Goal: Task Accomplishment & Management: Use online tool/utility

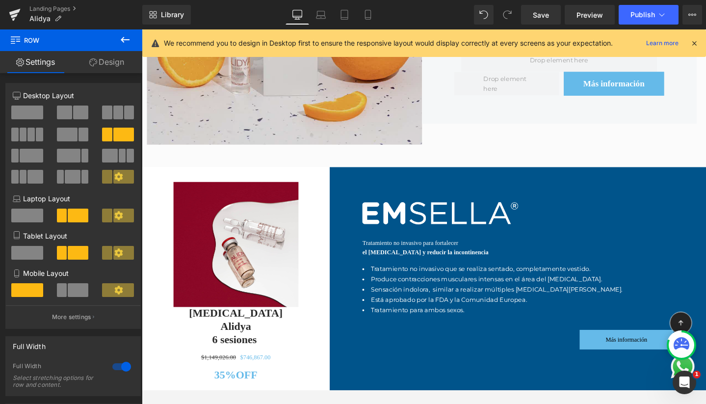
scroll to position [791, 0]
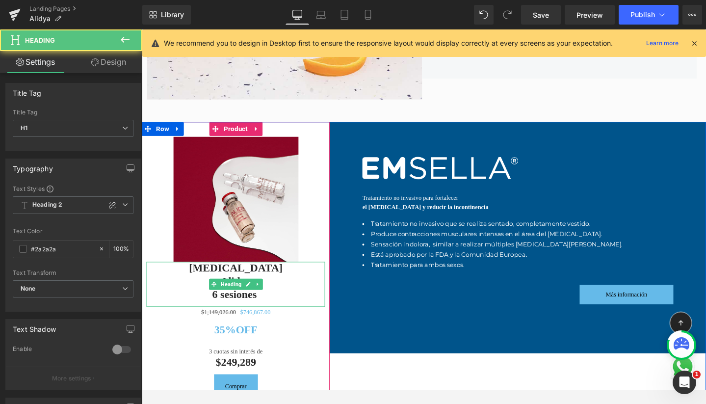
click at [234, 301] on span "6 sesiones" at bounding box center [239, 307] width 47 height 13
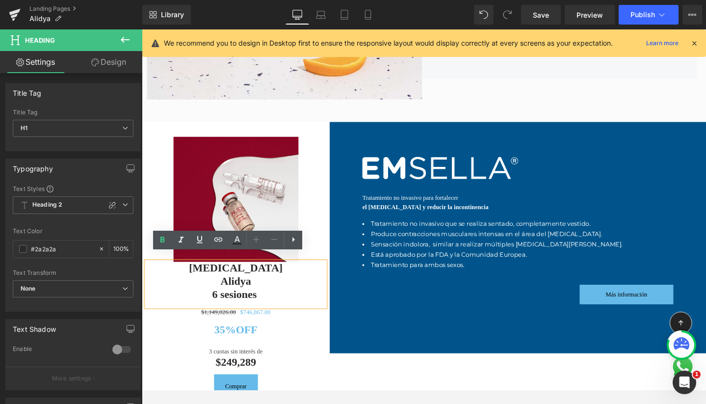
click at [269, 288] on h1 "Alidya" at bounding box center [241, 295] width 188 height 14
drag, startPoint x: 269, startPoint y: 284, endPoint x: 179, endPoint y: 265, distance: 91.8
click at [179, 274] on div "[MEDICAL_DATA] Alidya 6 sesiones" at bounding box center [241, 297] width 188 height 47
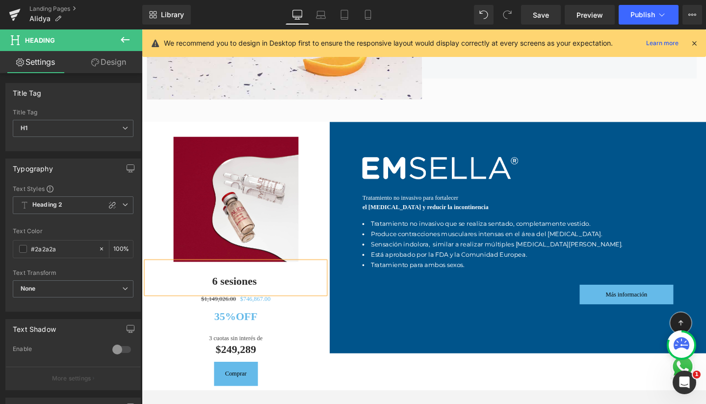
click at [338, 365] on div "Rendering Content" at bounding box center [353, 365] width 60 height 11
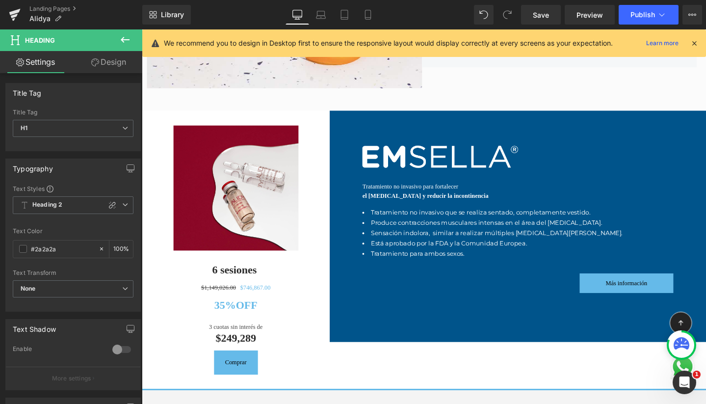
scroll to position [804, 0]
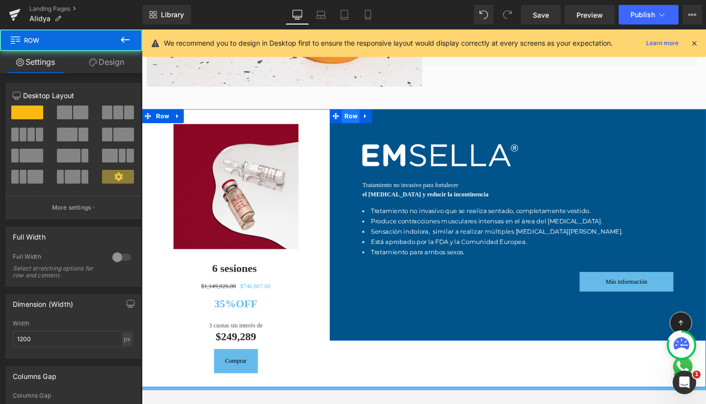
click at [353, 113] on div "Image Tratamiento no invasivo para fortalecer el [MEDICAL_DATA] y reducir la in…" at bounding box center [538, 234] width 396 height 243
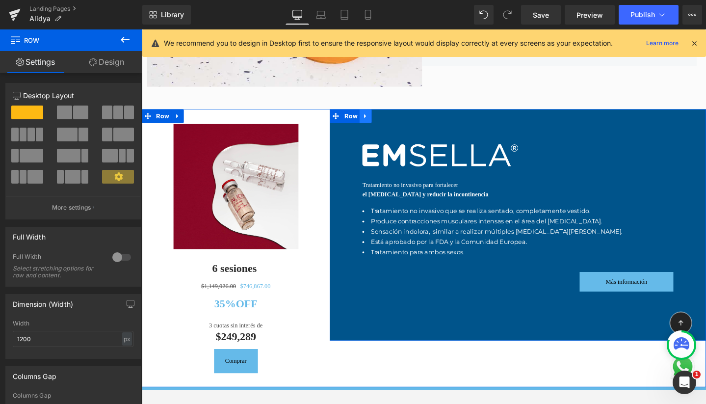
click at [374, 117] on icon at bounding box center [377, 120] width 7 height 7
click at [400, 117] on icon at bounding box center [403, 120] width 7 height 7
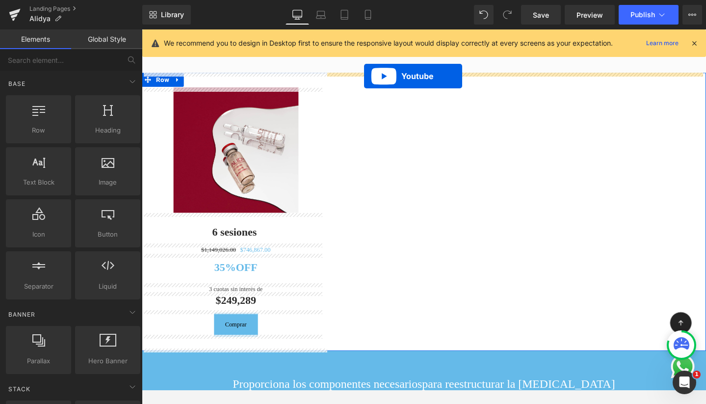
scroll to position [832, 0]
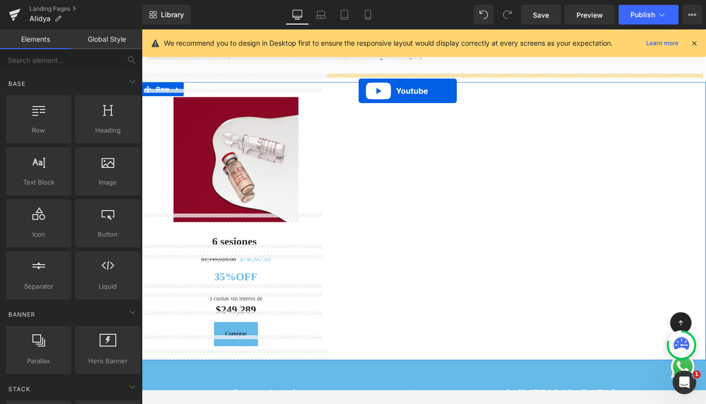
drag, startPoint x: 411, startPoint y: 402, endPoint x: 370, endPoint y: 94, distance: 310.5
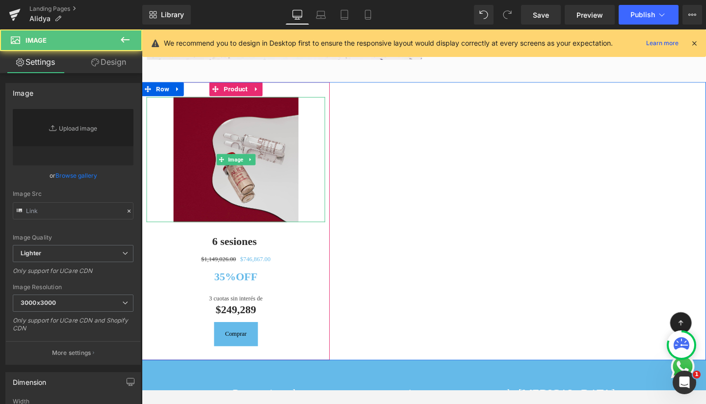
click at [277, 196] on img at bounding box center [241, 167] width 132 height 132
type input "[URL][DOMAIN_NAME]"
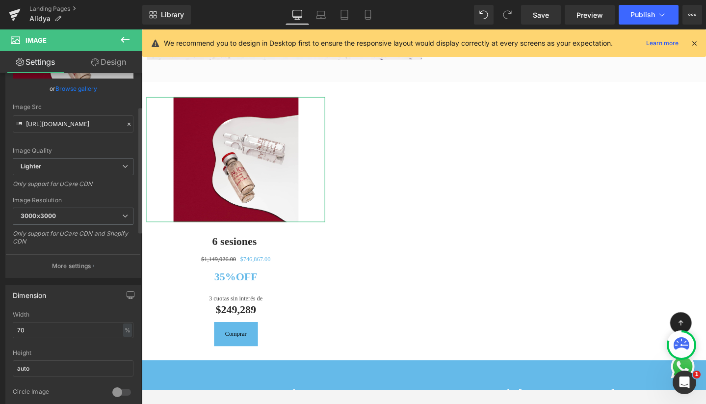
scroll to position [92, 0]
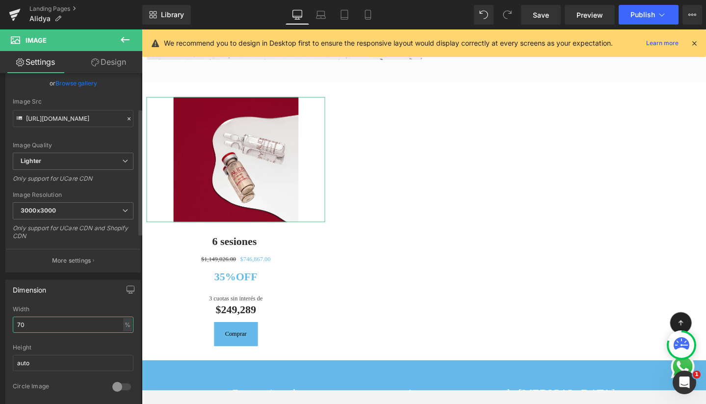
click at [47, 325] on input "70" at bounding box center [73, 325] width 121 height 16
type input "50"
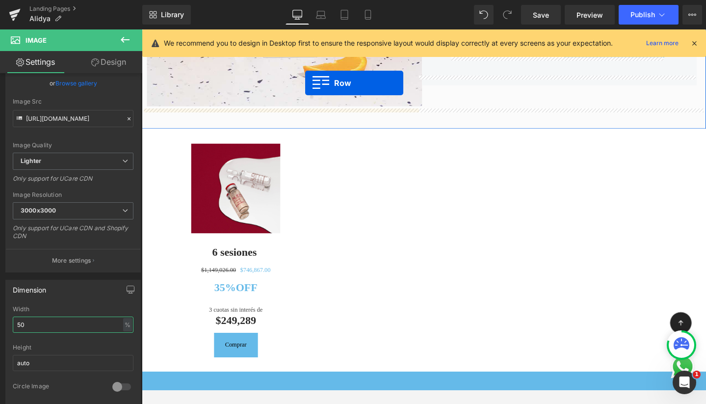
scroll to position [764, 0]
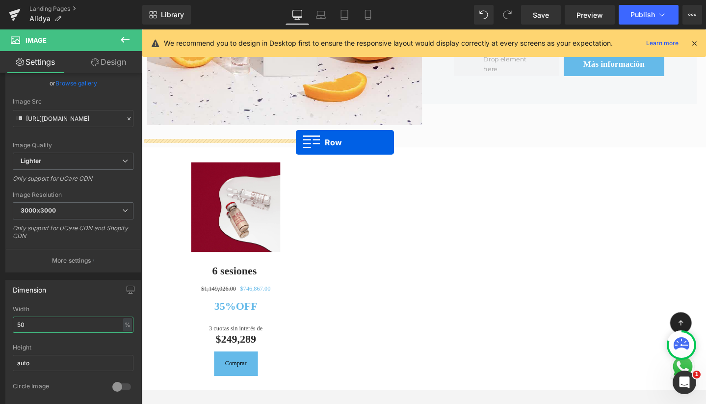
drag, startPoint x: 146, startPoint y: 266, endPoint x: 304, endPoint y: 148, distance: 196.7
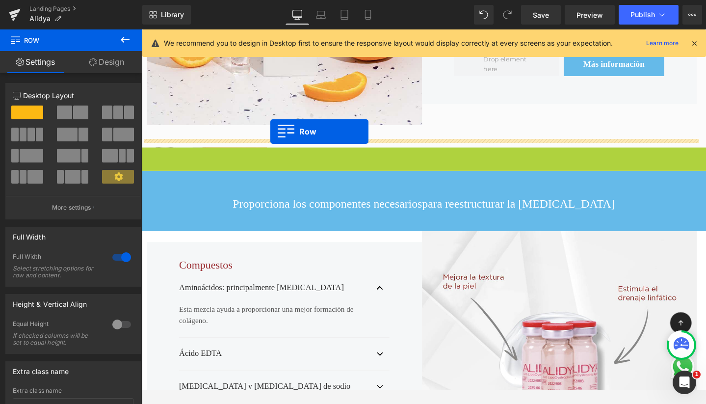
drag, startPoint x: 144, startPoint y: 152, endPoint x: 277, endPoint y: 137, distance: 133.9
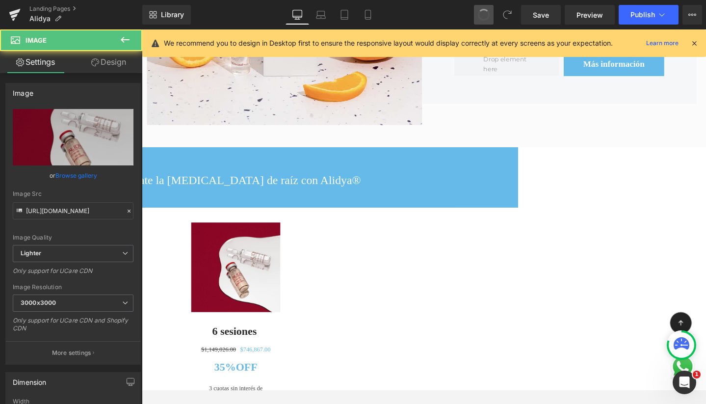
type input "70"
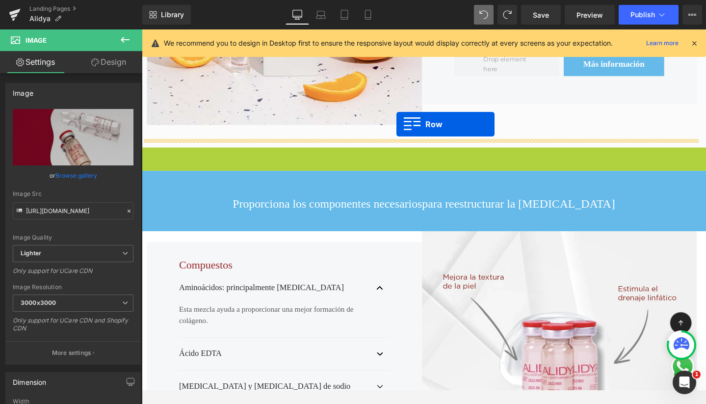
drag, startPoint x: 147, startPoint y: 155, endPoint x: 410, endPoint y: 129, distance: 263.8
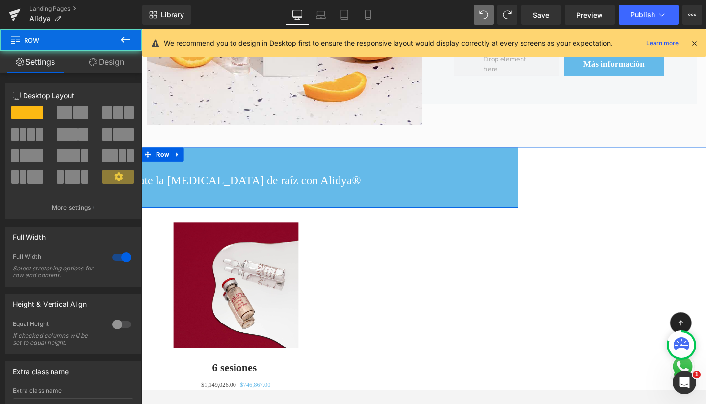
click at [231, 154] on div "Combate la celulitis de raíz con Alidya® Text Block Row" at bounding box center [241, 186] width 594 height 64
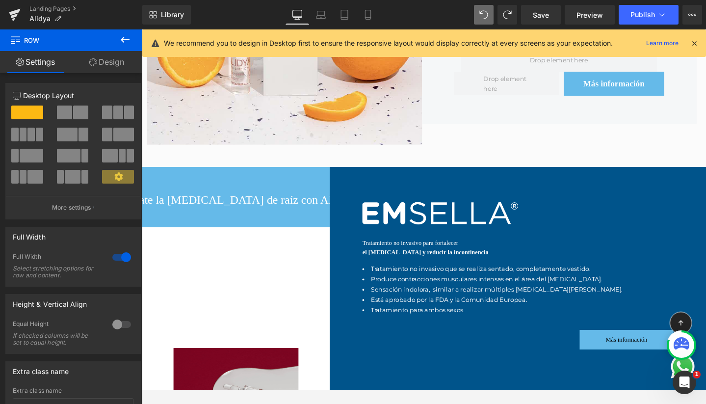
scroll to position [744, 0]
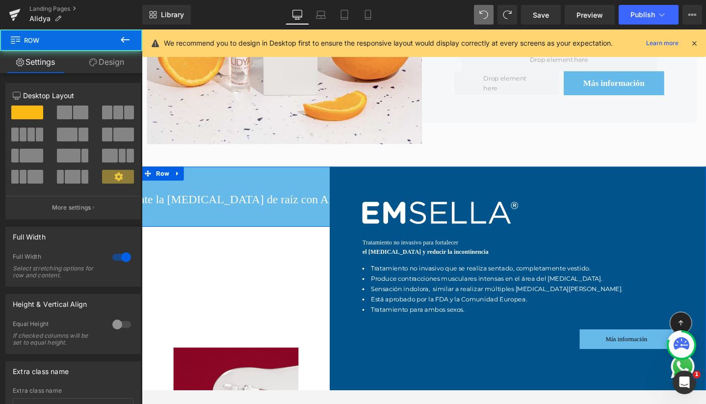
click at [217, 176] on div "Combate la celulitis de raíz con Alidya® Text Block Row" at bounding box center [241, 206] width 594 height 64
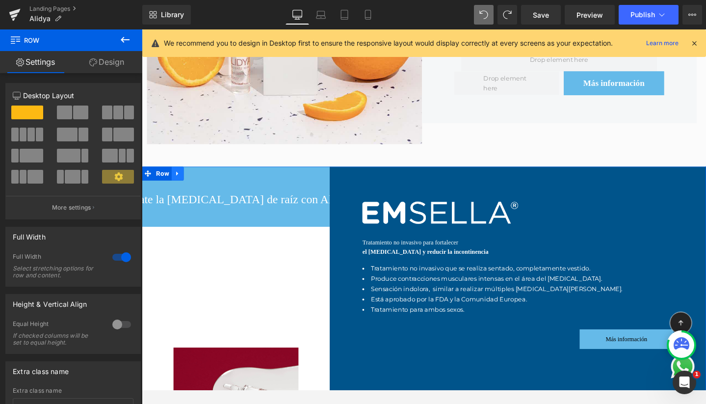
click at [177, 177] on icon at bounding box center [179, 180] width 7 height 7
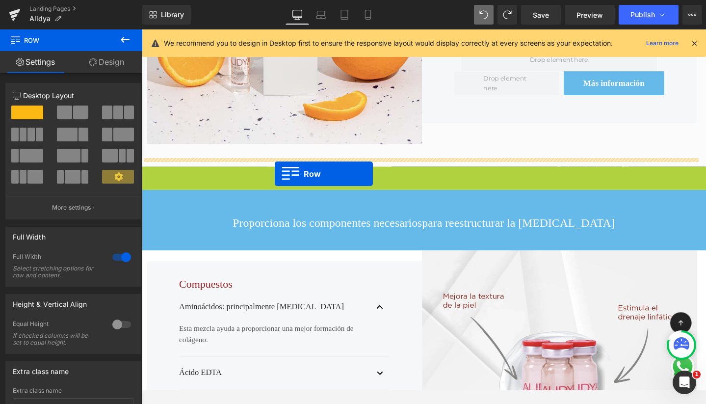
drag, startPoint x: 145, startPoint y: 173, endPoint x: 282, endPoint y: 181, distance: 137.2
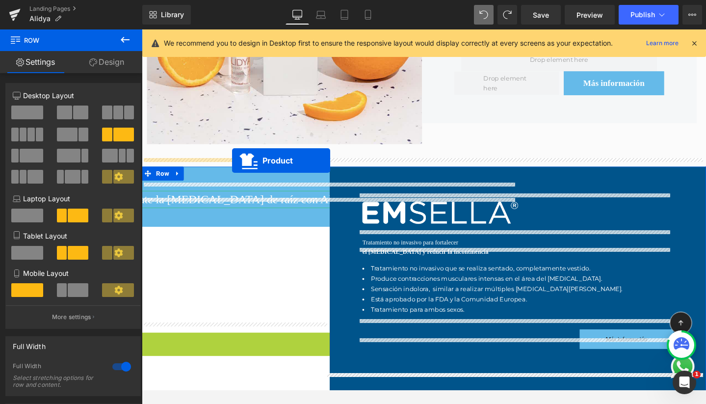
drag, startPoint x: 215, startPoint y: 346, endPoint x: 237, endPoint y: 167, distance: 180.0
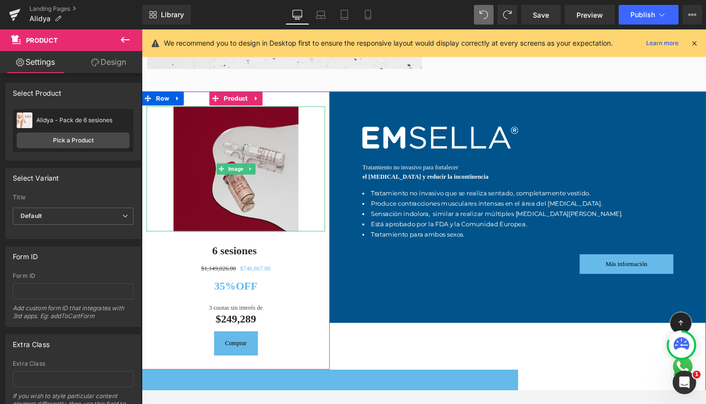
scroll to position [820, 0]
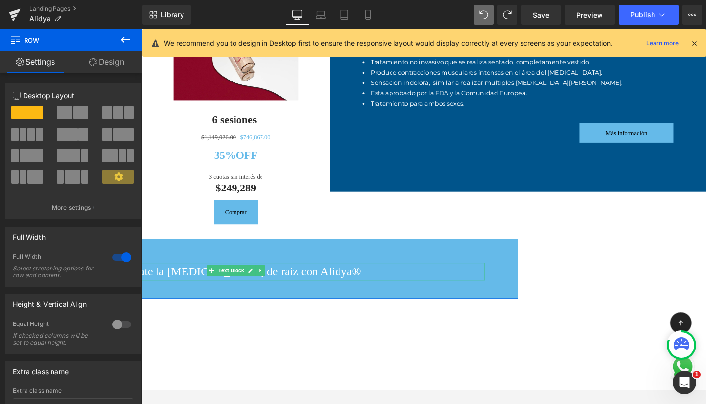
scroll to position [988, 0]
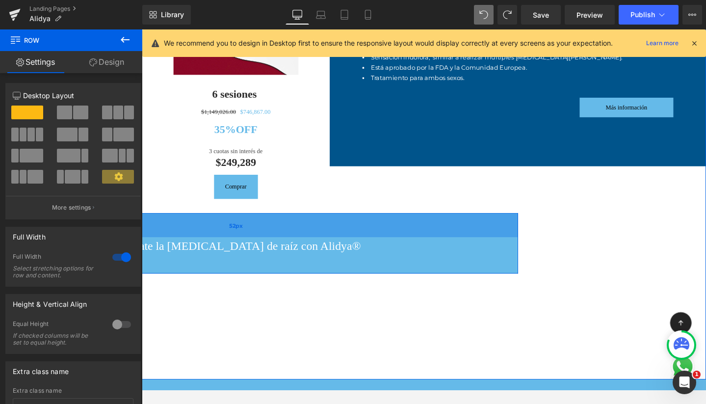
click at [161, 227] on div "52px" at bounding box center [241, 235] width 594 height 26
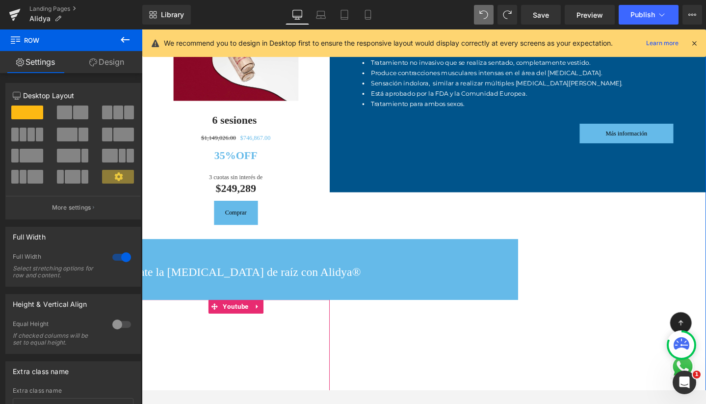
scroll to position [959, 0]
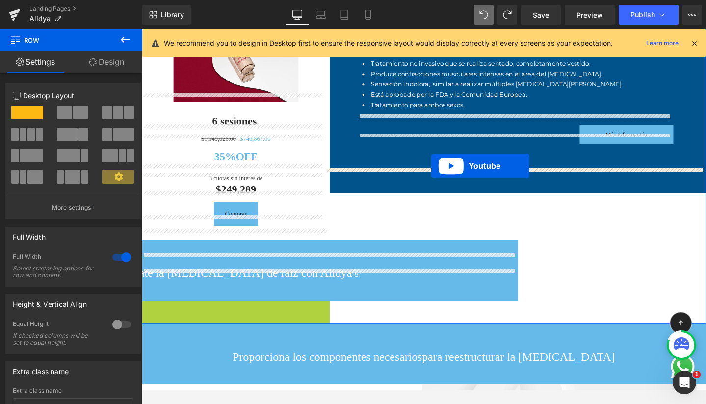
drag, startPoint x: 220, startPoint y: 301, endPoint x: 447, endPoint y: 174, distance: 260.0
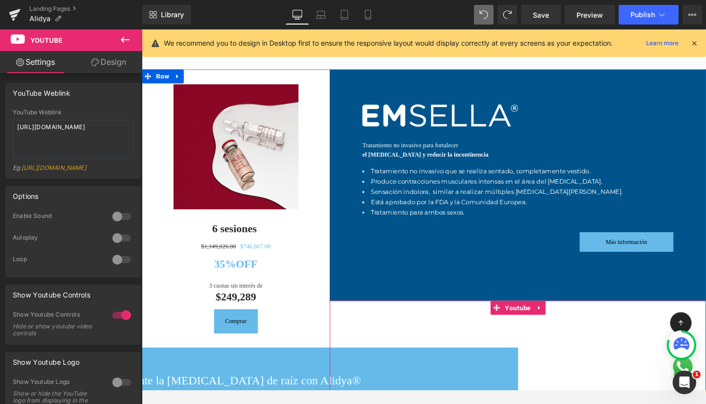
scroll to position [829, 0]
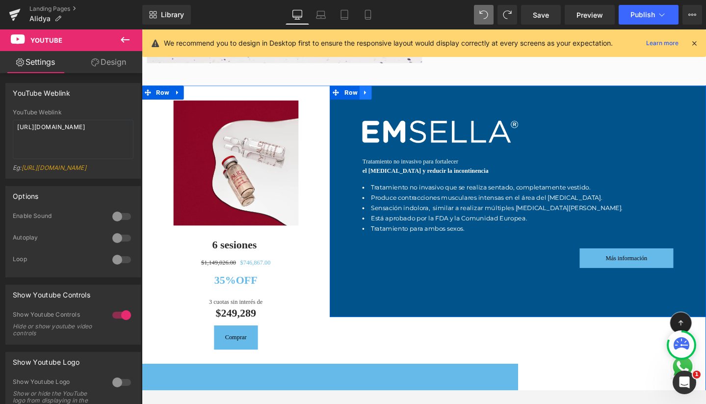
click at [375, 92] on icon at bounding box center [377, 95] width 7 height 7
click at [400, 92] on icon at bounding box center [403, 95] width 7 height 7
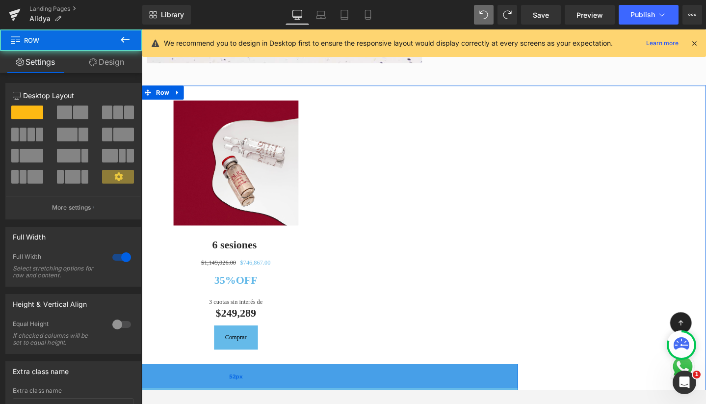
click at [247, 382] on div "52px" at bounding box center [241, 394] width 594 height 26
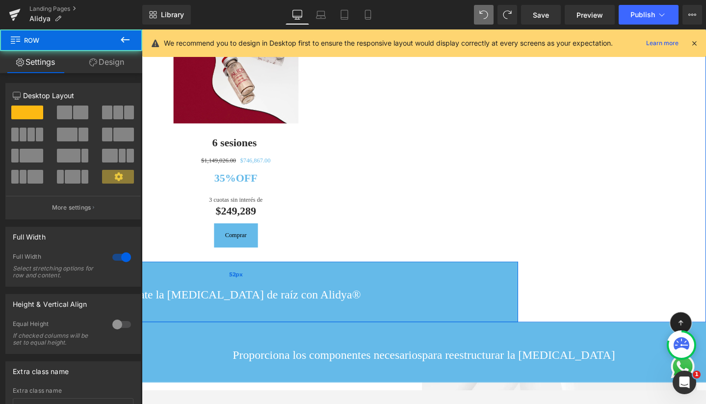
scroll to position [933, 0]
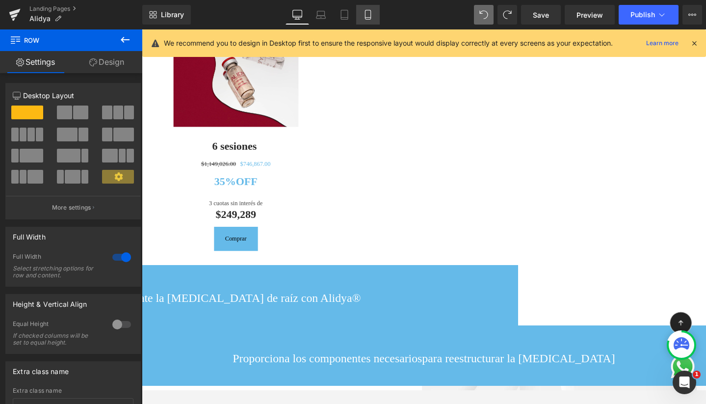
click at [369, 15] on icon at bounding box center [368, 15] width 10 height 10
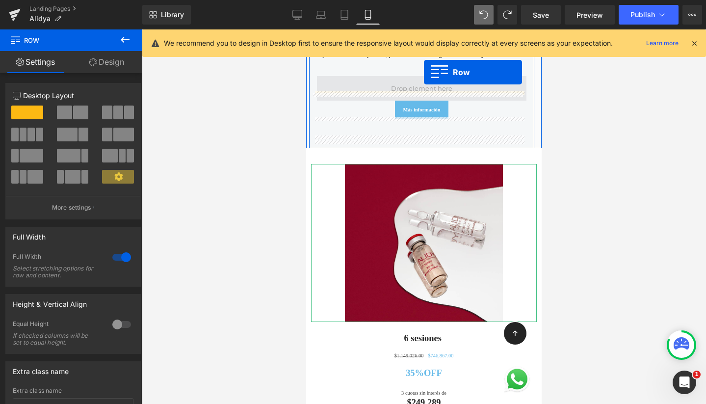
scroll to position [742, 0]
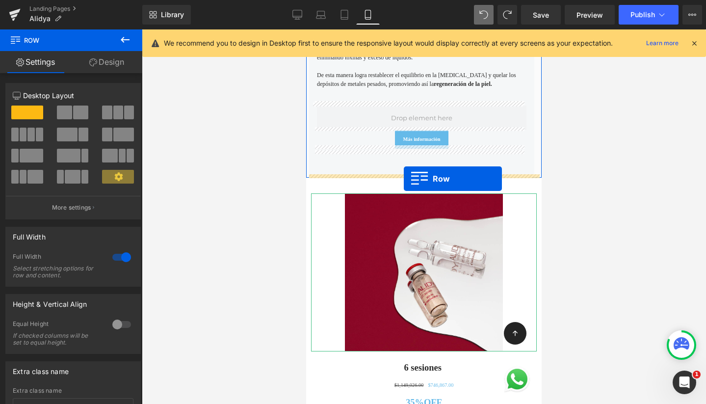
drag, startPoint x: 310, startPoint y: 318, endPoint x: 404, endPoint y: 179, distance: 168.3
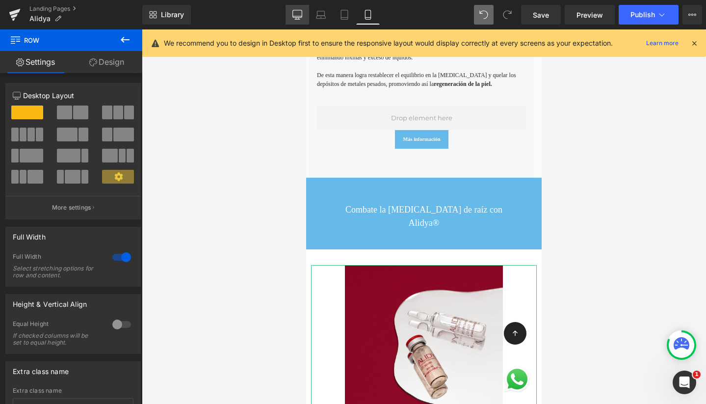
click at [298, 14] on icon at bounding box center [298, 15] width 10 height 10
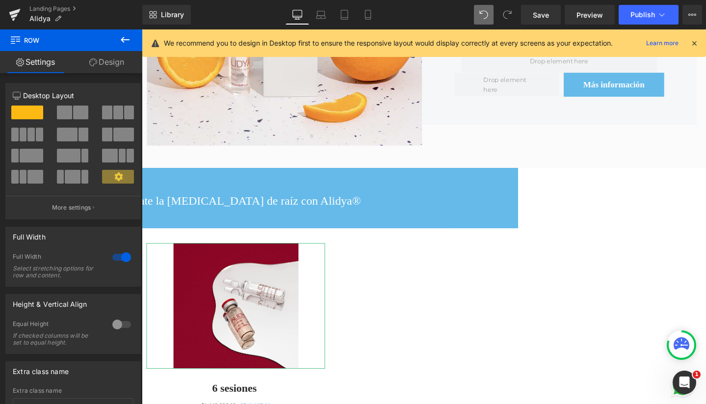
scroll to position [734, 0]
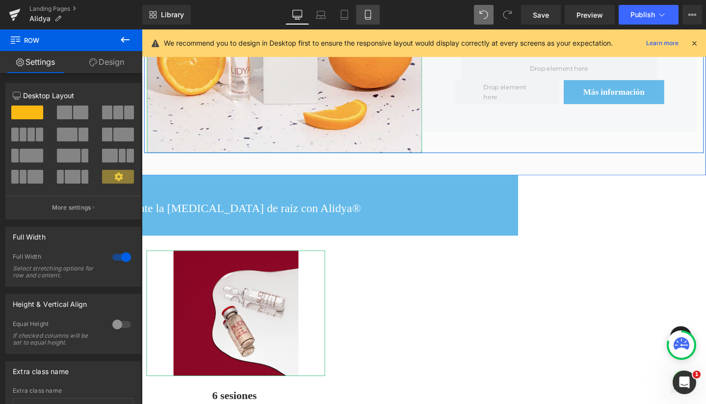
drag, startPoint x: 368, startPoint y: 8, endPoint x: 59, endPoint y: 160, distance: 343.7
click at [368, 8] on link "Mobile" at bounding box center [368, 15] width 24 height 20
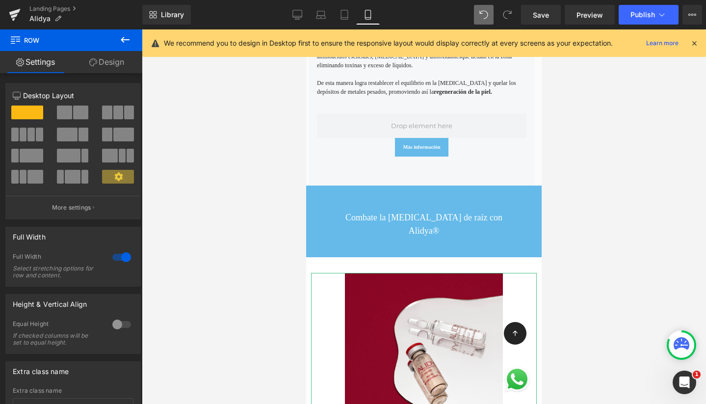
scroll to position [745, 0]
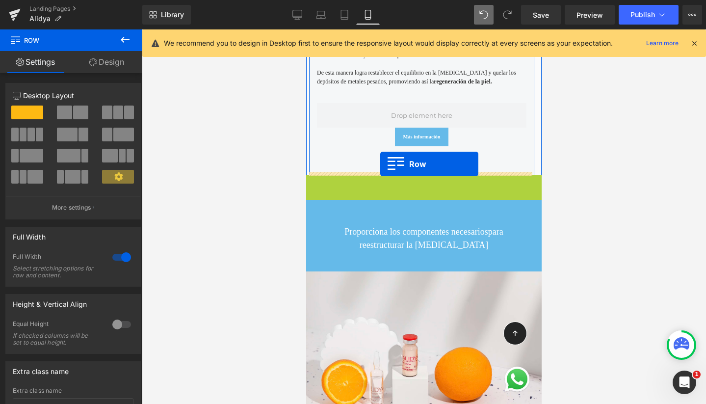
drag, startPoint x: 309, startPoint y: 180, endPoint x: 380, endPoint y: 164, distance: 73.0
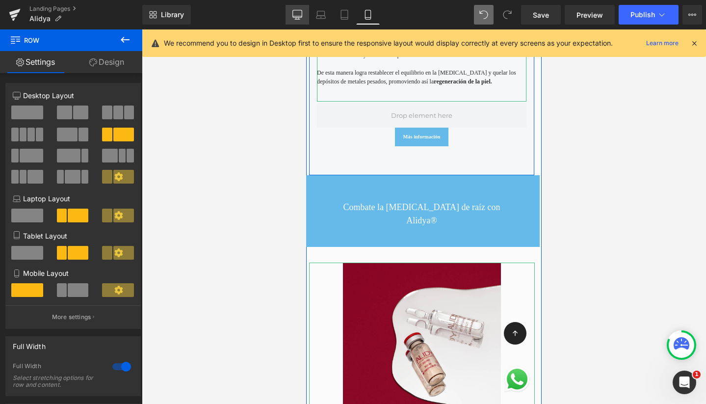
click at [294, 14] on icon at bounding box center [298, 15] width 10 height 10
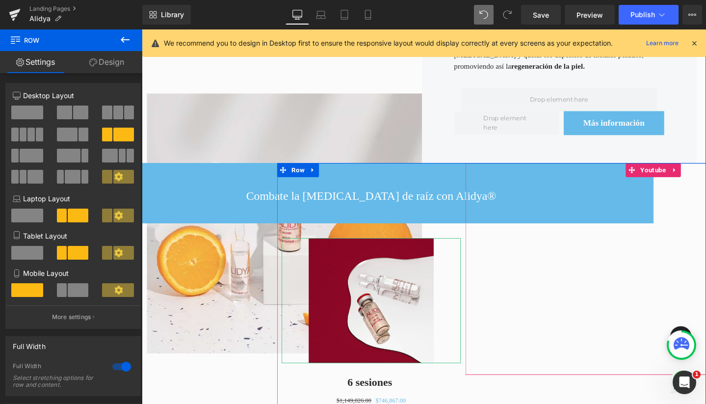
scroll to position [680, 0]
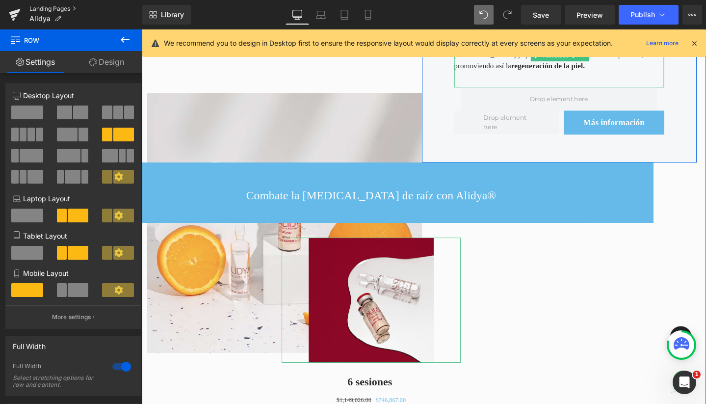
click at [45, 9] on link "Landing Pages" at bounding box center [85, 9] width 113 height 8
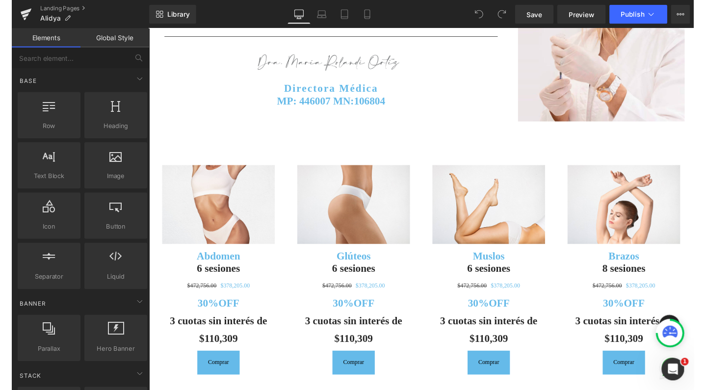
scroll to position [2884, 0]
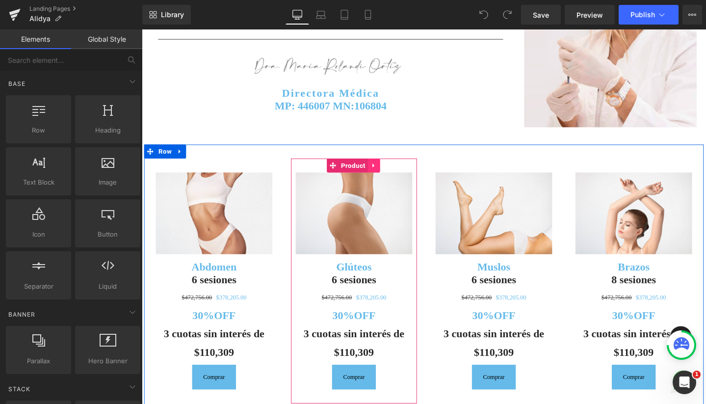
click at [386, 165] on link at bounding box center [386, 172] width 13 height 15
click at [389, 169] on icon at bounding box center [392, 172] width 7 height 7
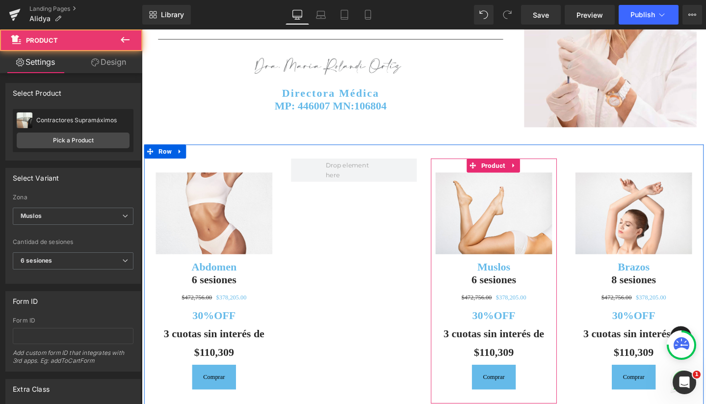
click at [535, 165] on div "Image Muslos Heading 6 sesiones Heading $472,756.00 $378,205.00 (P) Price 30%OF…" at bounding box center [512, 293] width 133 height 257
click at [530, 169] on icon at bounding box center [533, 172] width 7 height 7
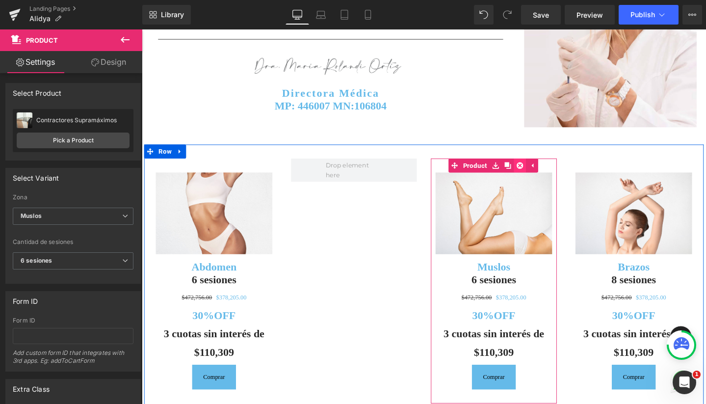
click at [534, 165] on link at bounding box center [540, 172] width 13 height 15
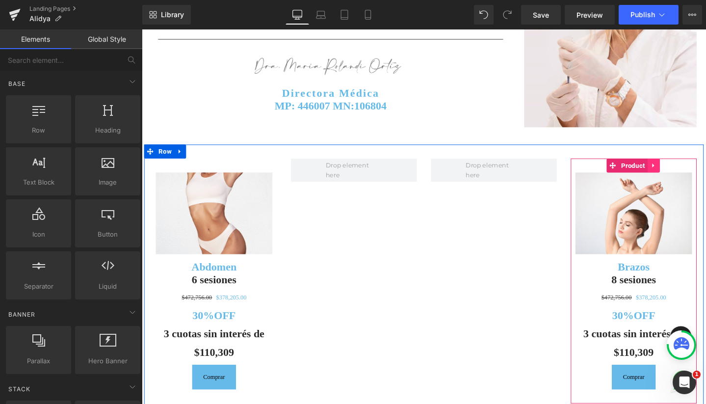
click at [680, 165] on link at bounding box center [680, 172] width 13 height 15
click at [684, 169] on icon at bounding box center [687, 172] width 7 height 7
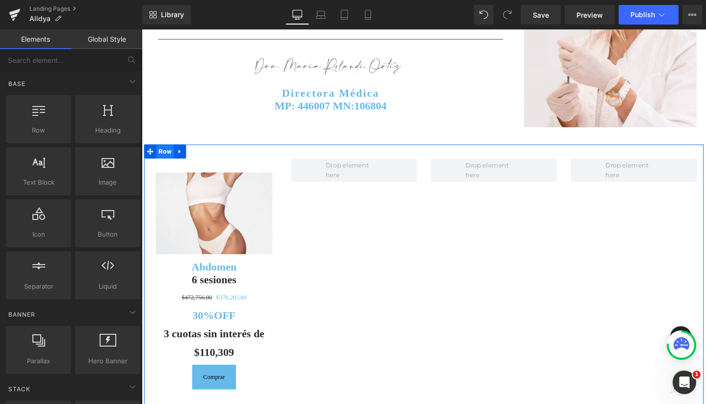
click at [161, 151] on span "Row" at bounding box center [166, 158] width 19 height 15
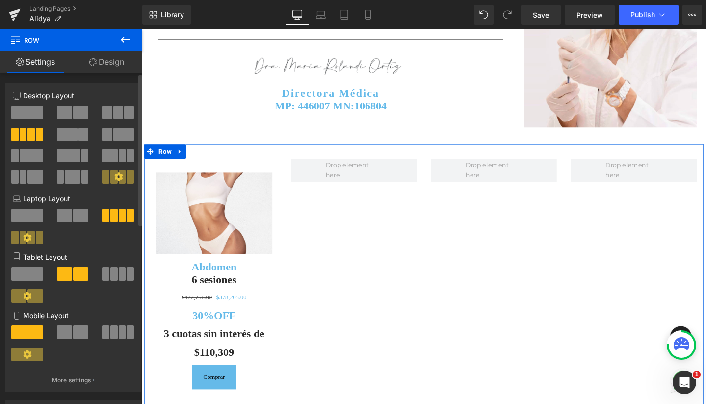
click at [29, 161] on span at bounding box center [32, 156] width 24 height 14
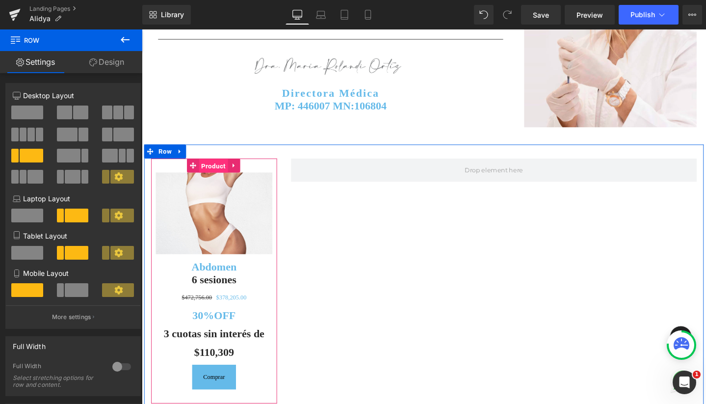
click at [213, 166] on span "Product" at bounding box center [217, 173] width 30 height 15
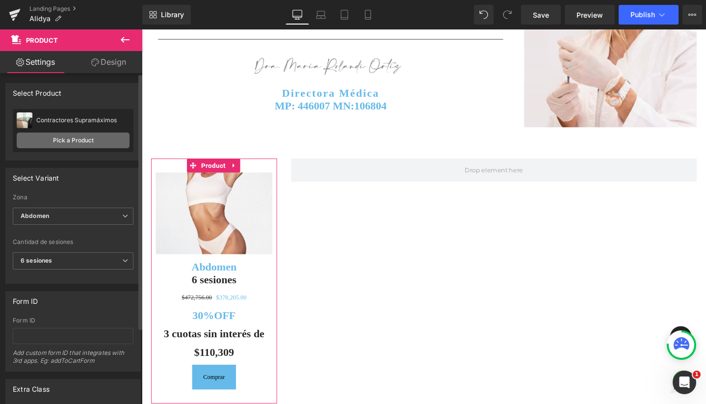
click at [65, 139] on link "Pick a Product" at bounding box center [73, 141] width 113 height 16
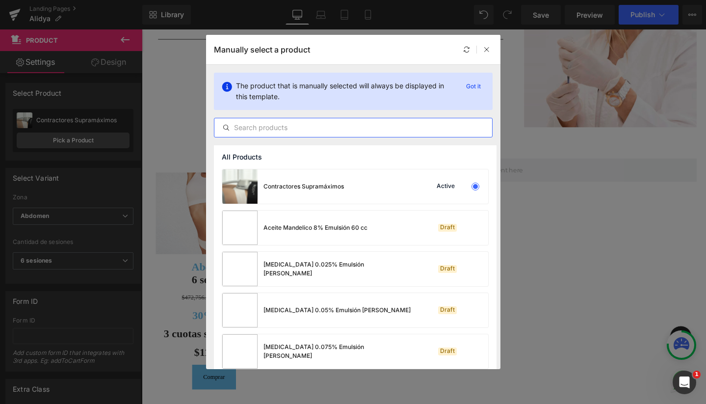
click at [276, 127] on input "text" at bounding box center [353, 128] width 278 height 12
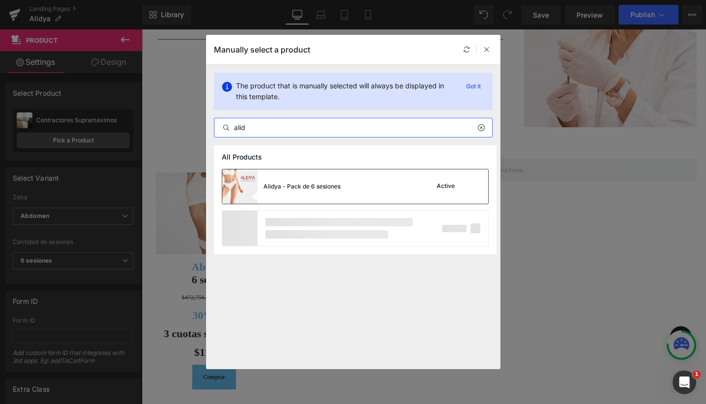
type input "alid"
click at [293, 188] on div "Alidya - Pack de 6 sesiones" at bounding box center [302, 186] width 77 height 9
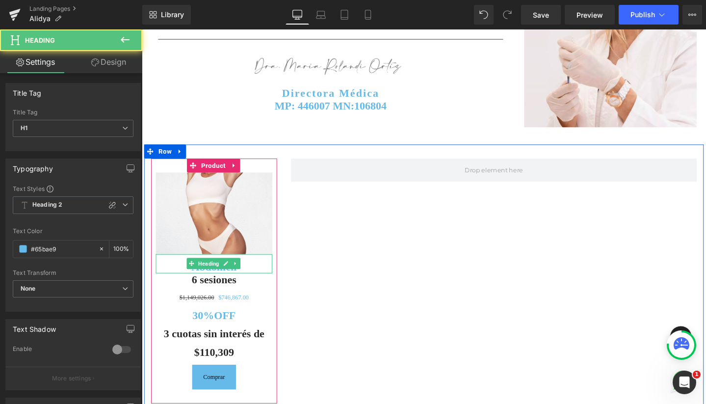
click at [252, 273] on h1 "Abdomen" at bounding box center [218, 280] width 123 height 14
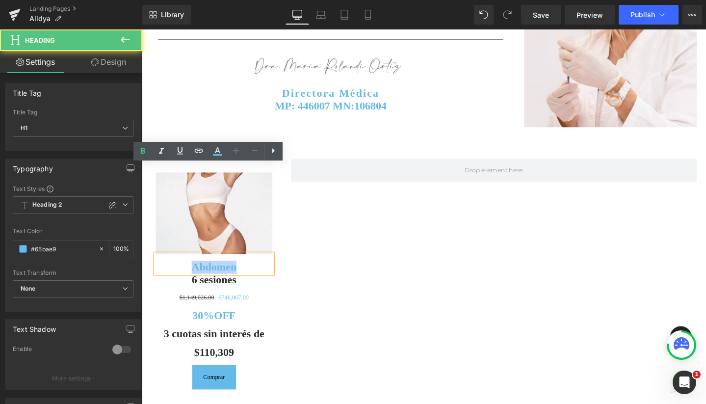
drag, startPoint x: 243, startPoint y: 186, endPoint x: 181, endPoint y: 186, distance: 62.8
click at [181, 273] on h1 "Abdomen" at bounding box center [218, 280] width 123 height 14
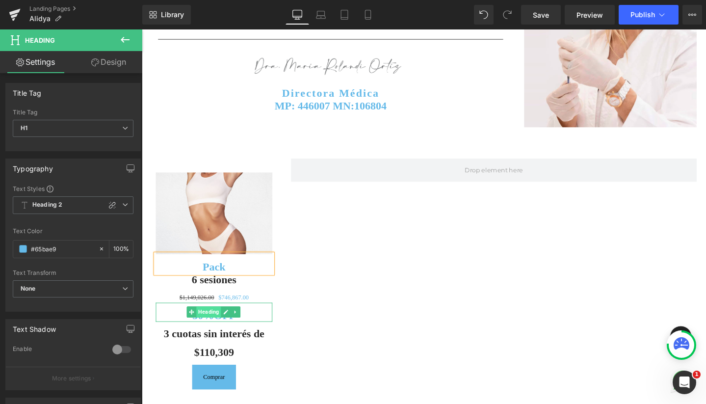
click at [199, 321] on span "Heading" at bounding box center [212, 327] width 26 height 12
click at [204, 321] on span "Heading" at bounding box center [212, 327] width 26 height 12
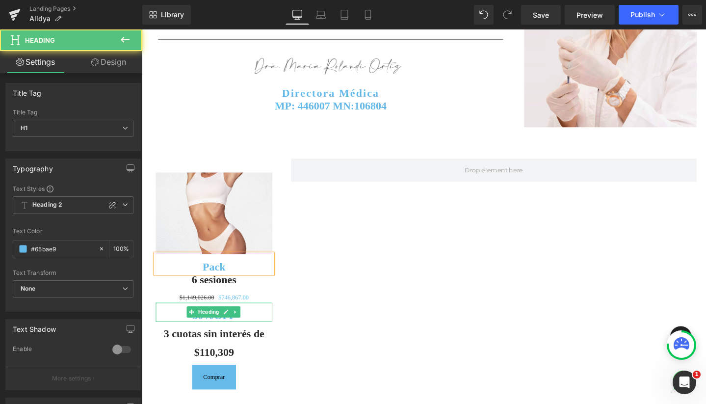
click at [257, 324] on h1 "30%OFF" at bounding box center [218, 331] width 123 height 14
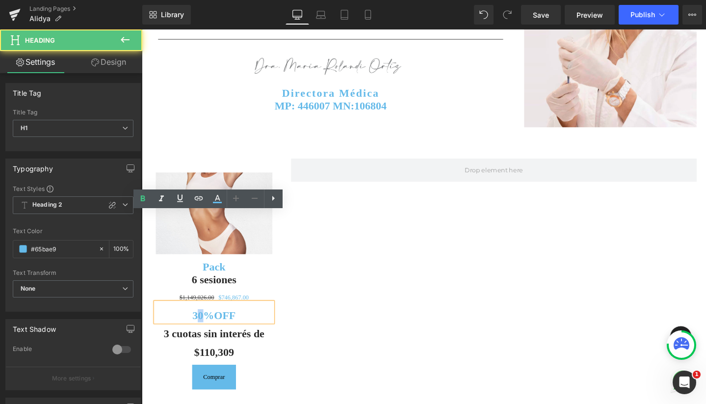
click at [200, 324] on strong "30%OFF" at bounding box center [218, 330] width 46 height 13
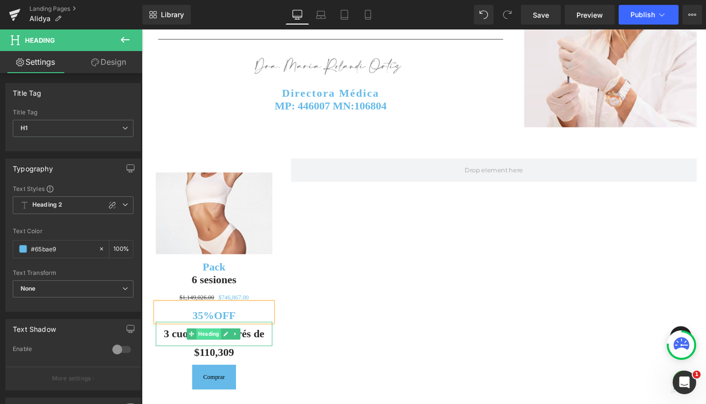
click at [212, 344] on span "Heading" at bounding box center [212, 350] width 26 height 12
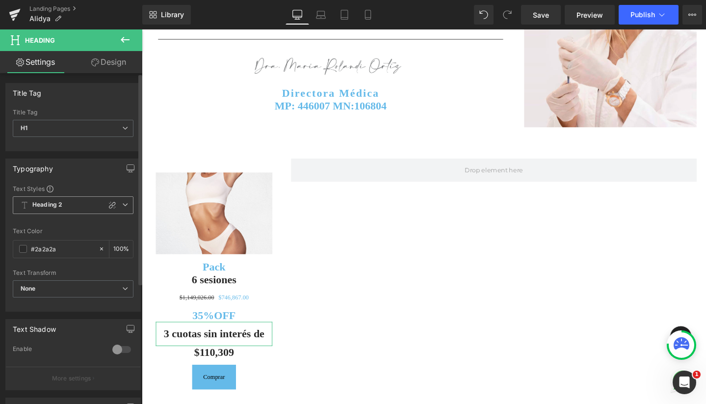
click at [117, 201] on span "Heading 2" at bounding box center [73, 205] width 121 height 18
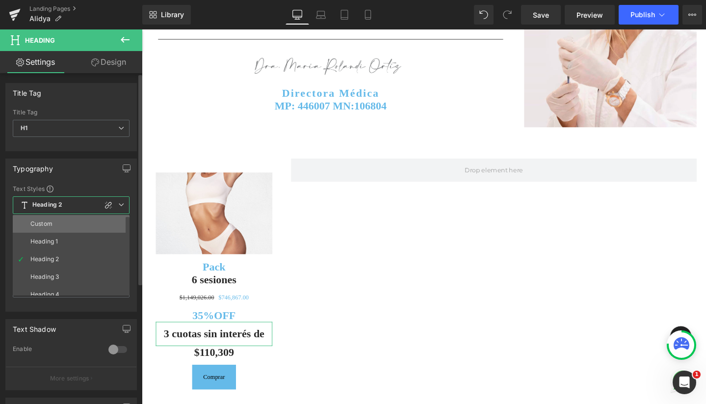
click at [95, 223] on li "Custom" at bounding box center [73, 224] width 121 height 18
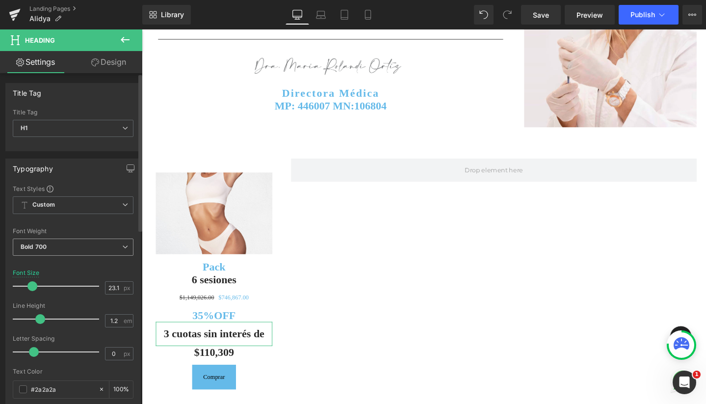
click at [68, 250] on span "Bold 700" at bounding box center [73, 247] width 121 height 17
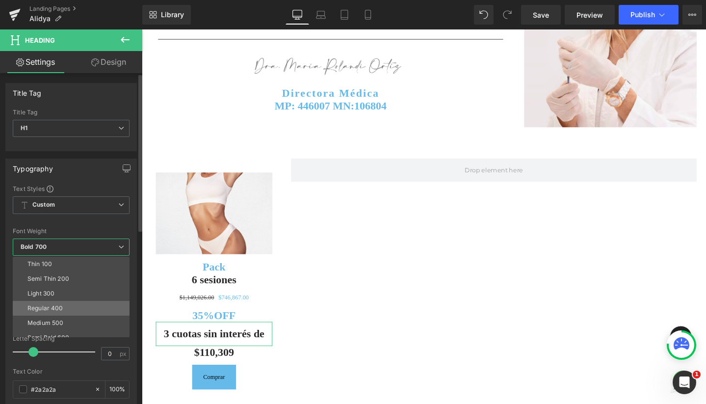
click at [67, 303] on li "Regular 400" at bounding box center [73, 308] width 121 height 15
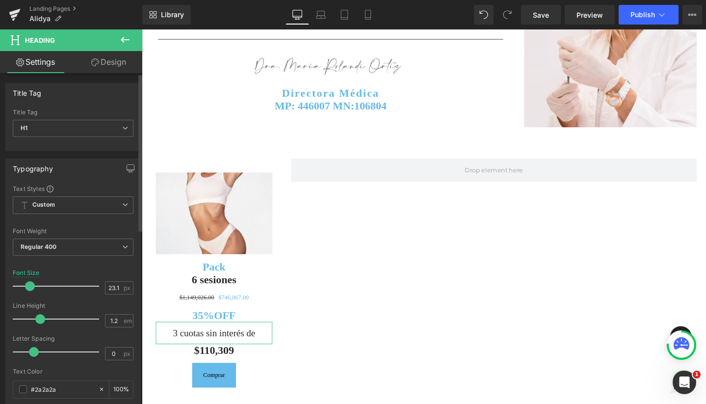
click at [27, 286] on span at bounding box center [30, 286] width 10 height 10
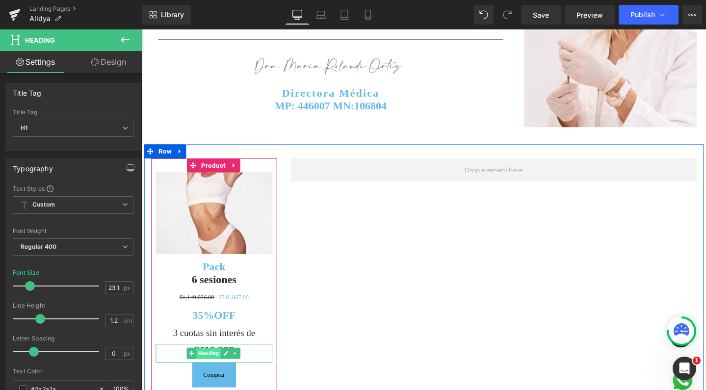
click at [207, 365] on span "Heading" at bounding box center [212, 371] width 26 height 12
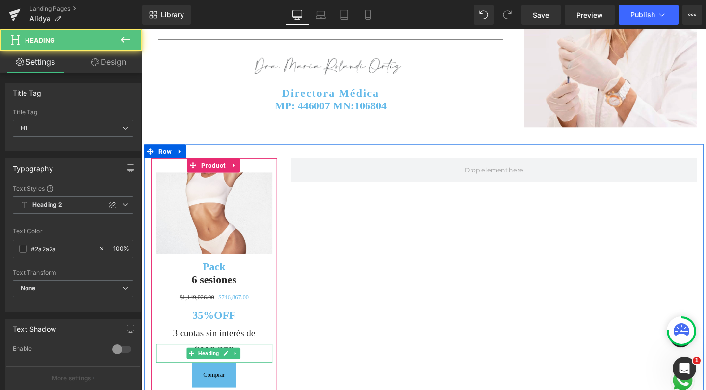
click at [254, 361] on h1 "$110,309" at bounding box center [218, 368] width 123 height 14
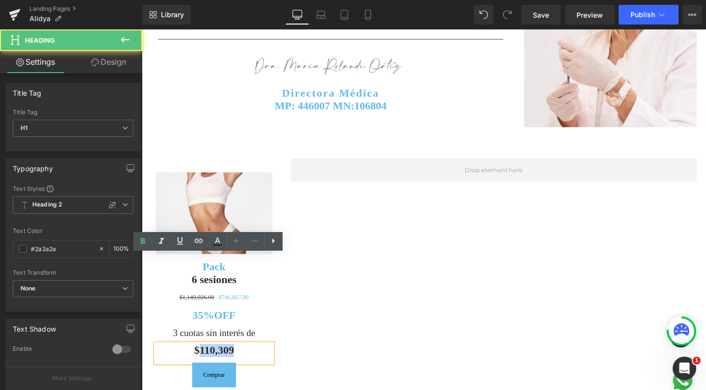
drag, startPoint x: 245, startPoint y: 274, endPoint x: 198, endPoint y: 273, distance: 47.6
click at [198, 361] on h1 "$110,309" at bounding box center [218, 368] width 123 height 14
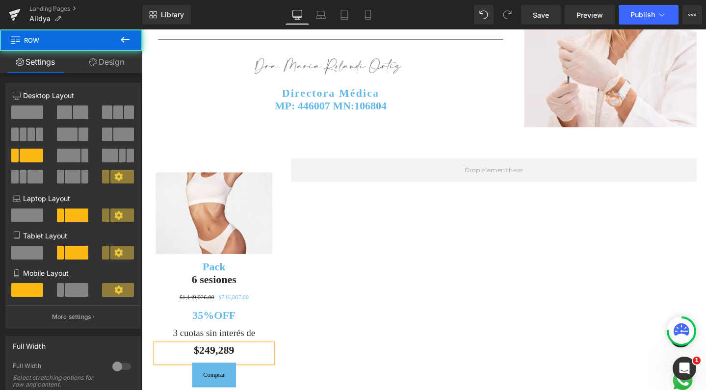
click at [350, 247] on div "Image Pack Heading 6 sesiones Heading $1,149,026.00 $746,867.00 (P) Price 35%OF…" at bounding box center [438, 289] width 589 height 276
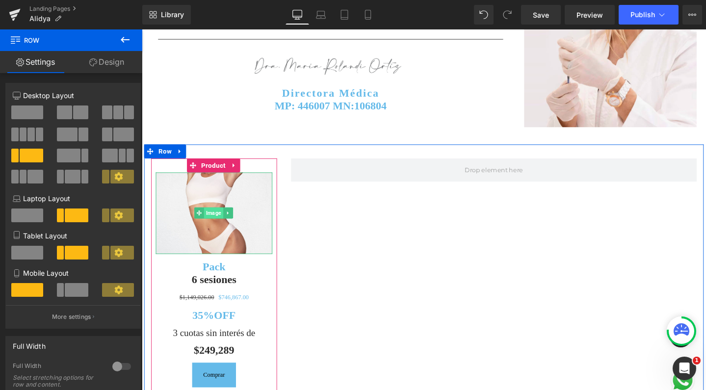
click at [213, 217] on span "Image" at bounding box center [217, 223] width 20 height 12
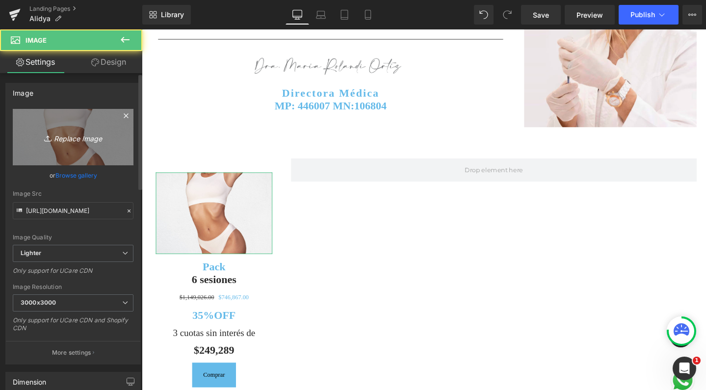
click at [81, 147] on link "Replace Image" at bounding box center [73, 137] width 121 height 56
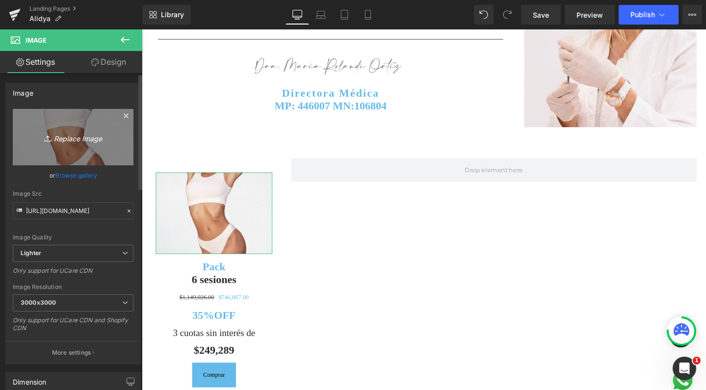
type input "C:\fakepath\alidyacelulitis.png"
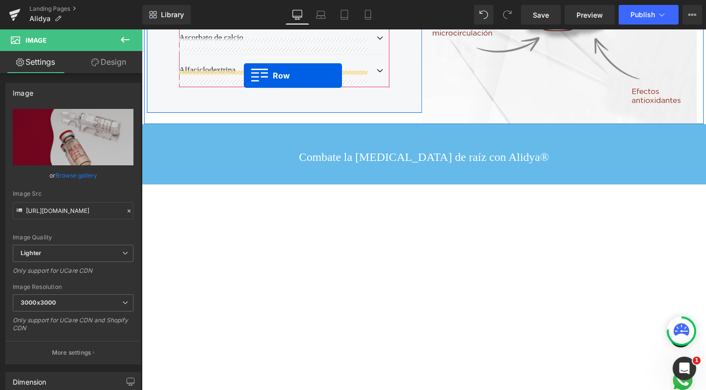
scroll to position [1130, 0]
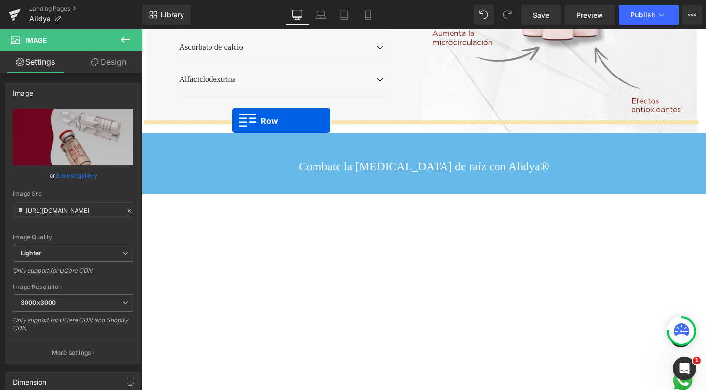
drag, startPoint x: 150, startPoint y: 167, endPoint x: 237, endPoint y: 126, distance: 96.2
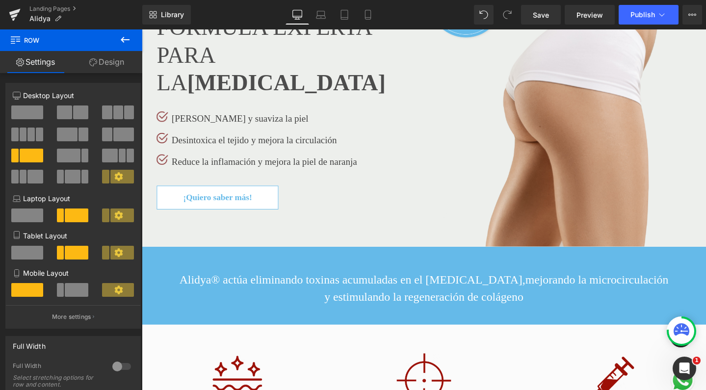
scroll to position [129, 0]
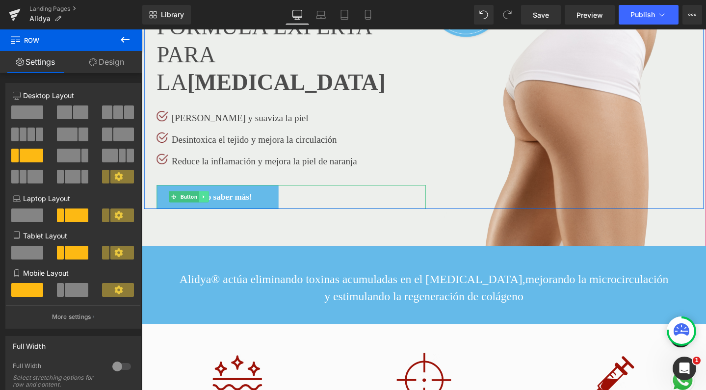
click at [204, 203] on icon at bounding box center [206, 206] width 5 height 6
click at [210, 203] on icon at bounding box center [212, 205] width 5 height 5
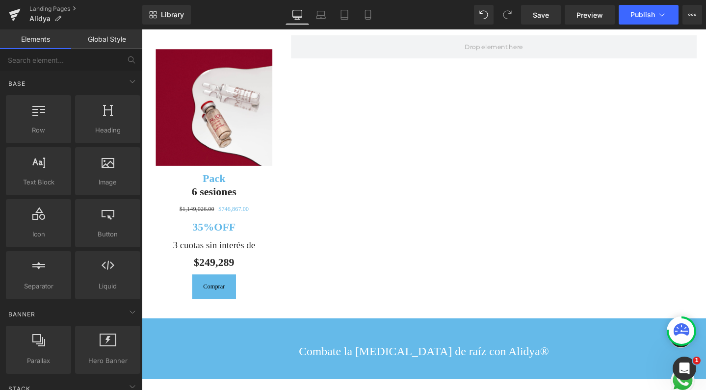
scroll to position [1476, 0]
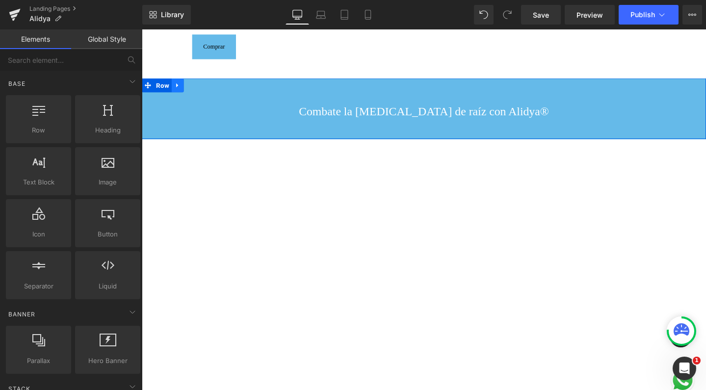
click at [176, 85] on icon at bounding box center [179, 88] width 7 height 7
click at [188, 82] on link at bounding box center [192, 88] width 13 height 15
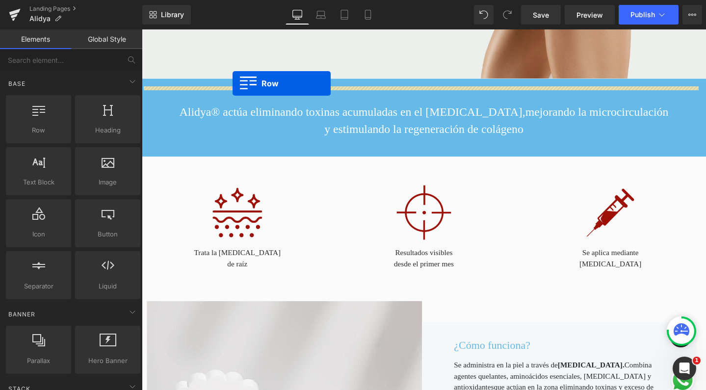
scroll to position [268, 0]
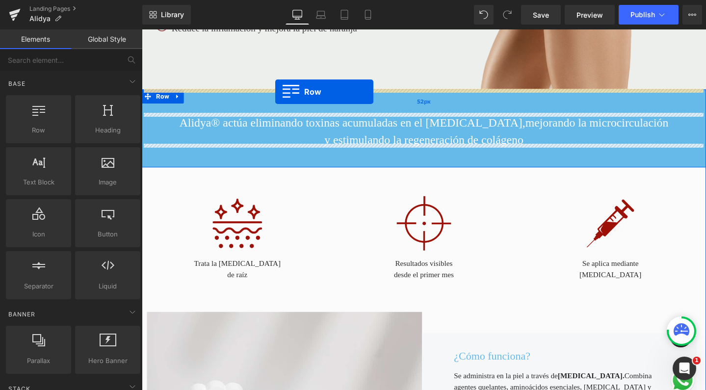
drag, startPoint x: 146, startPoint y: 200, endPoint x: 282, endPoint y: 95, distance: 172.2
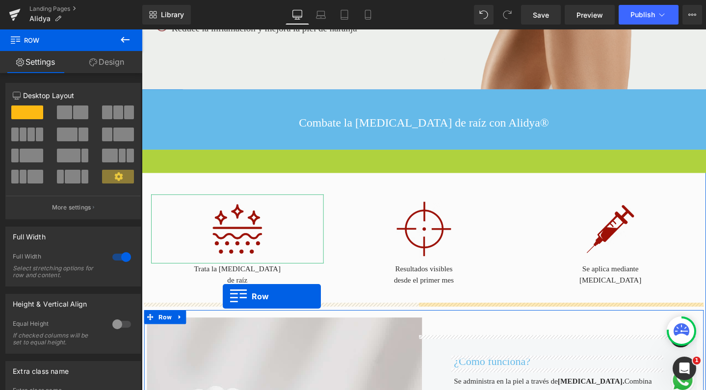
drag, startPoint x: 145, startPoint y: 158, endPoint x: 227, endPoint y: 311, distance: 173.7
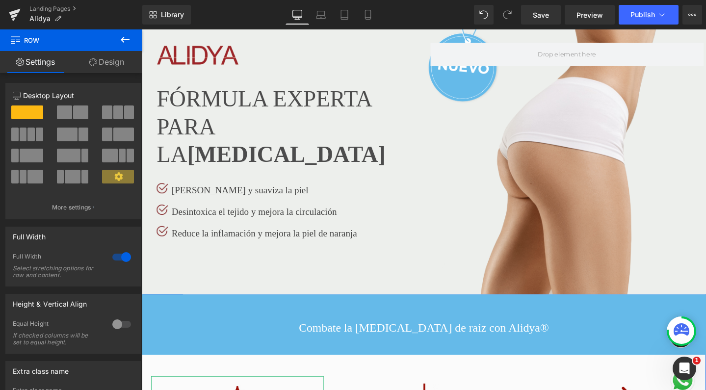
scroll to position [13, 0]
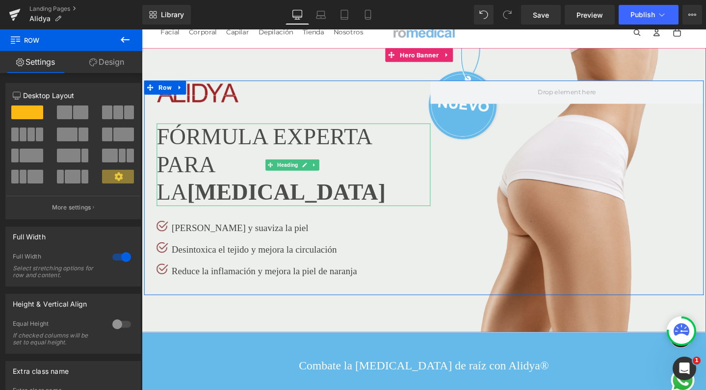
click at [249, 176] on h2 "PARA LA CELULITIS" at bounding box center [298, 187] width 281 height 58
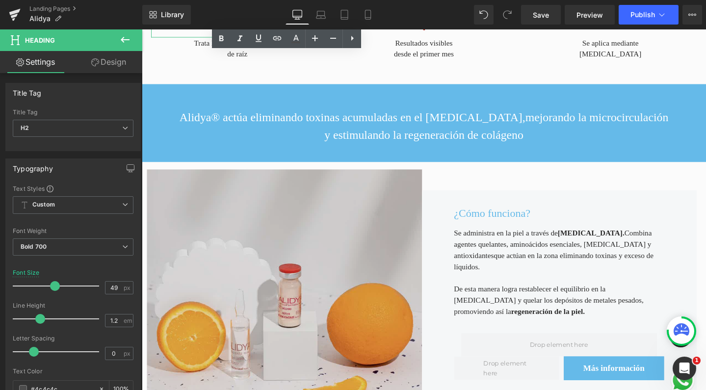
scroll to position [479, 0]
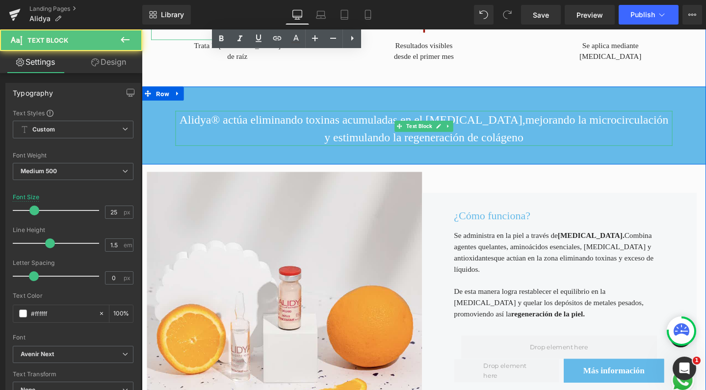
click at [364, 124] on span "mejorando la microcirculación y estimulando la regeneración de colágeno" at bounding box center [515, 134] width 362 height 32
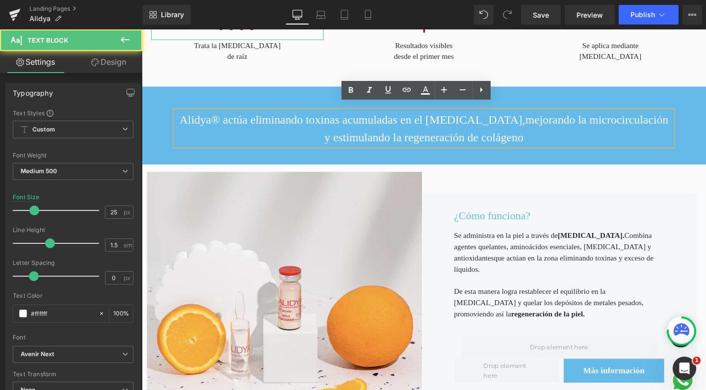
click at [529, 126] on span "mejorando la microcirculación y estimulando la regeneración de colágeno" at bounding box center [515, 134] width 362 height 32
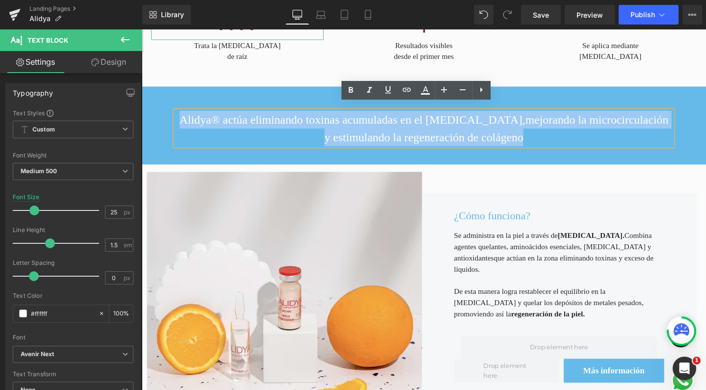
drag, startPoint x: 555, startPoint y: 131, endPoint x: 179, endPoint y: 116, distance: 376.7
click at [179, 116] on p "Alidya® actúa eliminando toxinas acumuladas en el tejido subcutáneo, mejorando …" at bounding box center [438, 133] width 523 height 37
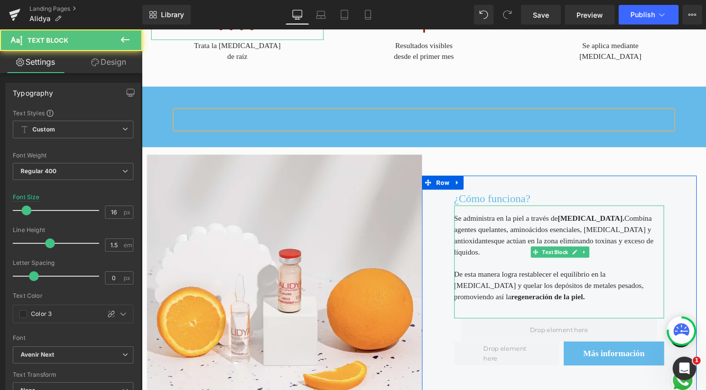
click at [471, 224] on span "Se administra en la piel a través de [MEDICAL_DATA]. Combina agentes quelantes,…" at bounding box center [575, 240] width 208 height 32
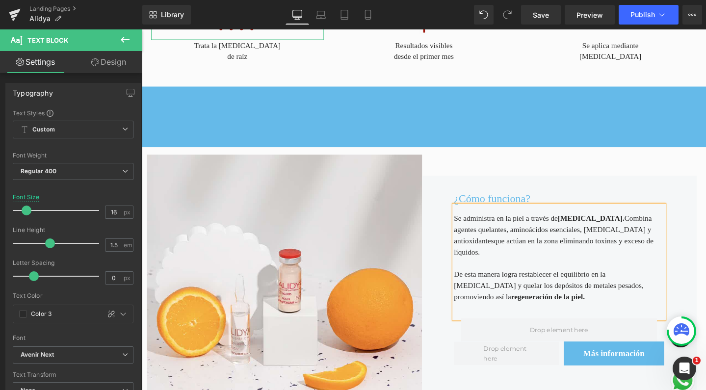
paste div
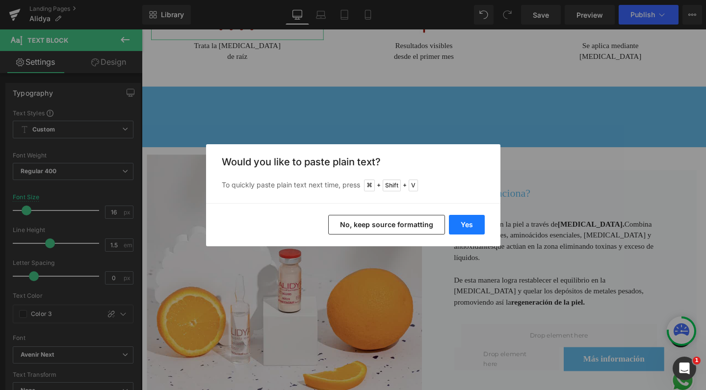
click at [465, 221] on button "Yes" at bounding box center [467, 225] width 36 height 20
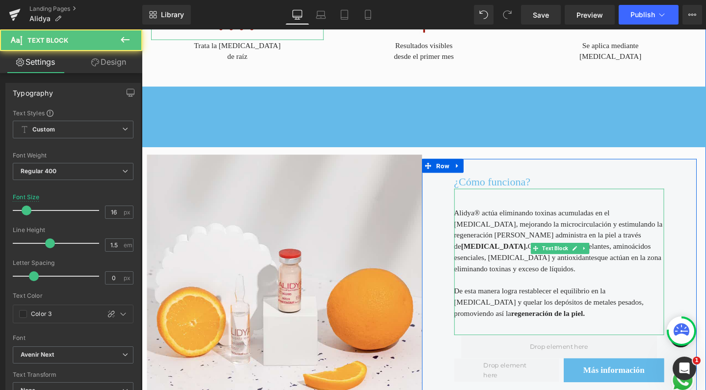
click at [492, 238] on span "Alidya® actúa eliminando toxinas acumuladas en el tejido subcutáneo, mejorando …" at bounding box center [580, 245] width 219 height 55
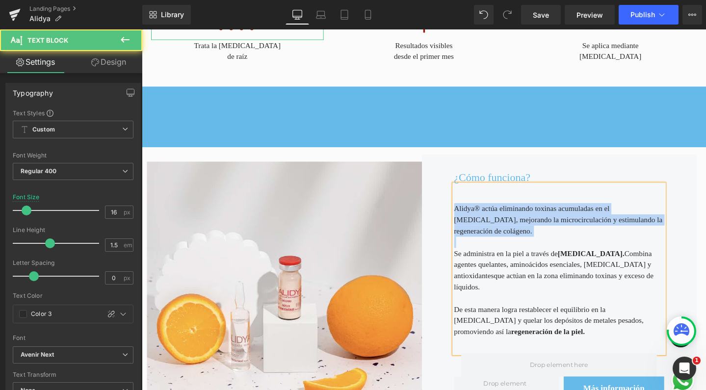
drag, startPoint x: 516, startPoint y: 232, endPoint x: 458, endPoint y: 217, distance: 59.3
click at [458, 217] on div "¿Cómo funciona? Heading Alidya® actúa eliminando toxinas acumuladas en el tejid…" at bounding box center [582, 305] width 290 height 288
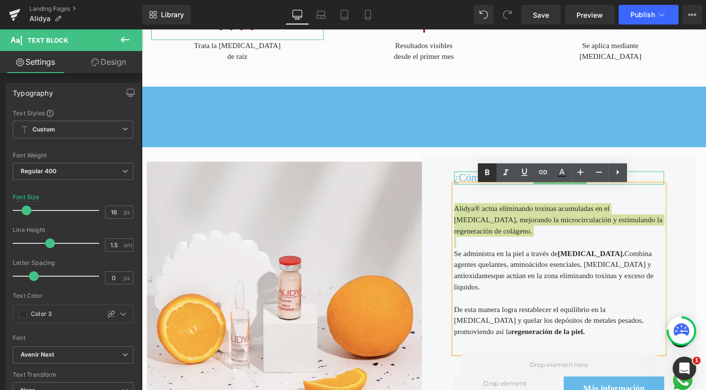
click at [487, 175] on icon at bounding box center [487, 173] width 12 height 12
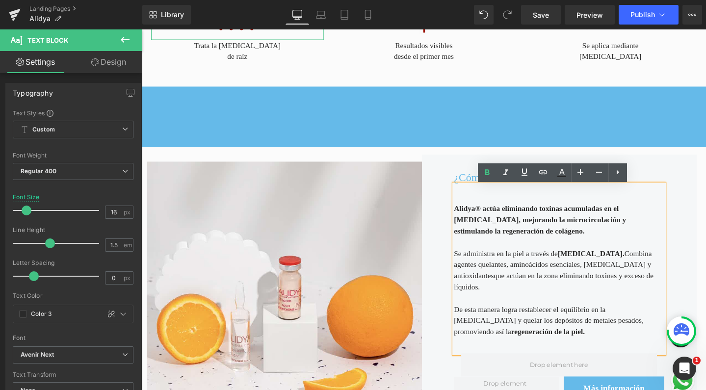
click at [609, 307] on div at bounding box center [581, 313] width 221 height 12
drag, startPoint x: 624, startPoint y: 278, endPoint x: 611, endPoint y: 304, distance: 29.4
click at [611, 307] on div "De esta manera logra restablecer el equilibrio en la [MEDICAL_DATA] y quelar lo…" at bounding box center [581, 330] width 221 height 47
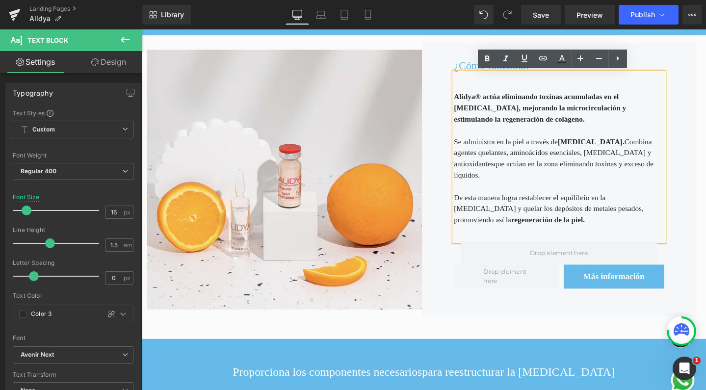
scroll to position [597, 0]
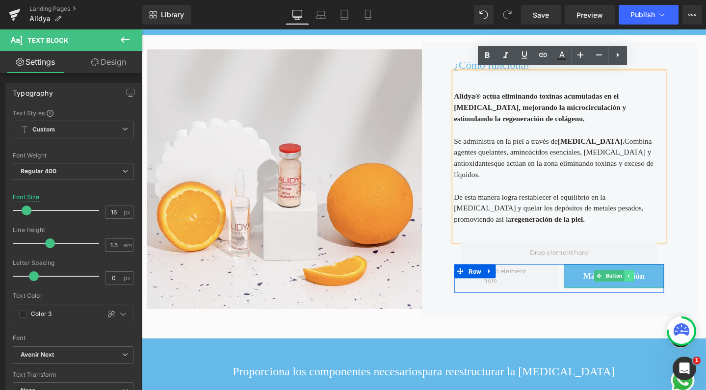
click at [656, 283] on link at bounding box center [655, 289] width 10 height 12
click at [658, 287] on icon at bounding box center [660, 289] width 5 height 5
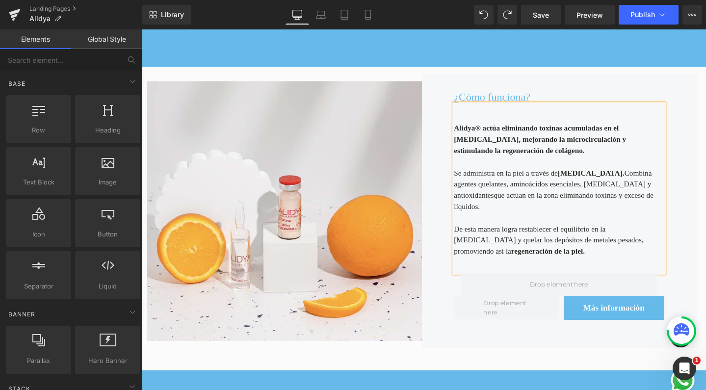
scroll to position [582, 0]
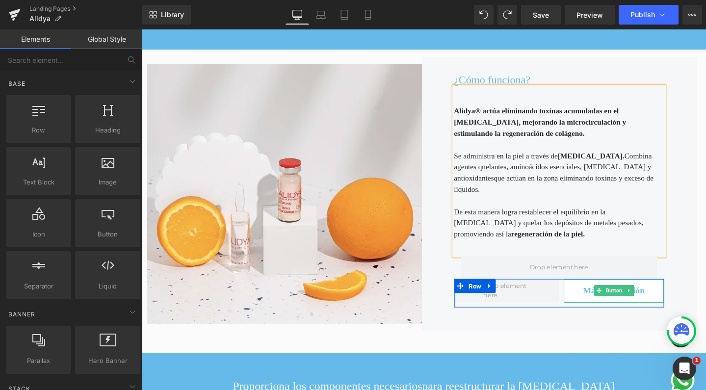
click at [630, 292] on link "Más información" at bounding box center [639, 304] width 106 height 25
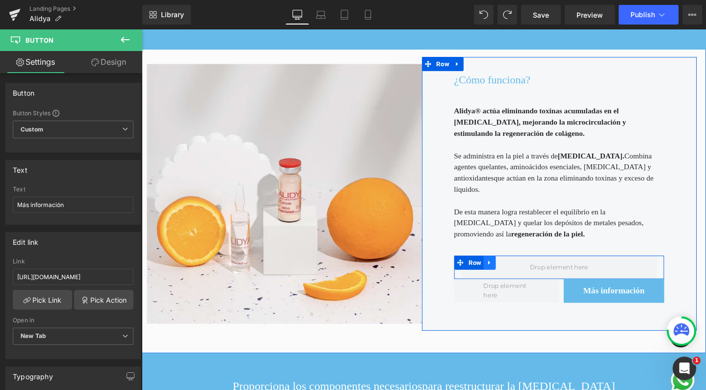
click at [506, 271] on icon at bounding box center [508, 274] width 7 height 7
click at [532, 271] on icon at bounding box center [533, 274] width 7 height 7
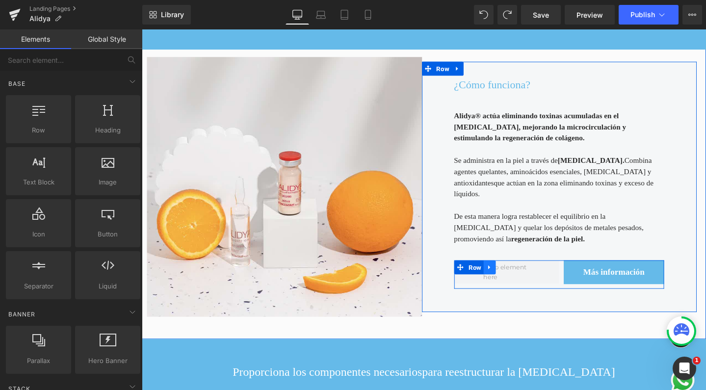
click at [506, 276] on icon at bounding box center [508, 279] width 7 height 7
click at [527, 272] on link at bounding box center [533, 279] width 13 height 15
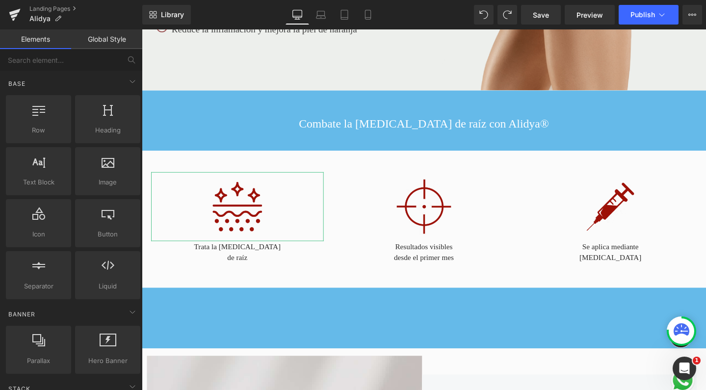
scroll to position [217, 0]
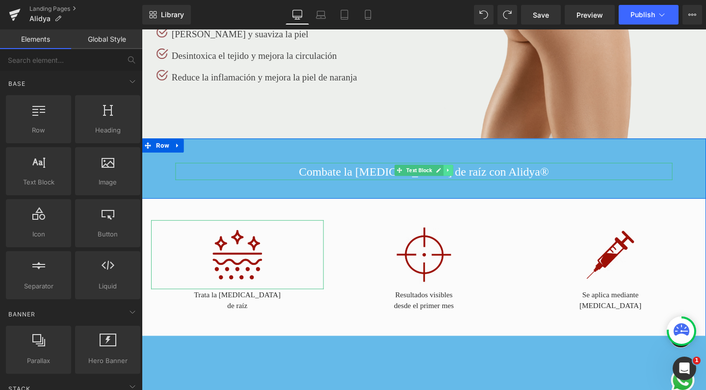
click at [462, 175] on icon at bounding box center [464, 178] width 5 height 6
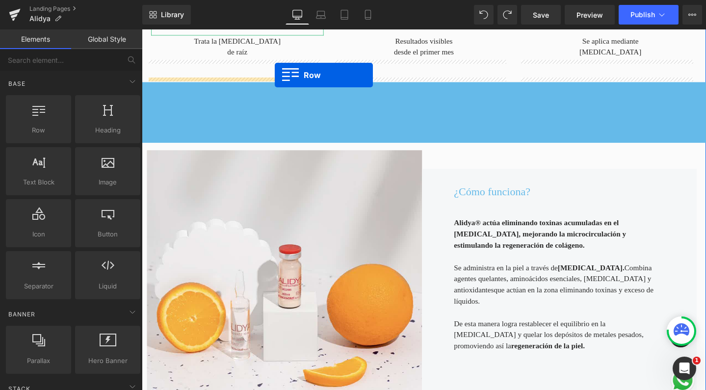
scroll to position [455, 0]
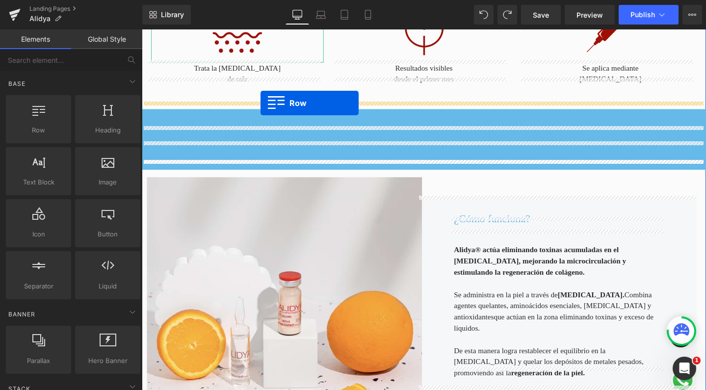
drag, startPoint x: 148, startPoint y: 163, endPoint x: 267, endPoint y: 107, distance: 131.5
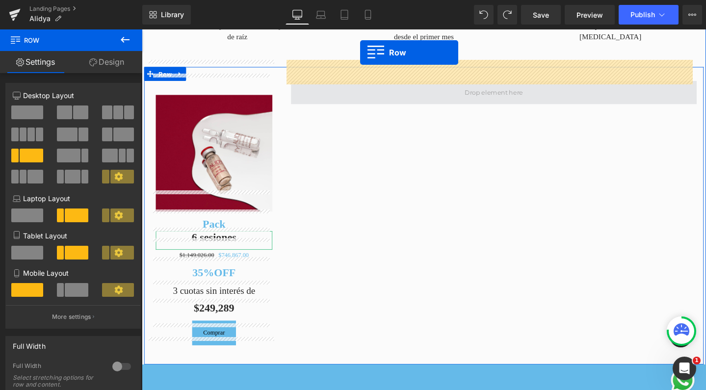
scroll to position [488, 0]
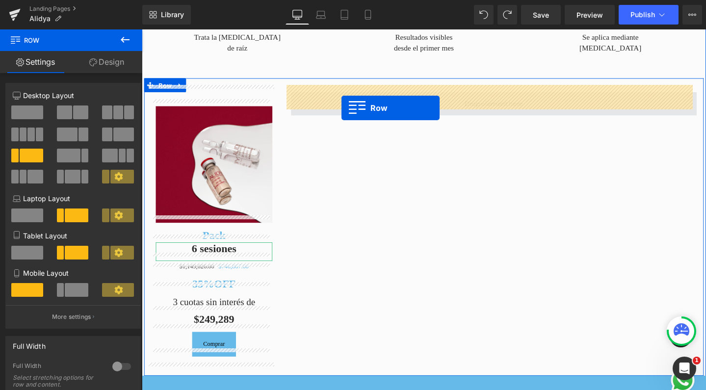
drag, startPoint x: 144, startPoint y: 314, endPoint x: 352, endPoint y: 112, distance: 289.5
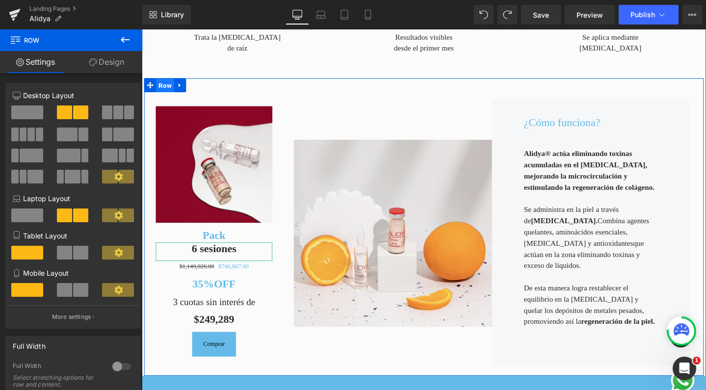
click at [161, 81] on span "Row" at bounding box center [166, 88] width 19 height 15
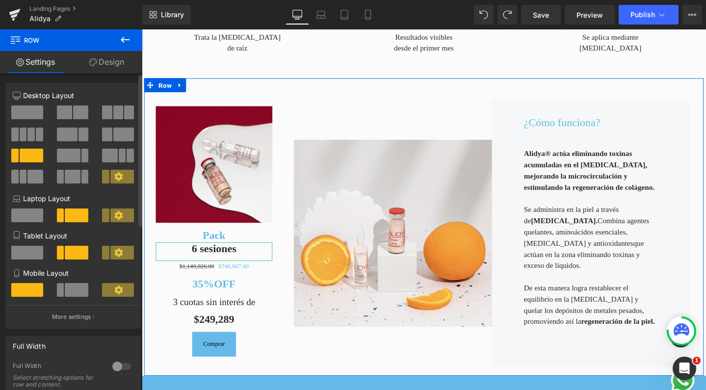
click at [122, 141] on span at bounding box center [123, 135] width 21 height 14
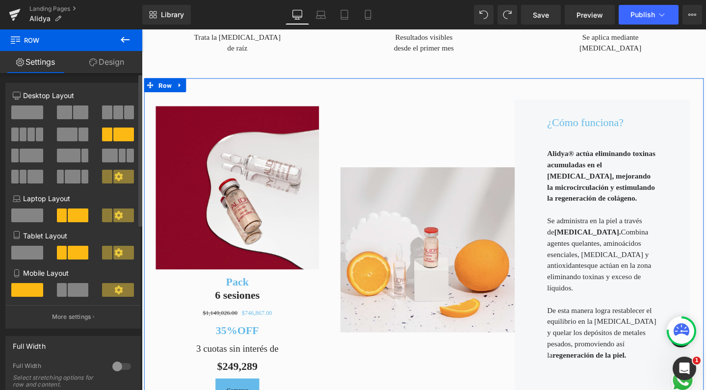
click at [79, 140] on span at bounding box center [84, 135] width 10 height 14
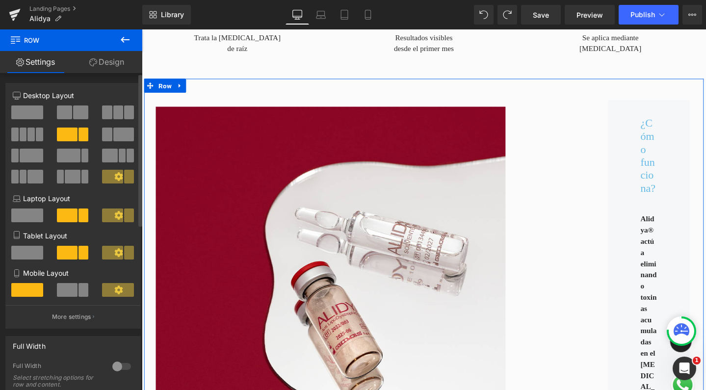
click at [70, 159] on span at bounding box center [69, 156] width 24 height 14
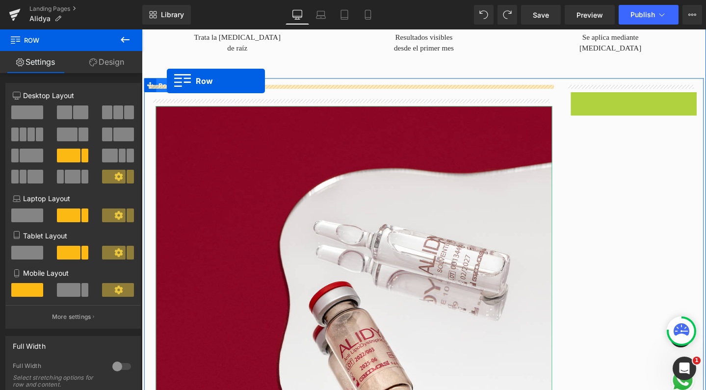
drag, startPoint x: 595, startPoint y: 92, endPoint x: 168, endPoint y: 83, distance: 426.6
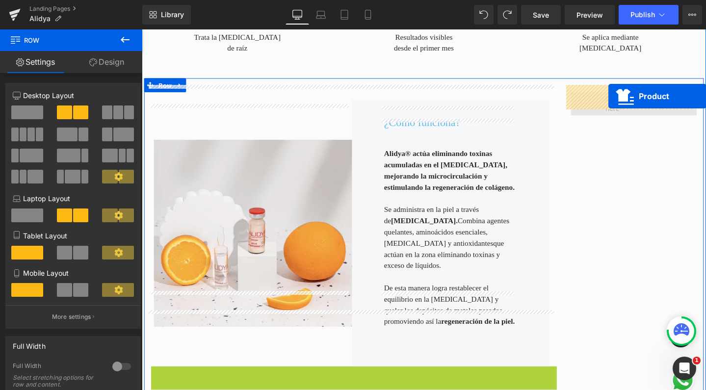
drag, startPoint x: 338, startPoint y: 333, endPoint x: 633, endPoint y: 100, distance: 376.3
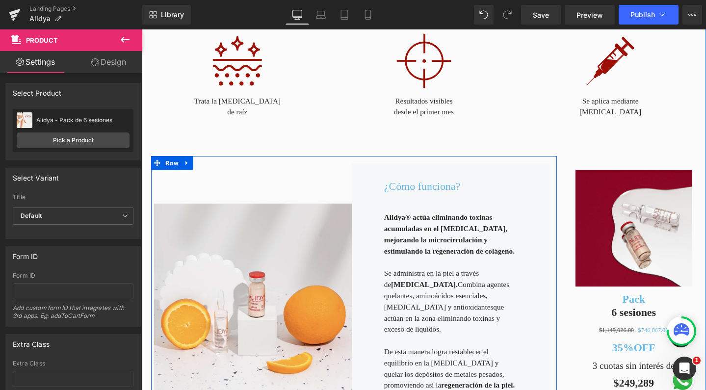
scroll to position [427, 0]
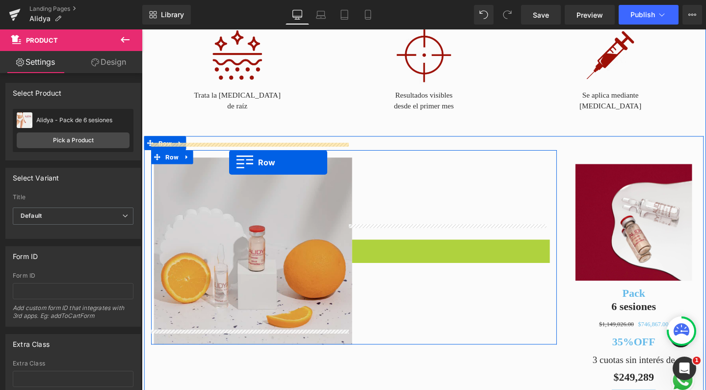
drag, startPoint x: 363, startPoint y: 157, endPoint x: 234, endPoint y: 169, distance: 129.7
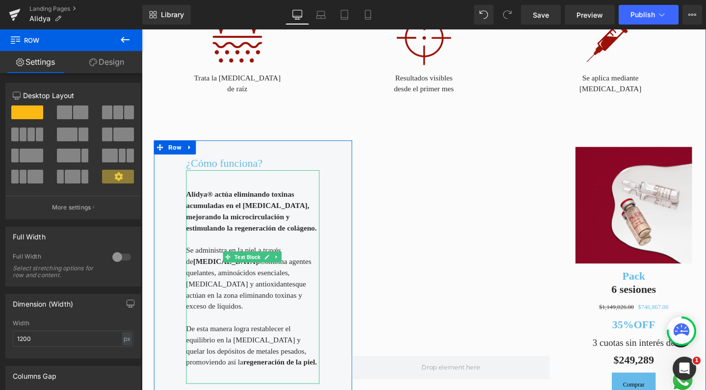
scroll to position [468, 0]
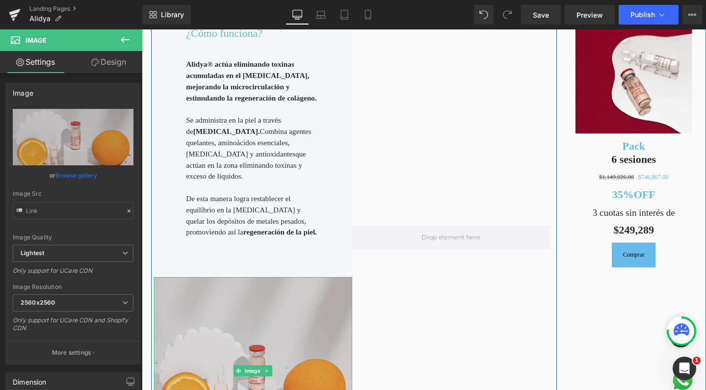
scroll to position [583, 0]
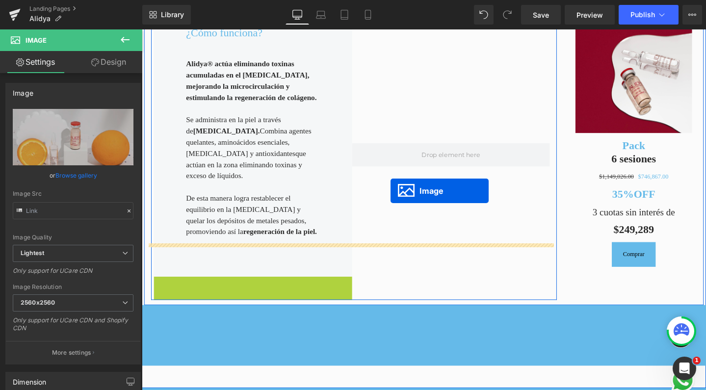
drag, startPoint x: 237, startPoint y: 329, endPoint x: 403, endPoint y: 199, distance: 210.9
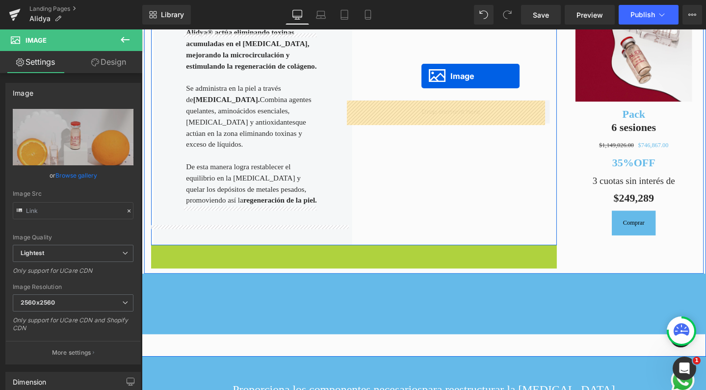
scroll to position [582, 0]
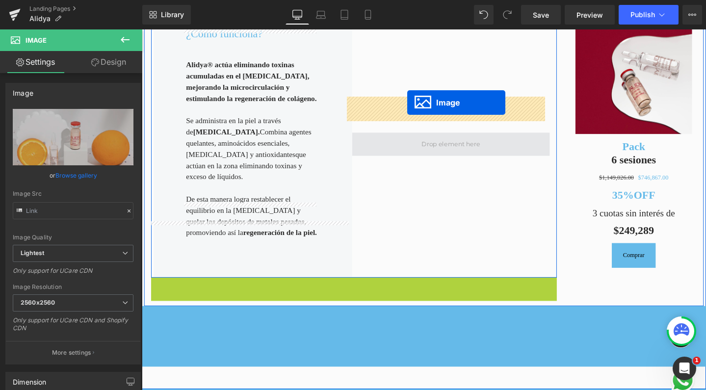
drag, startPoint x: 343, startPoint y: 315, endPoint x: 421, endPoint y: 107, distance: 222.5
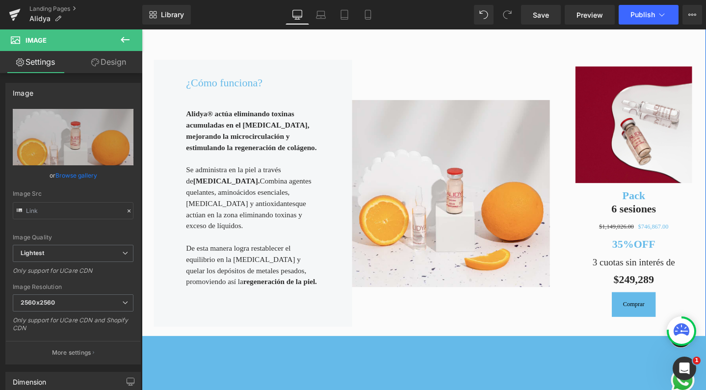
scroll to position [531, 0]
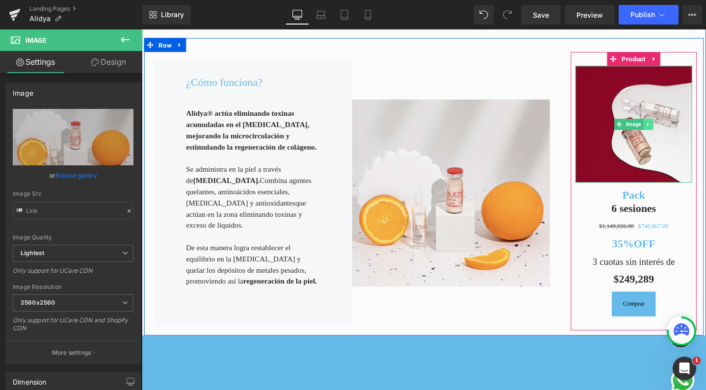
click at [670, 123] on link at bounding box center [675, 129] width 10 height 12
click at [675, 123] on link at bounding box center [680, 129] width 10 height 12
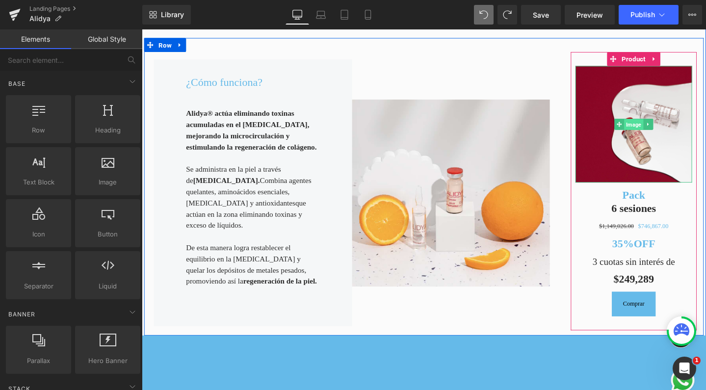
click at [650, 124] on span "Image" at bounding box center [659, 130] width 20 height 12
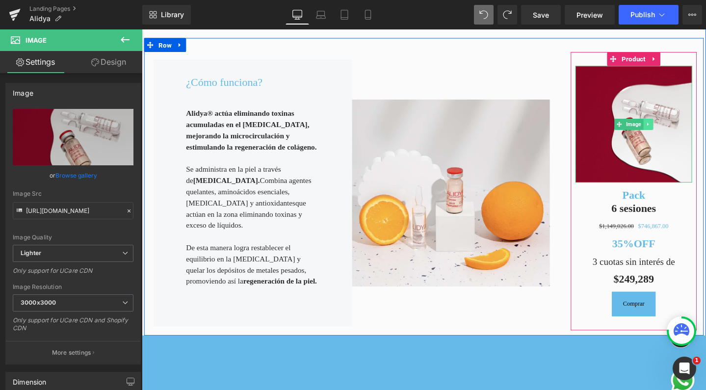
click at [672, 126] on icon at bounding box center [674, 129] width 5 height 6
click at [675, 123] on link at bounding box center [680, 129] width 10 height 12
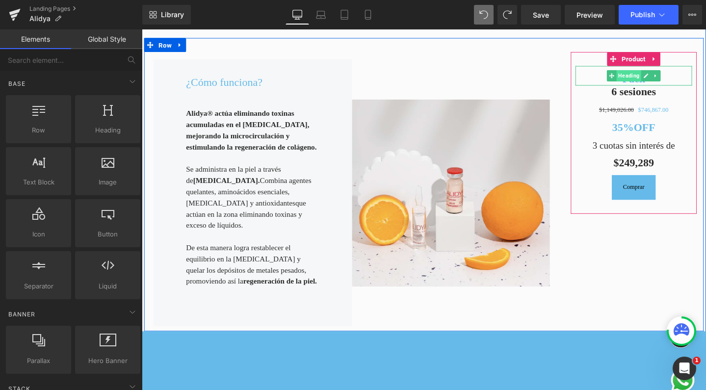
click at [644, 75] on span "Heading" at bounding box center [654, 78] width 26 height 12
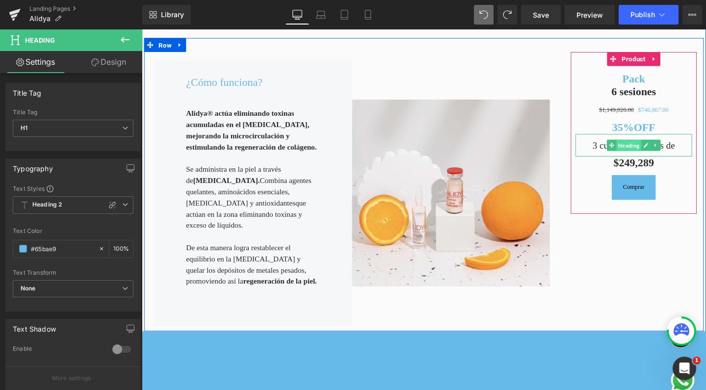
click at [652, 146] on span "Heading" at bounding box center [654, 152] width 26 height 12
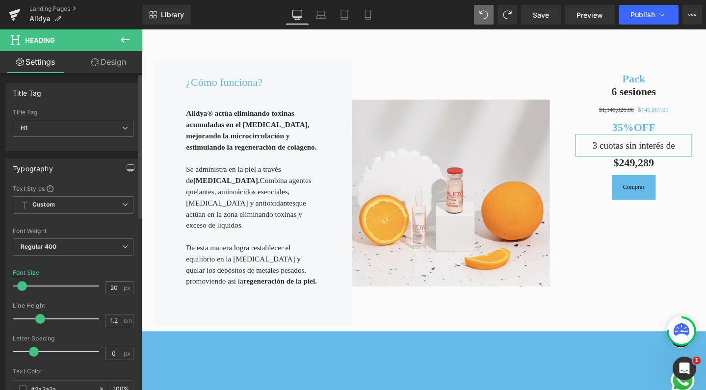
click at [22, 285] on div at bounding box center [58, 286] width 81 height 20
click at [26, 286] on span at bounding box center [26, 286] width 10 height 10
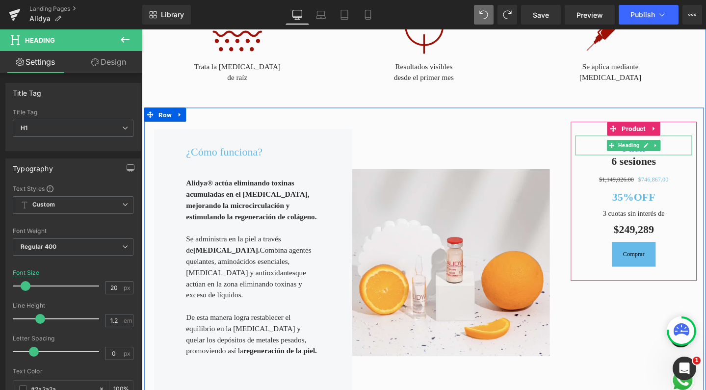
scroll to position [456, 0]
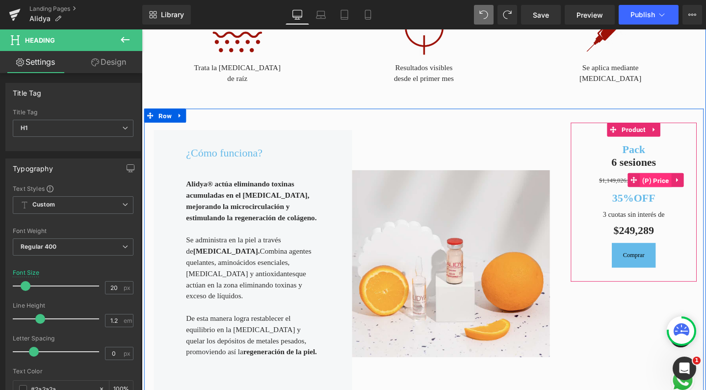
click at [688, 181] on span "(P) Price" at bounding box center [682, 188] width 33 height 15
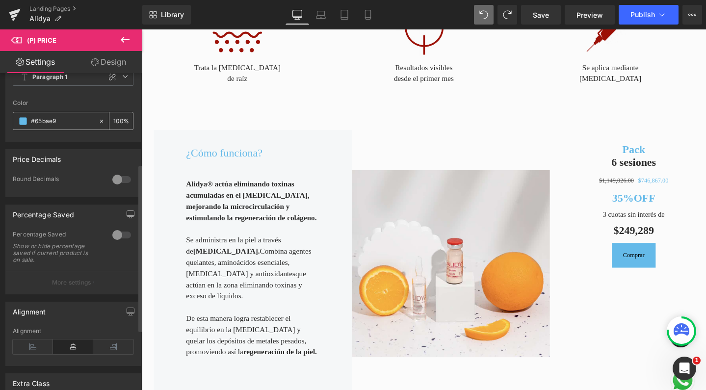
scroll to position [183, 0]
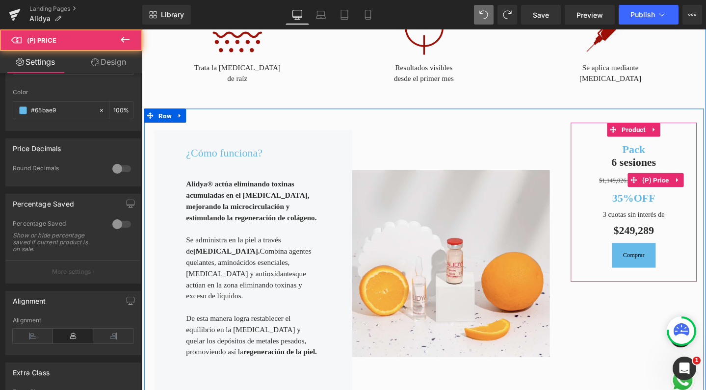
click at [610, 183] on div "$1,149,026.00 $746,867.00" at bounding box center [659, 188] width 123 height 11
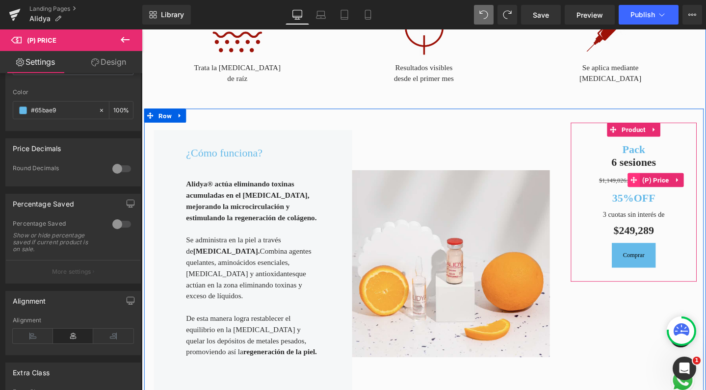
click at [657, 185] on icon at bounding box center [659, 188] width 7 height 7
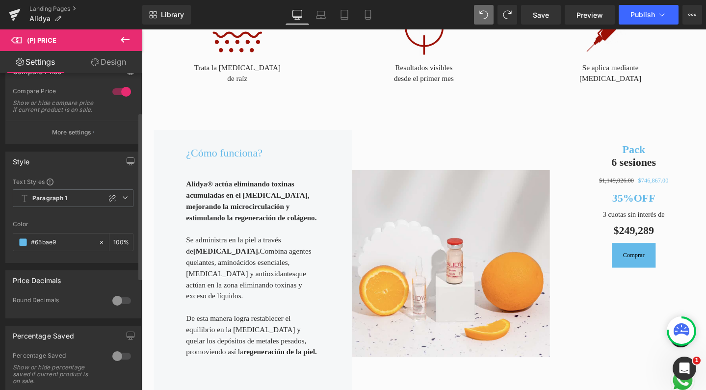
scroll to position [47, 0]
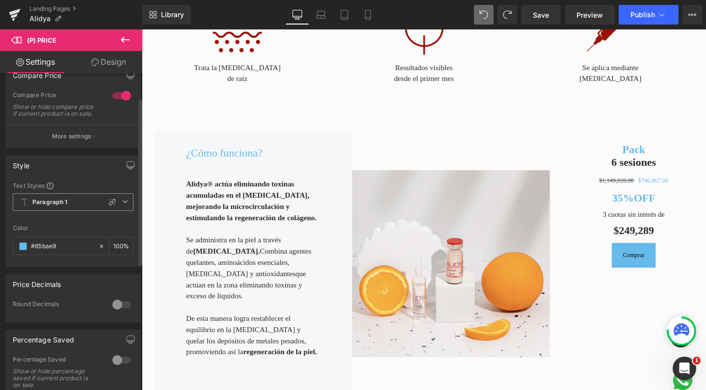
click at [81, 210] on span "Paragraph 1" at bounding box center [73, 202] width 121 height 18
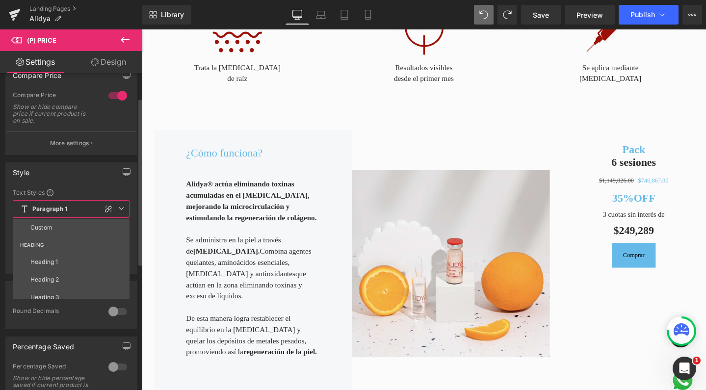
click at [81, 210] on span "Paragraph 1" at bounding box center [71, 209] width 117 height 18
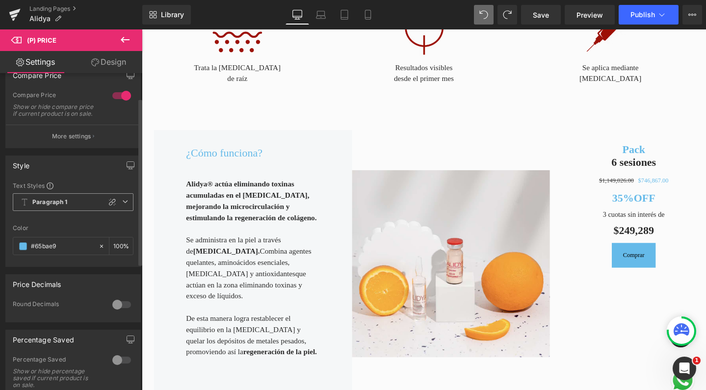
click at [81, 210] on span "Paragraph 1" at bounding box center [73, 202] width 121 height 18
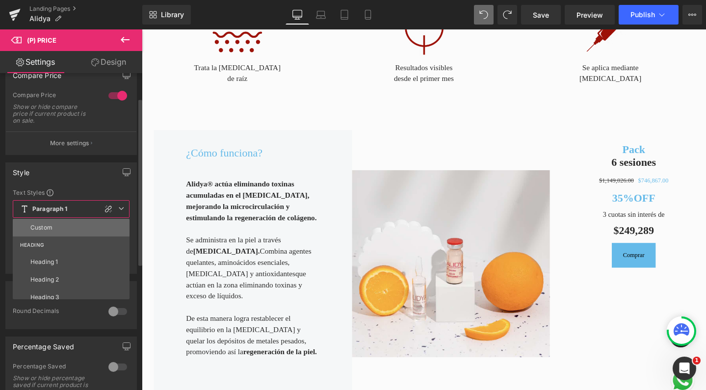
click at [66, 232] on li "Custom" at bounding box center [73, 228] width 121 height 18
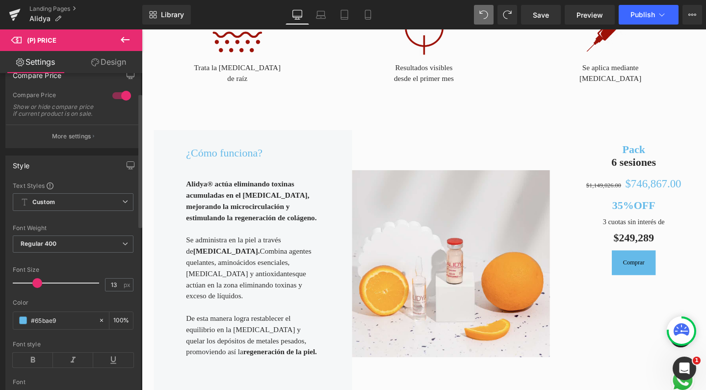
click at [36, 291] on div at bounding box center [58, 283] width 81 height 20
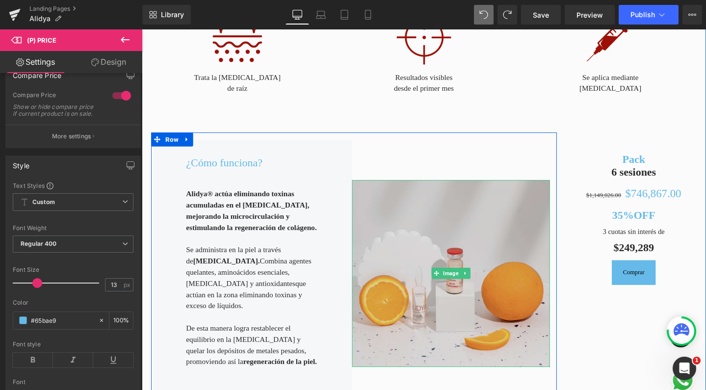
scroll to position [445, 0]
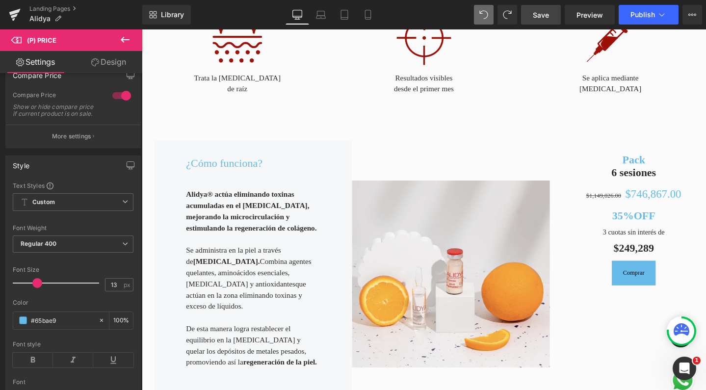
click at [547, 16] on span "Save" at bounding box center [541, 15] width 16 height 10
click at [52, 7] on link "Landing Pages" at bounding box center [85, 9] width 113 height 8
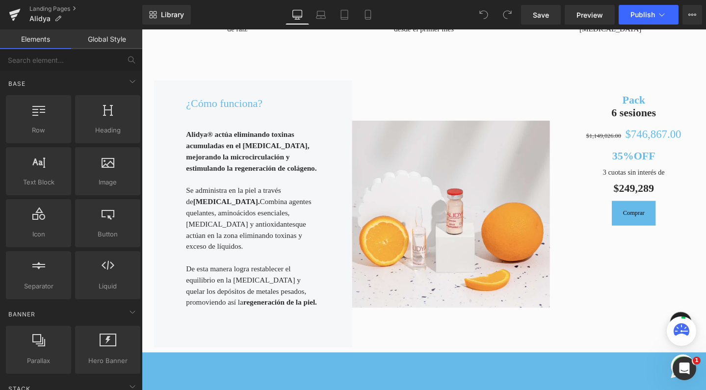
scroll to position [527, 0]
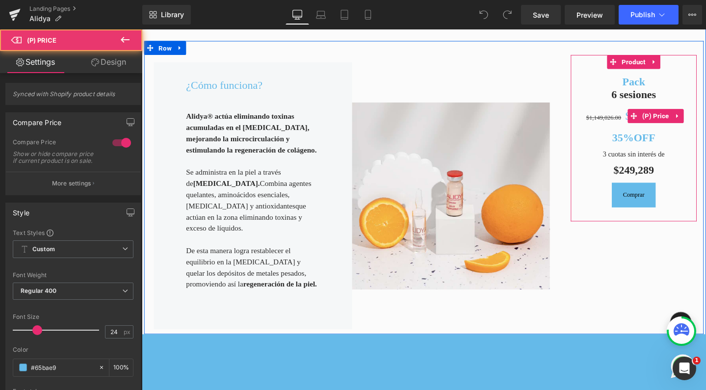
click at [613, 111] on div "$1,149,026.00 $746,867.00" at bounding box center [659, 120] width 123 height 19
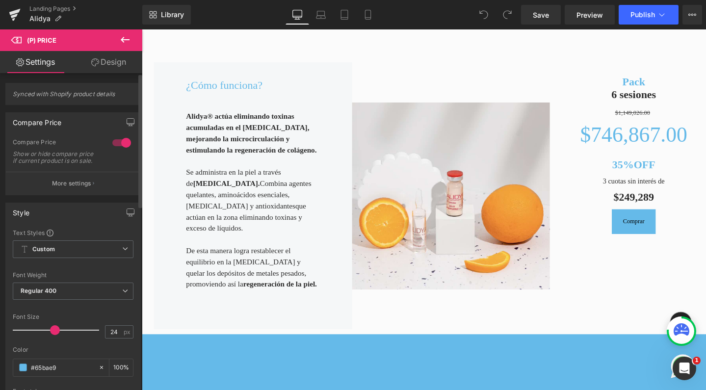
drag, startPoint x: 39, startPoint y: 336, endPoint x: 55, endPoint y: 338, distance: 16.8
click at [55, 335] on span at bounding box center [55, 330] width 10 height 10
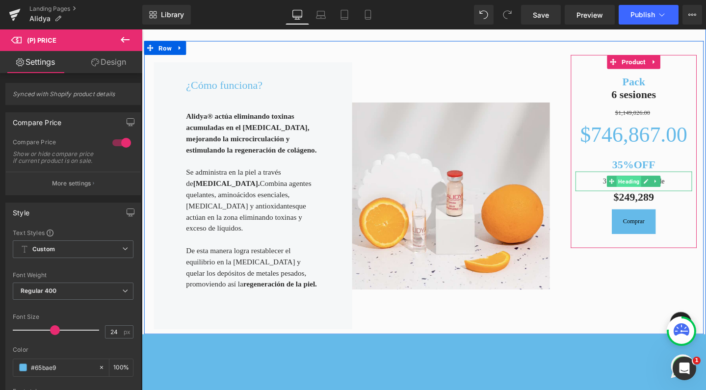
click at [645, 184] on span "Heading" at bounding box center [654, 190] width 26 height 12
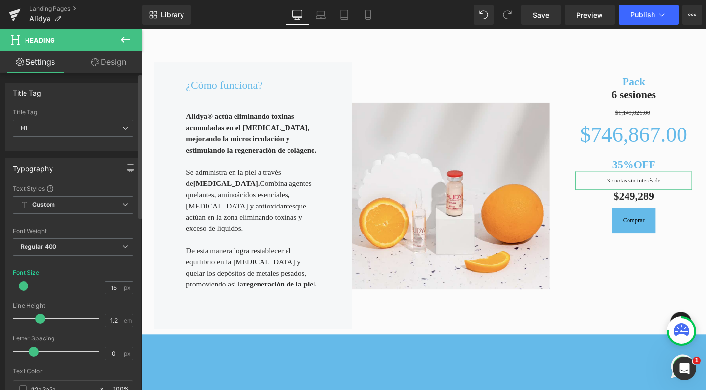
click at [26, 285] on span at bounding box center [24, 286] width 10 height 10
click at [543, 13] on span "Save" at bounding box center [541, 15] width 16 height 10
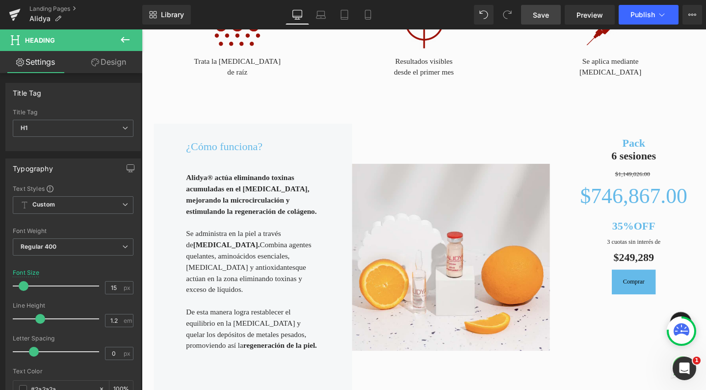
scroll to position [460, 0]
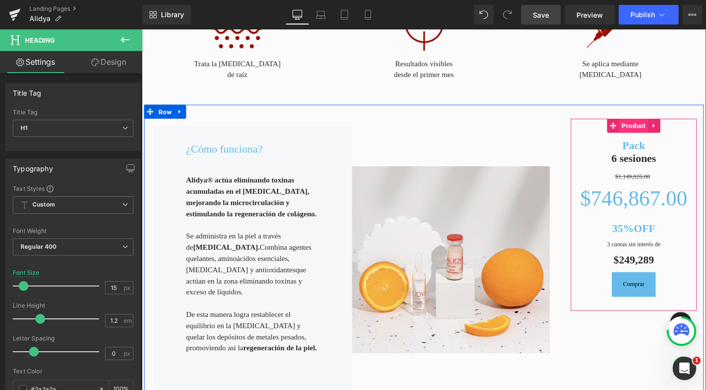
click at [654, 129] on span "Product" at bounding box center [659, 130] width 30 height 15
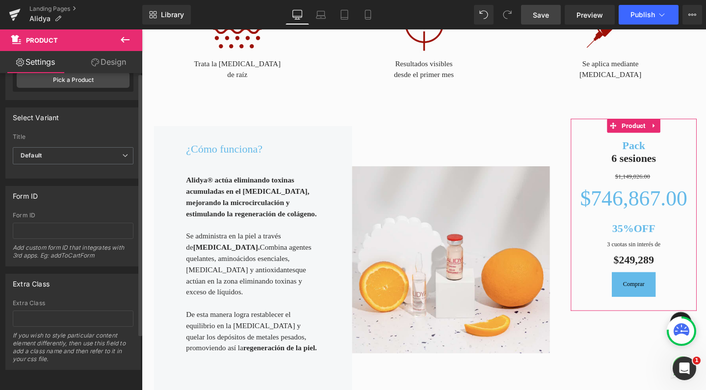
scroll to position [0, 0]
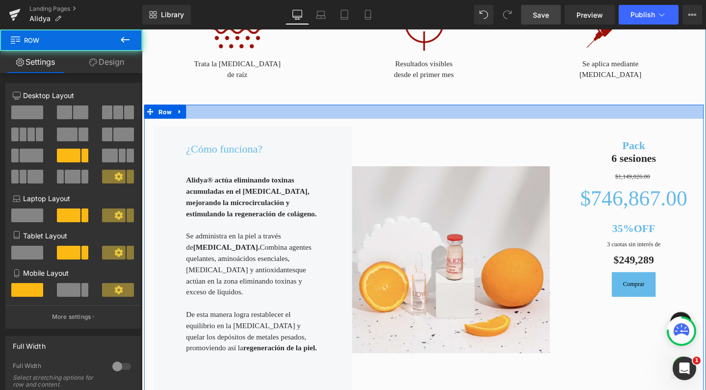
click at [587, 108] on div at bounding box center [438, 115] width 589 height 15
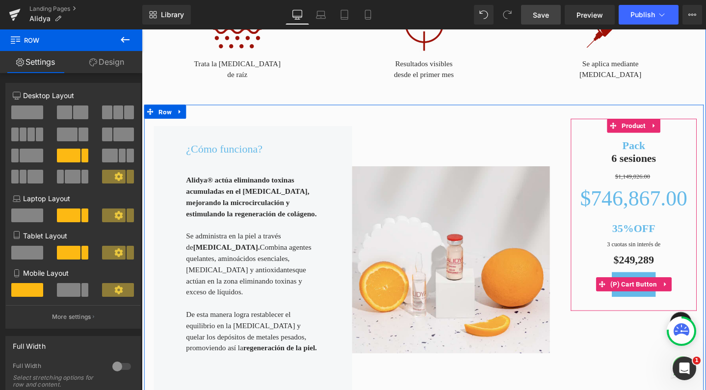
click at [687, 290] on link at bounding box center [693, 297] width 13 height 15
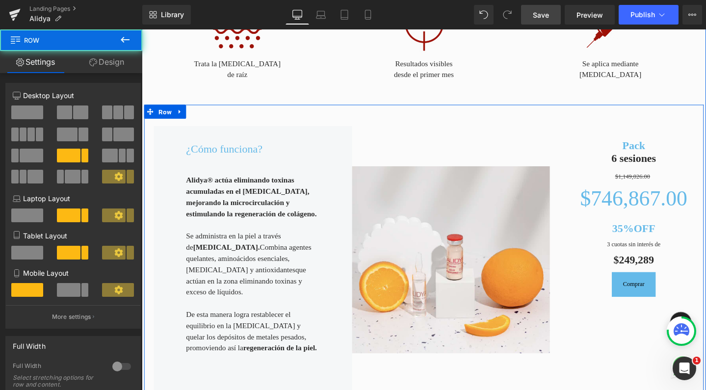
click at [661, 299] on div "¿Cómo funciona? Heading Alidya® actúa eliminando toxinas acumuladas en el tejid…" at bounding box center [438, 262] width 589 height 309
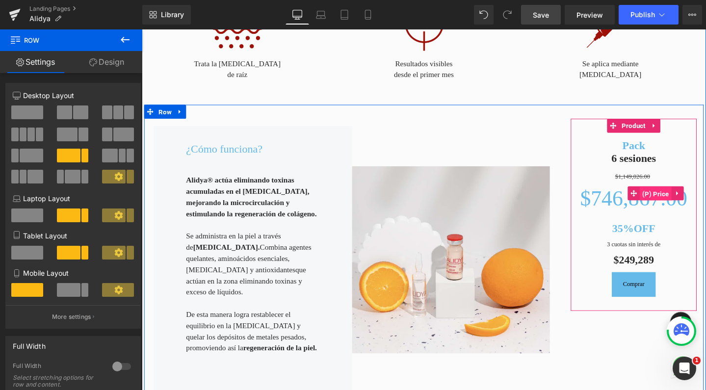
click at [680, 195] on span "(P) Price" at bounding box center [682, 202] width 33 height 15
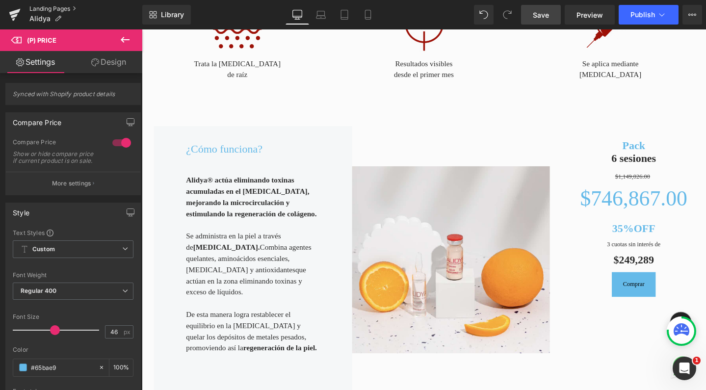
click at [60, 9] on link "Landing Pages" at bounding box center [85, 9] width 113 height 8
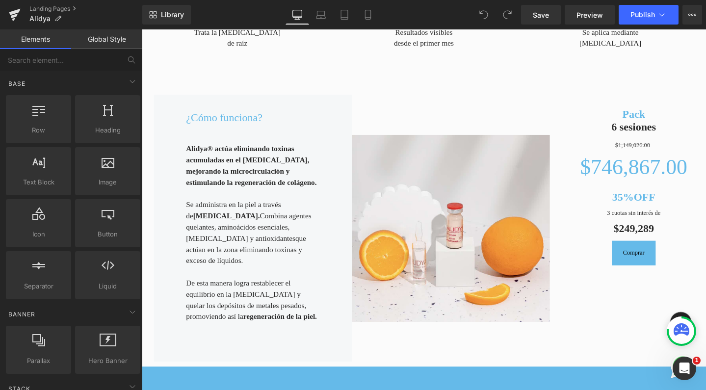
scroll to position [490, 0]
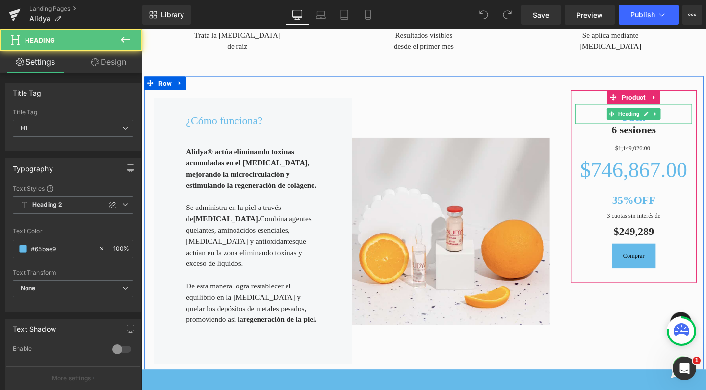
click at [645, 118] on h1 "Pack" at bounding box center [659, 122] width 123 height 14
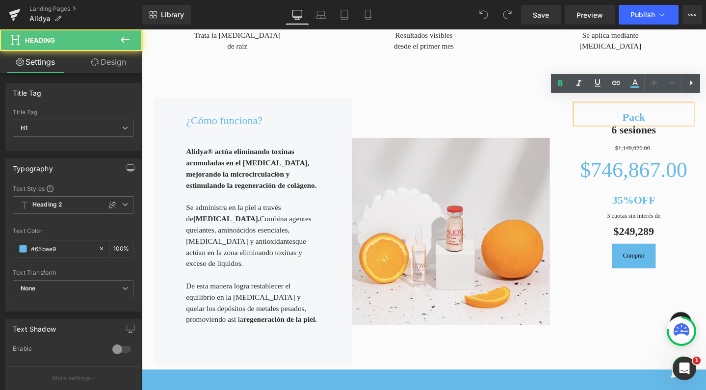
click at [643, 115] on h1 "Pack" at bounding box center [659, 122] width 123 height 14
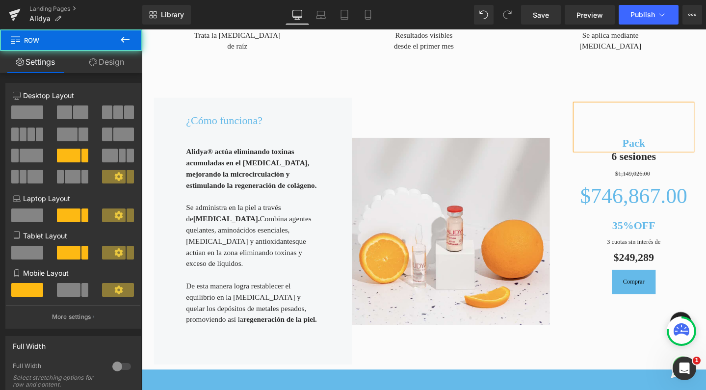
click at [539, 80] on div "¿Cómo funciona? Heading Alidya® actúa eliminando toxinas acumuladas en el tejid…" at bounding box center [438, 233] width 589 height 309
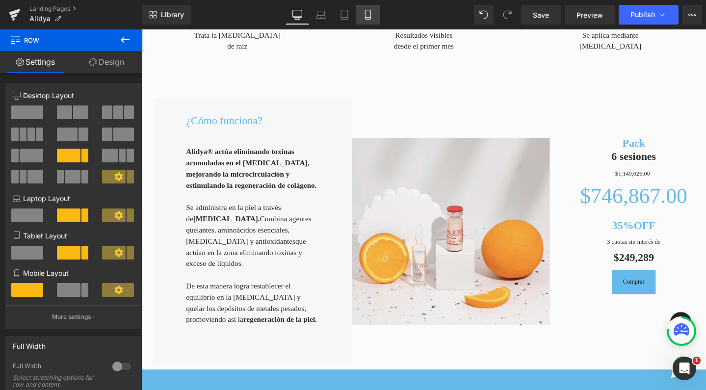
click at [373, 21] on link "Mobile" at bounding box center [368, 15] width 24 height 20
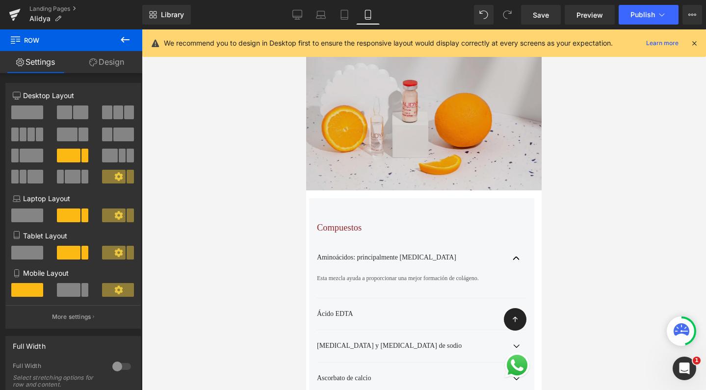
scroll to position [1174, 0]
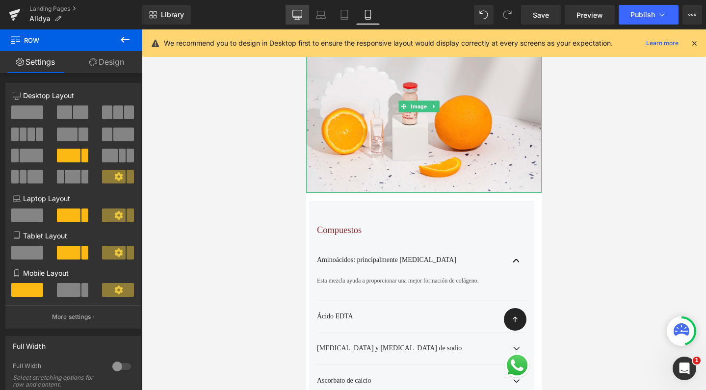
click at [302, 21] on link "Desktop" at bounding box center [298, 15] width 24 height 20
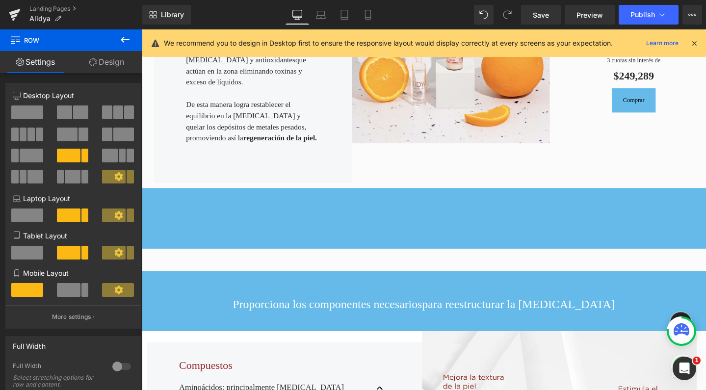
scroll to position [513, 0]
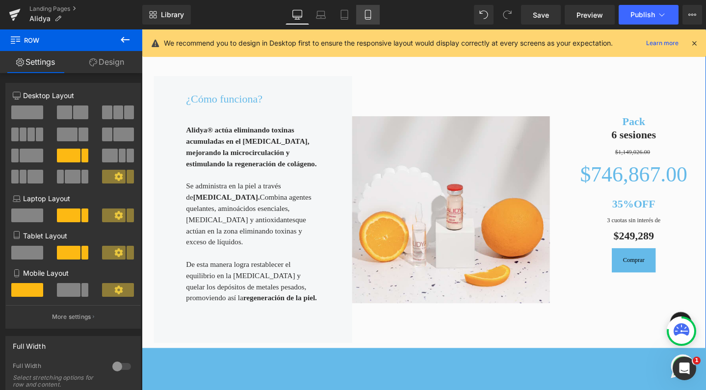
drag, startPoint x: 368, startPoint y: 14, endPoint x: 69, endPoint y: 97, distance: 310.5
click at [368, 14] on icon at bounding box center [368, 15] width 10 height 10
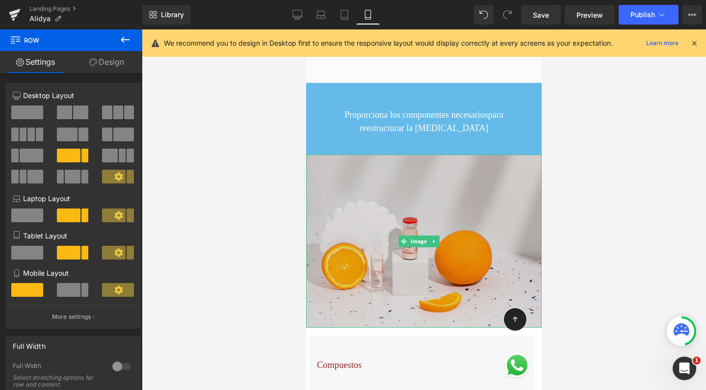
scroll to position [1045, 0]
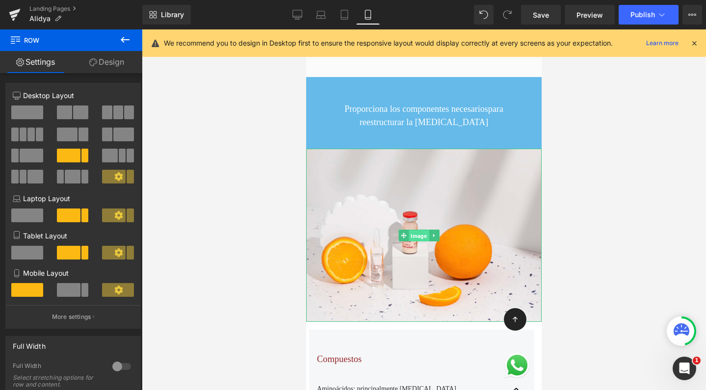
click at [423, 237] on span "Image" at bounding box center [419, 236] width 20 height 12
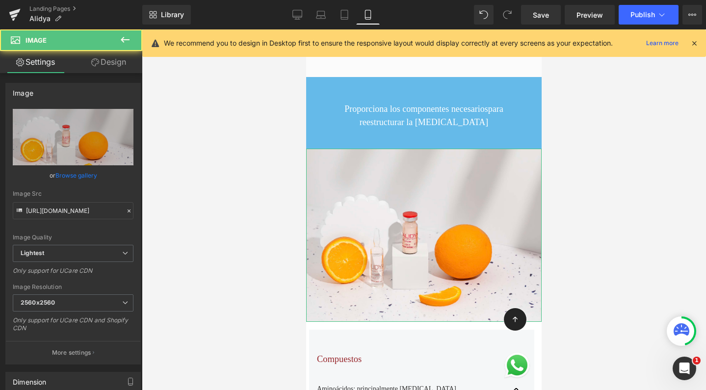
click at [105, 58] on link "Design" at bounding box center [108, 62] width 71 height 22
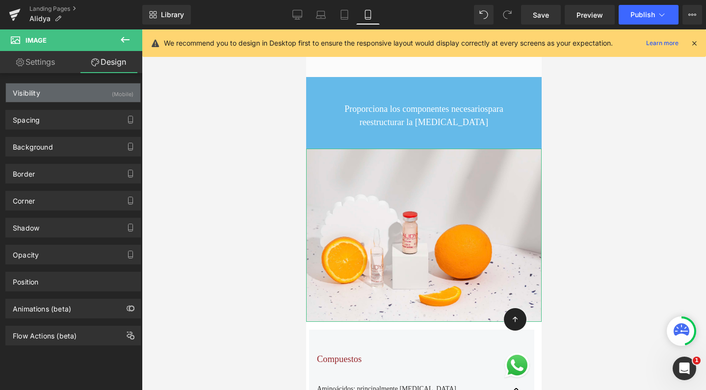
click at [103, 90] on div "Visibility (Mobile)" at bounding box center [73, 92] width 134 height 19
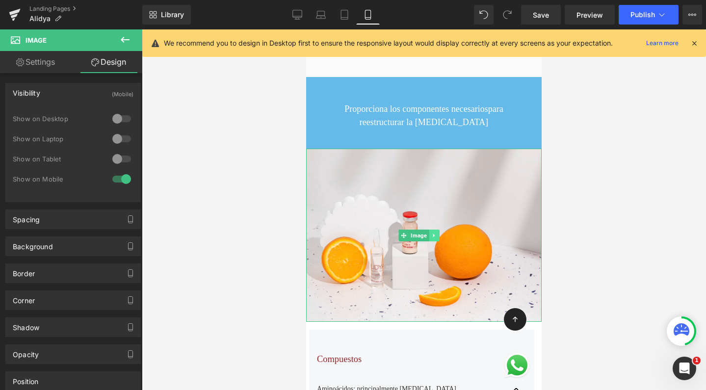
click at [439, 238] on link at bounding box center [434, 236] width 10 height 12
click at [437, 235] on icon at bounding box center [439, 235] width 5 height 5
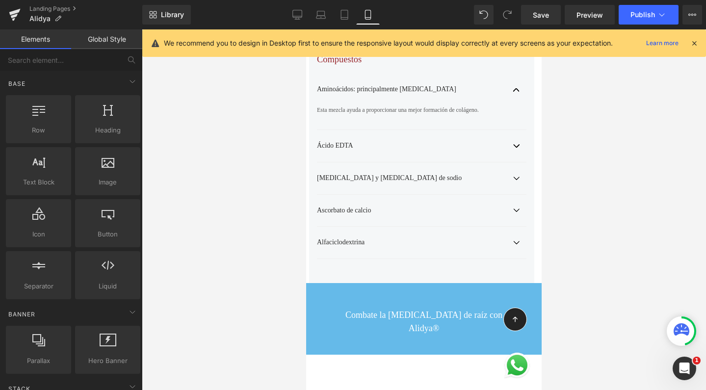
scroll to position [1168, 0]
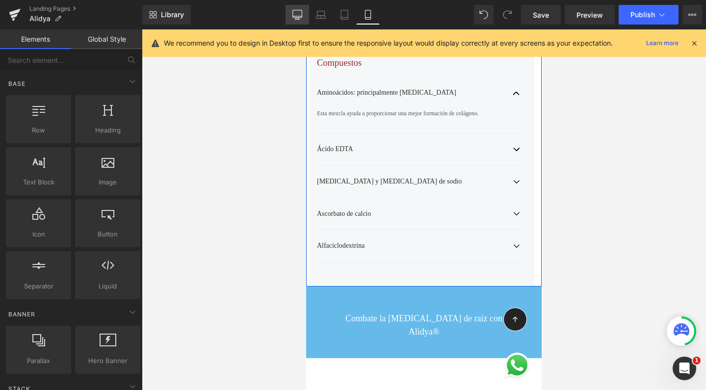
click at [302, 13] on icon at bounding box center [297, 13] width 9 height 7
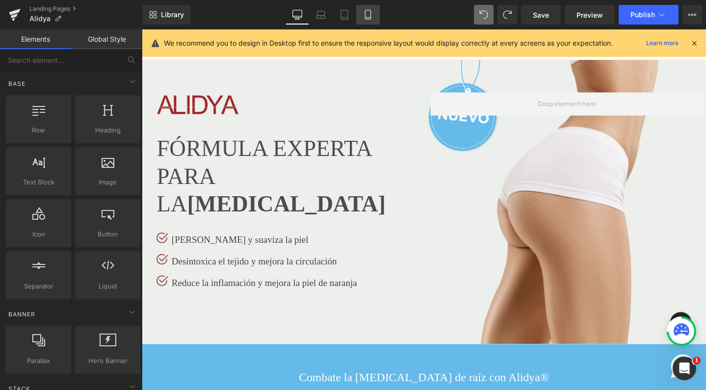
scroll to position [0, 0]
click at [371, 13] on icon at bounding box center [368, 15] width 10 height 10
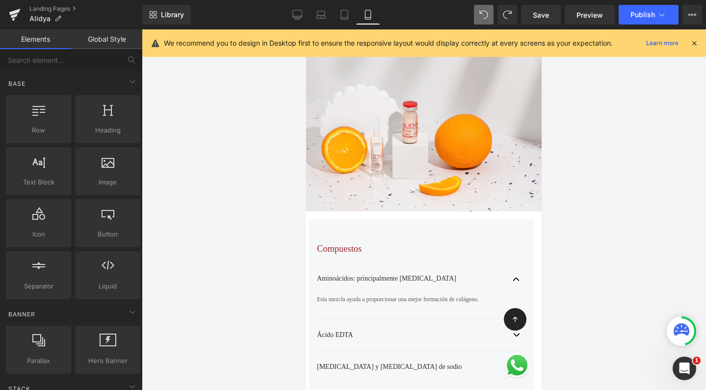
scroll to position [1149, 0]
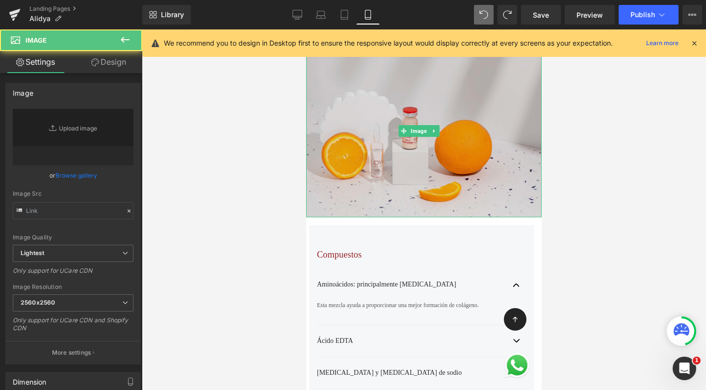
click at [401, 103] on img at bounding box center [424, 130] width 236 height 173
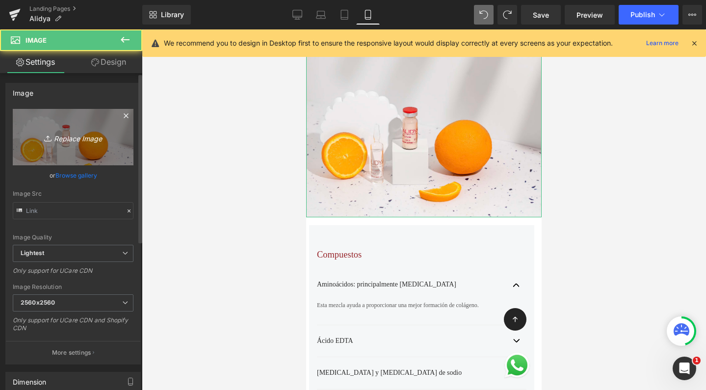
click at [103, 130] on link "Replace Image" at bounding box center [73, 137] width 121 height 56
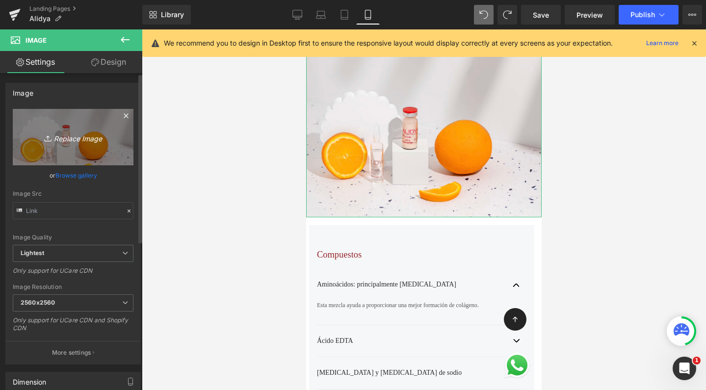
type input "C:\fakepath\alidyawebb.png"
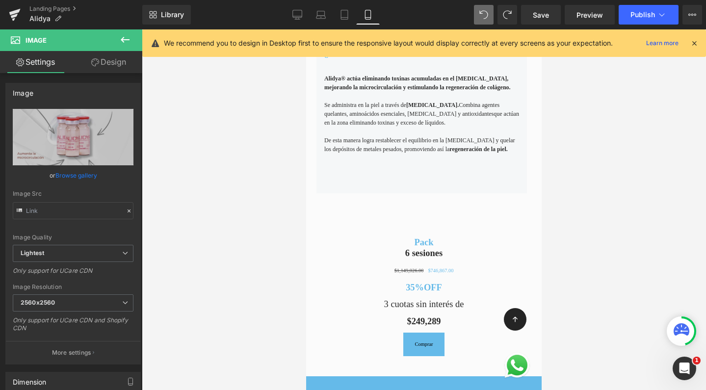
scroll to position [506, 0]
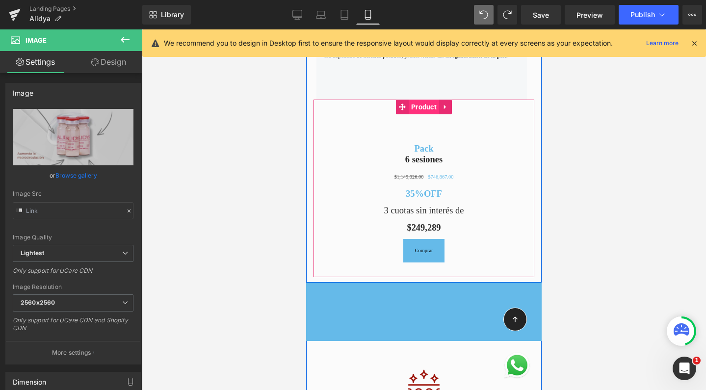
click at [429, 101] on span "Product" at bounding box center [424, 107] width 30 height 15
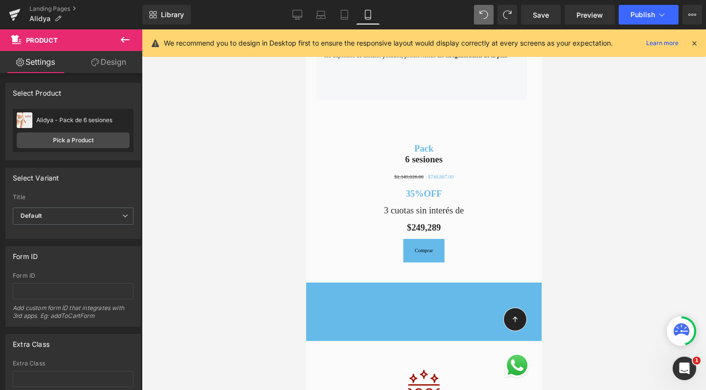
click at [113, 57] on link "Design" at bounding box center [108, 62] width 71 height 22
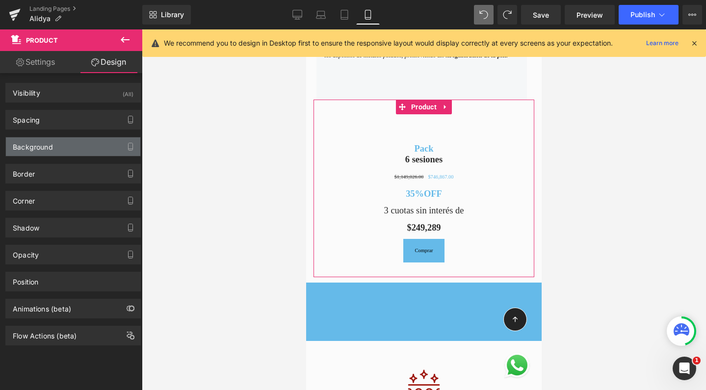
click at [84, 151] on div "Background" at bounding box center [73, 146] width 134 height 19
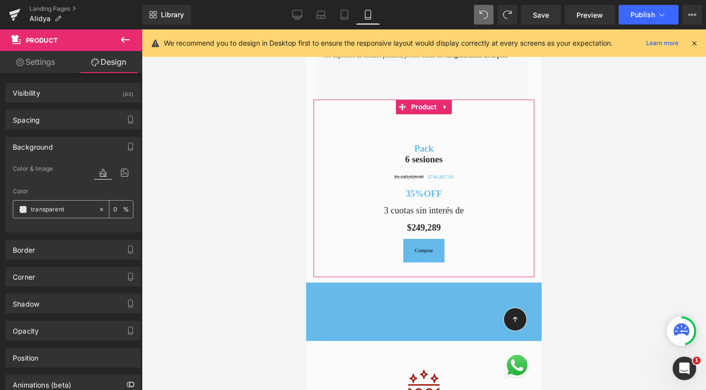
click at [25, 210] on span at bounding box center [23, 210] width 8 height 8
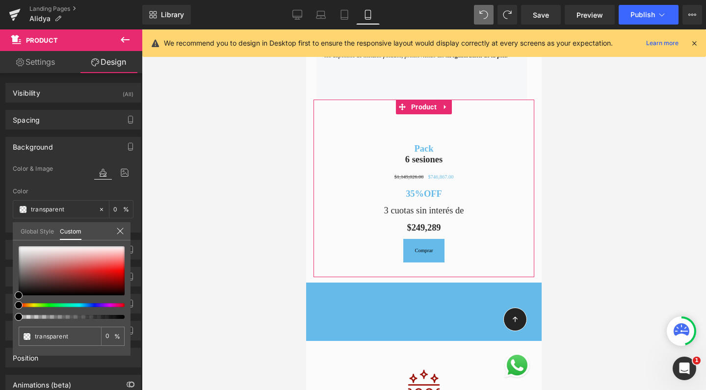
drag, startPoint x: 69, startPoint y: 335, endPoint x: 0, endPoint y: 330, distance: 68.9
click at [0, 233] on div "Background Color & Image color Color transparent 0 % Image Replace Image Upload…" at bounding box center [73, 181] width 147 height 103
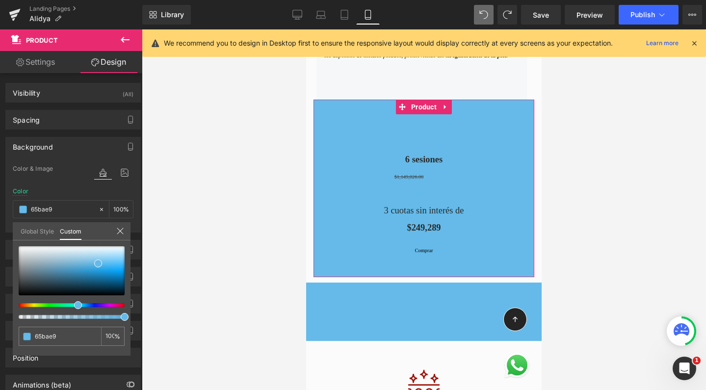
type input "65bae9"
click at [60, 315] on div at bounding box center [72, 282] width 106 height 73
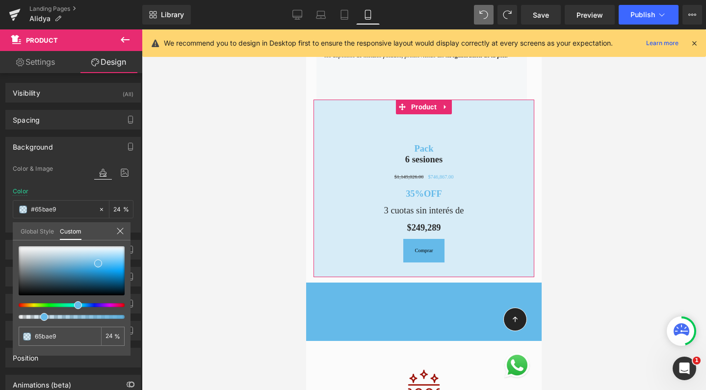
click at [40, 317] on div at bounding box center [68, 317] width 106 height 4
drag, startPoint x: 40, startPoint y: 317, endPoint x: 34, endPoint y: 316, distance: 6.0
click at [34, 316] on div at bounding box center [68, 317] width 106 height 4
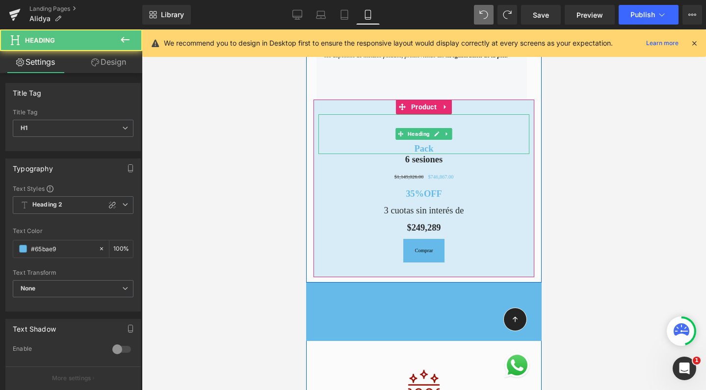
click at [410, 143] on h1 "Pack" at bounding box center [424, 148] width 211 height 11
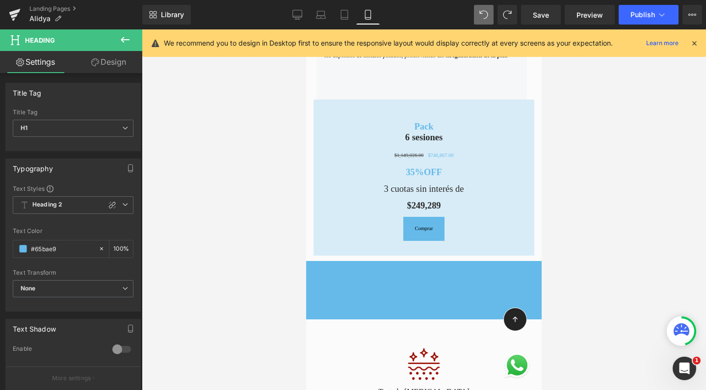
click at [129, 37] on icon at bounding box center [125, 40] width 12 height 12
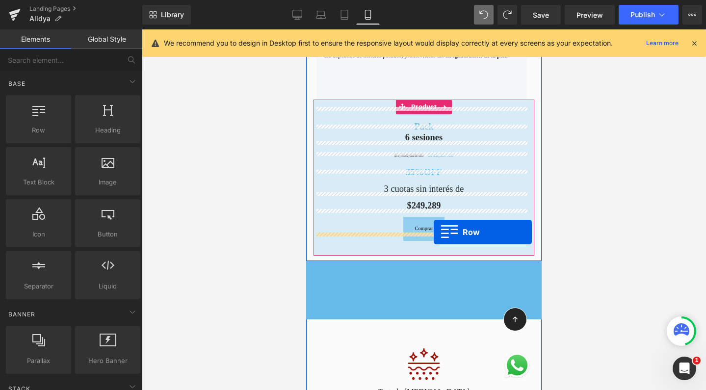
drag, startPoint x: 336, startPoint y: 138, endPoint x: 434, endPoint y: 232, distance: 135.4
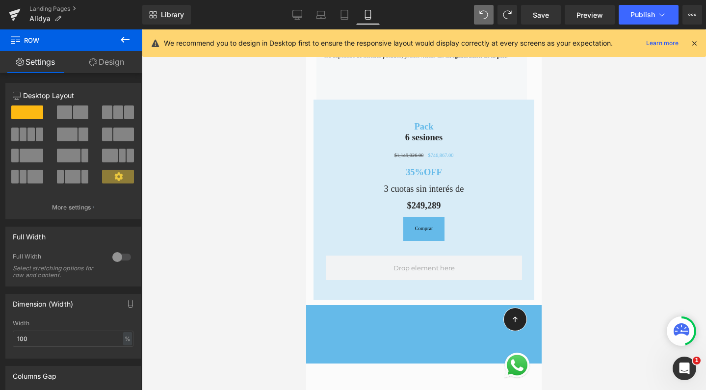
click at [129, 42] on icon at bounding box center [125, 40] width 12 height 12
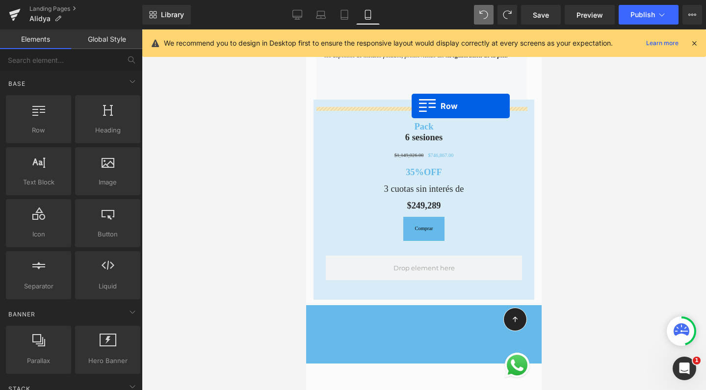
drag, startPoint x: 337, startPoint y: 154, endPoint x: 412, endPoint y: 107, distance: 88.2
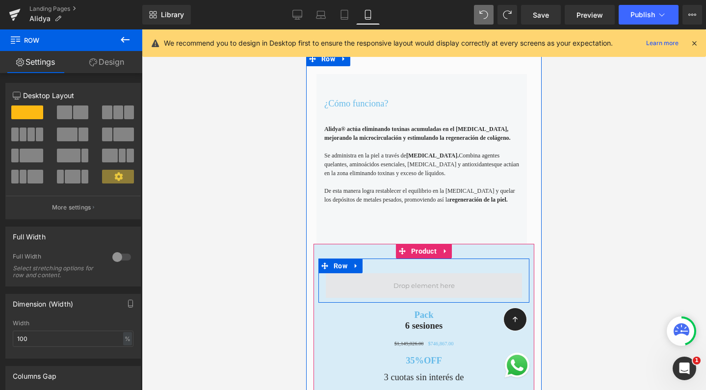
scroll to position [328, 0]
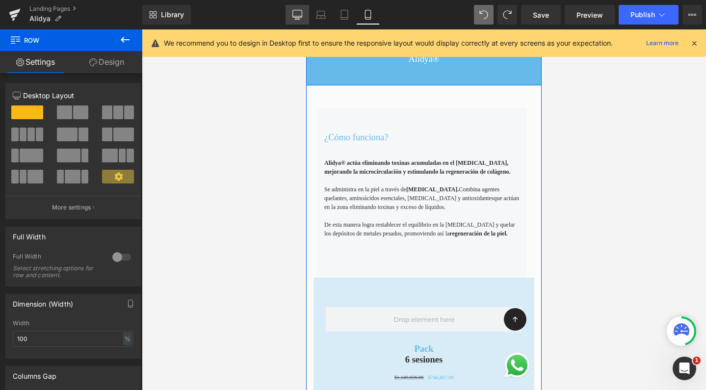
click at [296, 16] on icon at bounding box center [297, 16] width 9 height 0
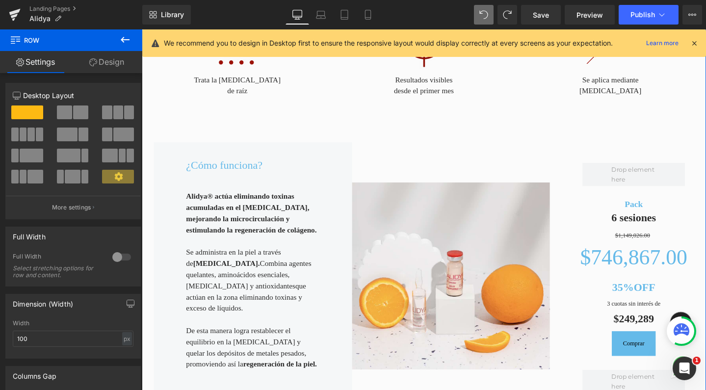
scroll to position [442, 0]
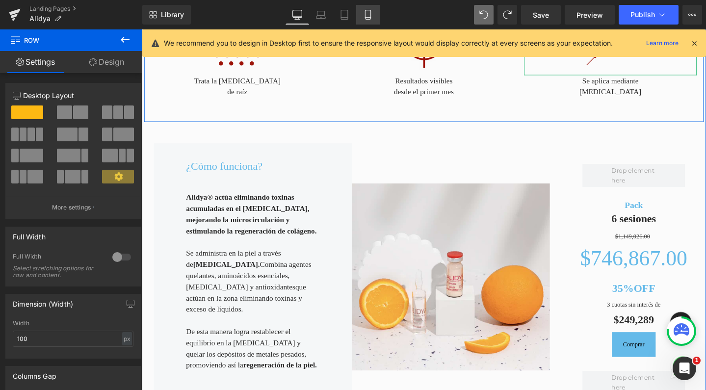
click at [362, 19] on link "Mobile" at bounding box center [368, 15] width 24 height 20
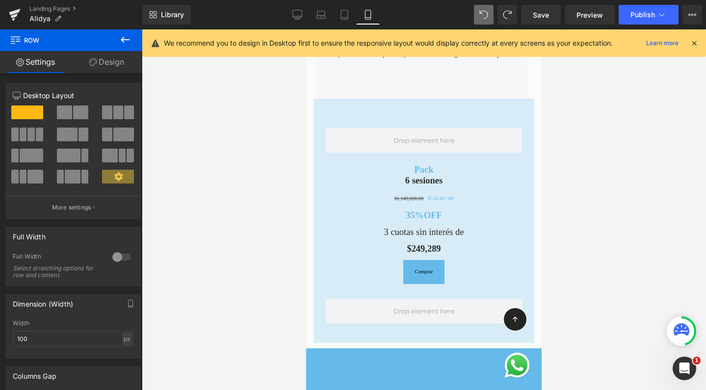
scroll to position [492, 0]
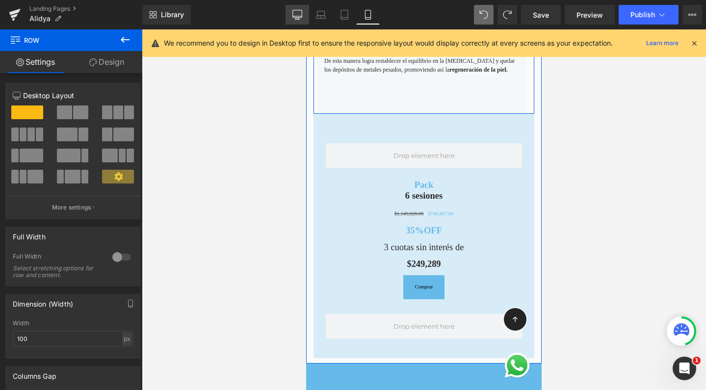
click at [297, 13] on icon at bounding box center [298, 15] width 10 height 10
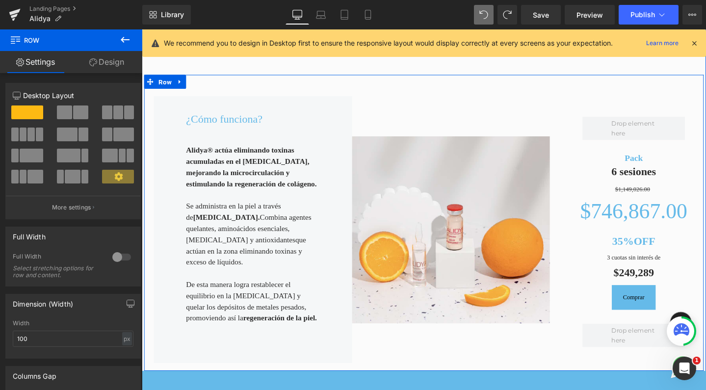
scroll to position [469, 0]
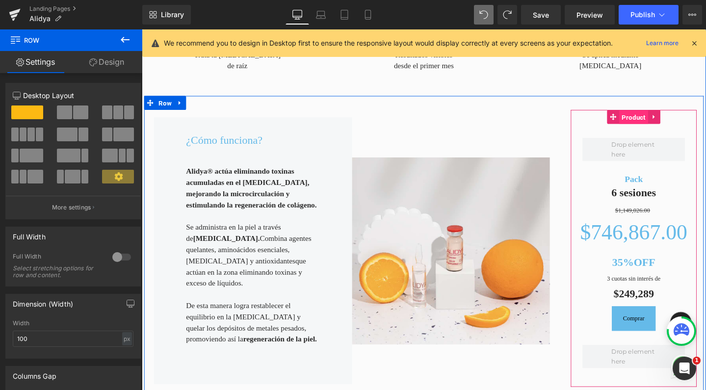
click at [656, 116] on span "Product" at bounding box center [659, 122] width 30 height 15
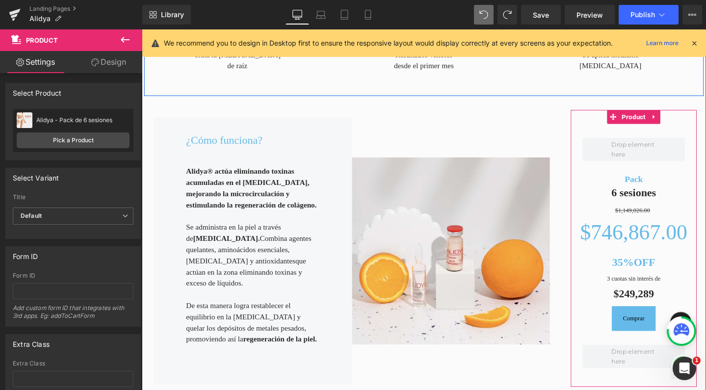
click at [120, 58] on link "Design" at bounding box center [108, 62] width 71 height 22
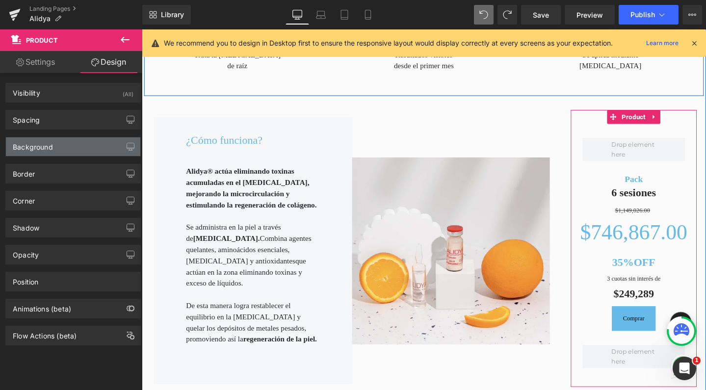
click at [60, 148] on div "Background" at bounding box center [73, 146] width 134 height 19
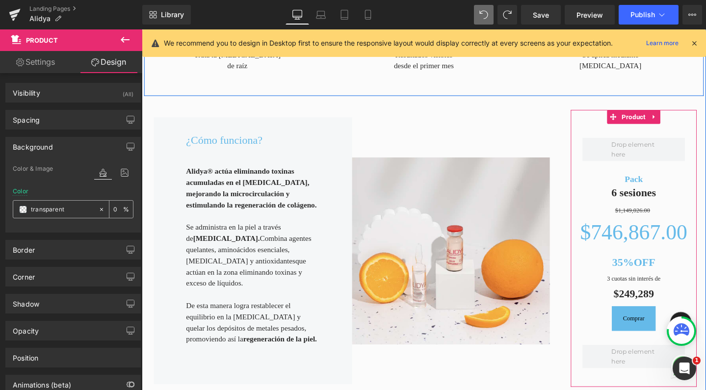
click at [23, 212] on span at bounding box center [23, 210] width 8 height 8
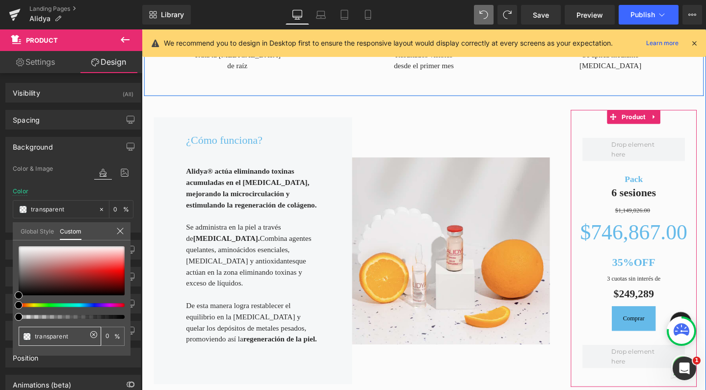
click at [49, 340] on input "transparent" at bounding box center [61, 336] width 52 height 10
click at [60, 336] on input "trans65bbaparent" at bounding box center [61, 336] width 52 height 10
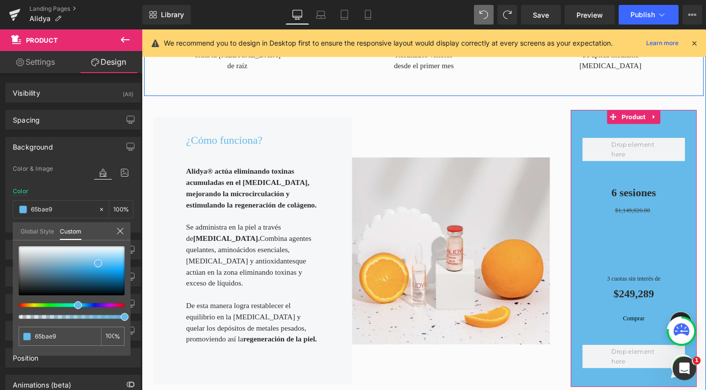
type input "65bae9"
click at [65, 319] on div "65bae9 0 %" at bounding box center [72, 300] width 118 height 109
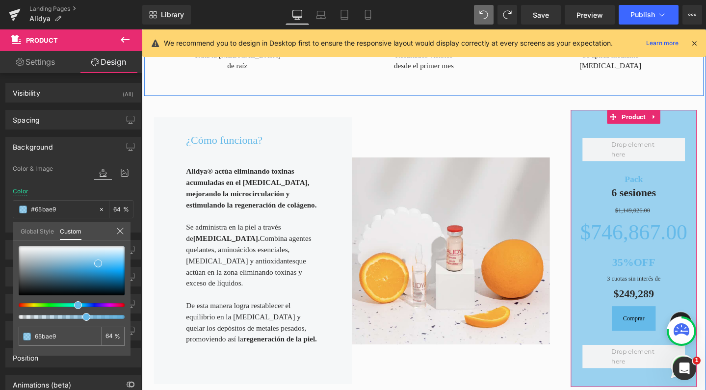
click at [82, 319] on div at bounding box center [68, 317] width 106 height 4
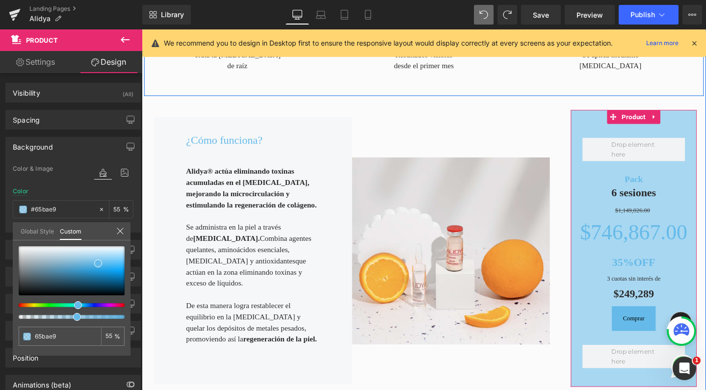
click at [73, 317] on div at bounding box center [68, 317] width 106 height 4
click at [94, 315] on div at bounding box center [72, 282] width 106 height 73
click at [62, 315] on div at bounding box center [68, 317] width 106 height 4
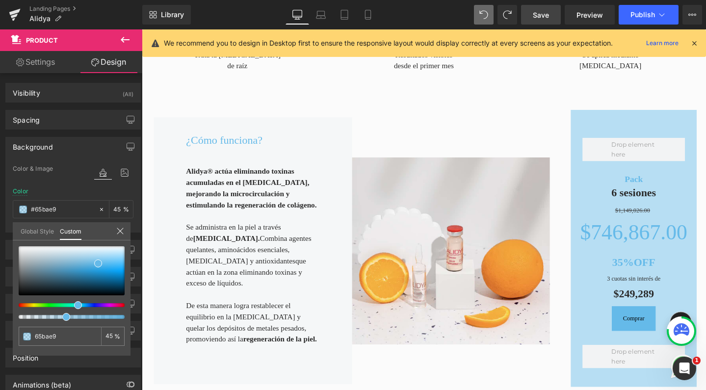
click at [543, 18] on span "Save" at bounding box center [541, 15] width 16 height 10
click at [631, 17] on span "Publish" at bounding box center [643, 15] width 25 height 8
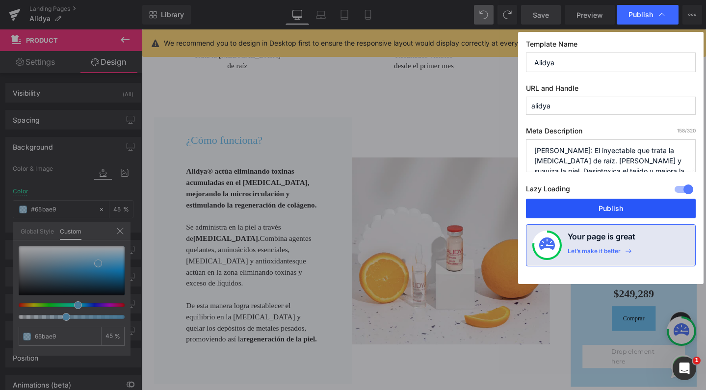
click at [585, 204] on button "Publish" at bounding box center [611, 209] width 170 height 20
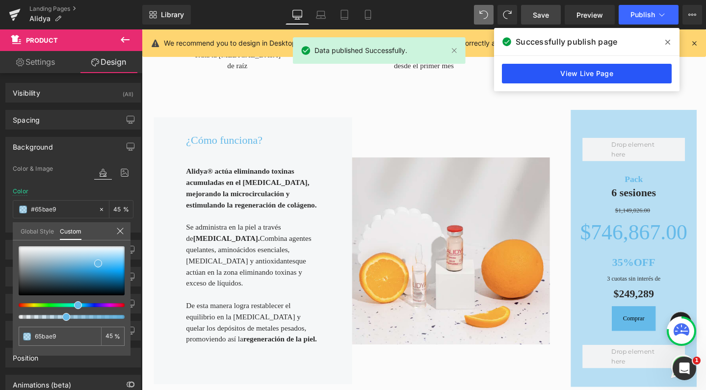
click at [604, 77] on link "View Live Page" at bounding box center [587, 74] width 170 height 20
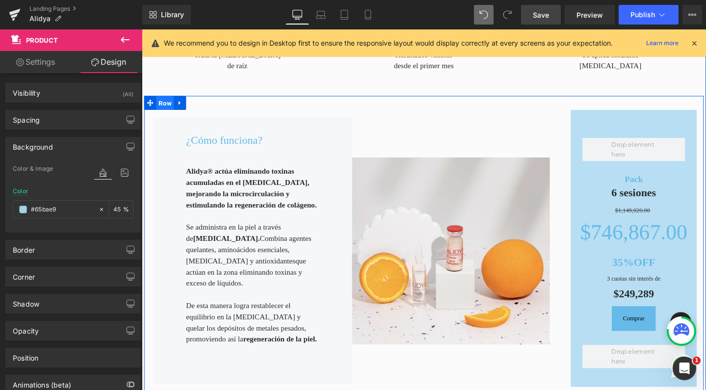
click at [159, 101] on span "Row" at bounding box center [166, 107] width 19 height 15
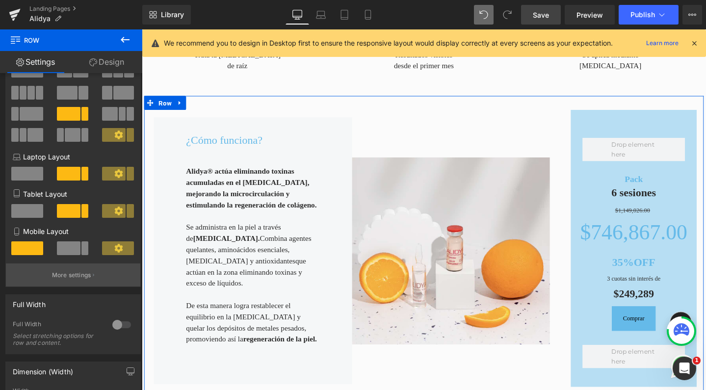
scroll to position [44, 0]
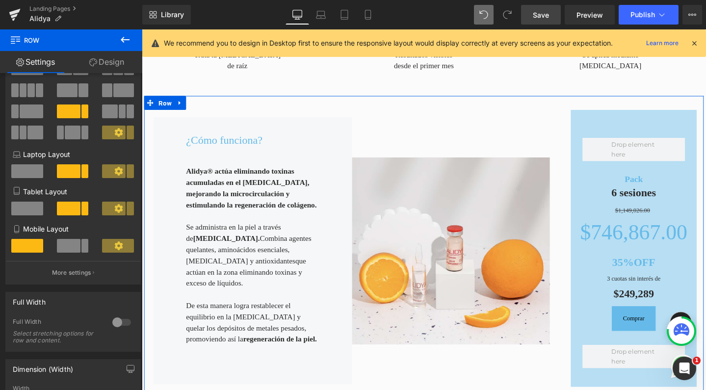
click at [125, 324] on div at bounding box center [122, 323] width 24 height 16
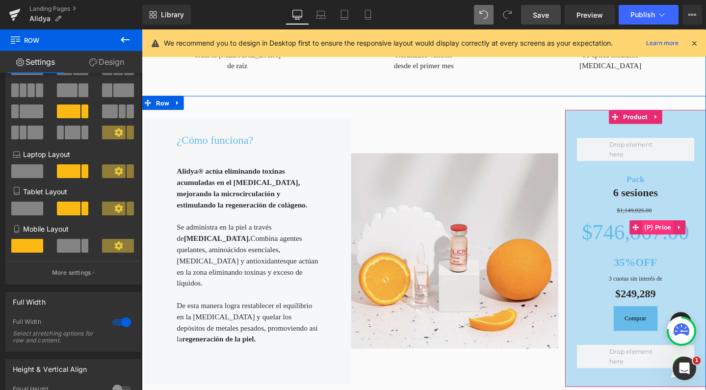
click at [678, 231] on span "(P) Price" at bounding box center [684, 238] width 33 height 15
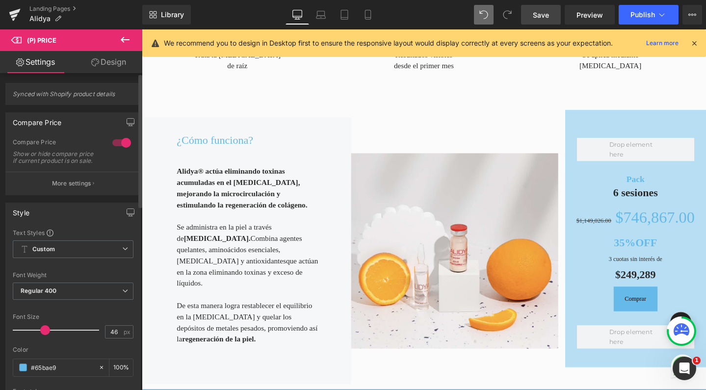
click at [44, 337] on div at bounding box center [58, 330] width 81 height 20
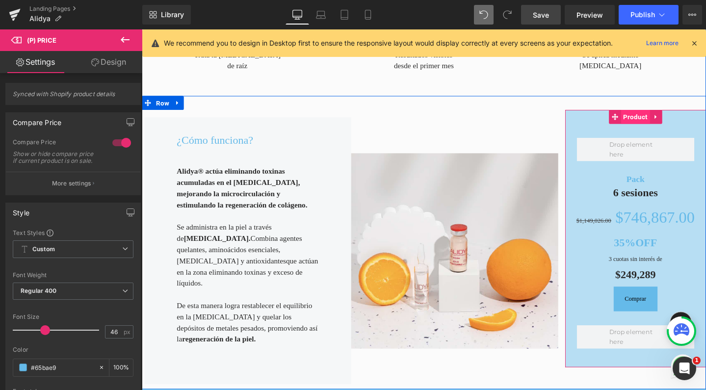
click at [654, 114] on span "Product" at bounding box center [661, 121] width 30 height 15
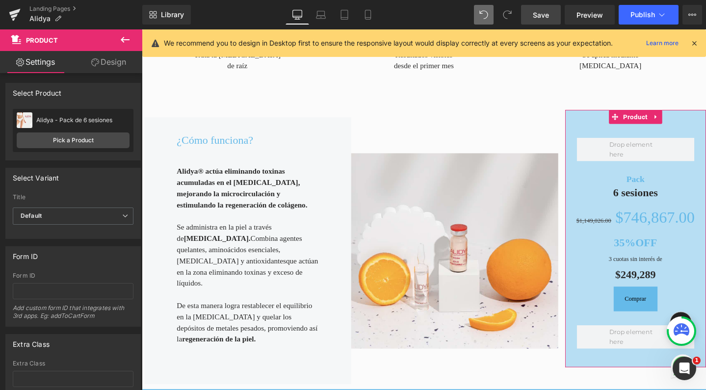
click at [103, 68] on link "Design" at bounding box center [108, 62] width 71 height 22
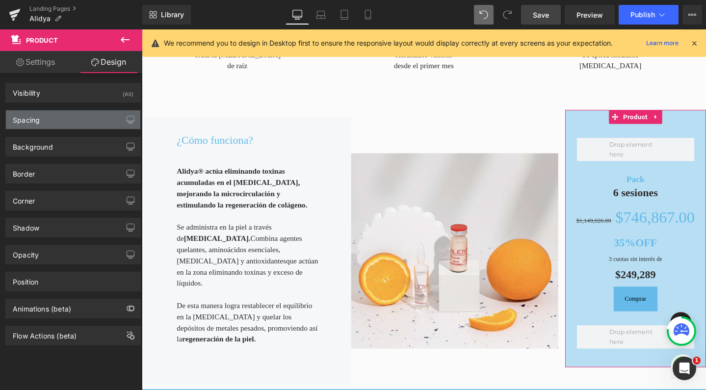
click at [72, 123] on div "Spacing" at bounding box center [73, 119] width 134 height 19
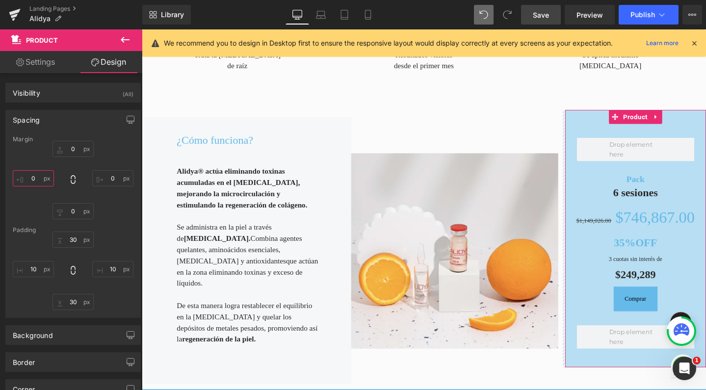
click at [33, 177] on input "0" at bounding box center [33, 178] width 41 height 16
type input "1"
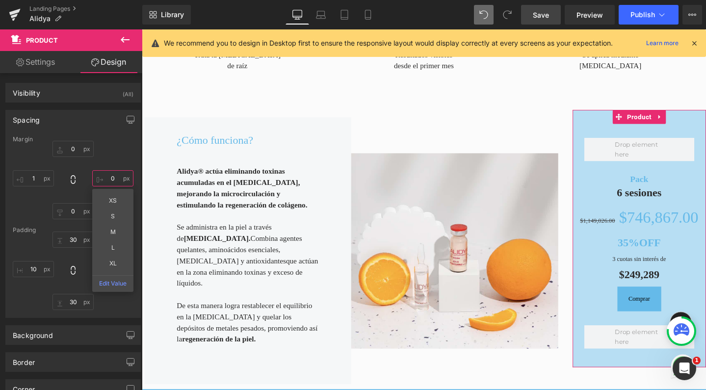
click at [116, 179] on input "0" at bounding box center [112, 178] width 41 height 16
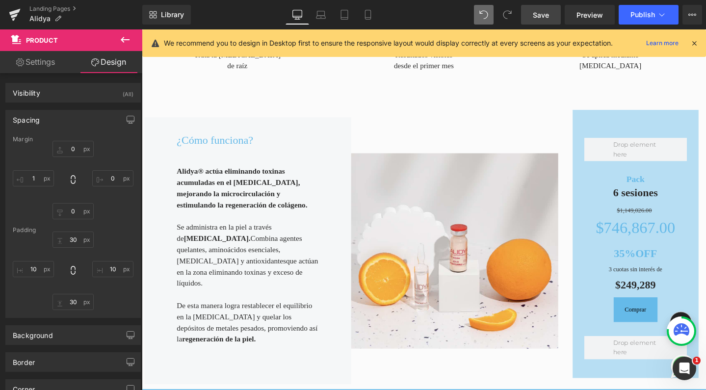
click at [544, 14] on span "Save" at bounding box center [541, 15] width 16 height 10
click at [640, 20] on button "Publish" at bounding box center [649, 15] width 60 height 20
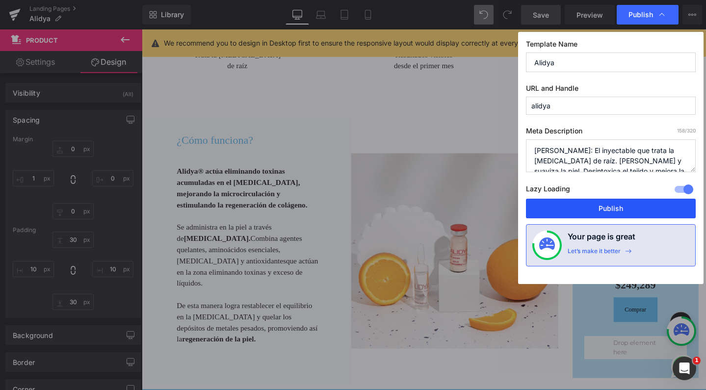
click at [636, 205] on button "Publish" at bounding box center [611, 209] width 170 height 20
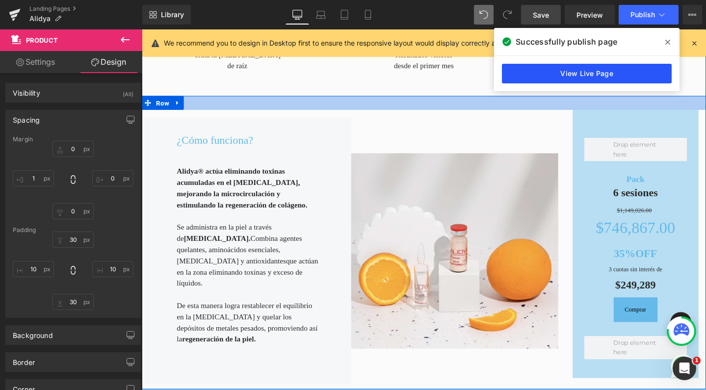
click at [545, 73] on link "View Live Page" at bounding box center [587, 74] width 170 height 20
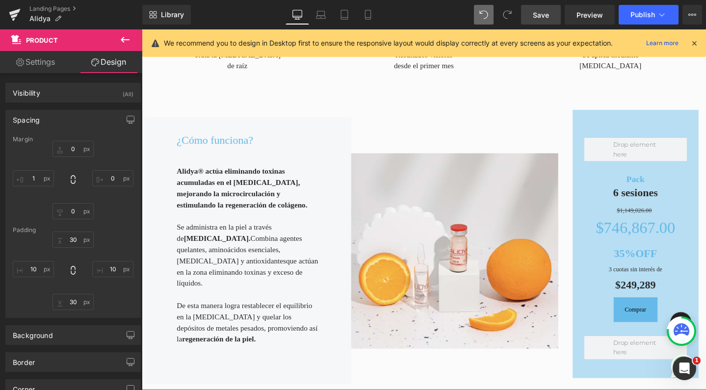
click at [133, 50] on button at bounding box center [125, 40] width 34 height 22
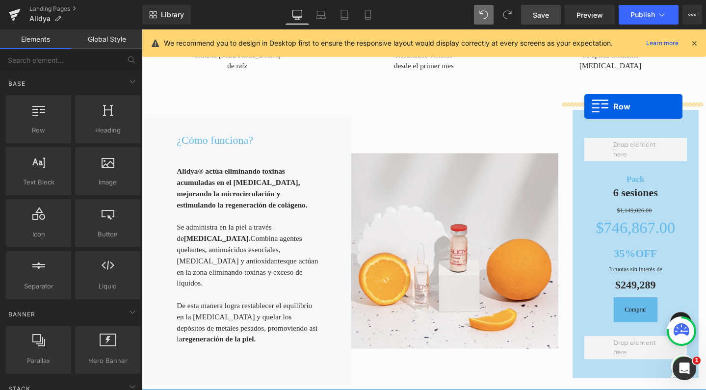
drag, startPoint x: 194, startPoint y: 148, endPoint x: 608, endPoint y: 110, distance: 415.4
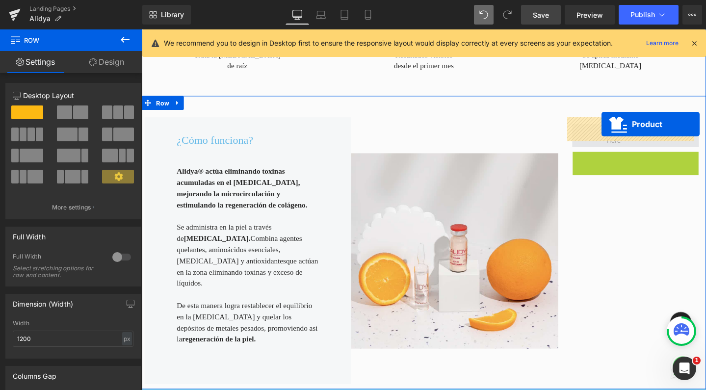
drag, startPoint x: 636, startPoint y: 158, endPoint x: 626, endPoint y: 129, distance: 30.7
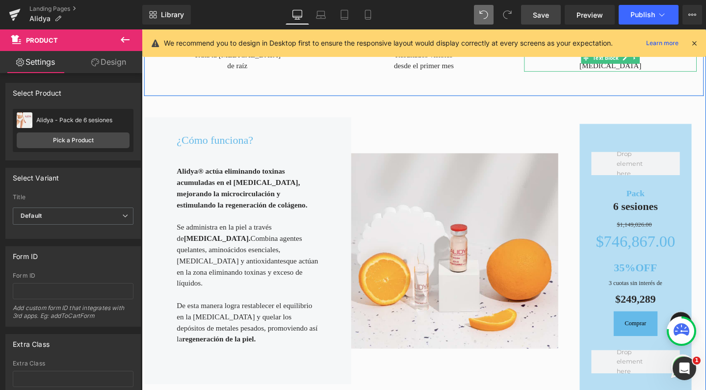
click at [536, 20] on link "Save" at bounding box center [541, 15] width 40 height 20
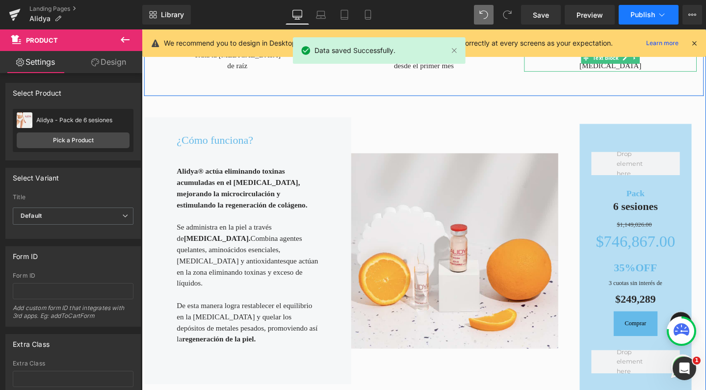
click at [637, 11] on span "Publish" at bounding box center [643, 15] width 25 height 8
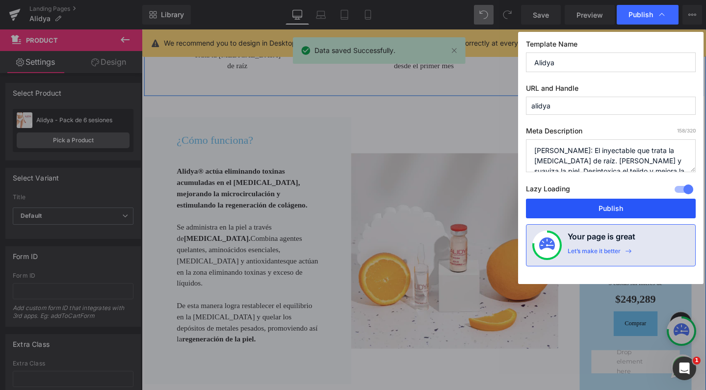
click at [557, 205] on button "Publish" at bounding box center [611, 209] width 170 height 20
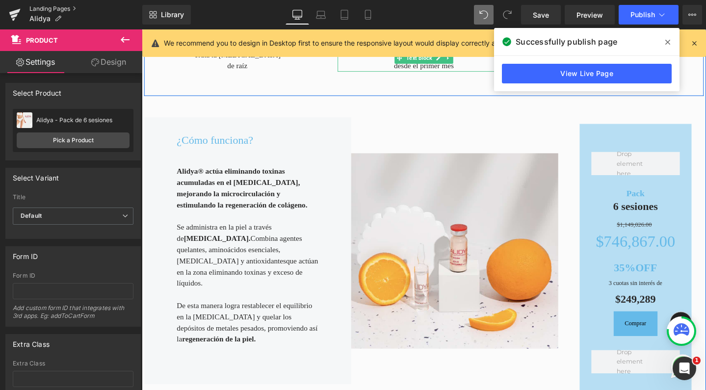
click at [60, 7] on link "Landing Pages" at bounding box center [85, 9] width 113 height 8
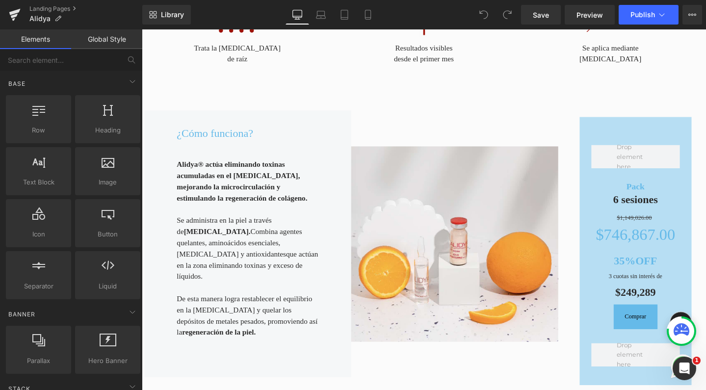
scroll to position [477, 0]
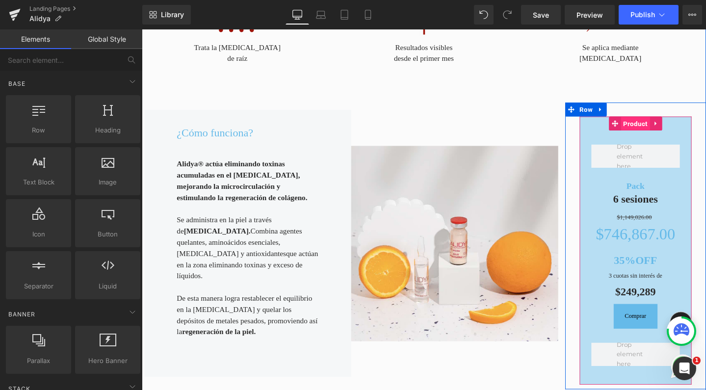
click at [651, 122] on span "Product" at bounding box center [661, 129] width 30 height 15
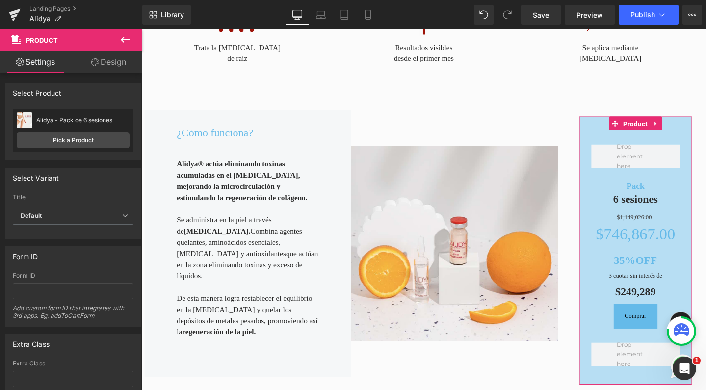
click at [119, 63] on link "Design" at bounding box center [108, 62] width 71 height 22
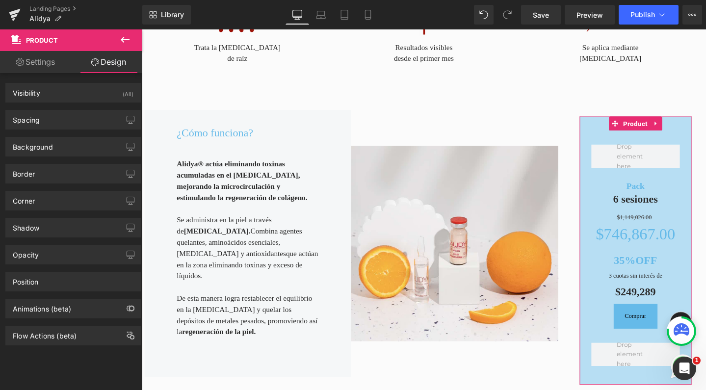
drag, startPoint x: 73, startPoint y: 146, endPoint x: 72, endPoint y: 183, distance: 36.3
click at [73, 146] on div "Background" at bounding box center [73, 146] width 134 height 19
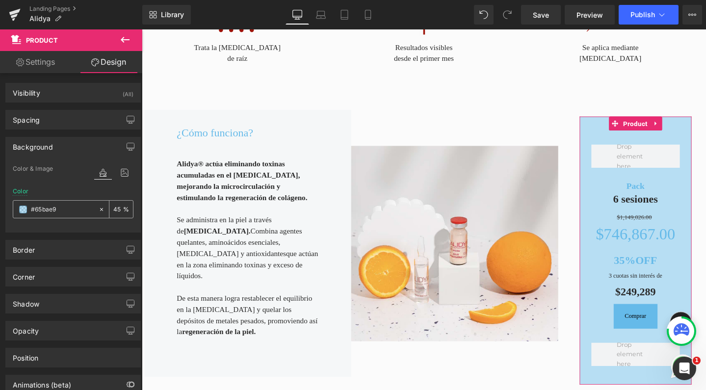
click at [116, 211] on input "45" at bounding box center [118, 209] width 10 height 11
drag, startPoint x: 114, startPoint y: 210, endPoint x: 104, endPoint y: 209, distance: 10.8
click at [104, 209] on div "45 %" at bounding box center [115, 209] width 35 height 17
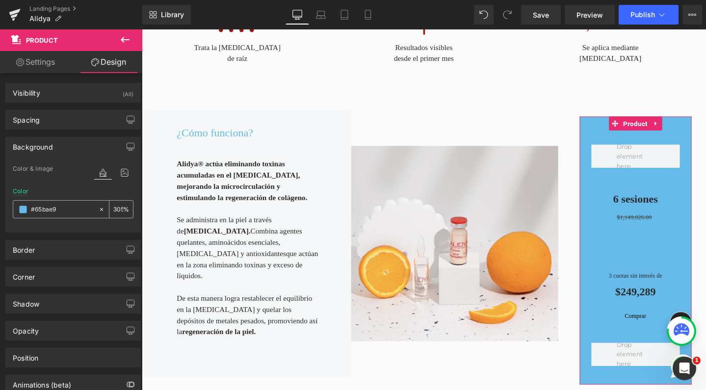
type input "30"
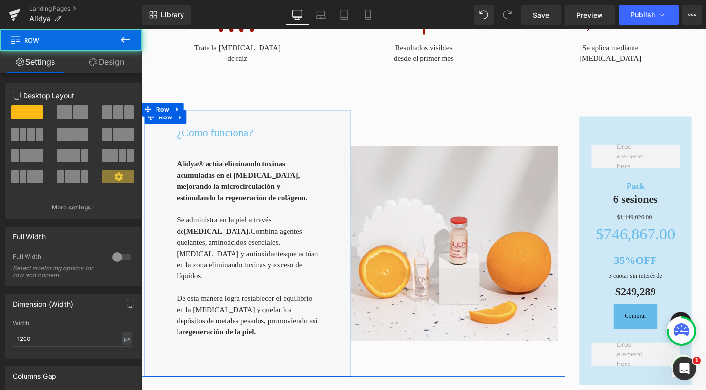
click at [340, 200] on div "¿Cómo funciona? Heading Alidya® actúa eliminando toxinas acumuladas en el [MEDI…" at bounding box center [253, 254] width 217 height 281
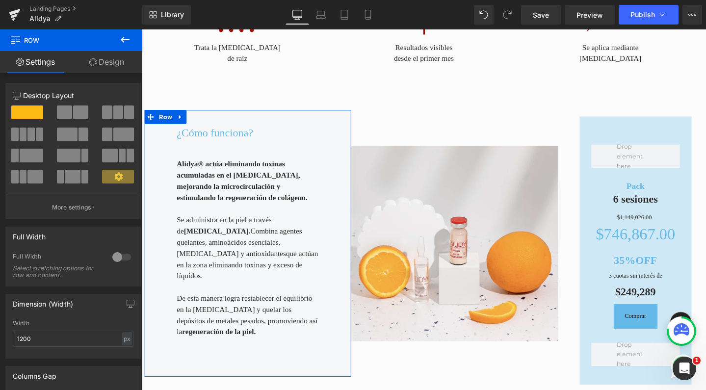
click at [106, 57] on link "Design" at bounding box center [106, 62] width 71 height 22
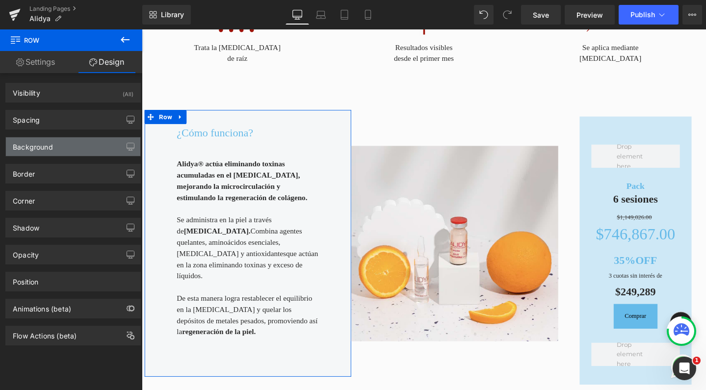
click at [61, 148] on div "Background" at bounding box center [73, 146] width 134 height 19
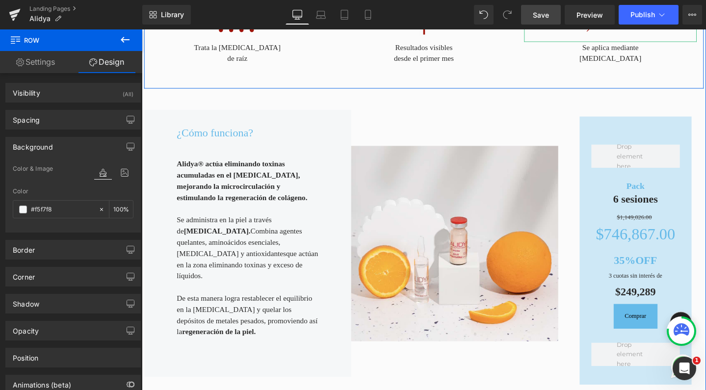
click at [539, 24] on link "Save" at bounding box center [541, 15] width 40 height 20
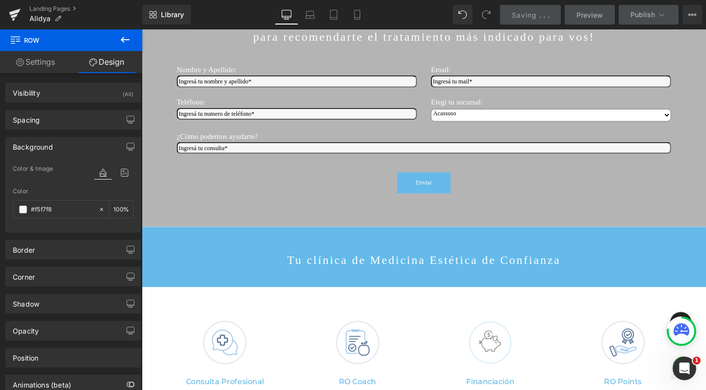
scroll to position [2331, 0]
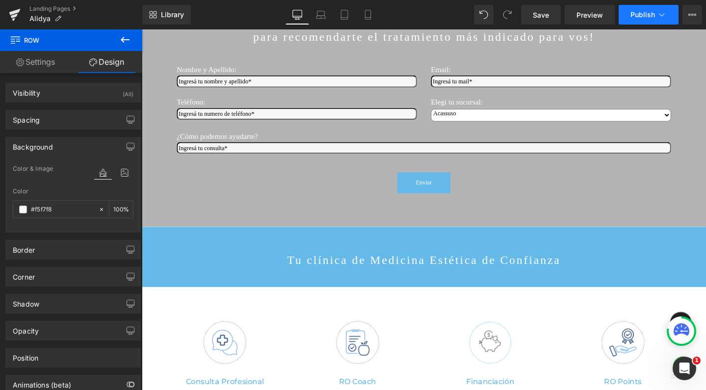
click at [634, 16] on span "Publish" at bounding box center [643, 15] width 25 height 8
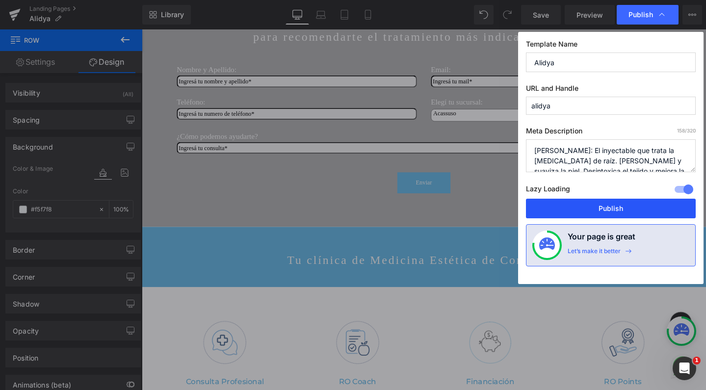
click at [568, 201] on button "Publish" at bounding box center [611, 209] width 170 height 20
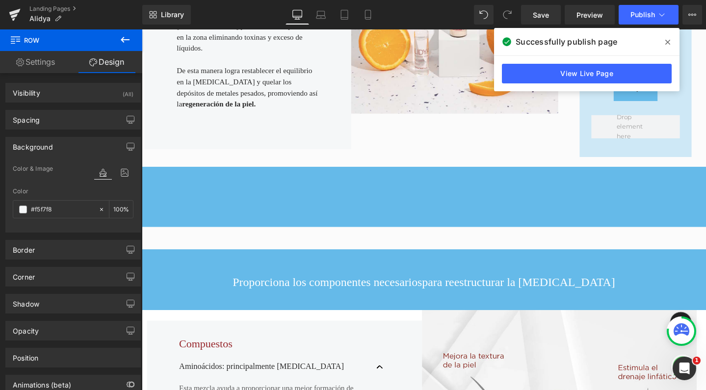
scroll to position [765, 0]
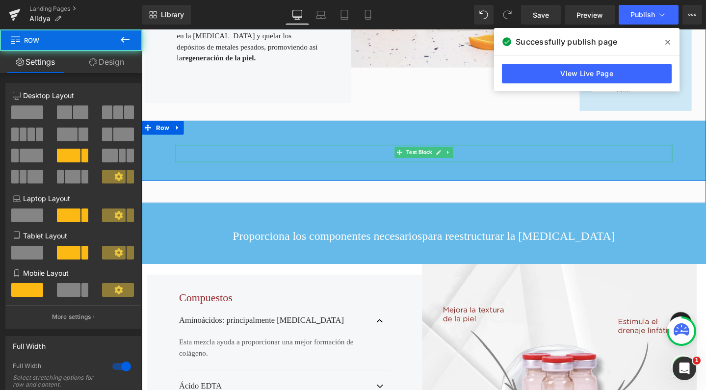
drag, startPoint x: 272, startPoint y: 138, endPoint x: 213, endPoint y: 34, distance: 120.2
click at [272, 151] on p at bounding box center [438, 160] width 523 height 19
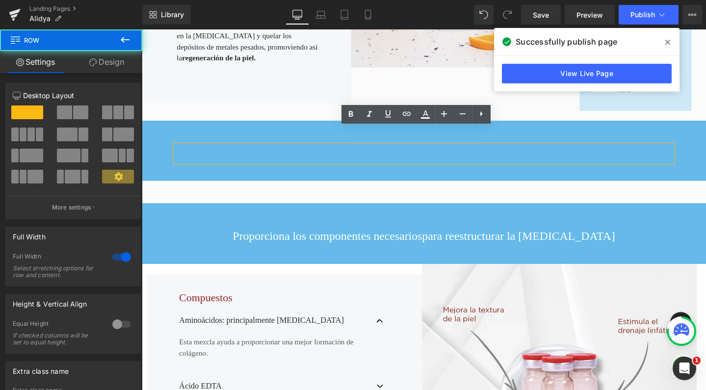
click at [162, 126] on div "Text Block Row" at bounding box center [439, 158] width 594 height 64
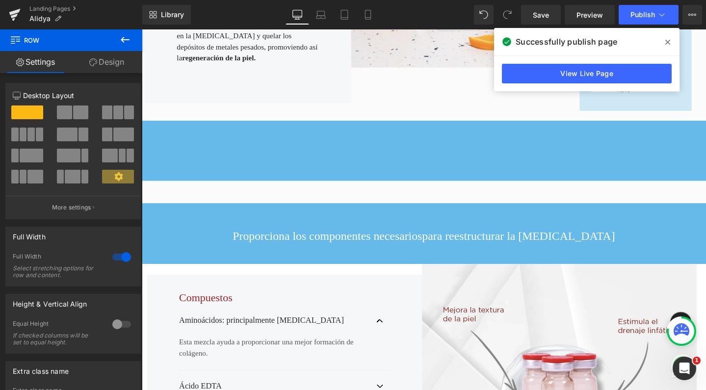
click at [190, 126] on div "Text Block Row" at bounding box center [439, 158] width 594 height 64
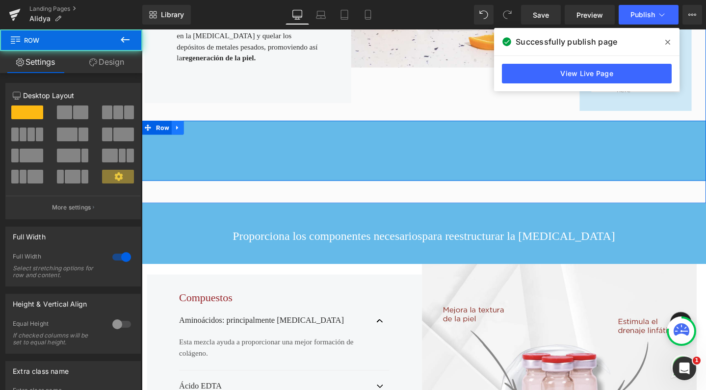
click at [178, 129] on icon at bounding box center [179, 132] width 7 height 7
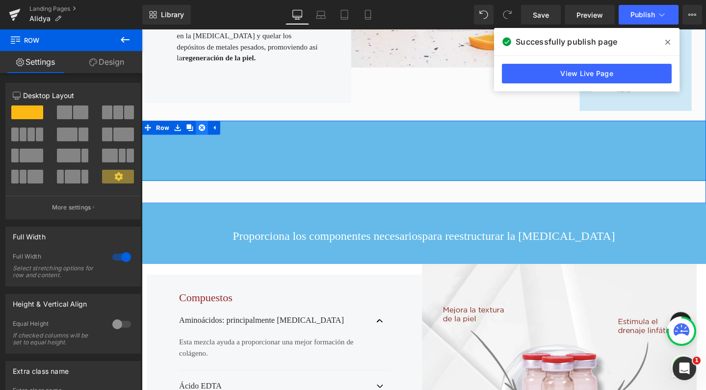
click at [202, 130] on icon at bounding box center [205, 133] width 7 height 7
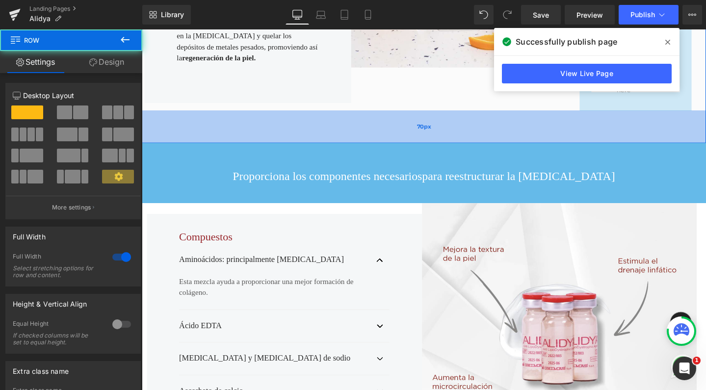
click at [156, 116] on div "70px" at bounding box center [439, 132] width 594 height 34
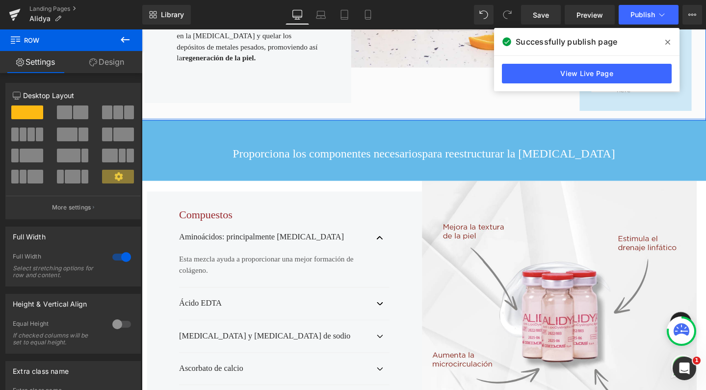
drag, startPoint x: 168, startPoint y: 130, endPoint x: 164, endPoint y: 79, distance: 51.2
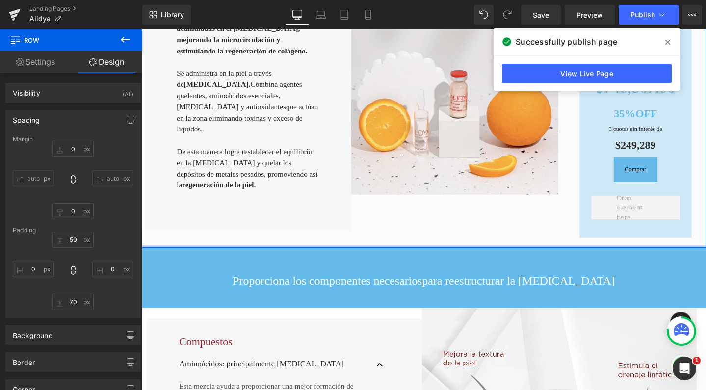
scroll to position [628, 0]
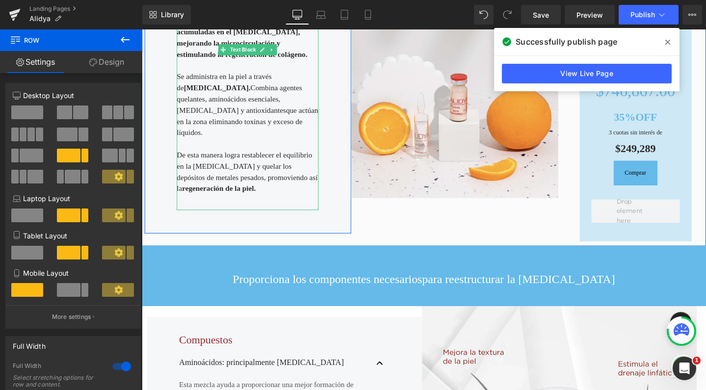
drag, startPoint x: 262, startPoint y: 245, endPoint x: 273, endPoint y: 155, distance: 91.0
click at [273, 155] on div "¿Cómo funciona? Heading Alidya® actúa eliminando toxinas acumuladas en el [MEDI…" at bounding box center [439, 99] width 594 height 316
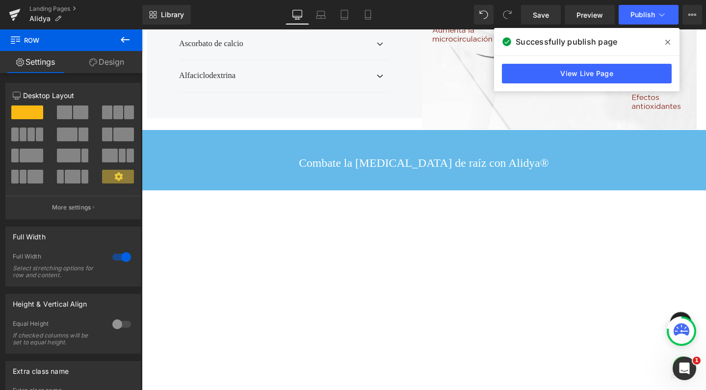
scroll to position [1099, 0]
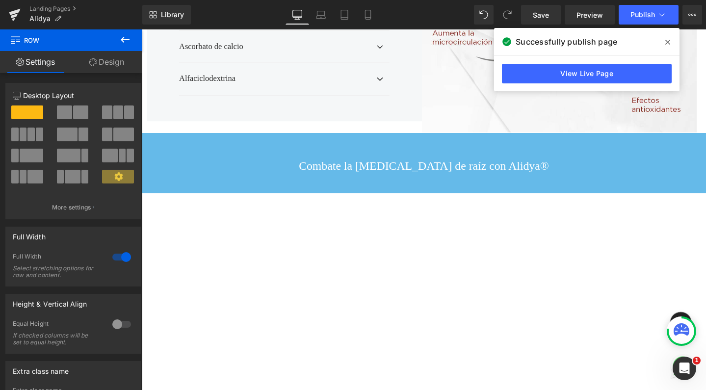
click at [128, 45] on icon at bounding box center [125, 40] width 12 height 12
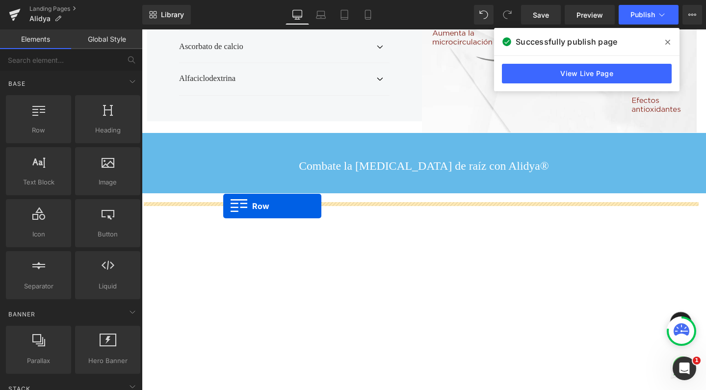
drag, startPoint x: 190, startPoint y: 149, endPoint x: 228, endPoint y: 215, distance: 76.7
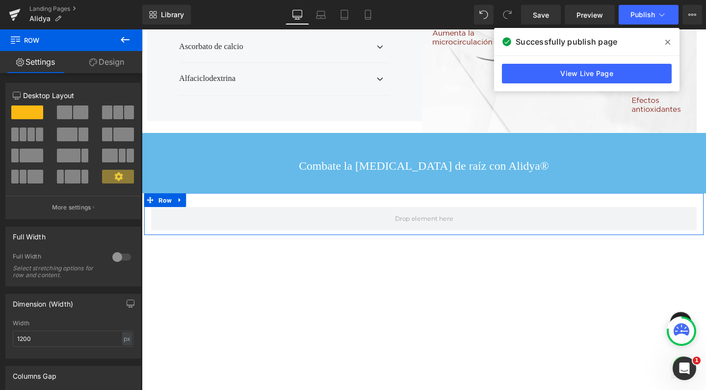
click at [227, 218] on div "Row" at bounding box center [438, 224] width 589 height 44
click at [113, 133] on span at bounding box center [123, 135] width 21 height 14
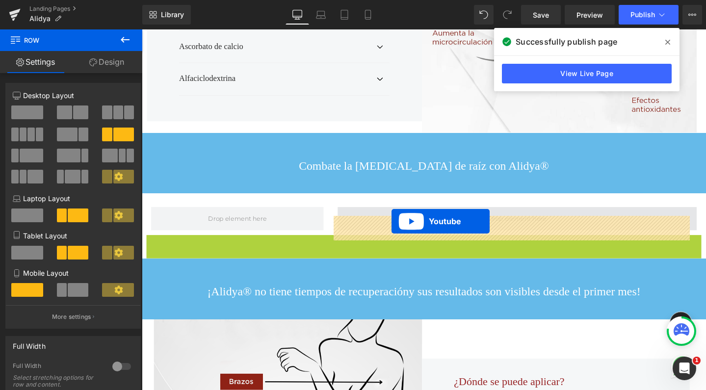
drag, startPoint x: 411, startPoint y: 265, endPoint x: 405, endPoint y: 231, distance: 33.9
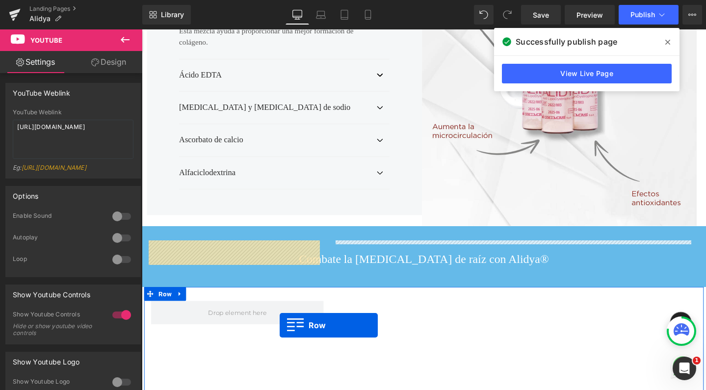
scroll to position [1010, 0]
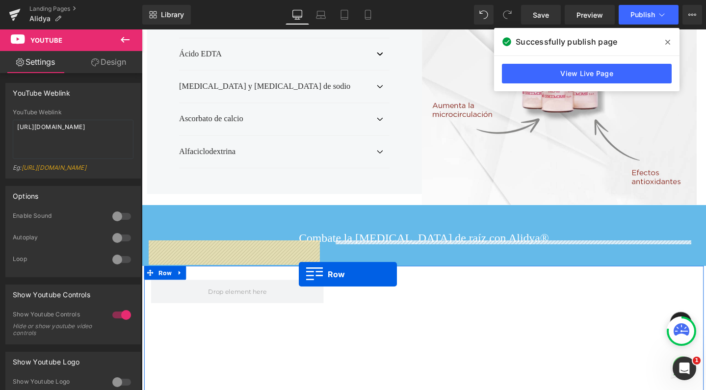
drag, startPoint x: 589, startPoint y: 137, endPoint x: 306, endPoint y: 286, distance: 319.9
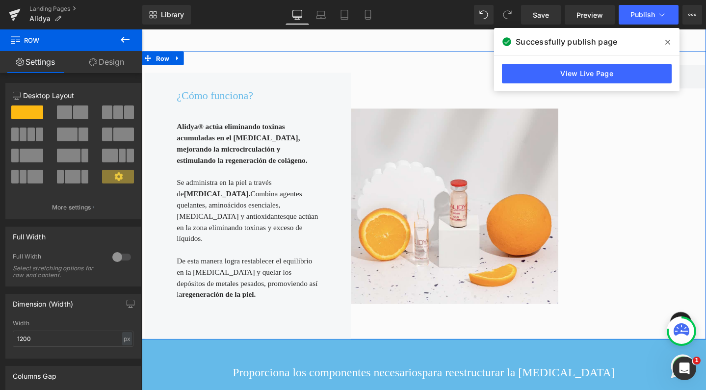
scroll to position [442, 0]
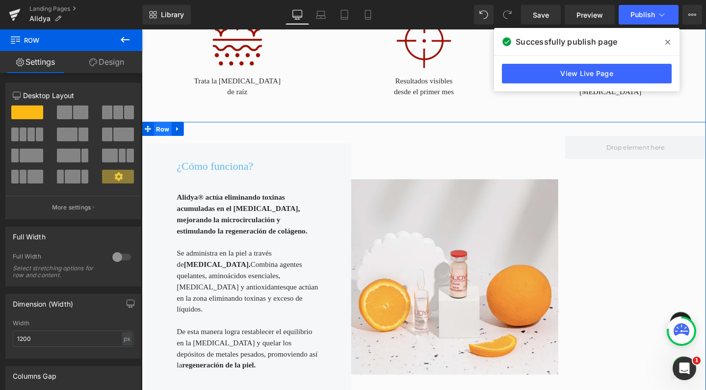
click at [157, 127] on span "Row" at bounding box center [164, 134] width 19 height 15
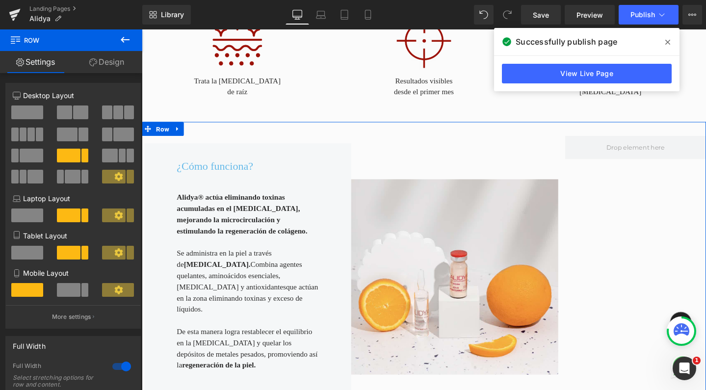
click at [79, 118] on span at bounding box center [80, 113] width 15 height 14
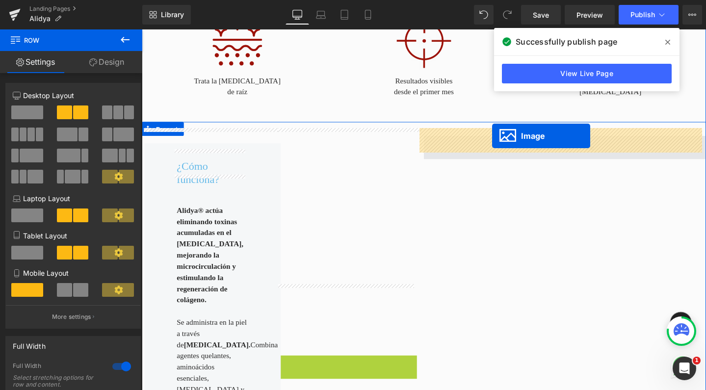
drag, startPoint x: 341, startPoint y: 309, endPoint x: 510, endPoint y: 141, distance: 238.4
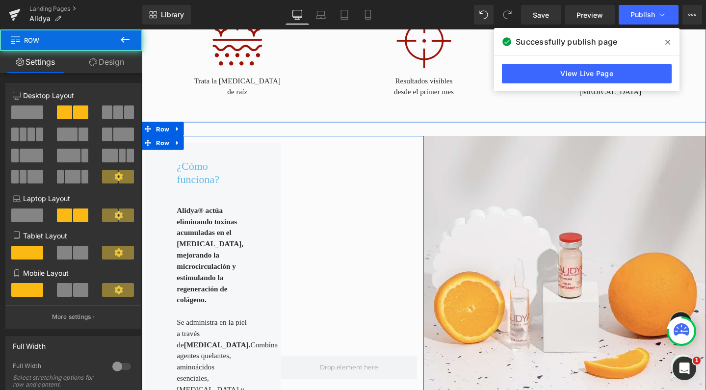
click at [344, 149] on div at bounding box center [359, 384] width 143 height 471
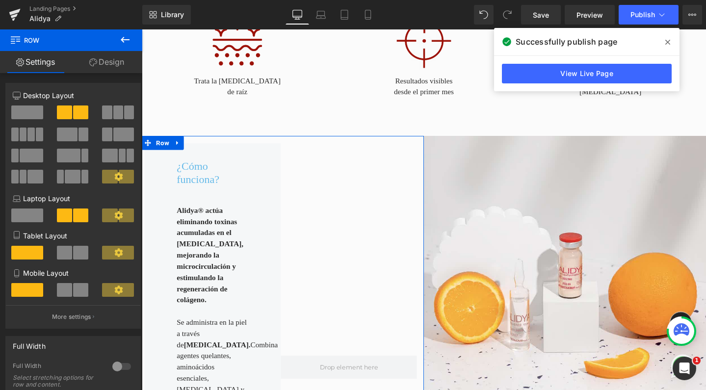
click at [25, 117] on span at bounding box center [27, 113] width 32 height 14
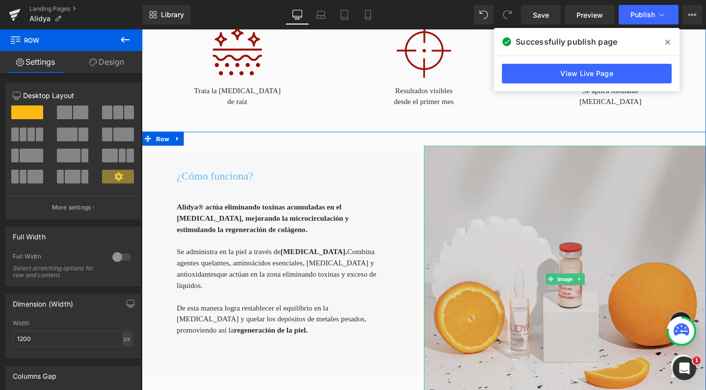
scroll to position [433, 0]
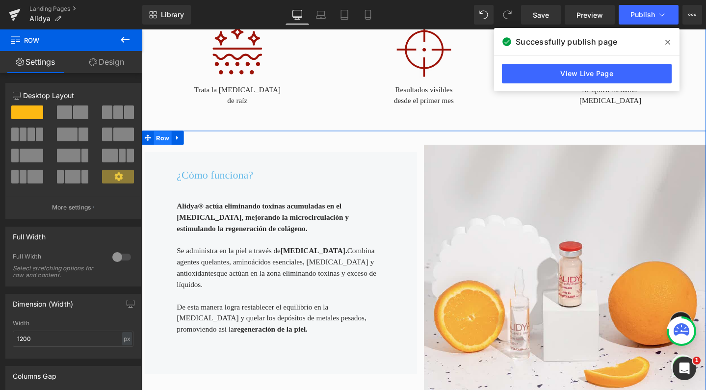
click at [163, 137] on span "Row" at bounding box center [164, 143] width 19 height 15
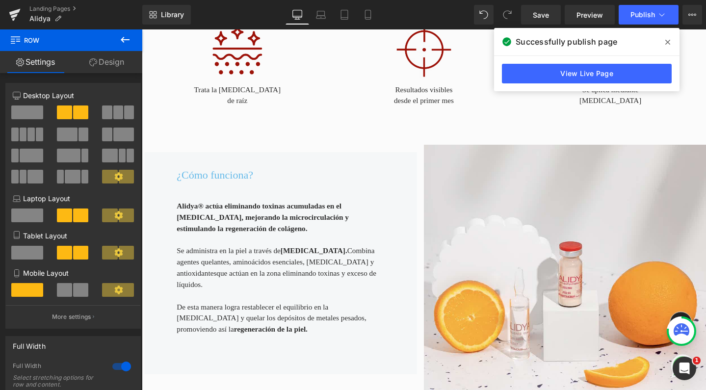
click at [123, 32] on button at bounding box center [125, 40] width 34 height 22
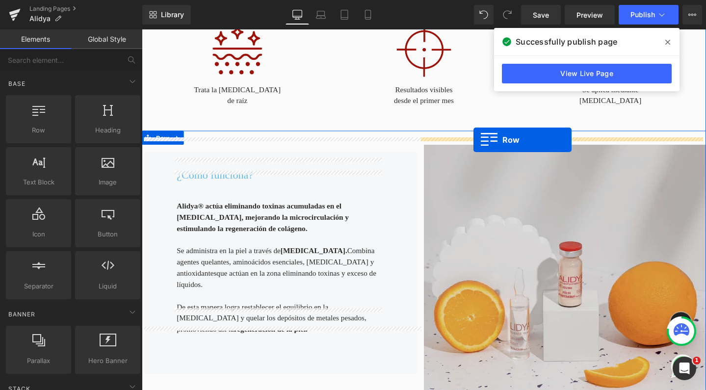
drag, startPoint x: 172, startPoint y: 154, endPoint x: 491, endPoint y: 146, distance: 319.1
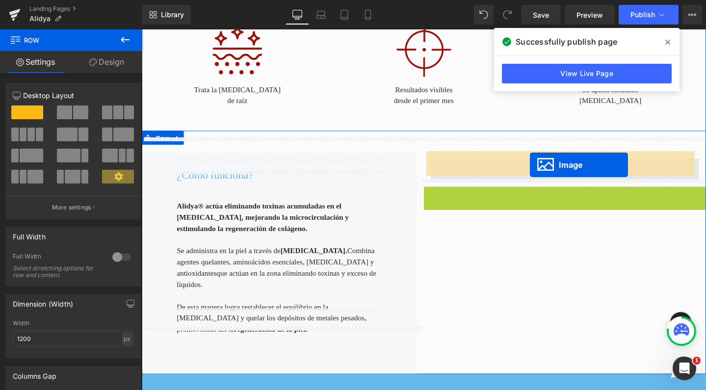
drag, startPoint x: 566, startPoint y: 329, endPoint x: 550, endPoint y: 172, distance: 157.9
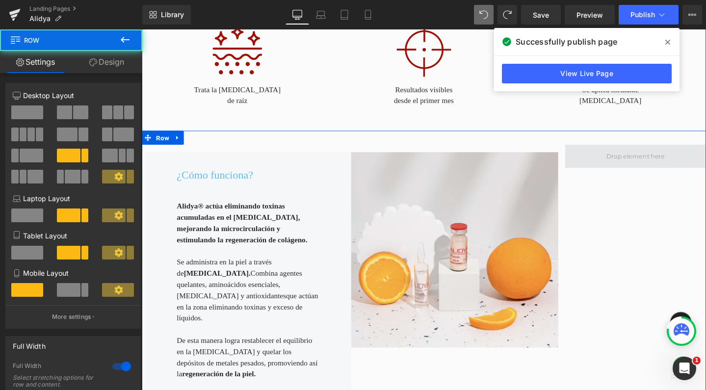
click at [608, 160] on span at bounding box center [661, 163] width 149 height 25
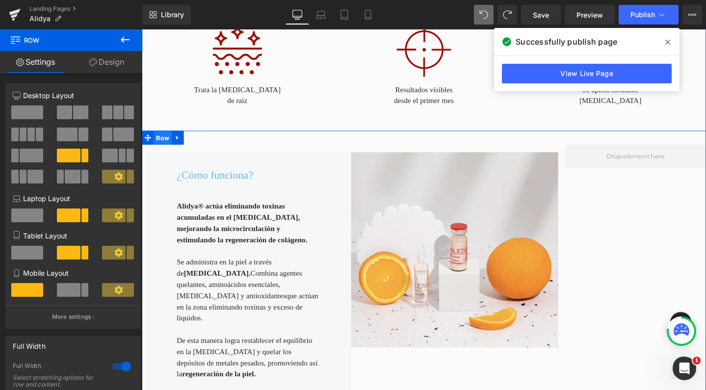
click at [161, 136] on span "Row" at bounding box center [164, 143] width 19 height 15
click at [77, 107] on span at bounding box center [80, 113] width 15 height 14
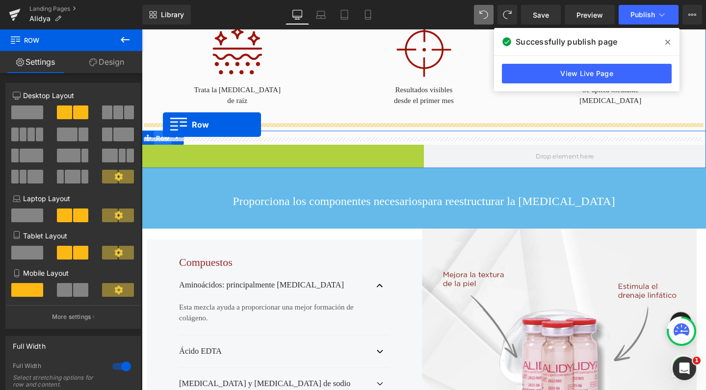
drag, startPoint x: 148, startPoint y: 152, endPoint x: 164, endPoint y: 130, distance: 27.5
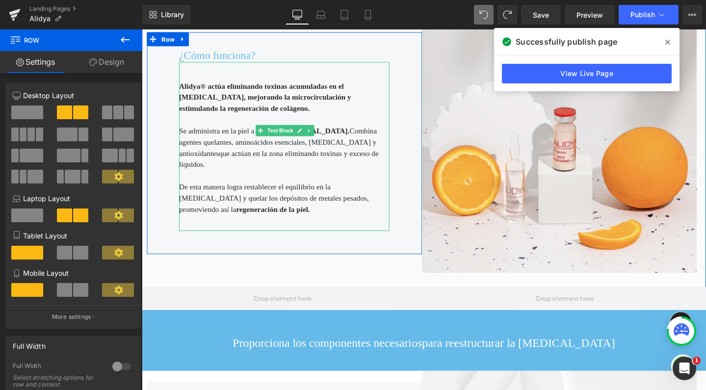
scroll to position [567, 0]
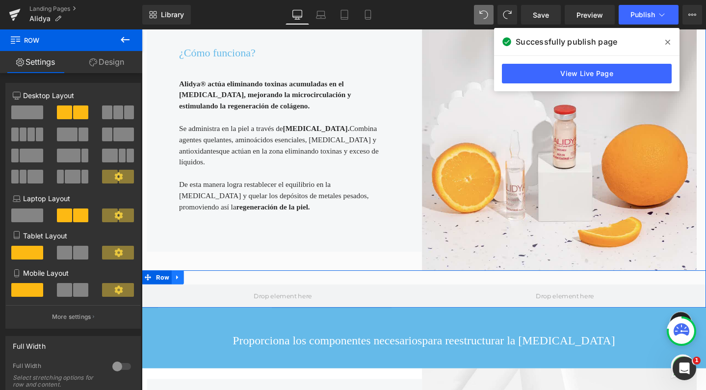
click at [178, 287] on icon at bounding box center [179, 290] width 7 height 7
click at [204, 283] on link at bounding box center [205, 290] width 13 height 15
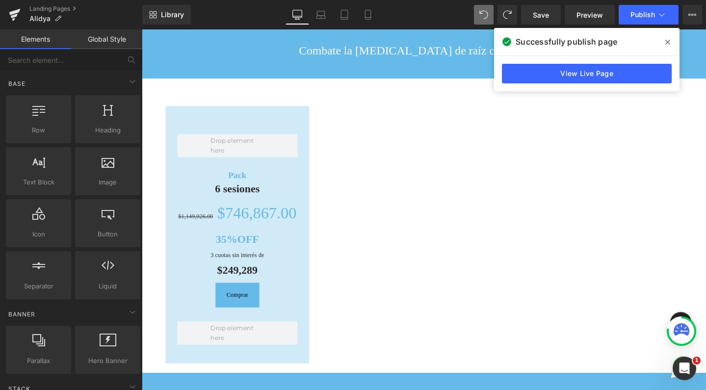
scroll to position [1186, 0]
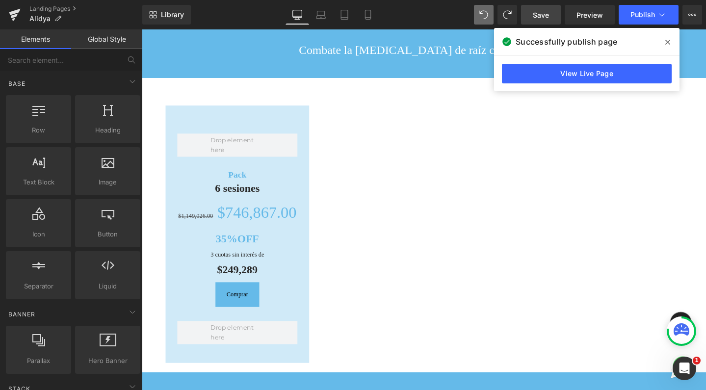
click at [540, 11] on span "Save" at bounding box center [541, 15] width 16 height 10
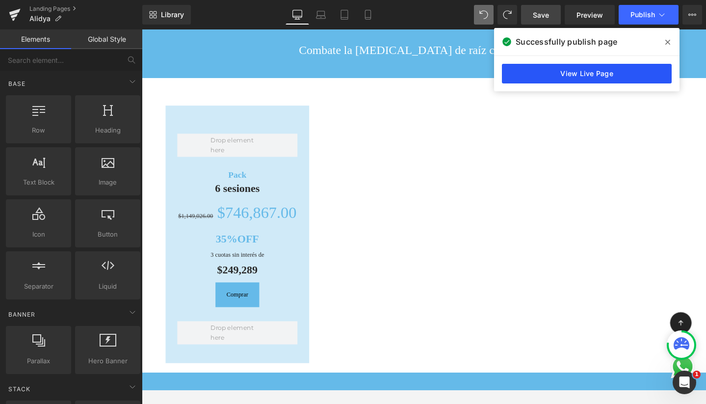
click at [624, 68] on link "View Live Page" at bounding box center [587, 74] width 170 height 20
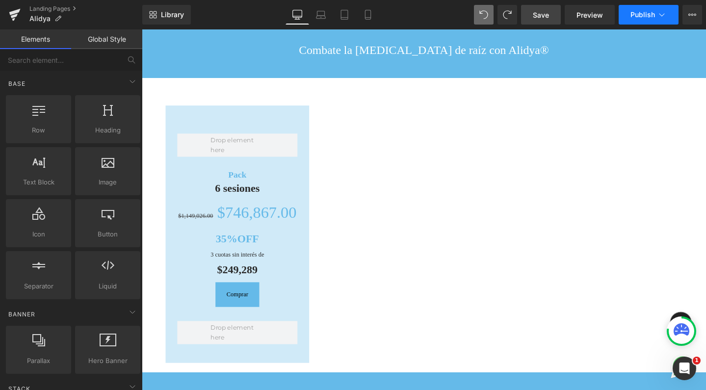
click at [634, 13] on span "Publish" at bounding box center [643, 15] width 25 height 8
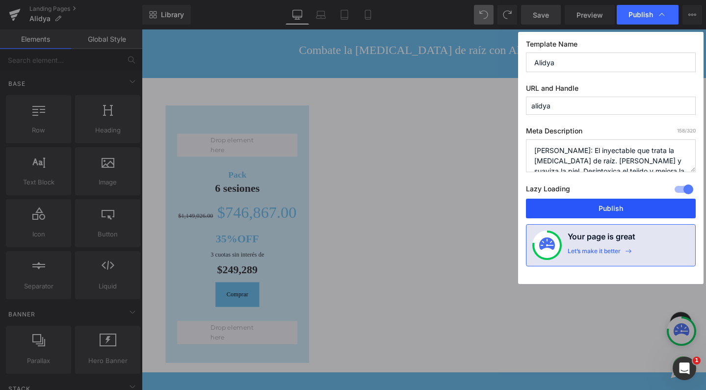
click at [575, 210] on button "Publish" at bounding box center [611, 209] width 170 height 20
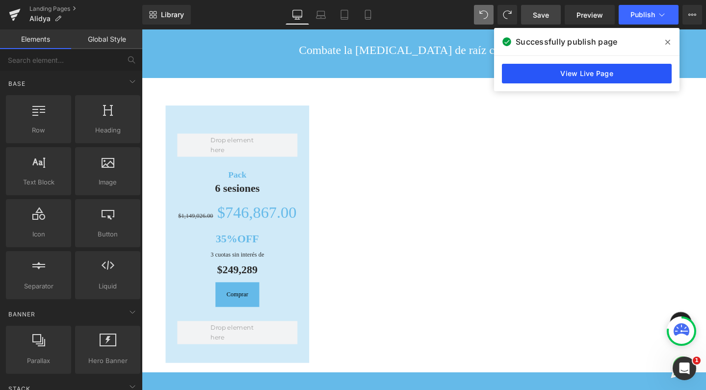
click at [547, 76] on link "View Live Page" at bounding box center [587, 74] width 170 height 20
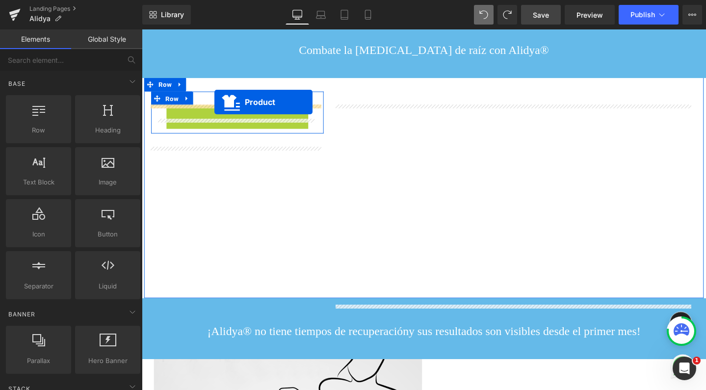
drag, startPoint x: 218, startPoint y: 129, endPoint x: 218, endPoint y: 106, distance: 23.1
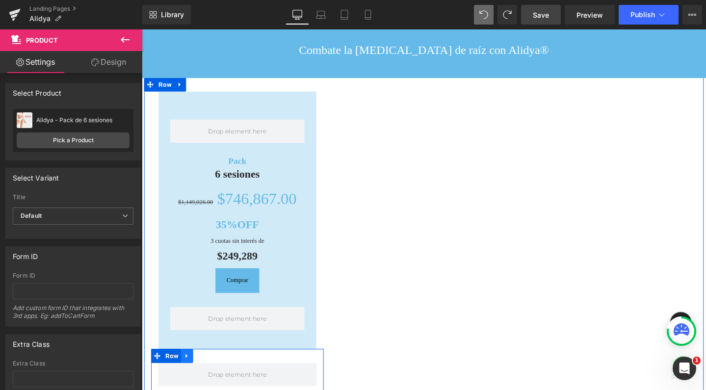
click at [190, 376] on icon at bounding box center [189, 372] width 7 height 7
click at [212, 375] on icon at bounding box center [215, 373] width 7 height 7
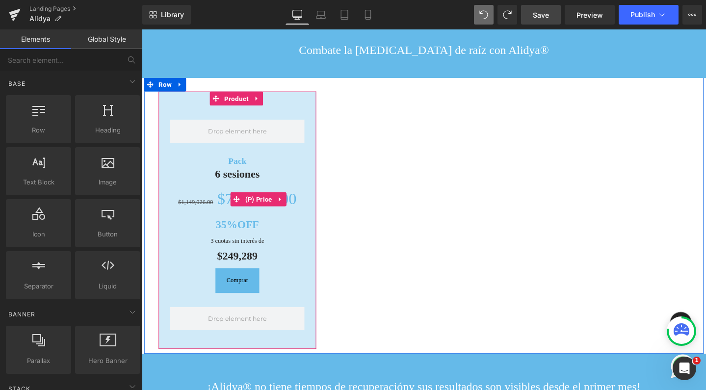
click at [267, 214] on span "(P) Price" at bounding box center [264, 208] width 33 height 15
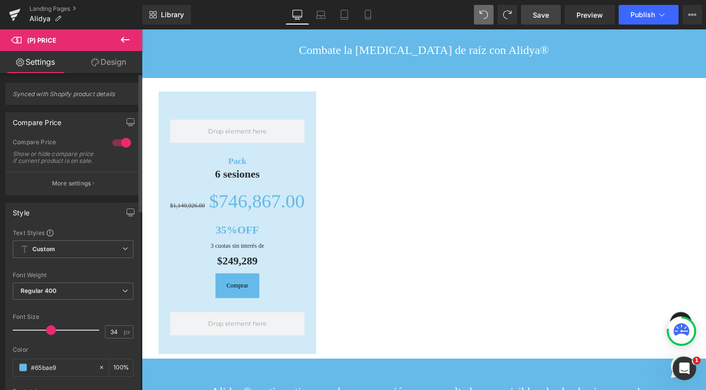
drag, startPoint x: 44, startPoint y: 338, endPoint x: 51, endPoint y: 338, distance: 6.4
click at [51, 335] on span at bounding box center [51, 330] width 10 height 10
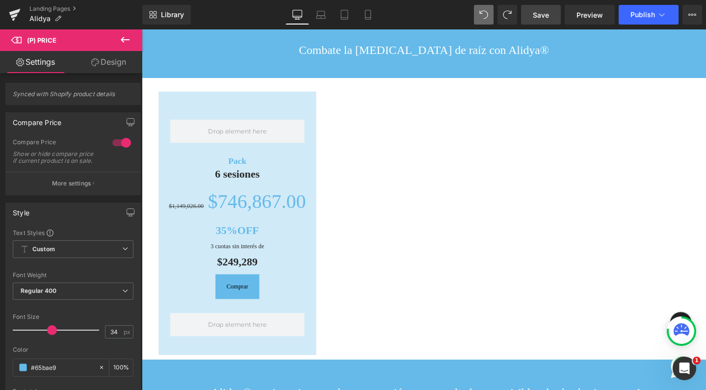
click at [532, 15] on link "Save" at bounding box center [541, 15] width 40 height 20
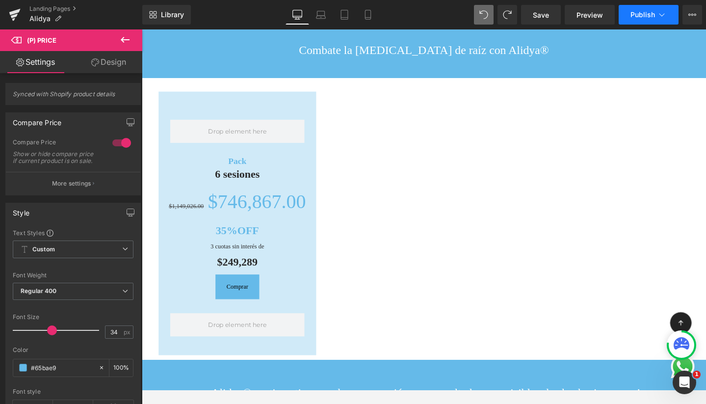
click at [637, 16] on span "Publish" at bounding box center [643, 15] width 25 height 8
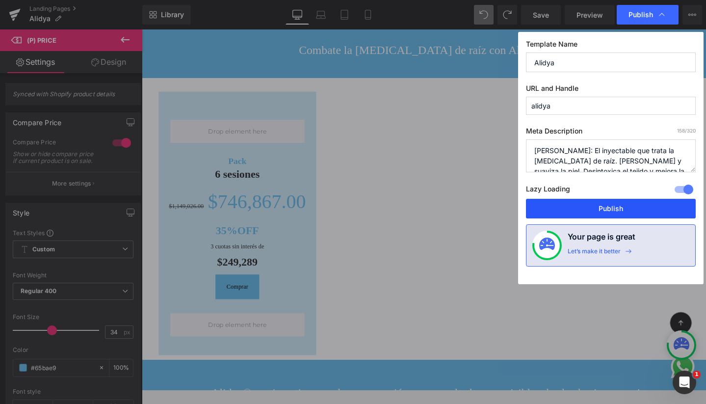
click at [589, 210] on button "Publish" at bounding box center [611, 209] width 170 height 20
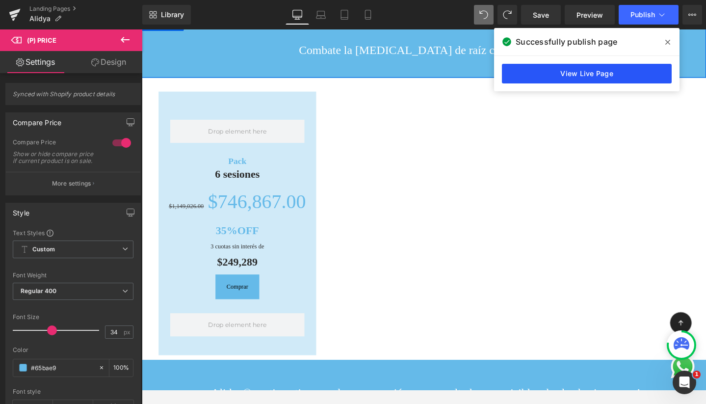
click at [597, 78] on link "View Live Page" at bounding box center [587, 74] width 170 height 20
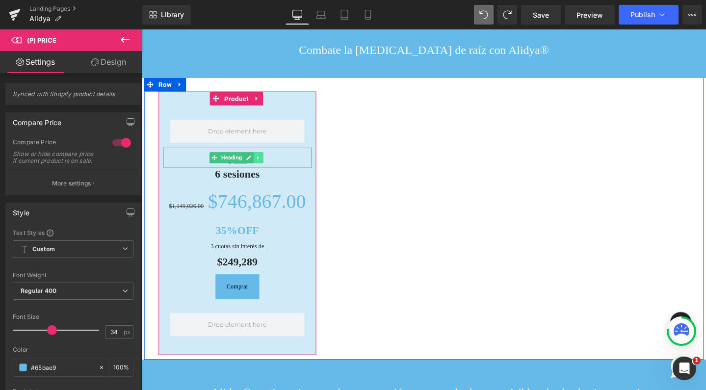
click at [262, 167] on icon at bounding box center [264, 164] width 5 height 6
click at [268, 167] on icon at bounding box center [269, 163] width 5 height 5
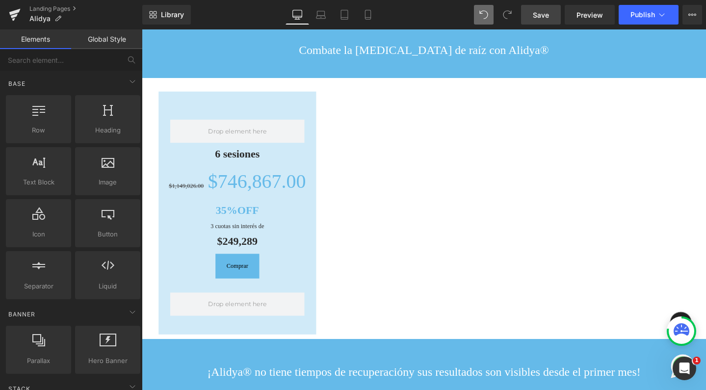
click at [535, 15] on span "Save" at bounding box center [541, 15] width 16 height 10
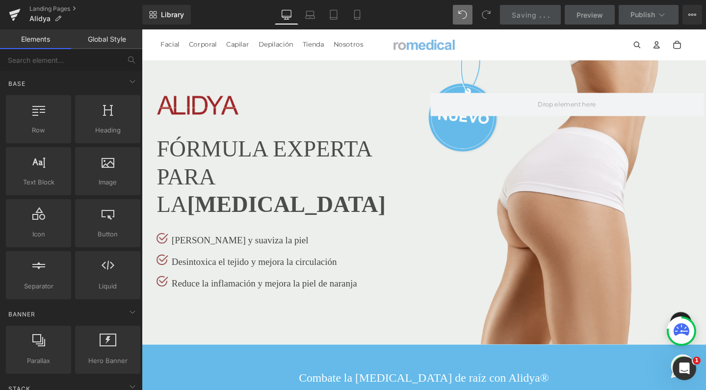
scroll to position [0, 0]
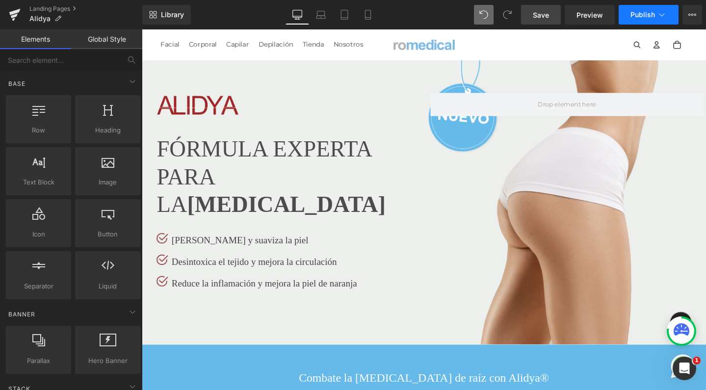
click at [648, 14] on span "Publish" at bounding box center [643, 15] width 25 height 8
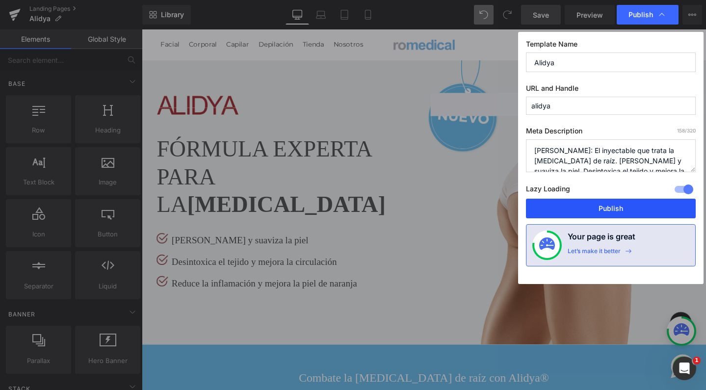
click at [580, 205] on button "Publish" at bounding box center [611, 209] width 170 height 20
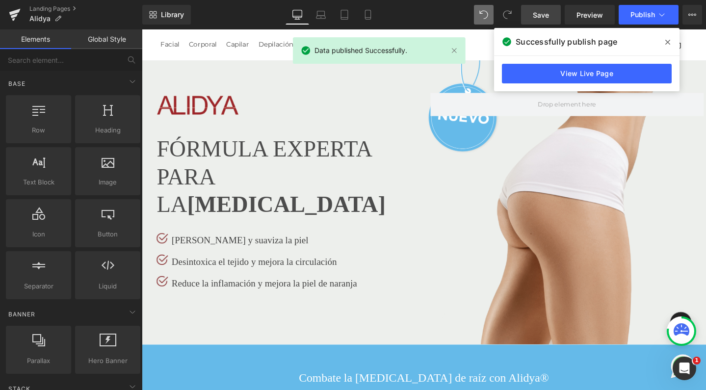
click at [554, 0] on div "Library Desktop Desktop Laptop Tablet Mobile Save Preview Publish Scheduled Vie…" at bounding box center [424, 14] width 564 height 29
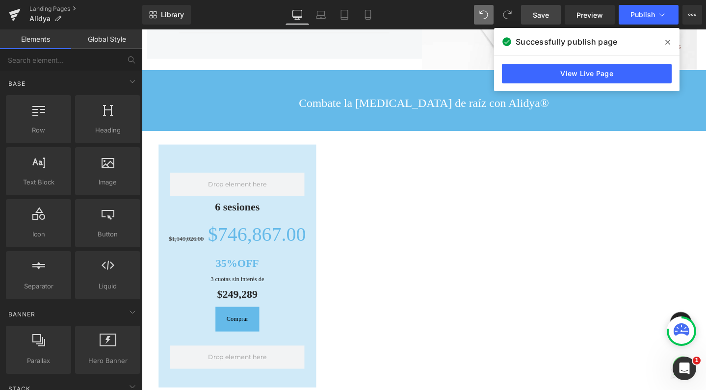
scroll to position [1135, 0]
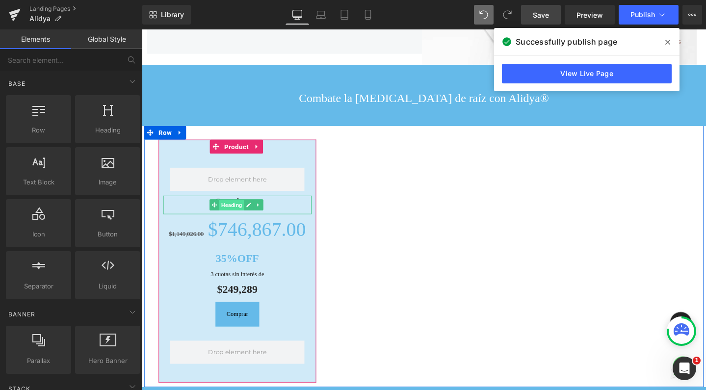
click at [232, 220] on span "Heading" at bounding box center [236, 215] width 26 height 12
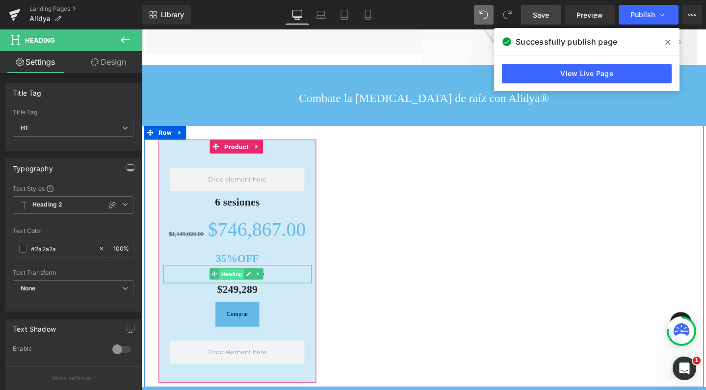
click at [228, 281] on span "Heading" at bounding box center [236, 287] width 26 height 12
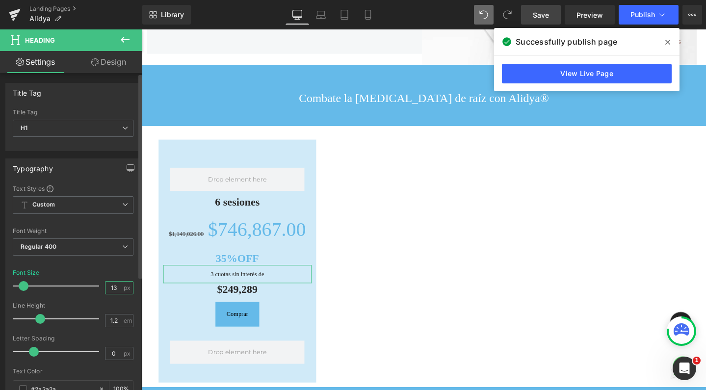
click at [117, 287] on input "13" at bounding box center [114, 288] width 17 height 12
type input "1"
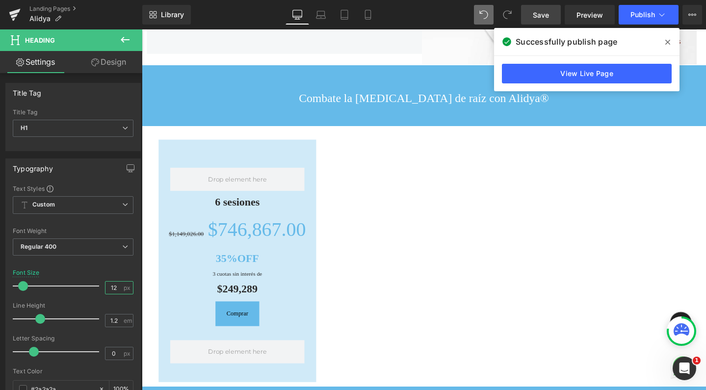
type input "12"
click at [549, 15] on span "Save" at bounding box center [541, 15] width 16 height 10
click at [533, 14] on link "Save" at bounding box center [541, 15] width 40 height 20
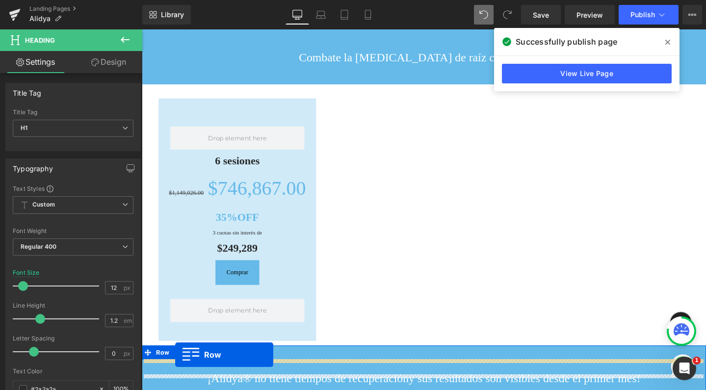
scroll to position [1159, 0]
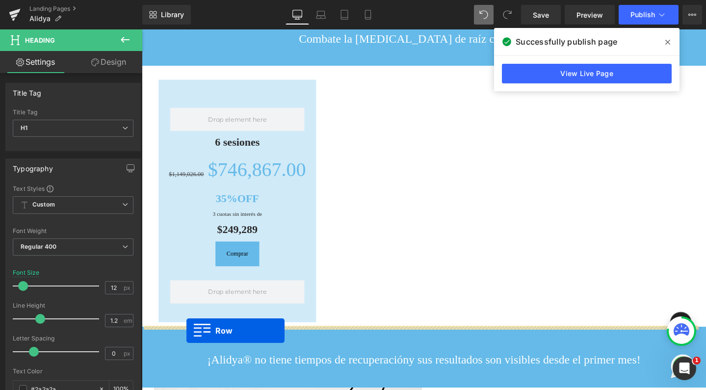
drag, startPoint x: 143, startPoint y: 47, endPoint x: 189, endPoint y: 347, distance: 303.3
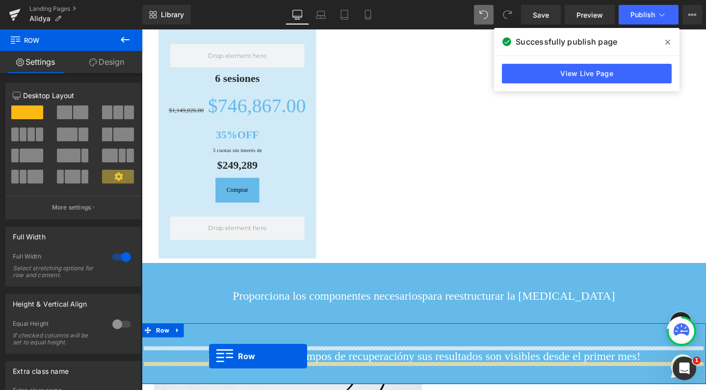
scroll to position [948, 0]
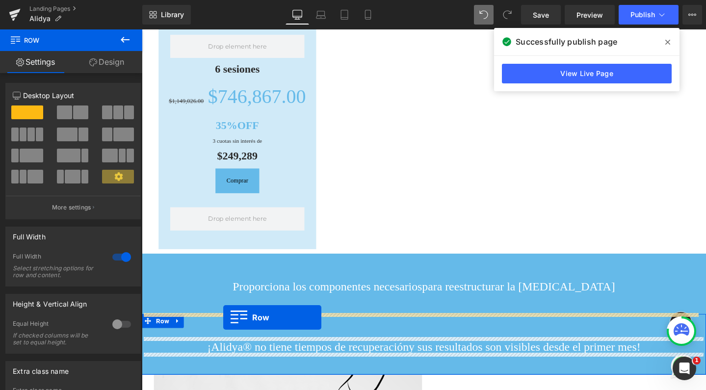
drag, startPoint x: 150, startPoint y: 177, endPoint x: 228, endPoint y: 333, distance: 174.5
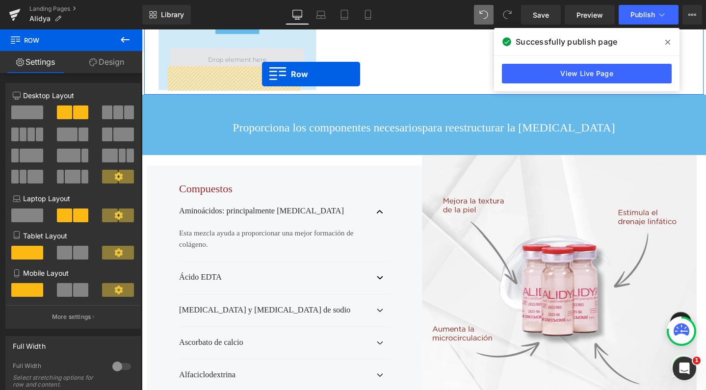
scroll to position [1071, 0]
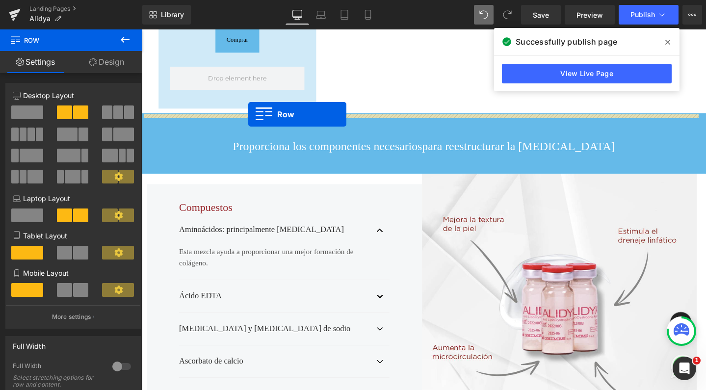
drag, startPoint x: 145, startPoint y: 340, endPoint x: 254, endPoint y: 119, distance: 246.7
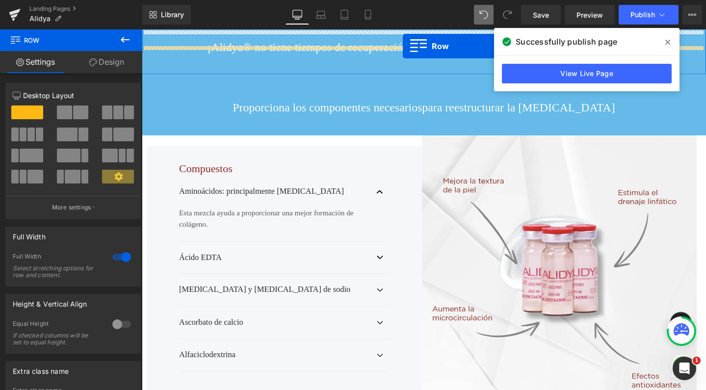
scroll to position [1155, 0]
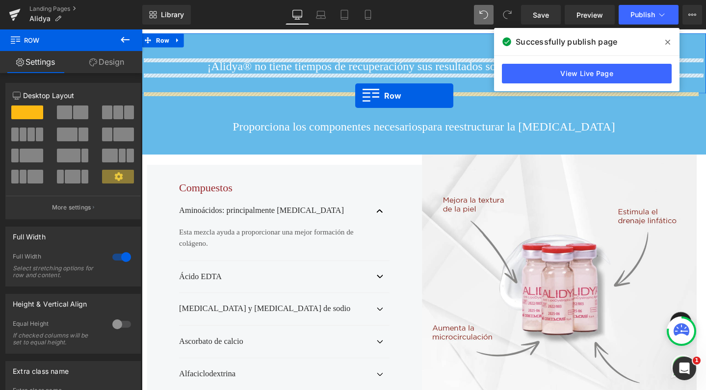
drag, startPoint x: 149, startPoint y: 372, endPoint x: 367, endPoint y: 99, distance: 348.5
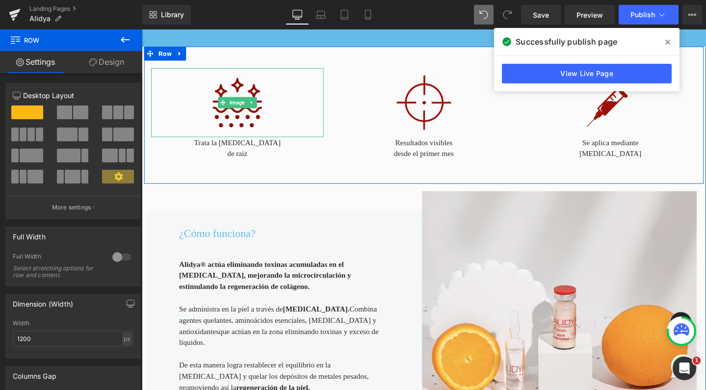
scroll to position [363, 0]
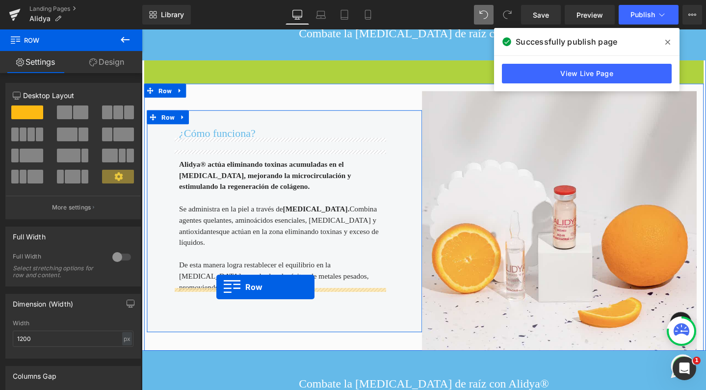
drag, startPoint x: 146, startPoint y: 68, endPoint x: 220, endPoint y: 300, distance: 244.2
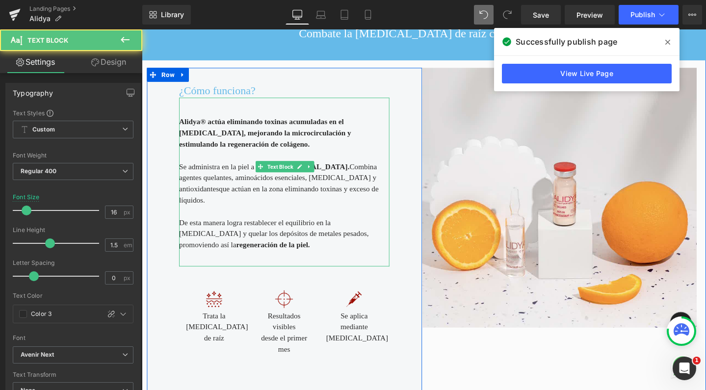
click at [323, 262] on div at bounding box center [291, 268] width 221 height 12
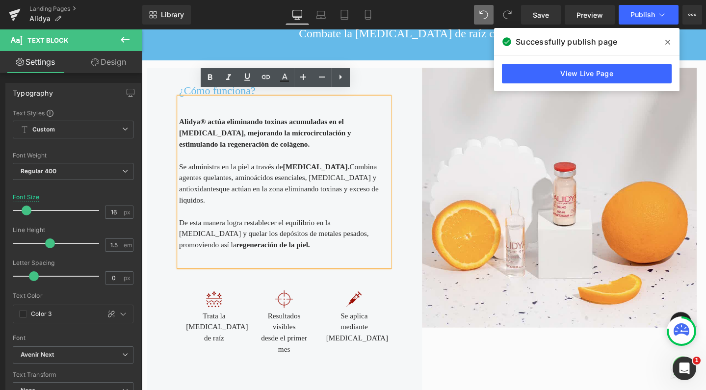
click at [210, 225] on div "Alidya® actúa eliminando toxinas acumuladas en el tejido subcutáneo, mejorando …" at bounding box center [291, 190] width 221 height 178
click at [209, 227] on div "De esta manera logra restablecer el equilibrio en la matriz extracelular y quel…" at bounding box center [291, 244] width 221 height 35
drag, startPoint x: 209, startPoint y: 208, endPoint x: 211, endPoint y: 237, distance: 29.0
click at [211, 237] on div "Alidya® actúa eliminando toxinas acumuladas en el tejido subcutáneo, mejorando …" at bounding box center [291, 190] width 221 height 178
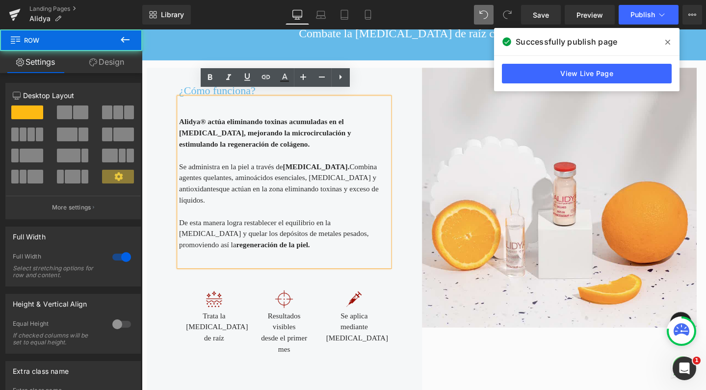
click at [510, 360] on div "Combate la celulitis de raíz con Alidya® Text Block Row ¿Cómo funciona? Heading…" at bounding box center [439, 211] width 594 height 424
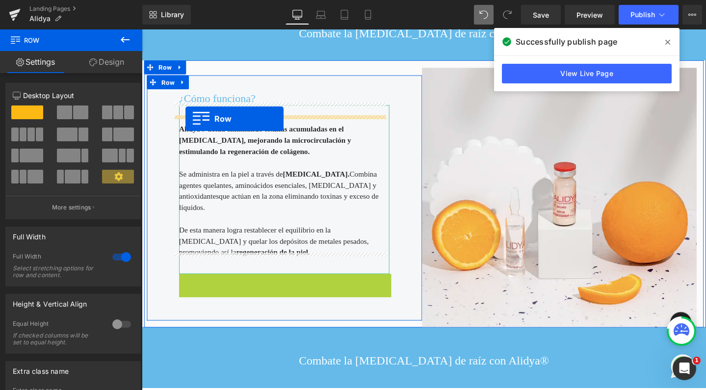
drag, startPoint x: 180, startPoint y: 251, endPoint x: 187, endPoint y: 123, distance: 128.3
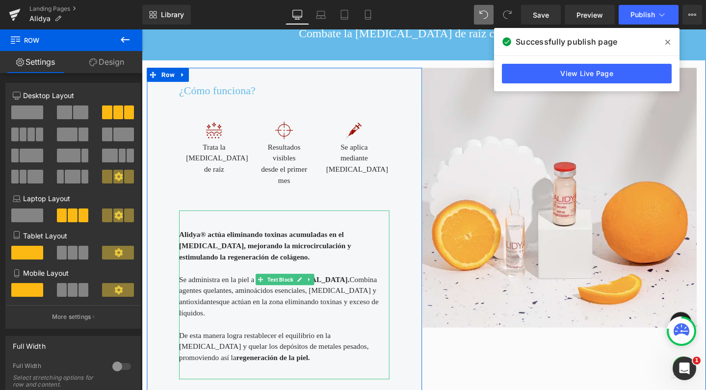
click at [323, 228] on div at bounding box center [291, 234] width 221 height 12
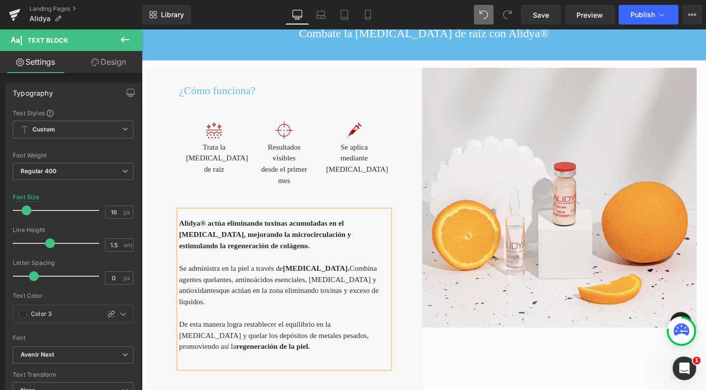
click at [357, 347] on div "Rendering Content" at bounding box center [353, 351] width 60 height 11
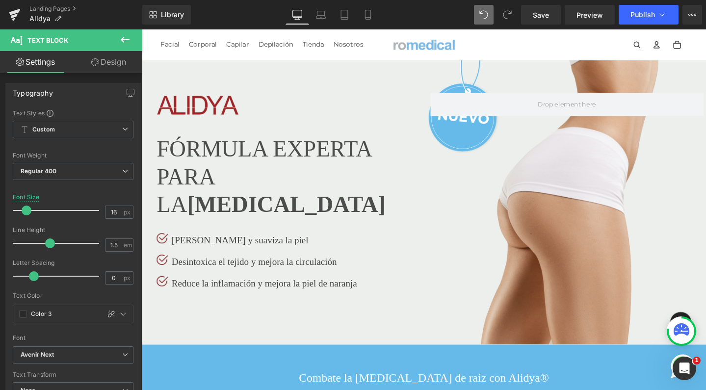
scroll to position [1, 0]
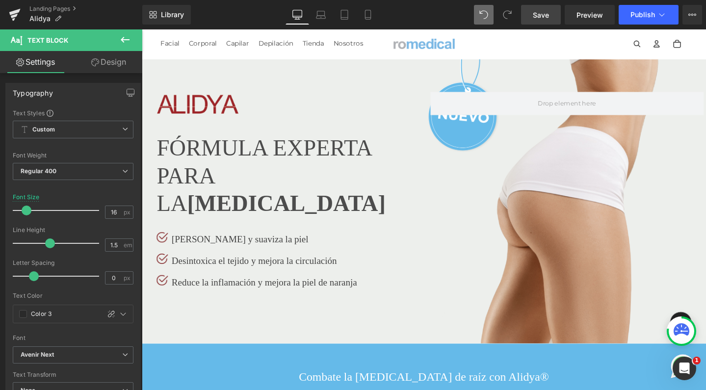
click at [542, 15] on span "Save" at bounding box center [541, 15] width 16 height 10
click at [631, 15] on span "Publish" at bounding box center [643, 15] width 25 height 8
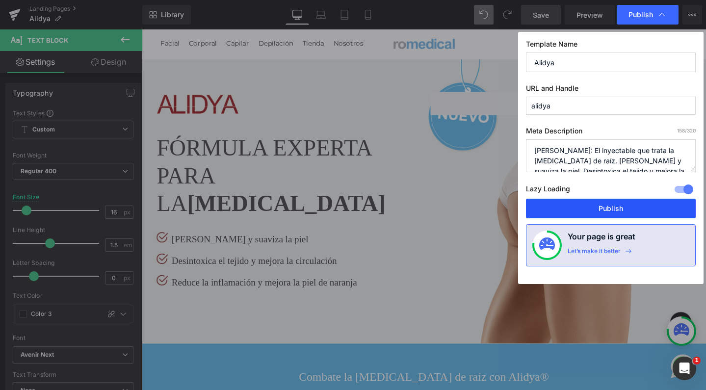
click at [583, 206] on button "Publish" at bounding box center [611, 209] width 170 height 20
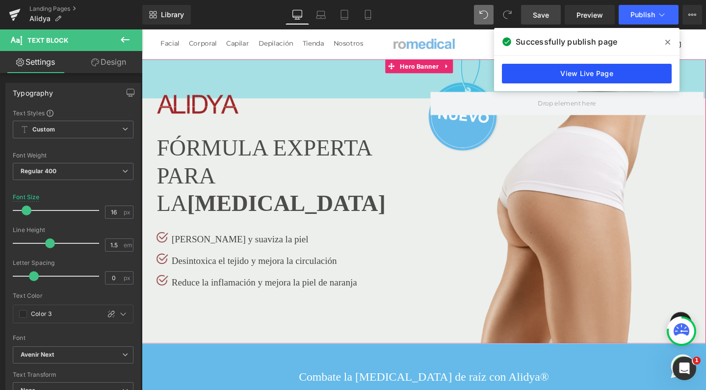
click at [620, 74] on link "View Live Page" at bounding box center [587, 74] width 170 height 20
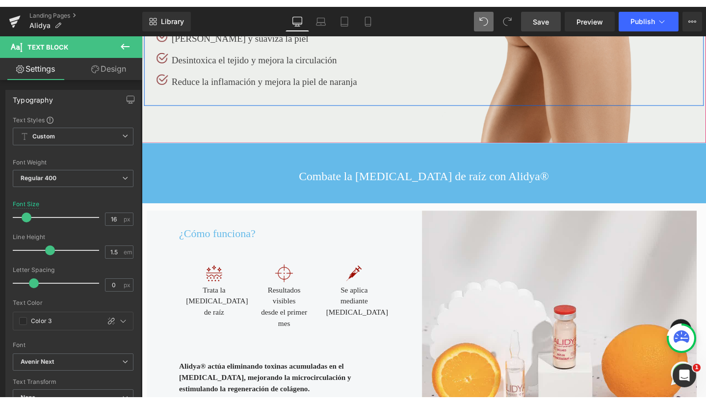
scroll to position [344, 0]
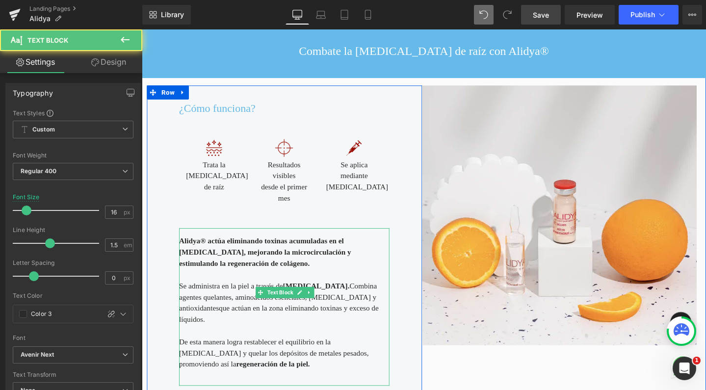
click at [247, 248] on strong "Alidya® actúa eliminando toxinas acumuladas en el [MEDICAL_DATA], mejorando la …" at bounding box center [271, 264] width 181 height 32
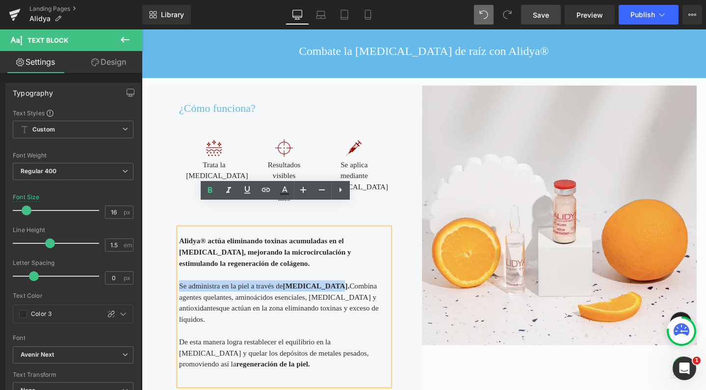
drag, startPoint x: 319, startPoint y: 263, endPoint x: 175, endPoint y: 261, distance: 143.8
click at [181, 295] on span "Se administra en la piel a través de mesoterapia. Combina agentes quelantes, am…" at bounding box center [285, 311] width 208 height 32
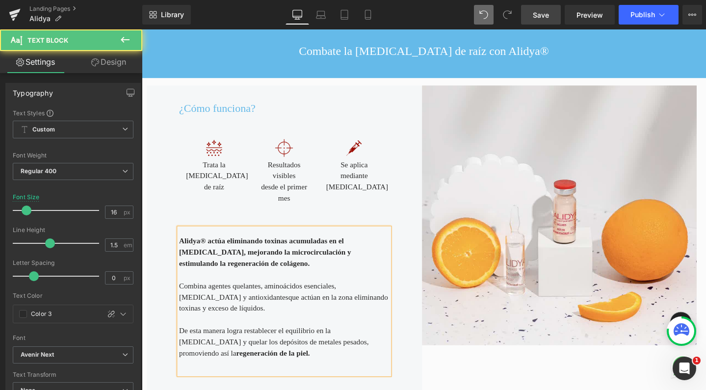
click at [276, 341] on div "De esta manera logra restablecer el equilibrio en la matriz extracelular y quel…" at bounding box center [291, 358] width 221 height 35
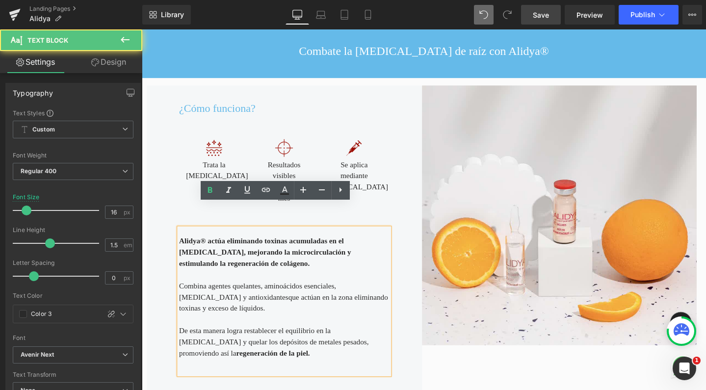
click at [314, 307] on span "que actúan en la zona eliminando toxinas y exceso de líquidos." at bounding box center [291, 317] width 220 height 20
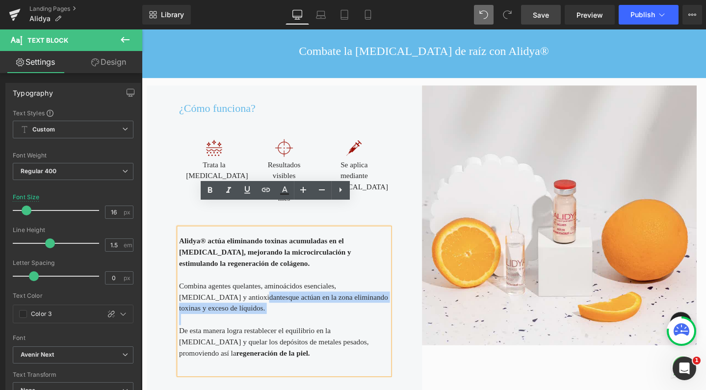
drag, startPoint x: 214, startPoint y: 272, endPoint x: 400, endPoint y: 278, distance: 185.1
click at [400, 278] on div "Alidya® actúa eliminando toxinas acumuladas en el tejido subcutáneo, mejorando …" at bounding box center [291, 316] width 221 height 154
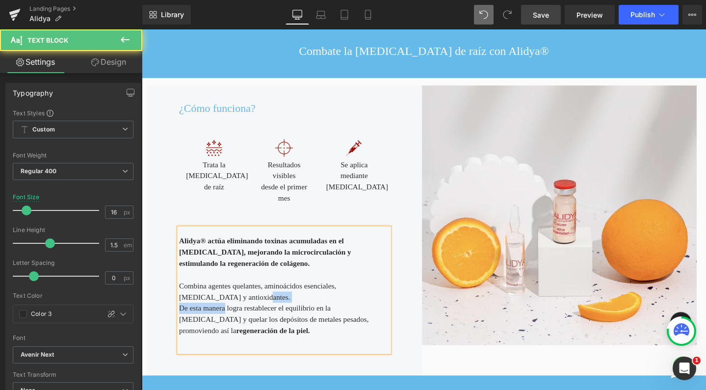
drag, startPoint x: 220, startPoint y: 273, endPoint x: 220, endPoint y: 281, distance: 7.9
click at [220, 294] on div "Combina agentes quelantes, aminoácidos esenciales, manitol y antioxidantes. De …" at bounding box center [291, 329] width 221 height 71
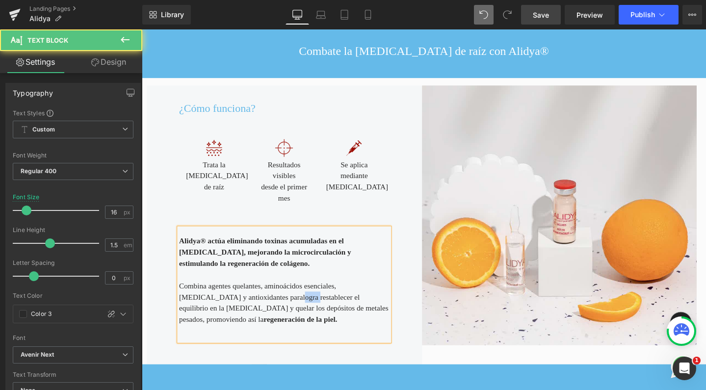
drag, startPoint x: 245, startPoint y: 278, endPoint x: 229, endPoint y: 278, distance: 16.2
click at [229, 307] on span "logra restablecer el equilibrio en la matriz extracelular y quelar los depósito…" at bounding box center [291, 323] width 220 height 32
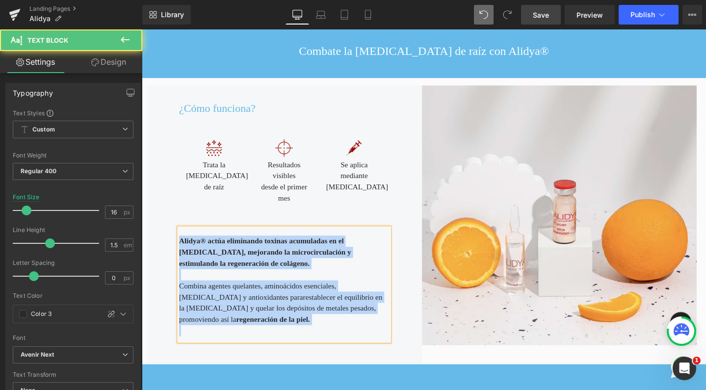
drag, startPoint x: 228, startPoint y: 305, endPoint x: 171, endPoint y: 229, distance: 95.4
click at [171, 229] on div "¿Cómo funciona? Heading Image Trata la celulitis de raíz Text Block Image Resul…" at bounding box center [292, 235] width 290 height 294
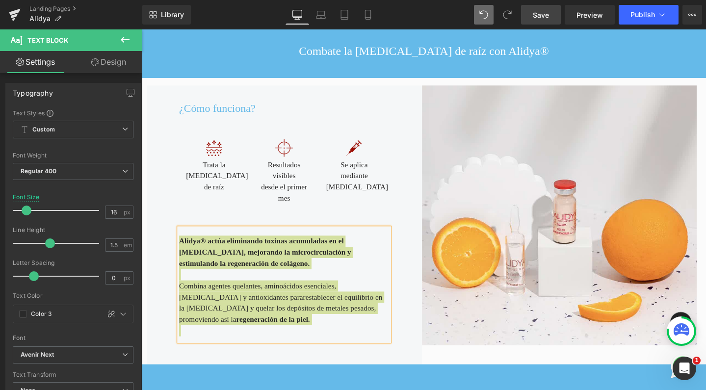
click at [545, 14] on span "Save" at bounding box center [541, 15] width 16 height 10
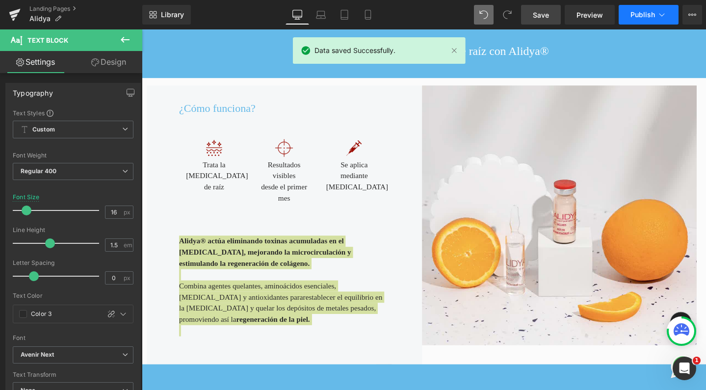
click at [629, 8] on button "Publish" at bounding box center [649, 15] width 60 height 20
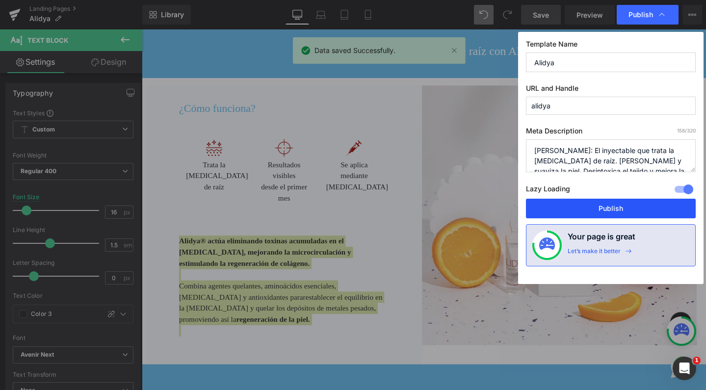
click at [574, 211] on button "Publish" at bounding box center [611, 209] width 170 height 20
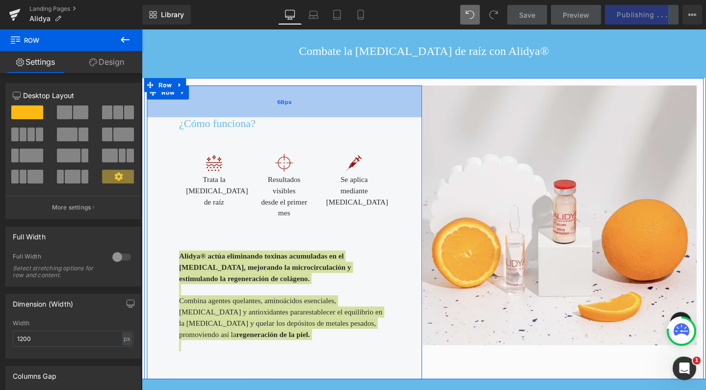
drag, startPoint x: 187, startPoint y: 104, endPoint x: 186, endPoint y: 115, distance: 11.4
click at [186, 115] on div "68px" at bounding box center [292, 104] width 290 height 33
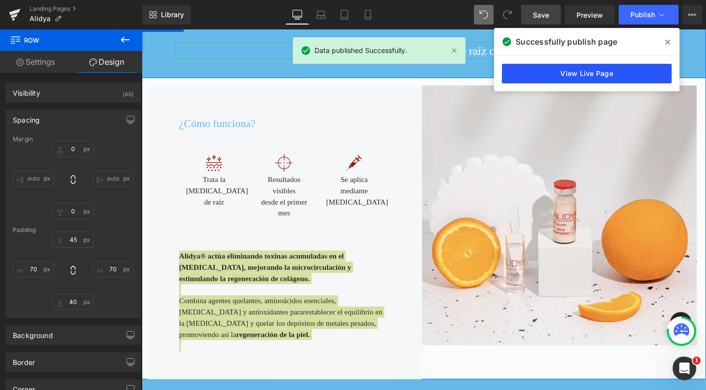
click at [577, 70] on link "View Live Page" at bounding box center [587, 74] width 170 height 20
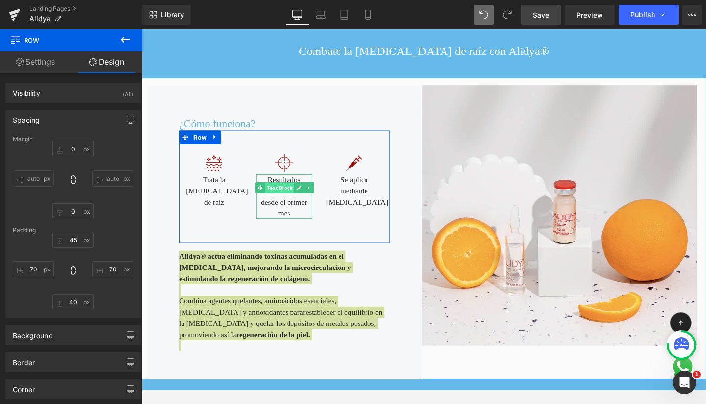
click at [290, 190] on span "Text Block" at bounding box center [286, 196] width 31 height 12
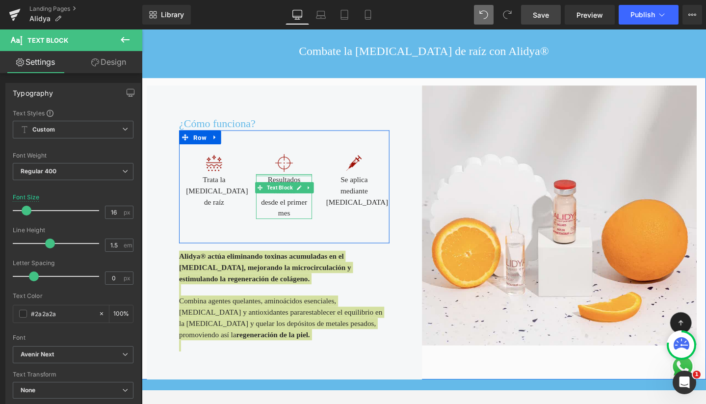
click at [292, 182] on div at bounding box center [291, 183] width 59 height 2
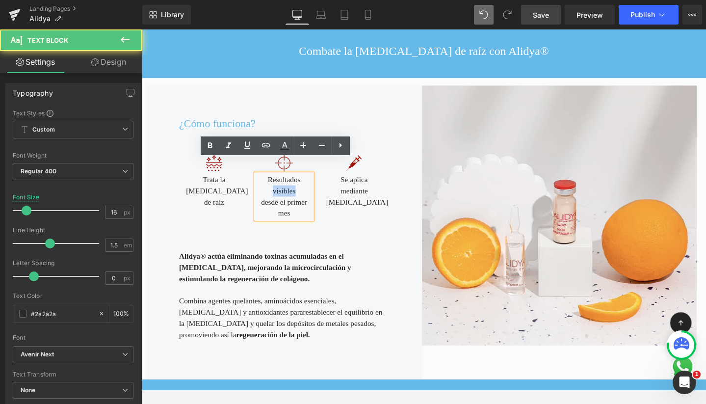
drag, startPoint x: 292, startPoint y: 170, endPoint x: 325, endPoint y: 170, distance: 33.4
click at [325, 170] on div "Image Trata la celulitis de raíz Text Block Image Resultados visibles desde el …" at bounding box center [291, 194] width 221 height 119
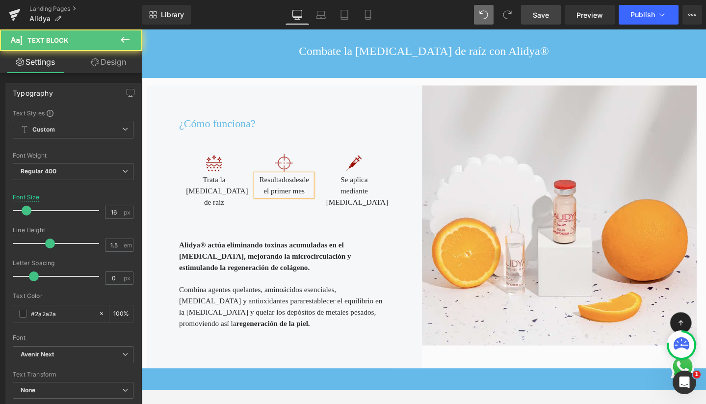
click at [310, 183] on span "desde el primer mes" at bounding box center [294, 193] width 48 height 20
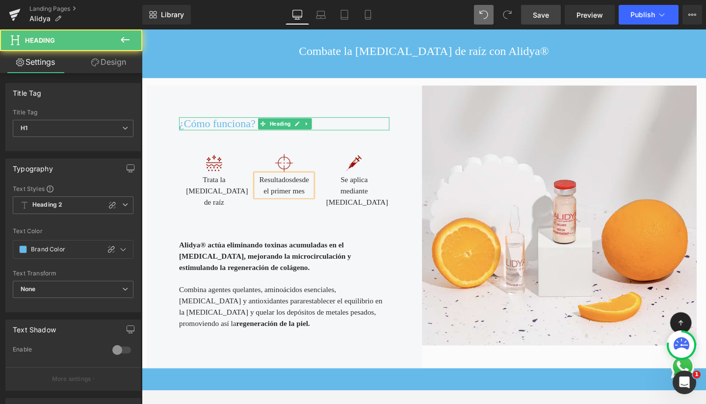
click at [181, 122] on span "¿Cómo funciona?" at bounding box center [221, 128] width 80 height 13
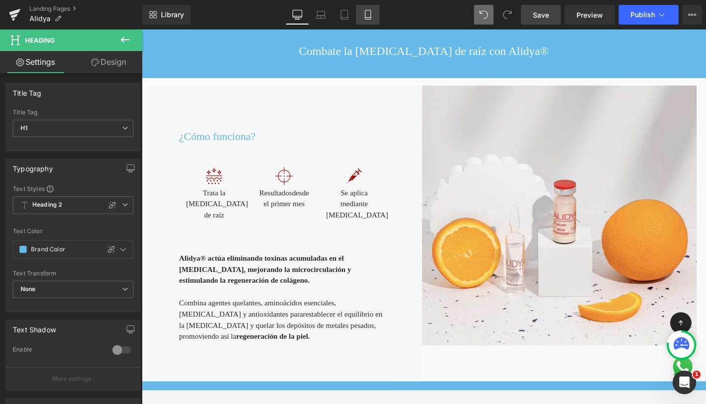
click at [372, 14] on icon at bounding box center [368, 15] width 10 height 10
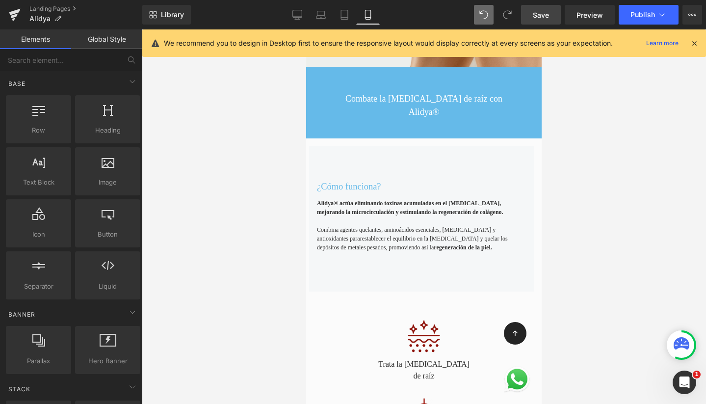
scroll to position [273, 0]
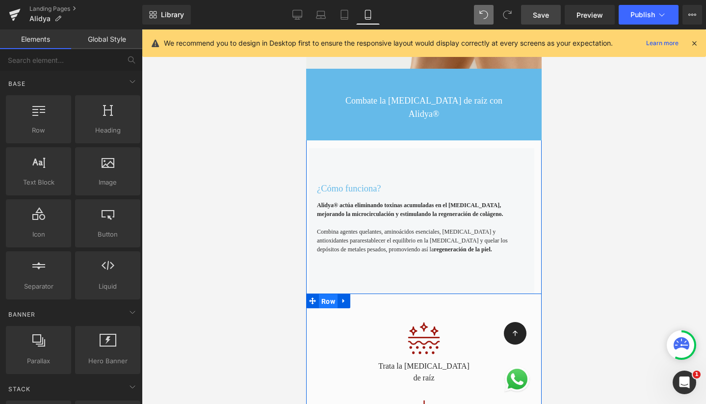
drag, startPoint x: 326, startPoint y: 286, endPoint x: 427, endPoint y: 130, distance: 186.6
click at [326, 294] on span "Row" at bounding box center [328, 301] width 19 height 15
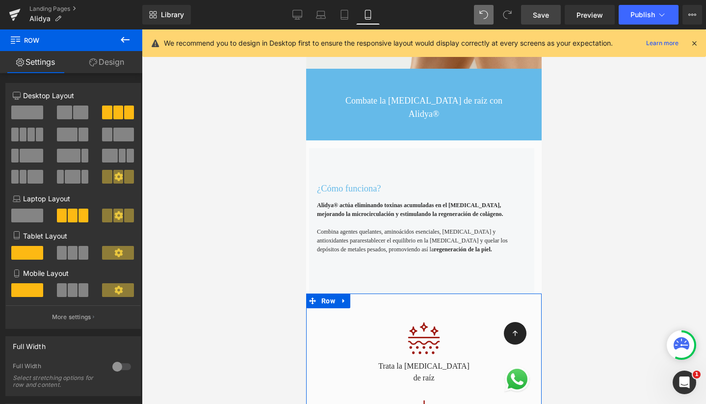
click at [115, 66] on link "Design" at bounding box center [106, 62] width 71 height 22
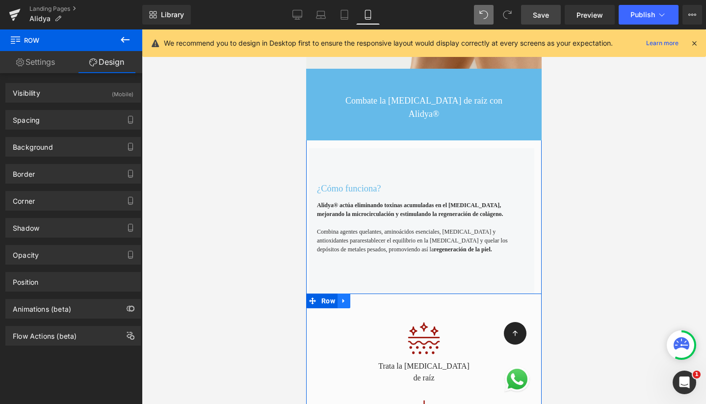
click at [343, 299] on icon at bounding box center [344, 301] width 2 height 4
click at [366, 297] on icon at bounding box center [369, 300] width 7 height 7
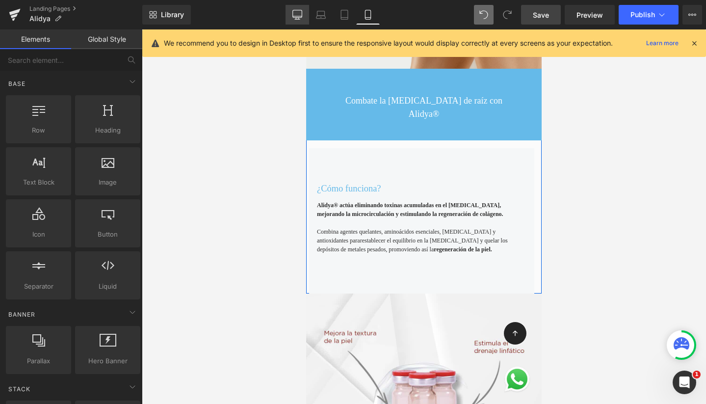
click at [295, 8] on link "Desktop" at bounding box center [298, 15] width 24 height 20
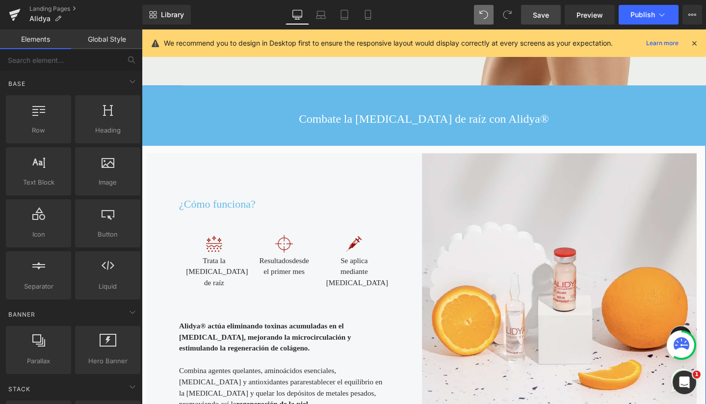
scroll to position [279, 0]
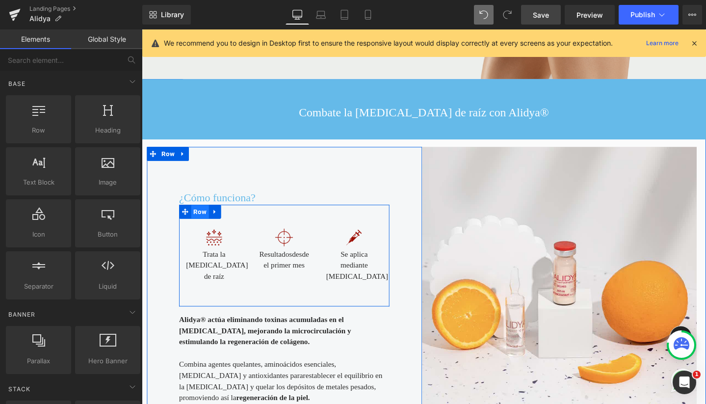
click at [199, 214] on span "Row" at bounding box center [203, 221] width 19 height 15
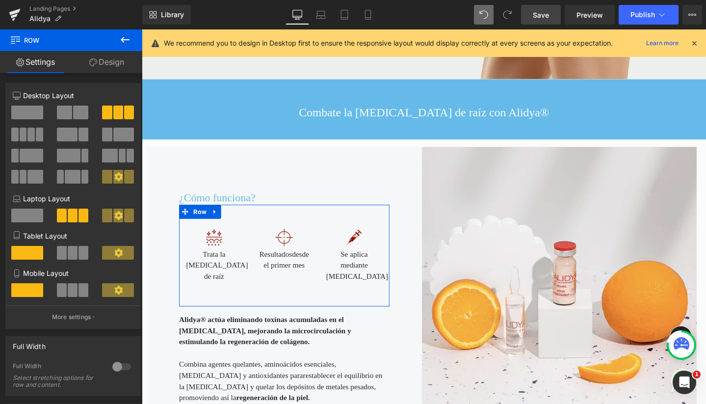
click at [111, 65] on link "Design" at bounding box center [106, 62] width 71 height 22
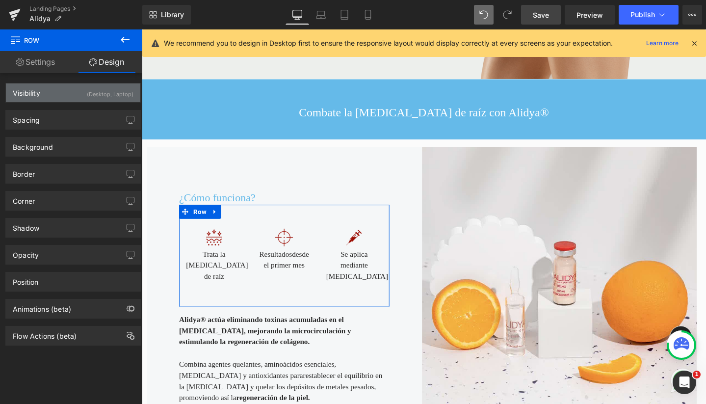
click at [72, 95] on div "Visibility (Desktop, Laptop)" at bounding box center [73, 92] width 134 height 19
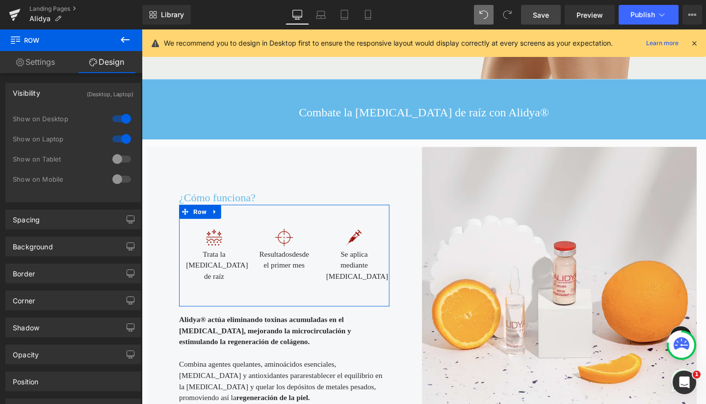
click at [118, 177] on div at bounding box center [122, 179] width 24 height 16
click at [117, 160] on div at bounding box center [122, 159] width 24 height 16
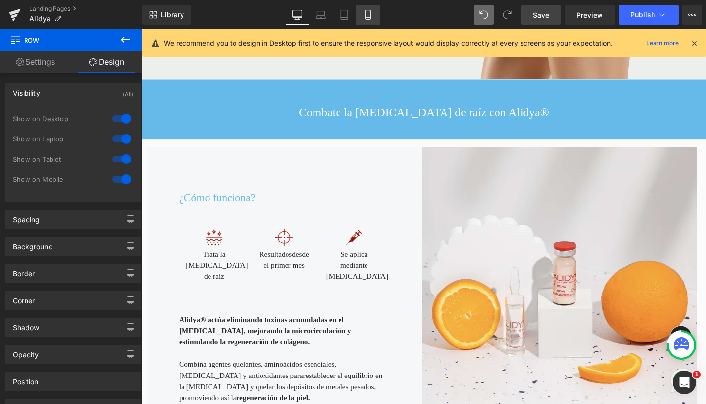
click at [367, 17] on icon at bounding box center [368, 15] width 10 height 10
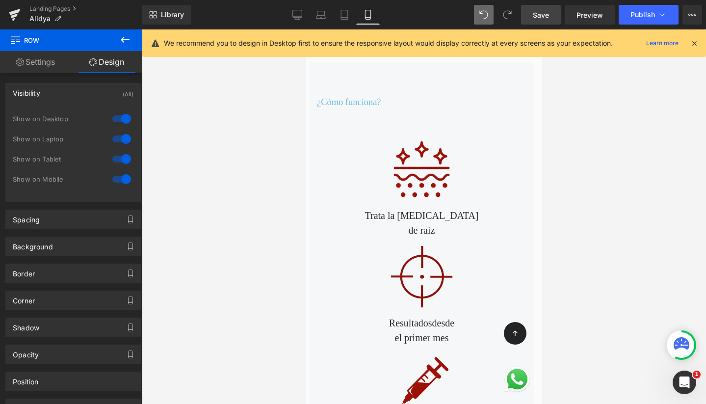
scroll to position [360, 0]
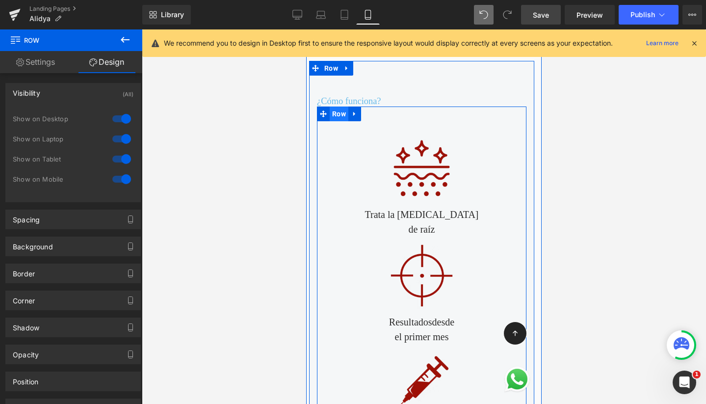
click at [333, 107] on span "Row" at bounding box center [339, 114] width 19 height 15
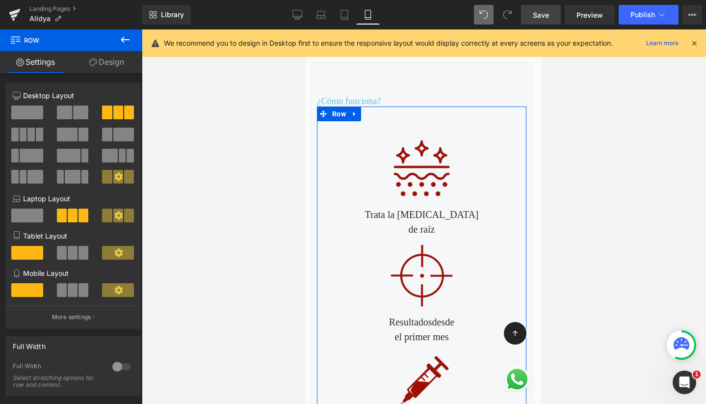
click at [72, 289] on span at bounding box center [73, 290] width 10 height 14
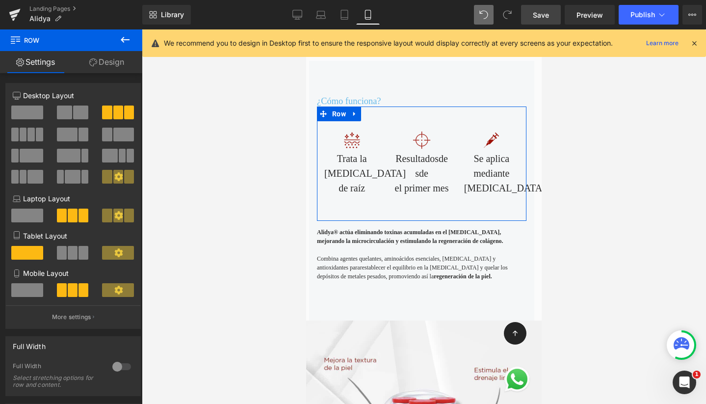
click at [71, 255] on span at bounding box center [73, 253] width 10 height 14
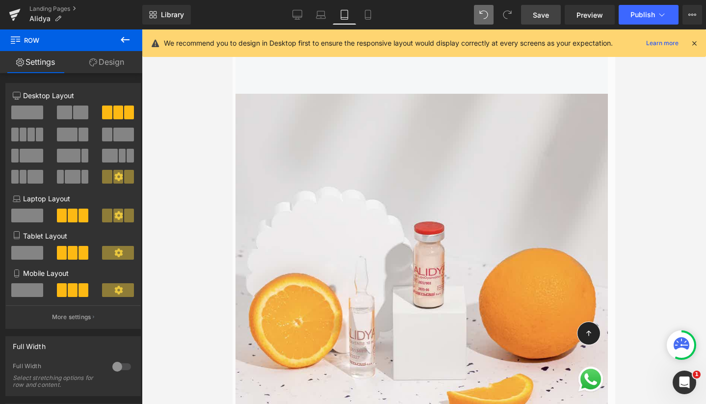
scroll to position [548, 0]
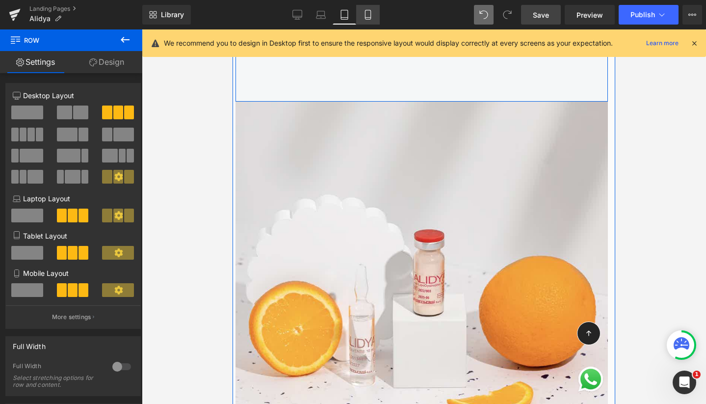
click at [372, 16] on icon at bounding box center [368, 15] width 10 height 10
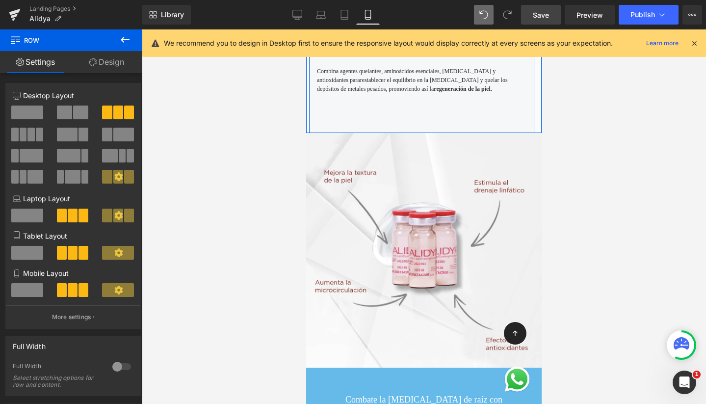
scroll to position [346, 0]
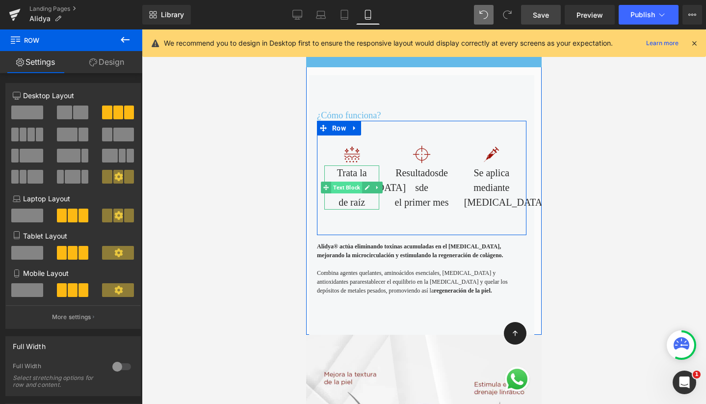
click at [344, 182] on span "Text Block" at bounding box center [346, 188] width 31 height 12
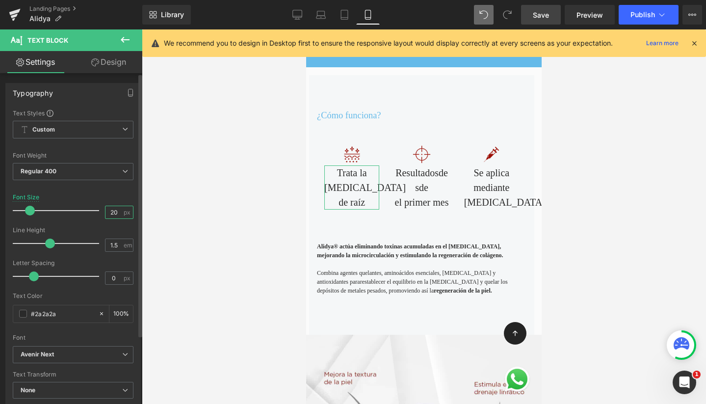
drag, startPoint x: 110, startPoint y: 214, endPoint x: 106, endPoint y: 212, distance: 5.5
type input "10"
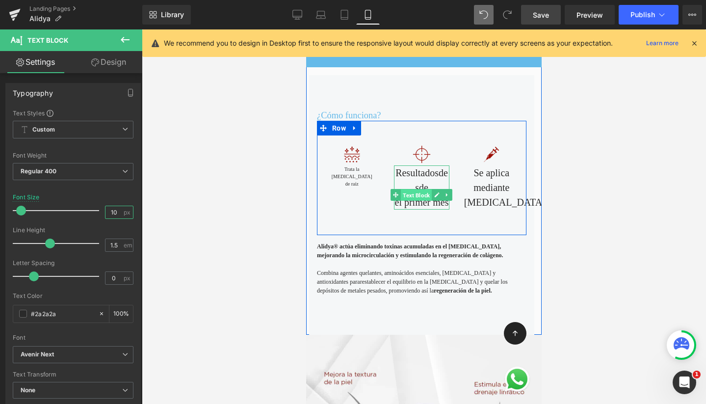
drag, startPoint x: 414, startPoint y: 169, endPoint x: 554, endPoint y: 220, distance: 148.4
click at [414, 189] on span "Text Block" at bounding box center [416, 195] width 31 height 12
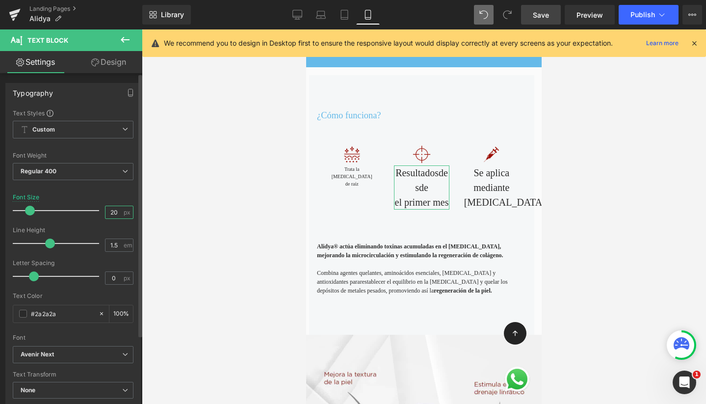
drag, startPoint x: 109, startPoint y: 212, endPoint x: 103, endPoint y: 212, distance: 6.9
click at [106, 212] on input "20" at bounding box center [114, 212] width 17 height 12
type input "10"
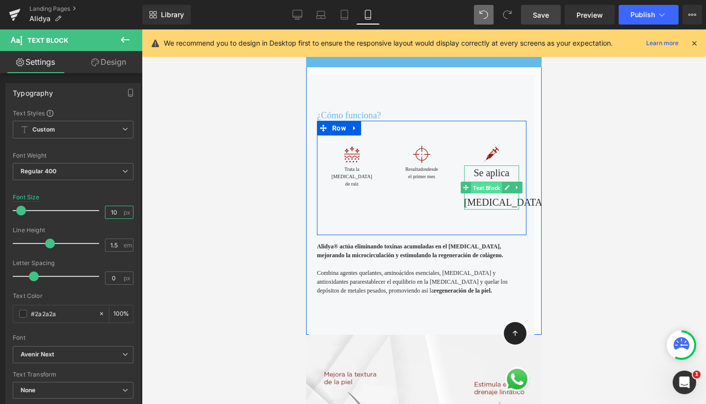
click at [484, 182] on span "Text Block" at bounding box center [486, 188] width 31 height 12
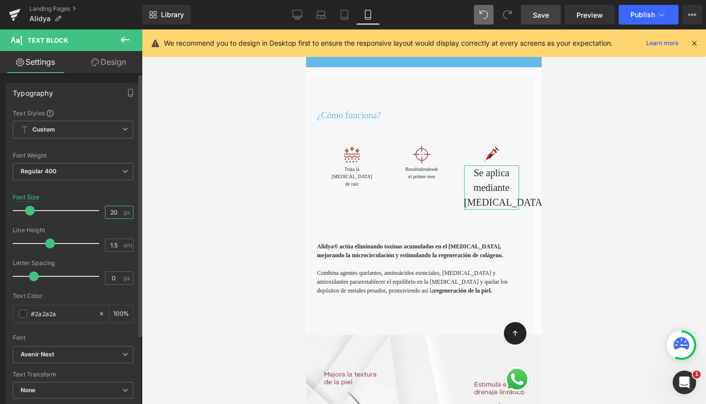
drag, startPoint x: 111, startPoint y: 214, endPoint x: 98, endPoint y: 214, distance: 12.8
click at [98, 214] on div "Font Size 20 px" at bounding box center [73, 210] width 121 height 33
type input "10"
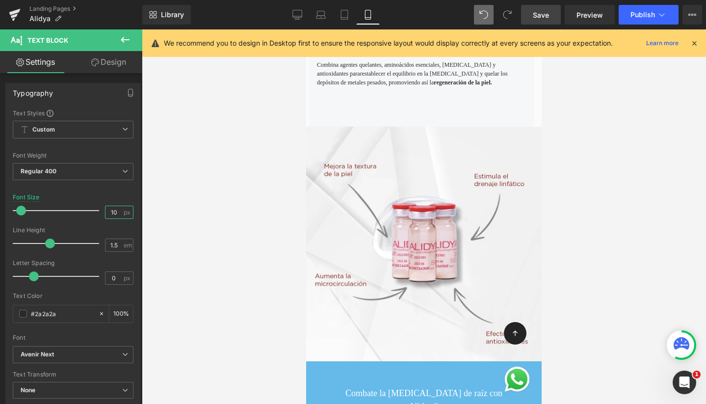
scroll to position [528, 0]
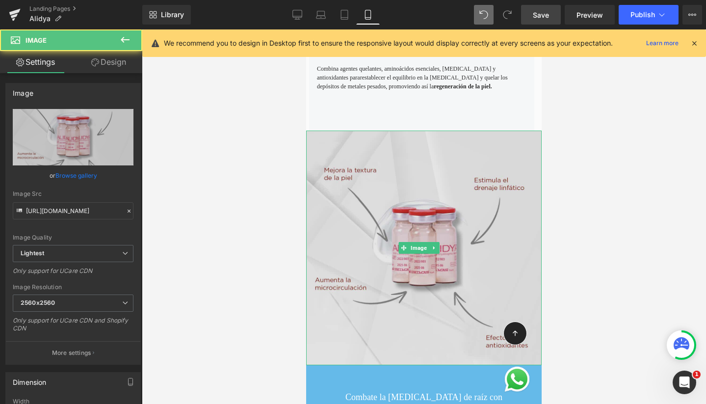
click at [360, 131] on img at bounding box center [424, 248] width 236 height 235
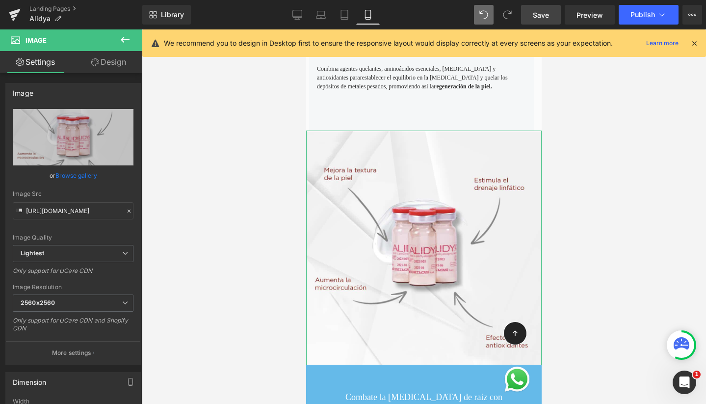
click at [96, 65] on icon at bounding box center [95, 62] width 8 height 8
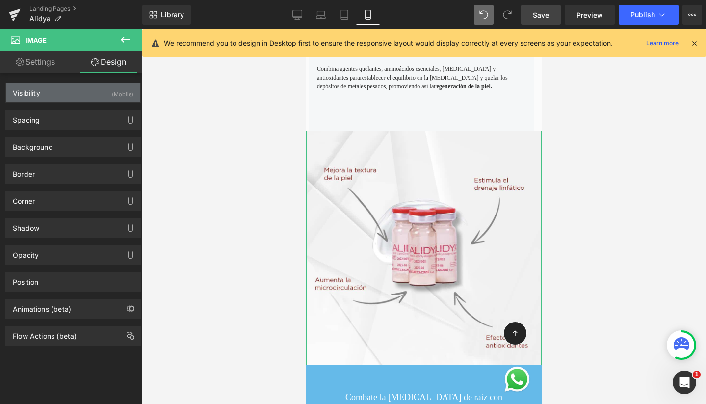
click at [56, 95] on div "Visibility (Mobile)" at bounding box center [73, 92] width 134 height 19
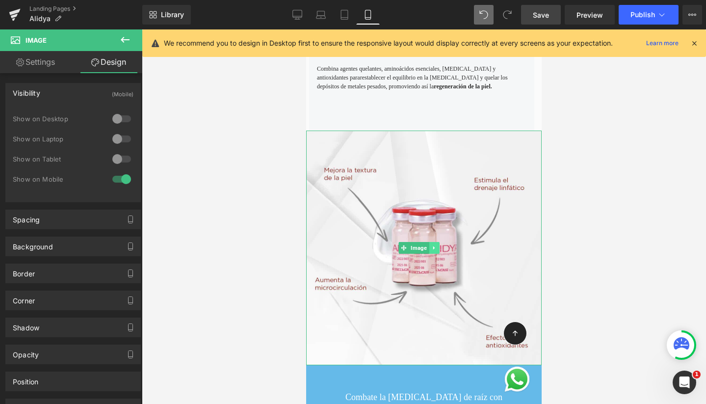
click at [437, 245] on icon at bounding box center [433, 248] width 5 height 6
click at [436, 242] on link at bounding box center [439, 248] width 10 height 12
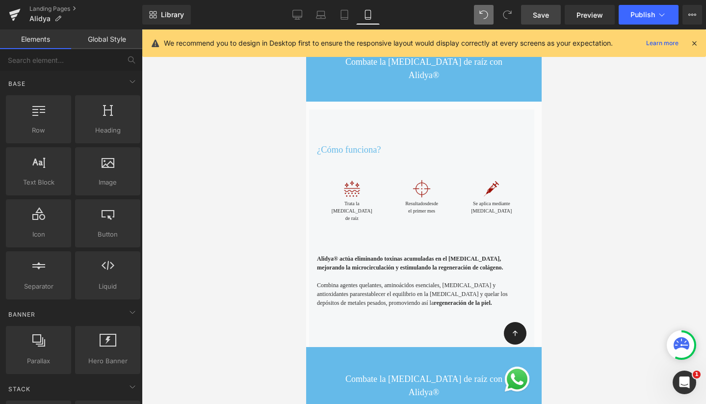
scroll to position [316, 0]
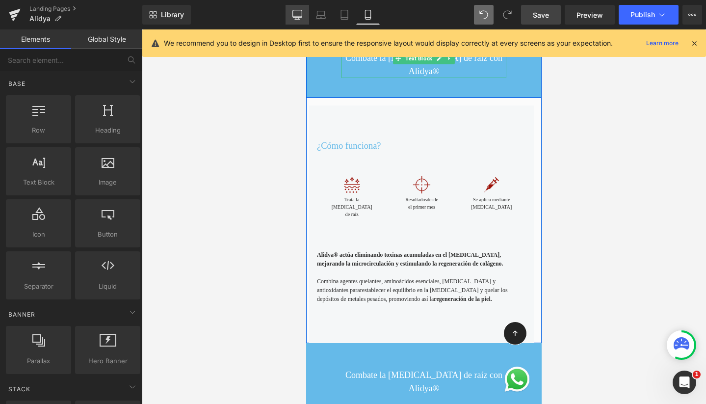
click at [294, 16] on icon at bounding box center [298, 15] width 10 height 10
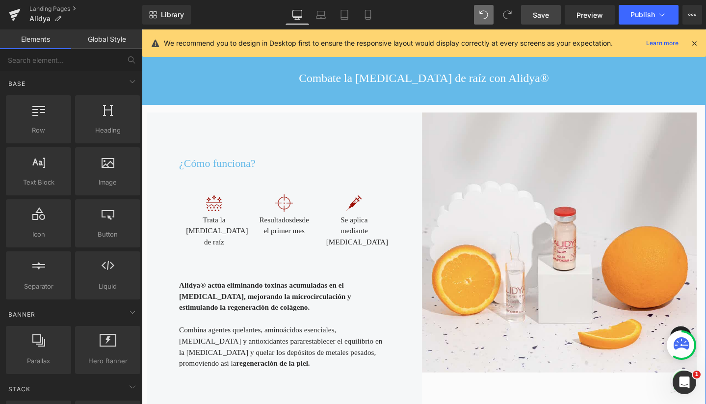
scroll to position [340, 0]
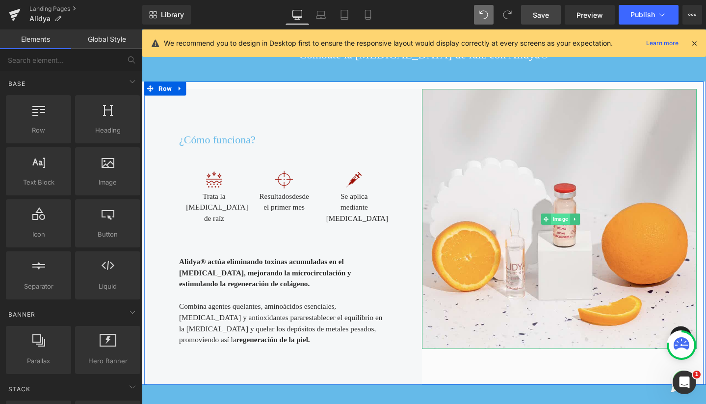
click at [576, 223] on span "Image" at bounding box center [582, 229] width 20 height 12
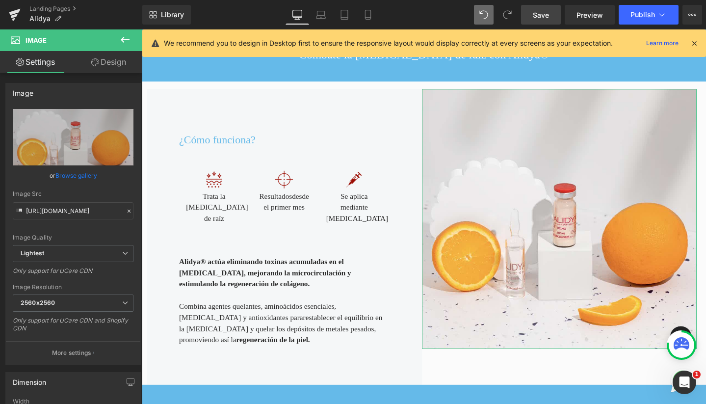
click at [120, 58] on link "Design" at bounding box center [108, 62] width 71 height 22
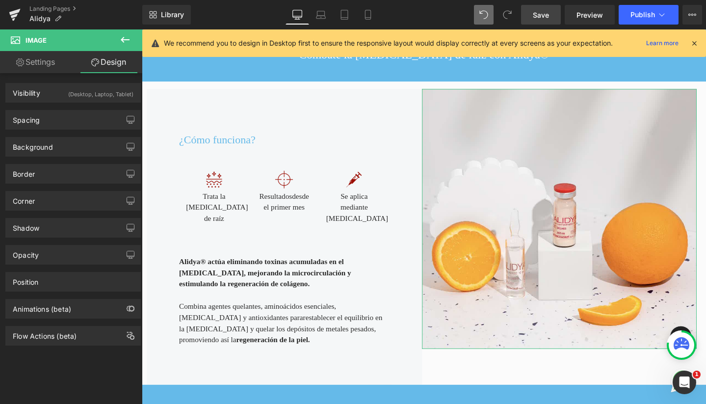
drag, startPoint x: 120, startPoint y: 59, endPoint x: 130, endPoint y: 177, distance: 118.7
click at [95, 93] on div "(Desktop, Laptop, Tablet)" at bounding box center [100, 91] width 65 height 16
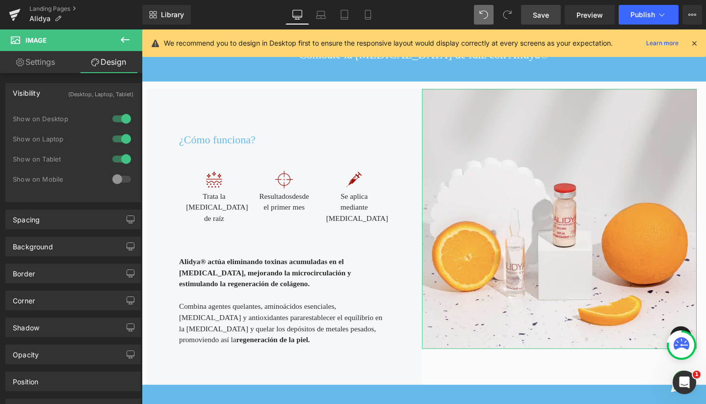
click at [117, 174] on div at bounding box center [122, 179] width 24 height 16
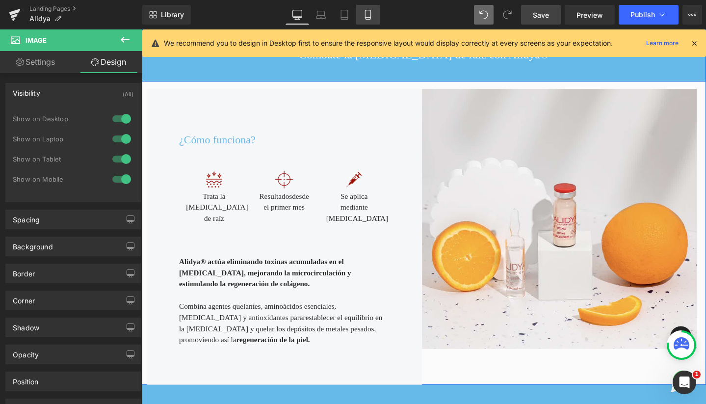
click at [368, 15] on icon at bounding box center [368, 15] width 10 height 10
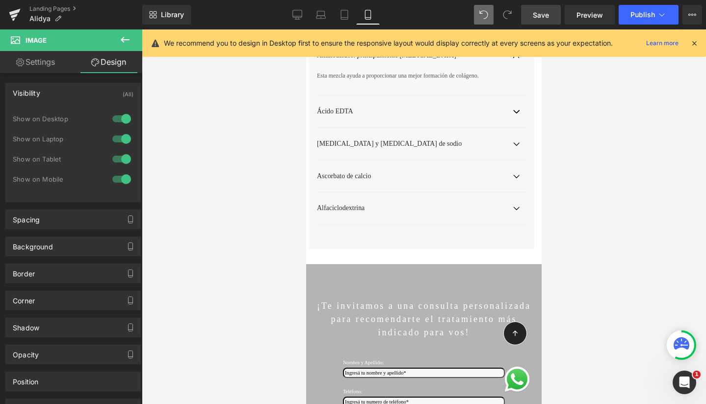
scroll to position [2086, 0]
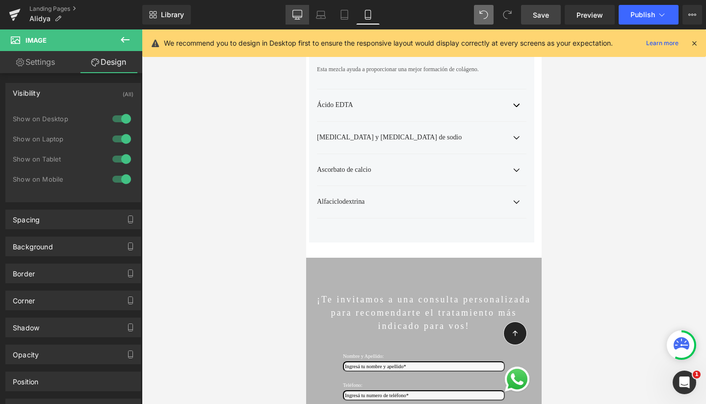
click at [308, 22] on link "Desktop" at bounding box center [298, 15] width 24 height 20
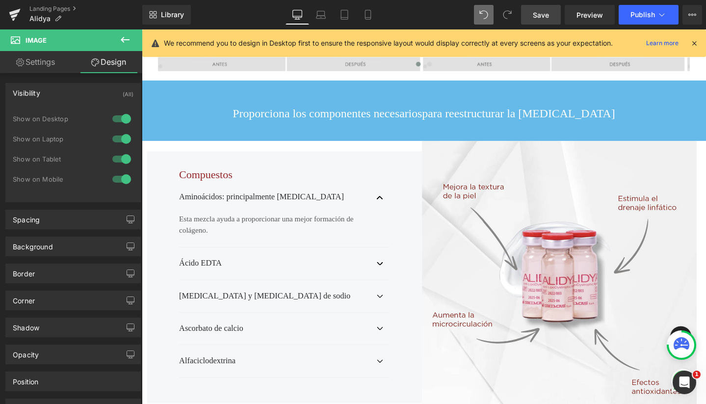
scroll to position [1604, 0]
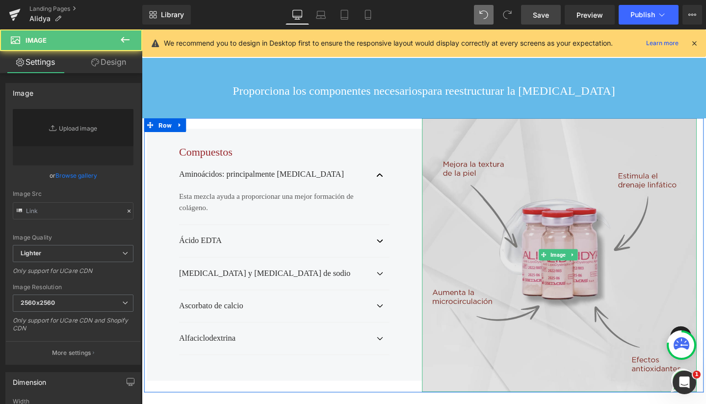
click at [511, 139] on img at bounding box center [582, 267] width 290 height 288
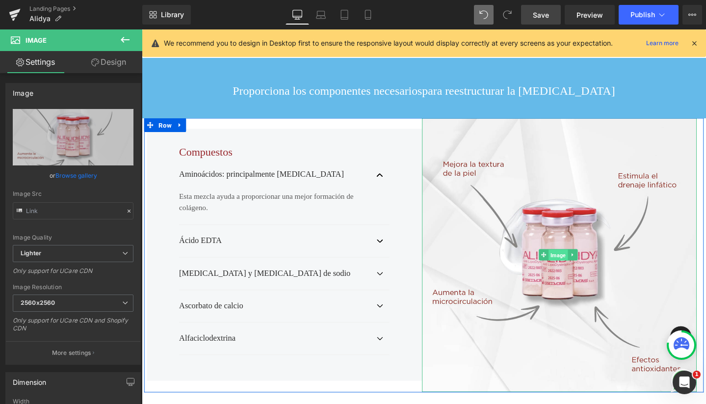
click at [572, 261] on span "Image" at bounding box center [580, 267] width 20 height 12
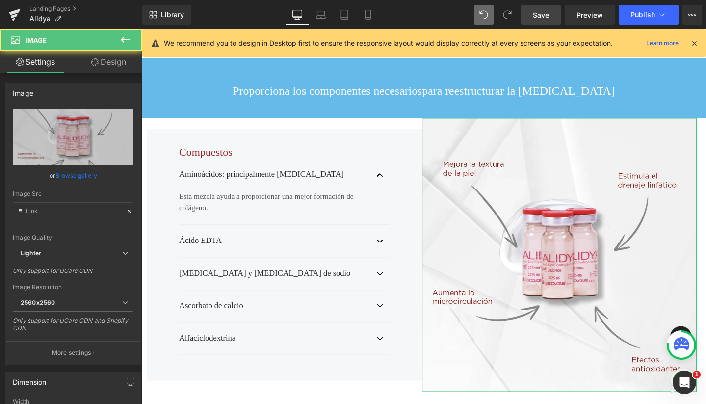
click at [103, 62] on link "Design" at bounding box center [108, 62] width 71 height 22
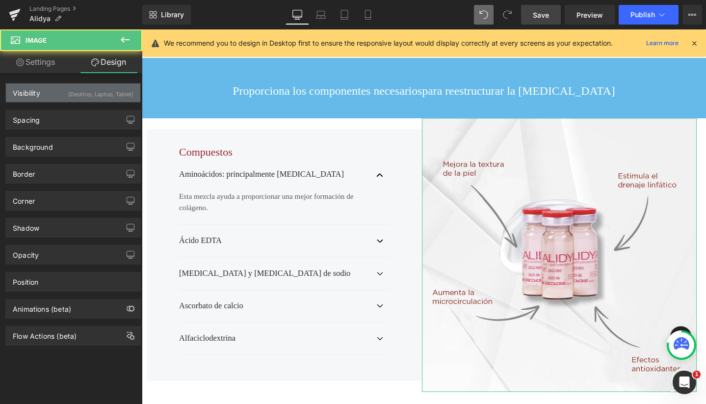
drag, startPoint x: 103, startPoint y: 62, endPoint x: 82, endPoint y: 93, distance: 36.9
click at [82, 93] on div "(Desktop, Laptop, Tablet)" at bounding box center [100, 91] width 65 height 16
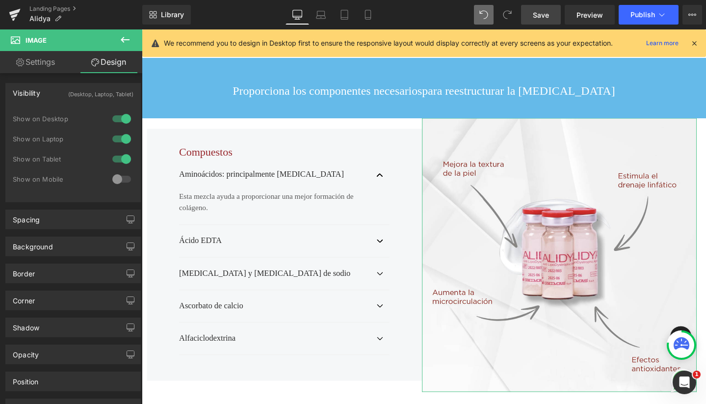
click at [126, 179] on div at bounding box center [122, 179] width 24 height 16
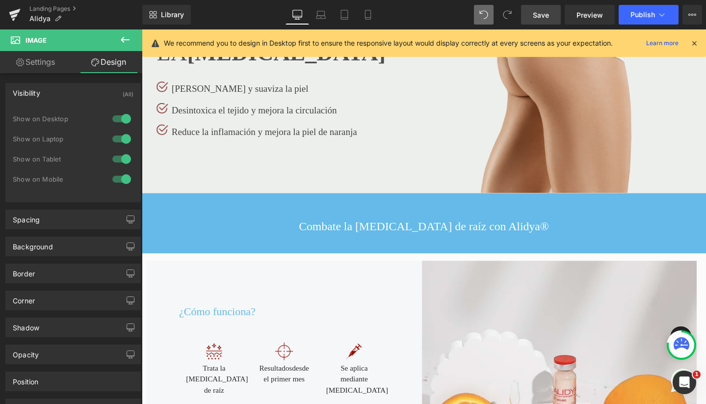
scroll to position [160, 0]
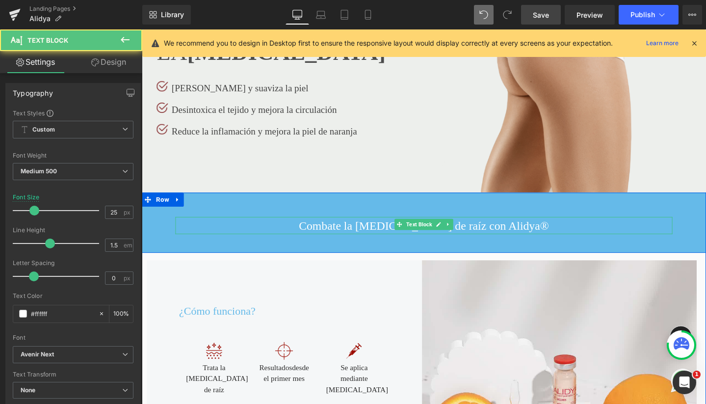
click at [363, 235] on p "Combate la [MEDICAL_DATA] de raíz con Alidya®" at bounding box center [438, 236] width 523 height 19
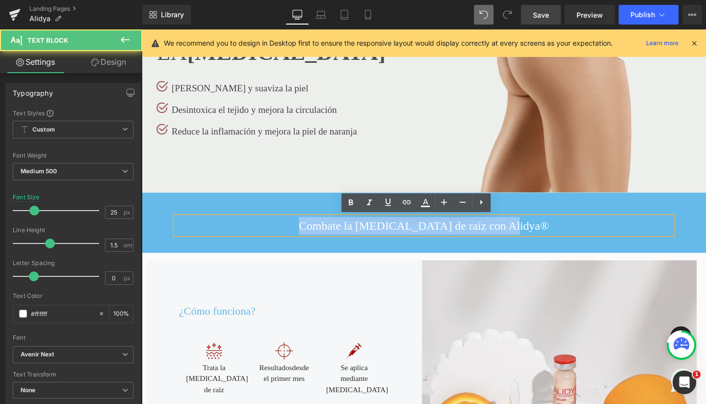
drag, startPoint x: 338, startPoint y: 233, endPoint x: 534, endPoint y: 232, distance: 195.8
click at [534, 232] on p "Combate la [MEDICAL_DATA] de raíz con Alidya®" at bounding box center [438, 236] width 523 height 19
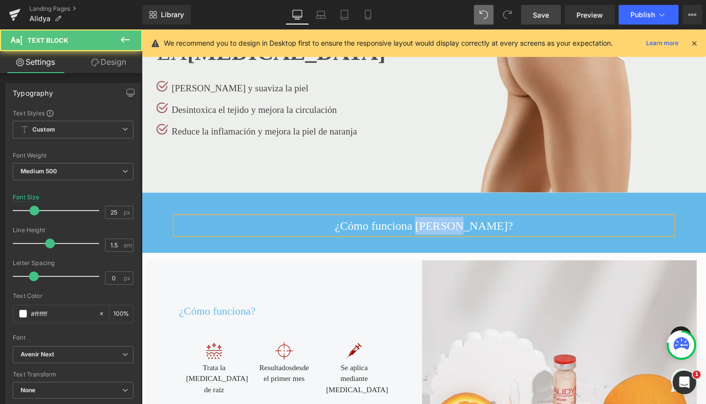
drag, startPoint x: 504, startPoint y: 238, endPoint x: 458, endPoint y: 237, distance: 46.1
click at [458, 237] on p "¿Cómo funciona Alidya?" at bounding box center [438, 236] width 523 height 19
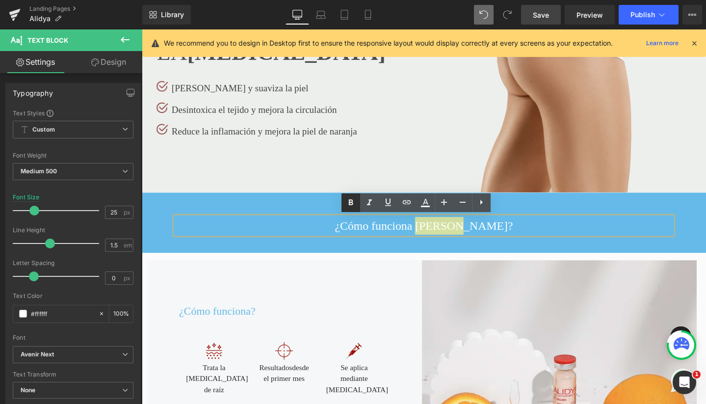
click at [354, 198] on icon at bounding box center [351, 203] width 12 height 12
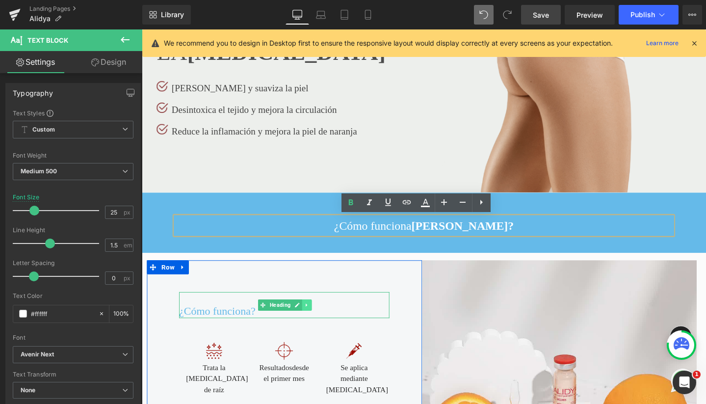
click at [313, 317] on icon at bounding box center [315, 320] width 5 height 6
click at [317, 314] on link at bounding box center [321, 320] width 10 height 12
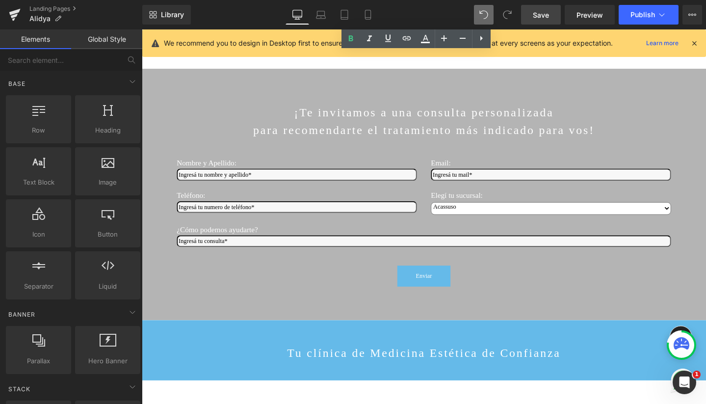
scroll to position [2002, 0]
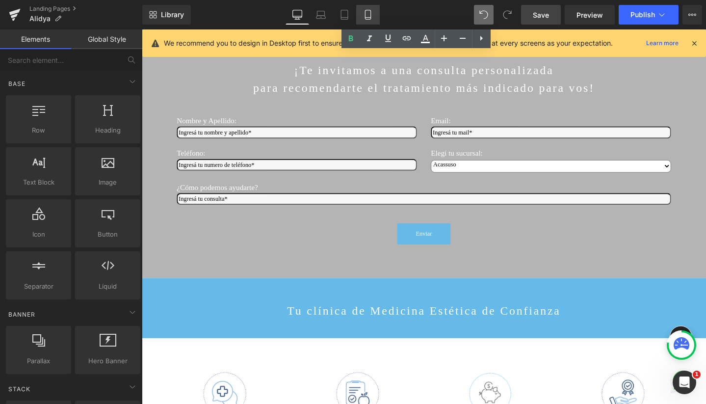
click at [367, 9] on link "Mobile" at bounding box center [368, 15] width 24 height 20
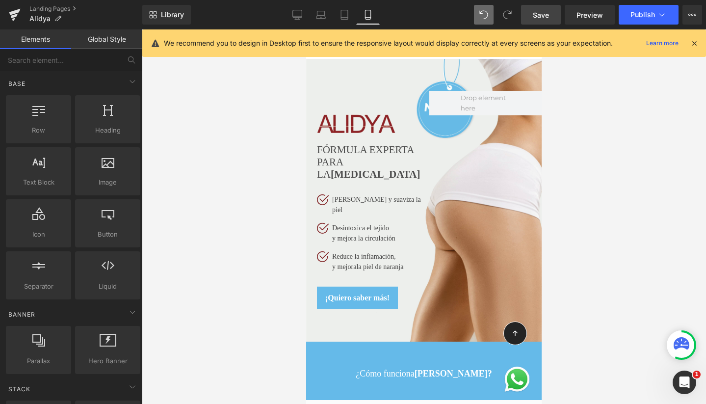
scroll to position [0, 0]
click at [554, 19] on link "Save" at bounding box center [541, 15] width 40 height 20
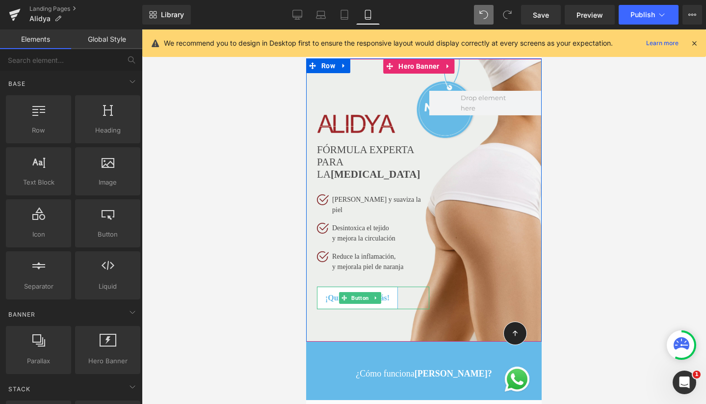
click at [378, 295] on icon at bounding box center [376, 298] width 5 height 6
click at [382, 295] on icon at bounding box center [380, 297] width 5 height 5
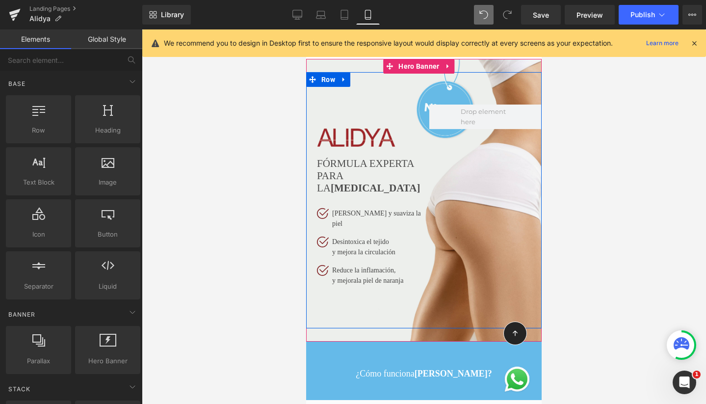
click at [482, 225] on div "Image Image FÓRMULA EXPERTA PARA LA CELULITIS Heading El primer inyectable que …" at bounding box center [424, 200] width 236 height 256
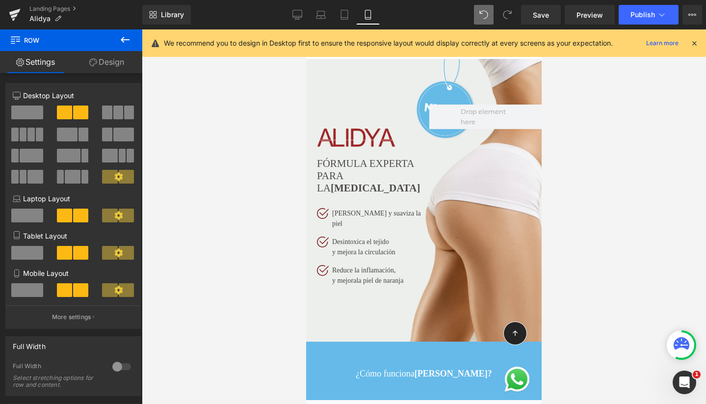
click at [127, 39] on icon at bounding box center [125, 40] width 12 height 12
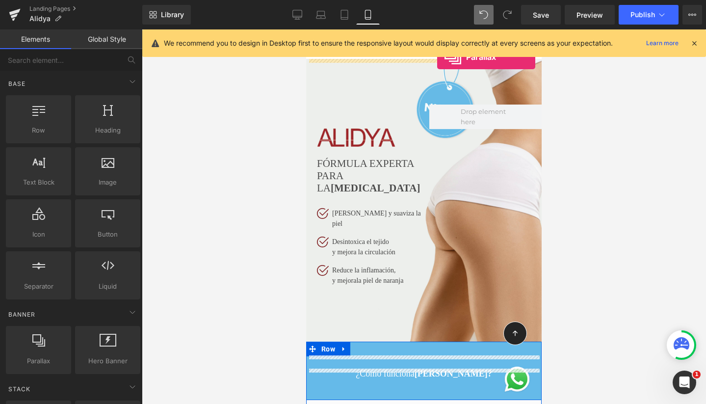
drag, startPoint x: 380, startPoint y: 354, endPoint x: 437, endPoint y: 57, distance: 302.3
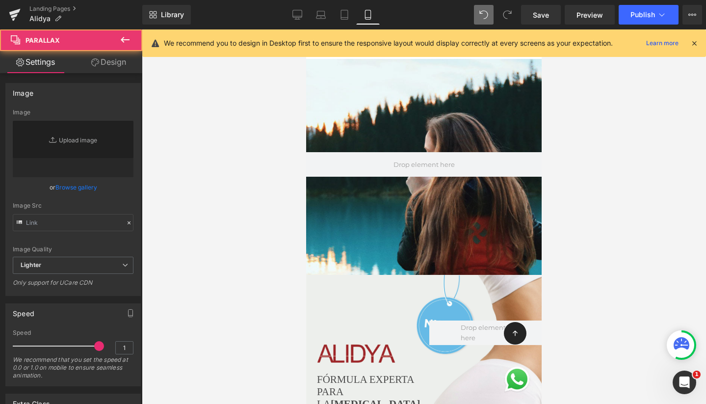
scroll to position [4650, 226]
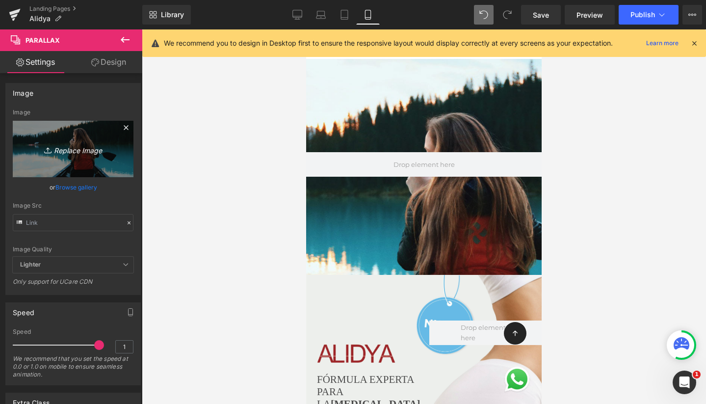
click at [120, 129] on icon at bounding box center [126, 128] width 12 height 12
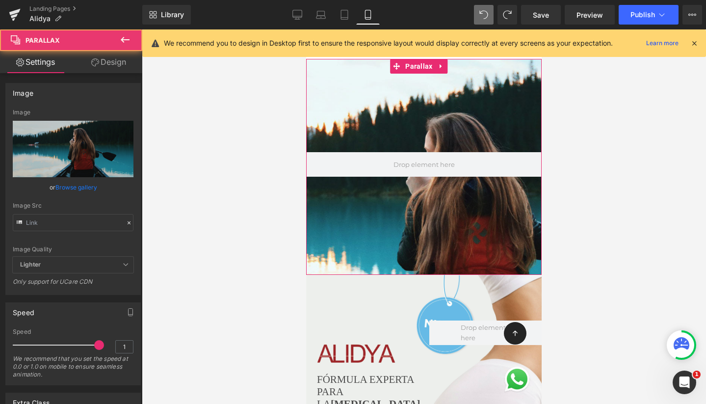
click at [404, 107] on div at bounding box center [424, 216] width 236 height 374
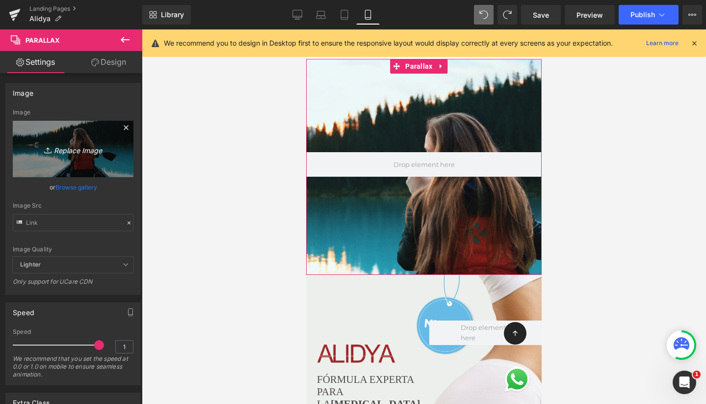
click at [28, 135] on link "Replace Image" at bounding box center [73, 149] width 121 height 56
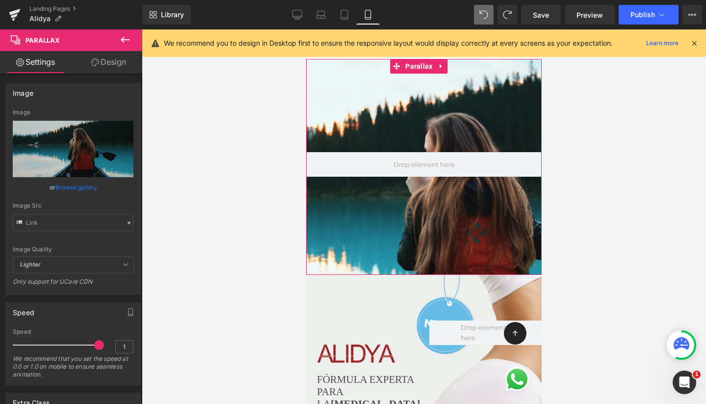
type input "C:\fakepath\parallaxmobile.jpg"
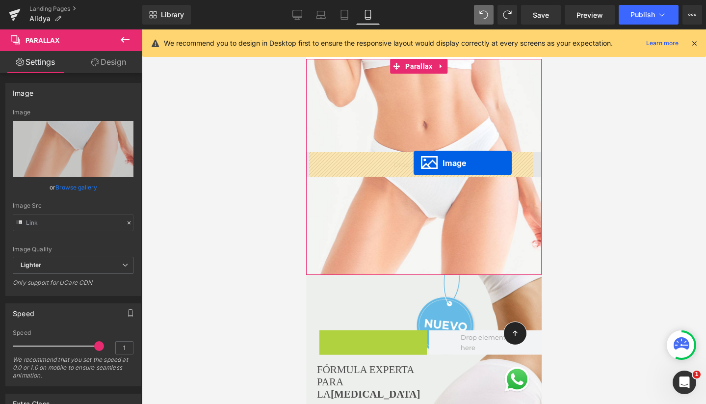
drag, startPoint x: 341, startPoint y: 351, endPoint x: 414, endPoint y: 163, distance: 201.5
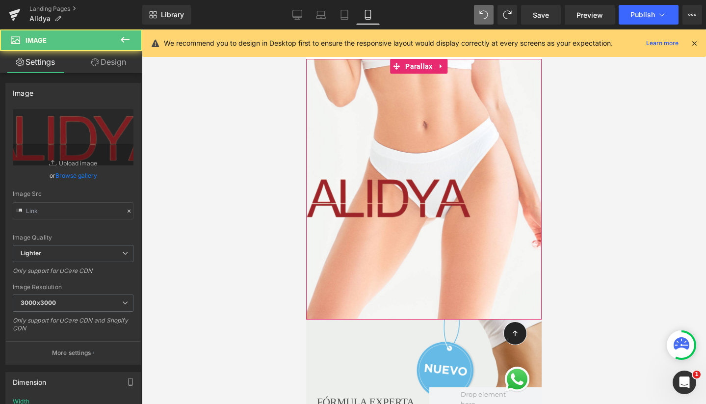
scroll to position [4693, 226]
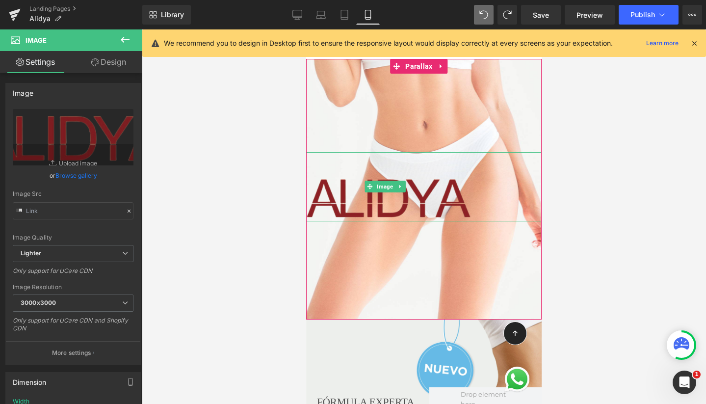
click at [393, 179] on img at bounding box center [388, 186] width 165 height 69
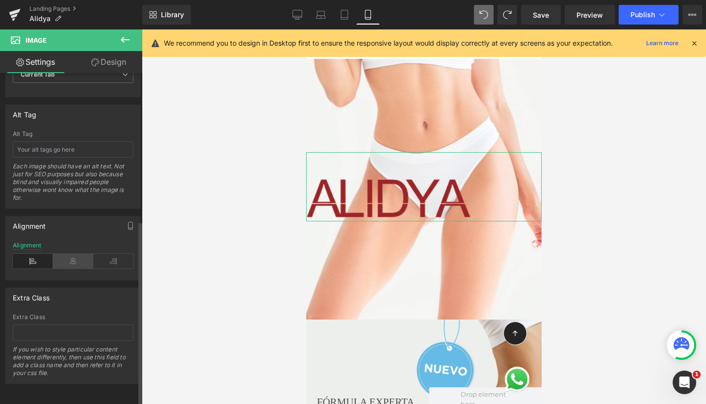
scroll to position [540, 0]
click at [73, 255] on icon at bounding box center [73, 261] width 40 height 15
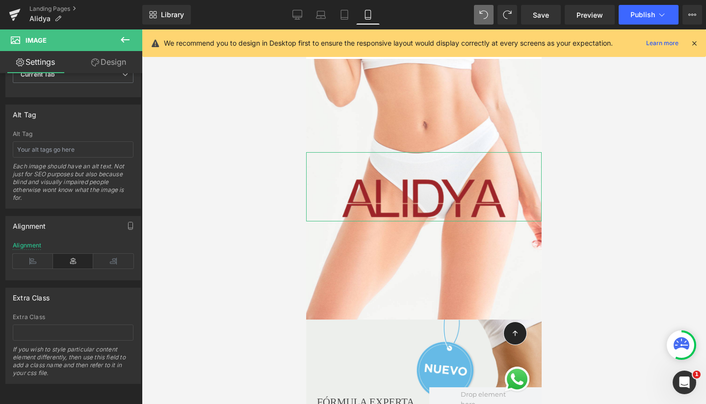
click at [116, 58] on link "Design" at bounding box center [108, 62] width 71 height 22
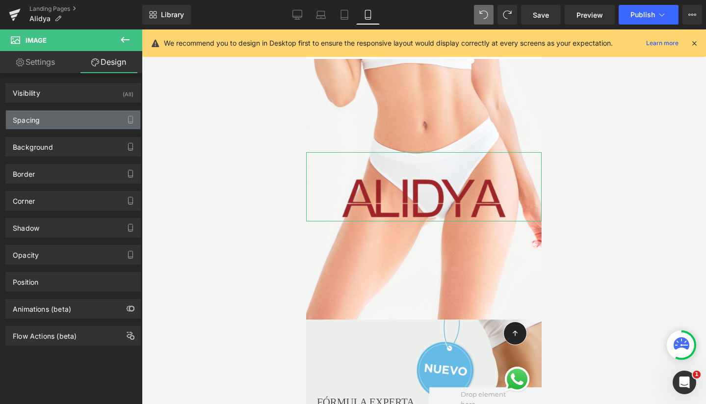
click at [74, 126] on div "Spacing" at bounding box center [73, 119] width 134 height 19
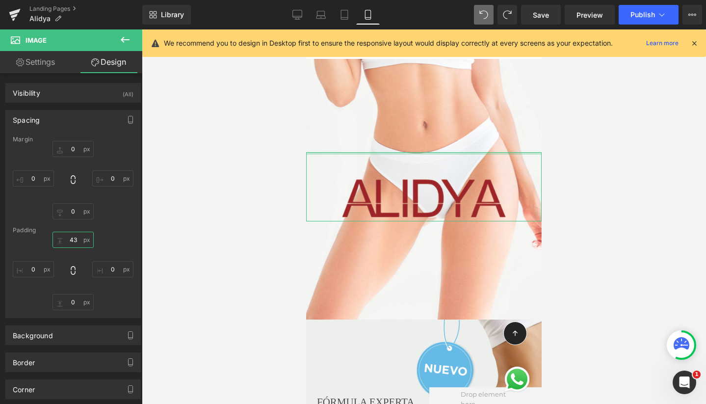
click at [71, 237] on input "text" at bounding box center [73, 240] width 41 height 16
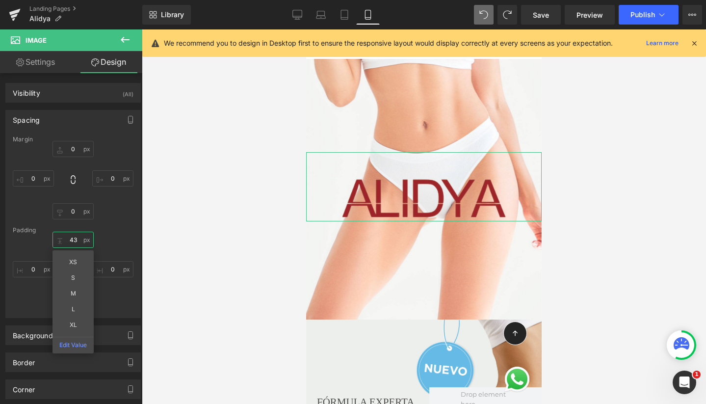
click at [71, 237] on input "text" at bounding box center [73, 240] width 41 height 16
type input "0"
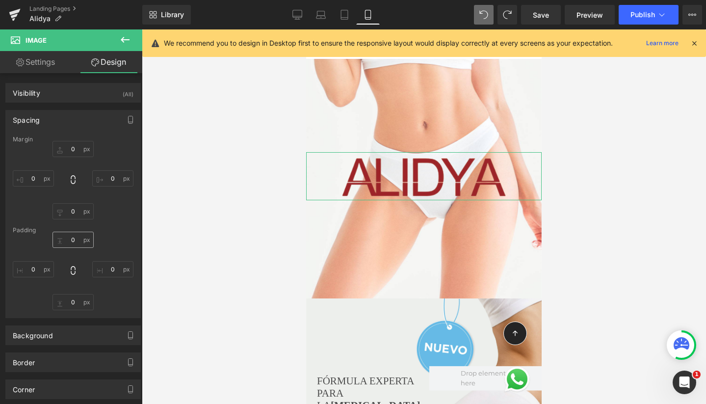
scroll to position [4672, 226]
click at [232, 198] on div at bounding box center [424, 216] width 564 height 374
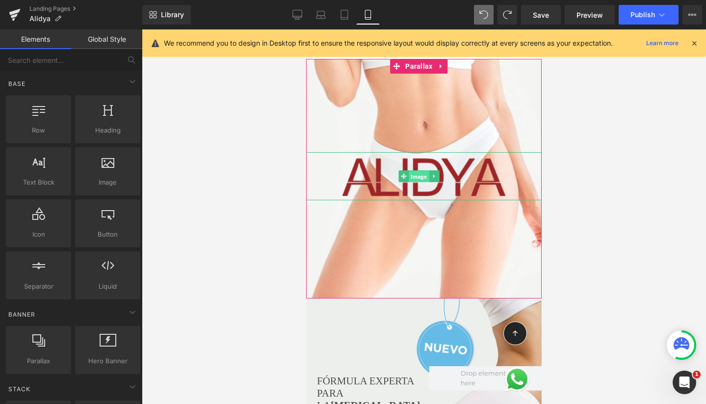
click at [417, 174] on span "Image" at bounding box center [419, 177] width 20 height 12
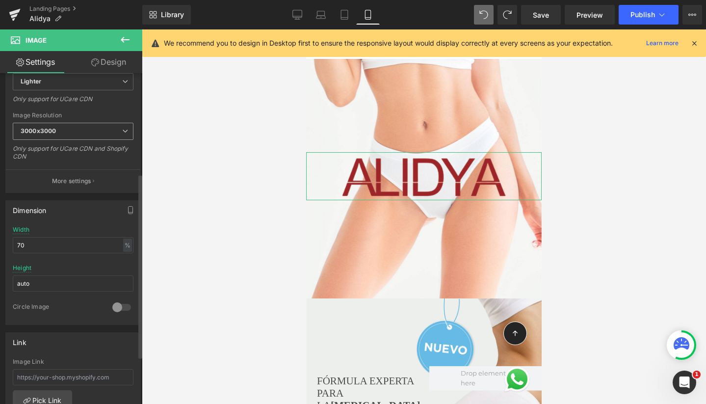
scroll to position [180, 0]
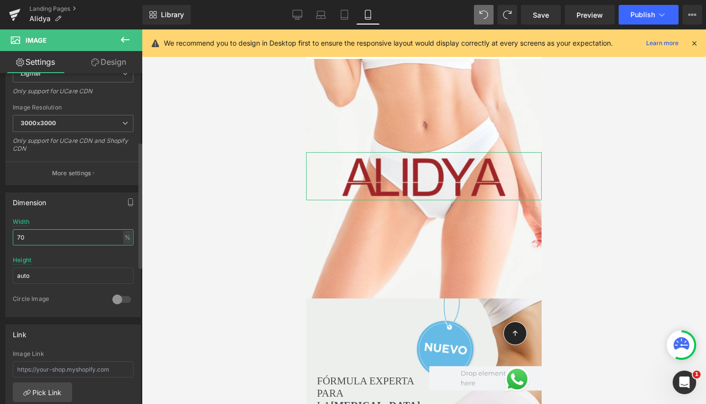
click at [43, 239] on input "70" at bounding box center [73, 237] width 121 height 16
type input "50"
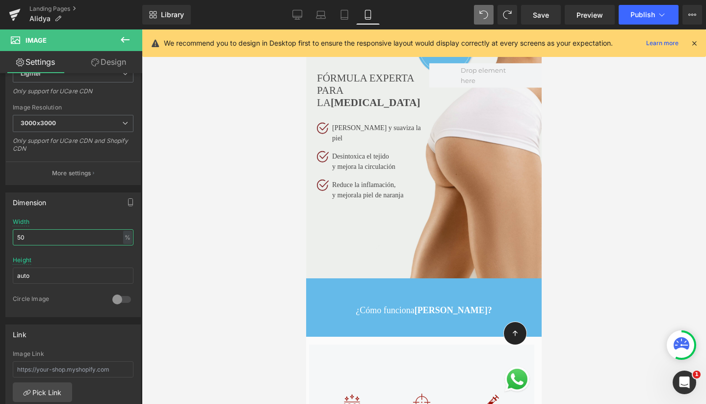
scroll to position [317, 0]
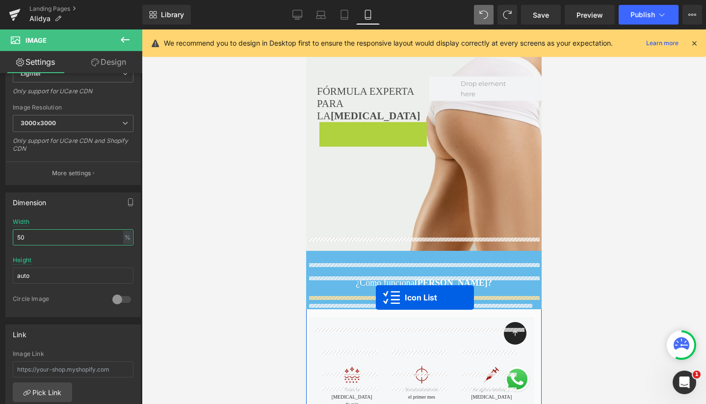
drag, startPoint x: 351, startPoint y: 82, endPoint x: 376, endPoint y: 297, distance: 216.9
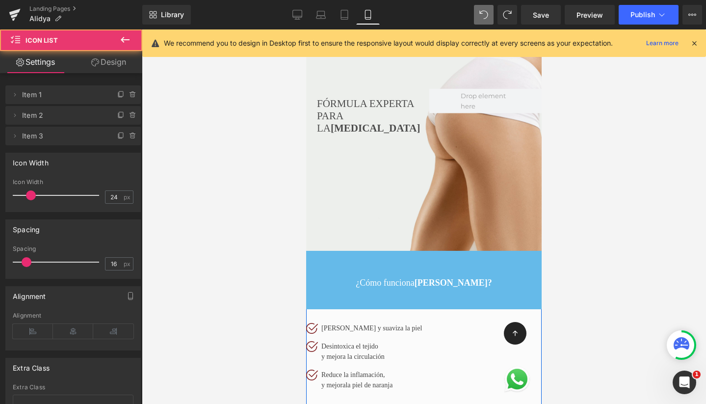
scroll to position [4754, 226]
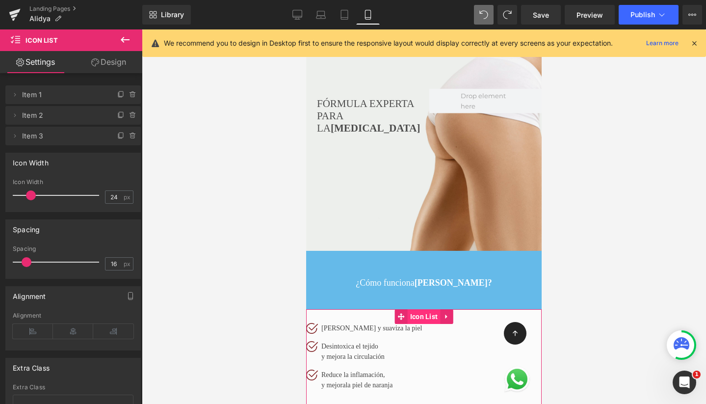
click at [425, 309] on span "Icon List" at bounding box center [424, 316] width 33 height 15
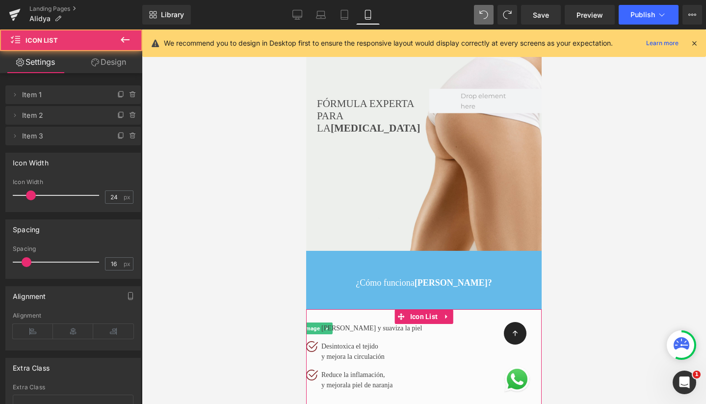
click at [128, 56] on link "Design" at bounding box center [108, 62] width 71 height 22
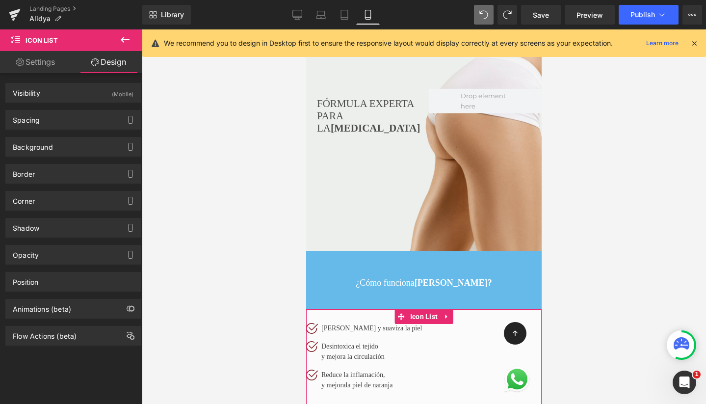
drag, startPoint x: 63, startPoint y: 121, endPoint x: 43, endPoint y: 161, distance: 45.2
click at [63, 121] on div "Spacing" at bounding box center [73, 119] width 134 height 19
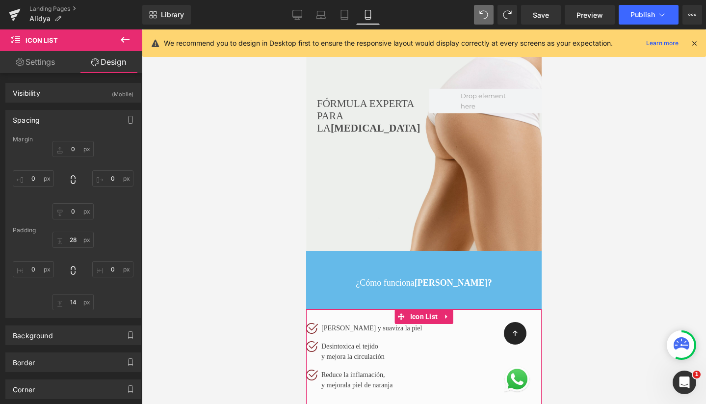
click at [38, 67] on link "Settings" at bounding box center [35, 62] width 71 height 22
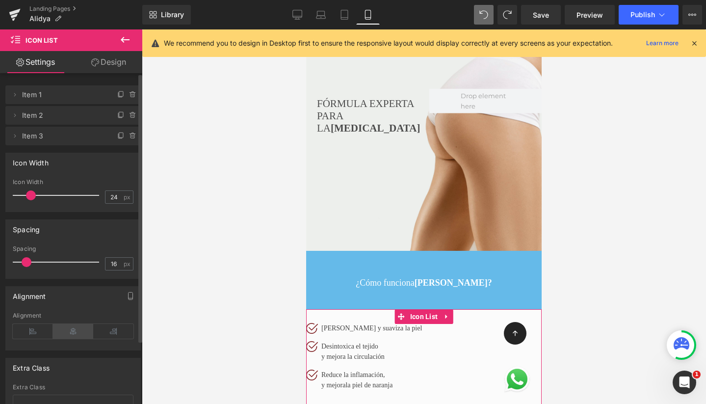
click at [71, 336] on icon at bounding box center [73, 331] width 40 height 15
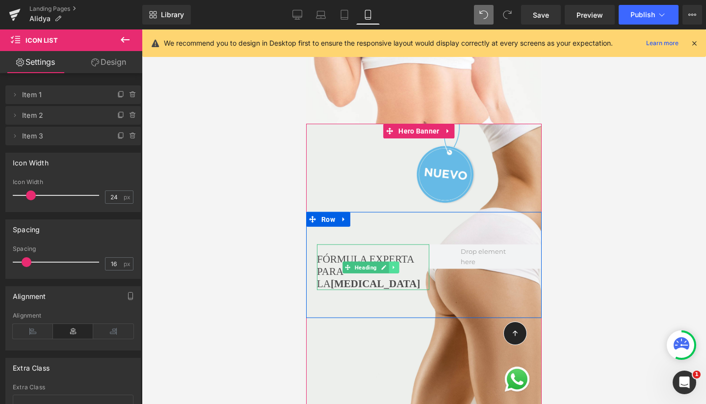
scroll to position [156, 0]
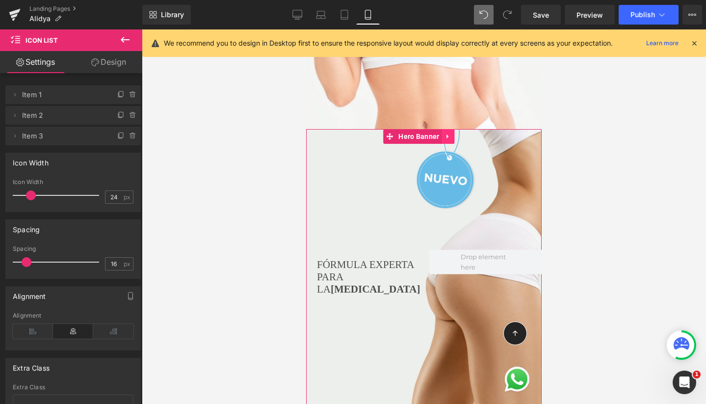
click at [450, 136] on icon at bounding box center [448, 136] width 7 height 7
click at [454, 137] on icon at bounding box center [455, 136] width 7 height 7
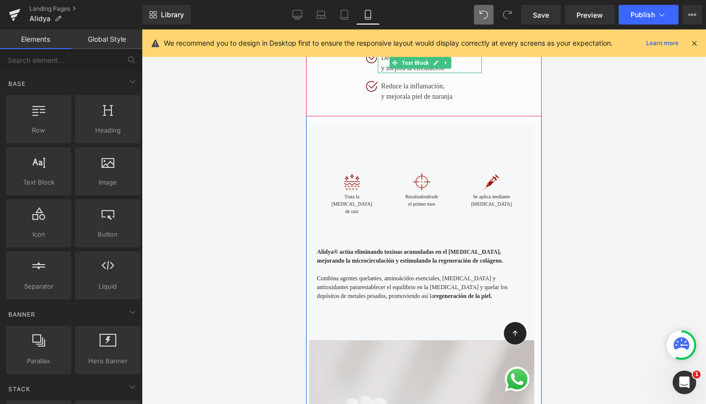
scroll to position [341, 0]
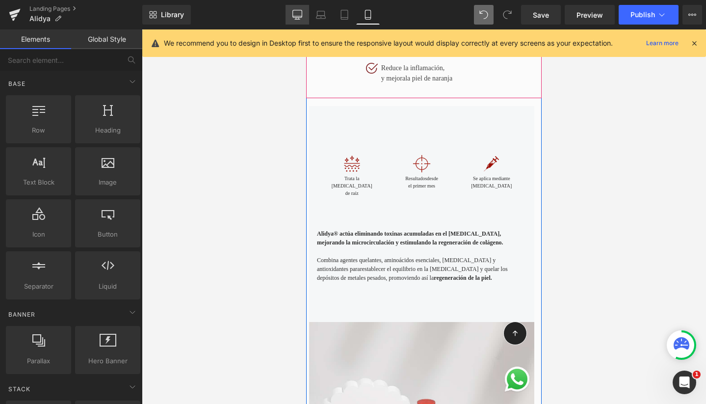
click at [291, 13] on link "Desktop" at bounding box center [298, 15] width 24 height 20
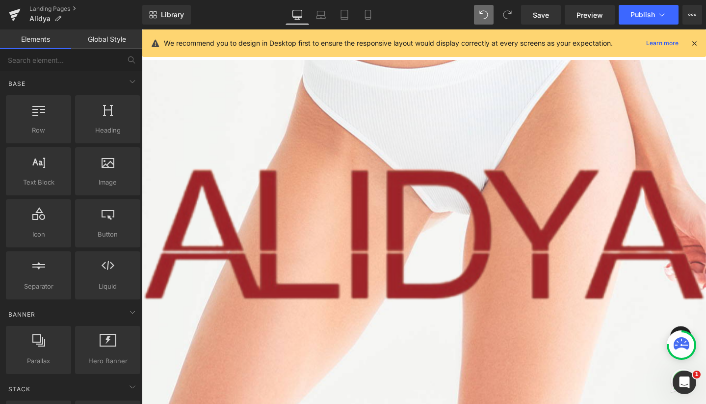
scroll to position [0, 0]
click at [436, 75] on span "Parallax" at bounding box center [434, 69] width 32 height 15
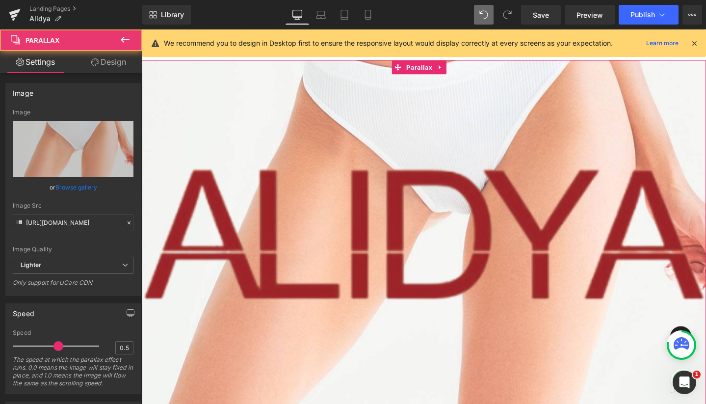
click at [125, 61] on link "Design" at bounding box center [108, 62] width 71 height 22
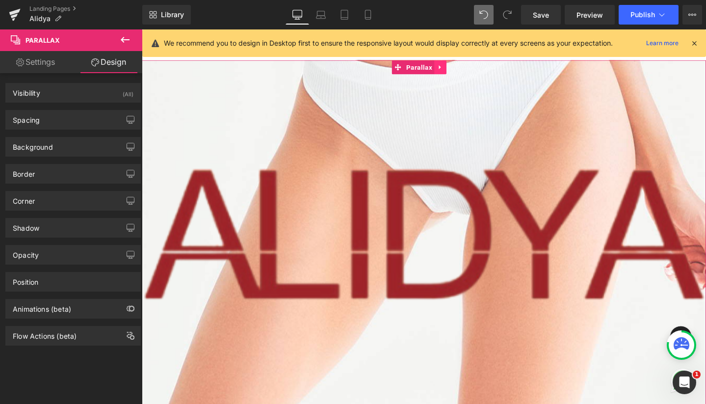
click at [461, 71] on link at bounding box center [456, 69] width 13 height 15
click at [450, 69] on icon at bounding box center [450, 69] width 7 height 7
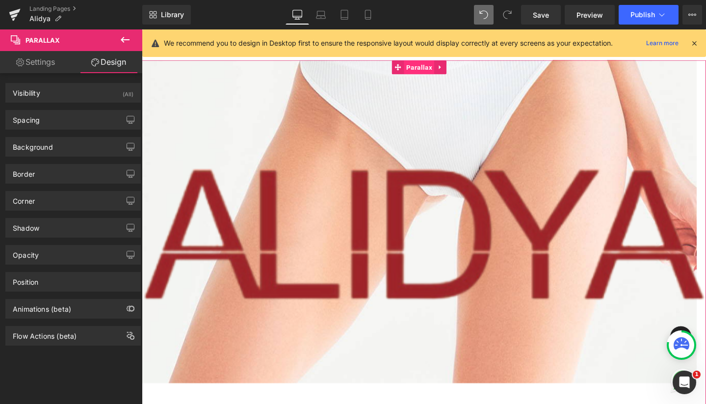
click at [414, 69] on link "Parallax" at bounding box center [427, 69] width 45 height 15
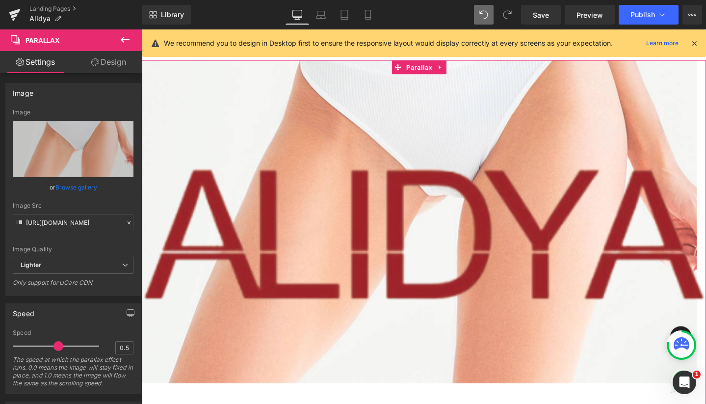
click at [125, 46] on button at bounding box center [125, 40] width 34 height 22
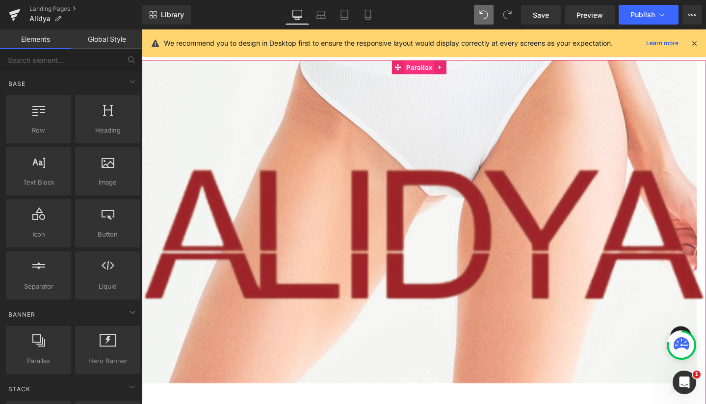
click at [435, 71] on span "Parallax" at bounding box center [434, 69] width 32 height 15
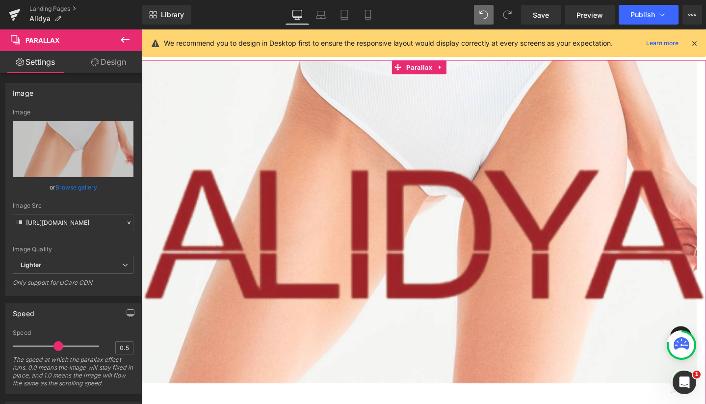
click at [113, 66] on link "Design" at bounding box center [108, 62] width 71 height 22
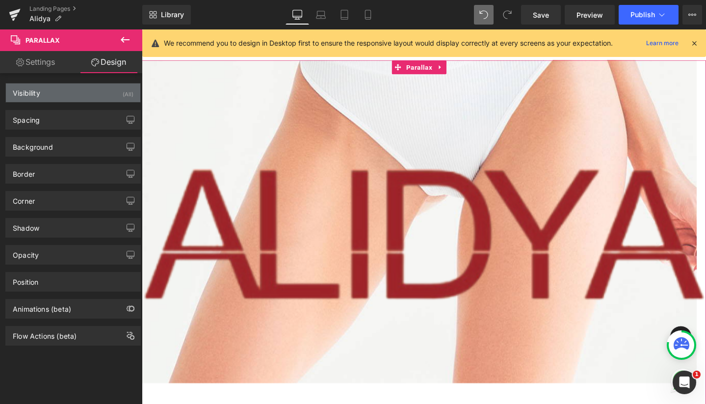
click at [80, 86] on div "Visibility (All)" at bounding box center [73, 92] width 134 height 19
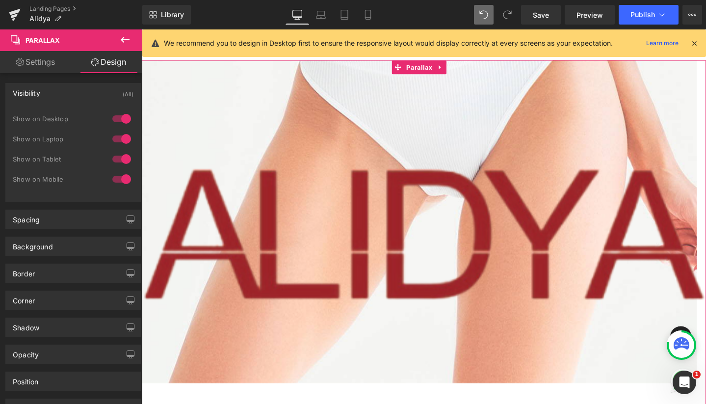
click at [120, 179] on div at bounding box center [122, 179] width 24 height 16
click at [438, 67] on span "Parallax" at bounding box center [434, 69] width 32 height 15
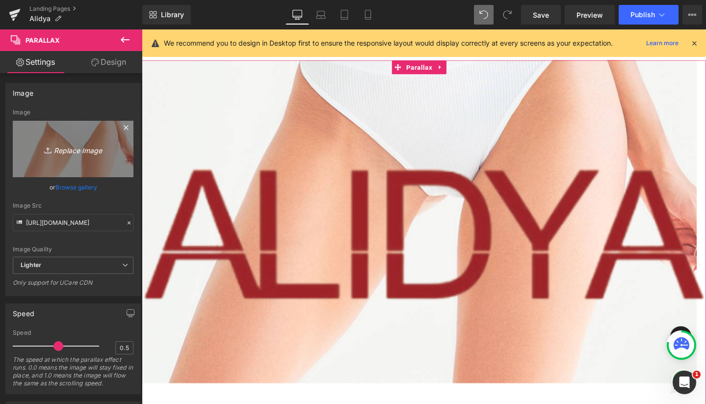
click at [47, 149] on icon at bounding box center [48, 148] width 3 height 1
type input "C:\fakepath\parallaxdesktop.jpg"
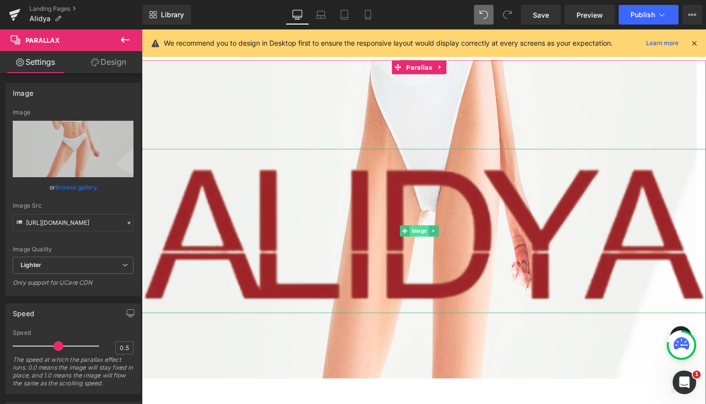
click at [429, 238] on span "Image" at bounding box center [434, 242] width 20 height 12
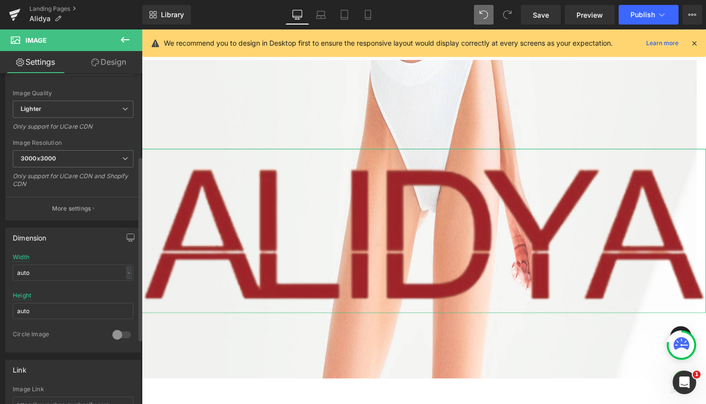
scroll to position [149, 0]
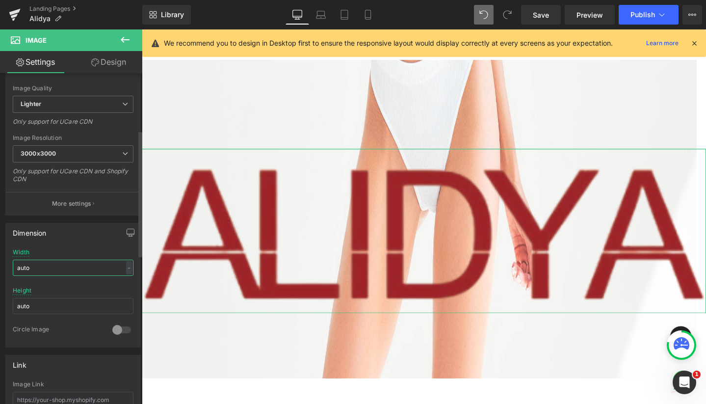
click at [39, 264] on input "auto" at bounding box center [73, 268] width 121 height 16
type input "50"
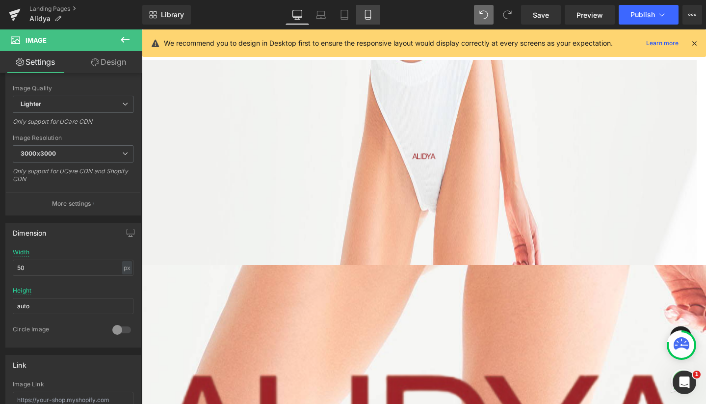
click at [367, 22] on link "Mobile" at bounding box center [368, 15] width 24 height 20
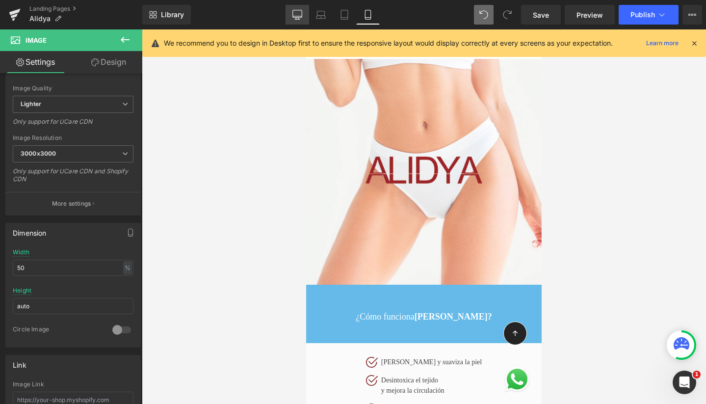
scroll to position [0, 0]
drag, startPoint x: 294, startPoint y: 17, endPoint x: 27, endPoint y: 26, distance: 267.1
click at [294, 17] on icon at bounding box center [298, 15] width 10 height 10
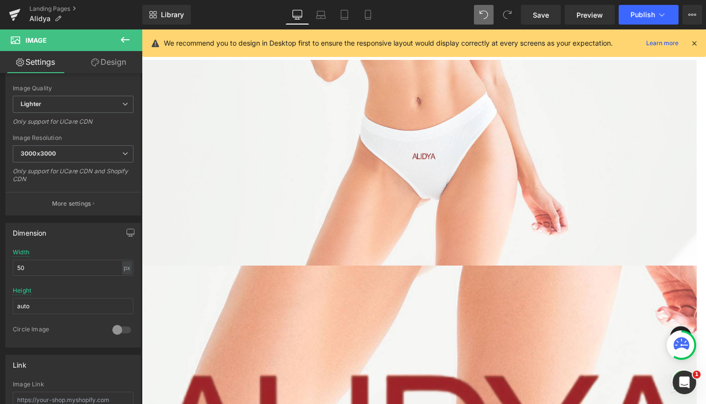
scroll to position [3810, 584]
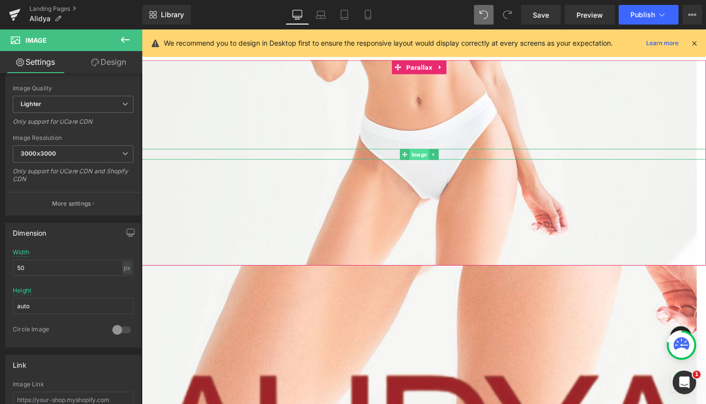
click at [436, 167] on span "Image" at bounding box center [434, 161] width 20 height 12
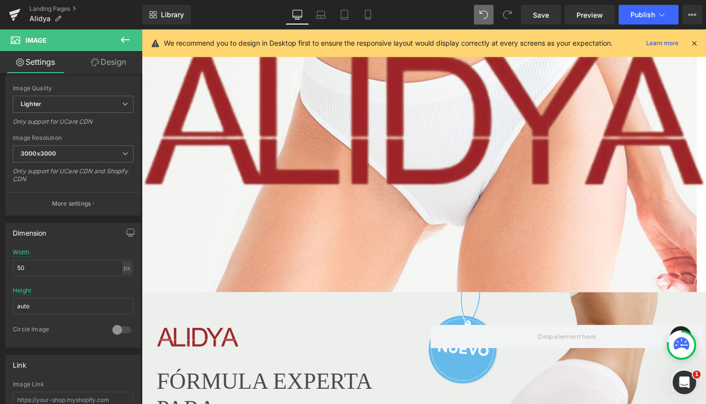
scroll to position [344, 0]
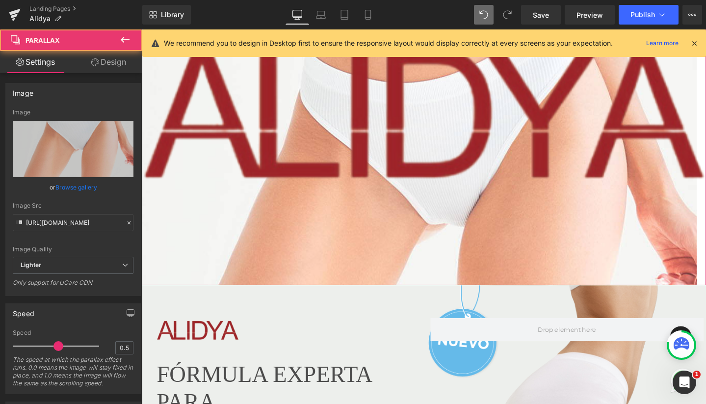
click at [119, 64] on link "Design" at bounding box center [108, 62] width 71 height 22
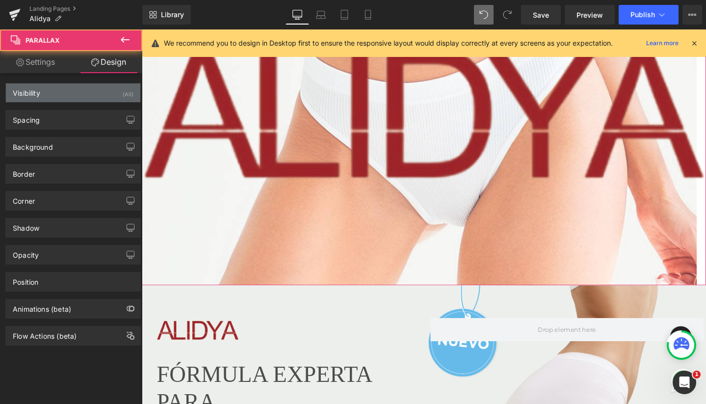
click at [78, 101] on div "Visibility (All)" at bounding box center [73, 92] width 134 height 19
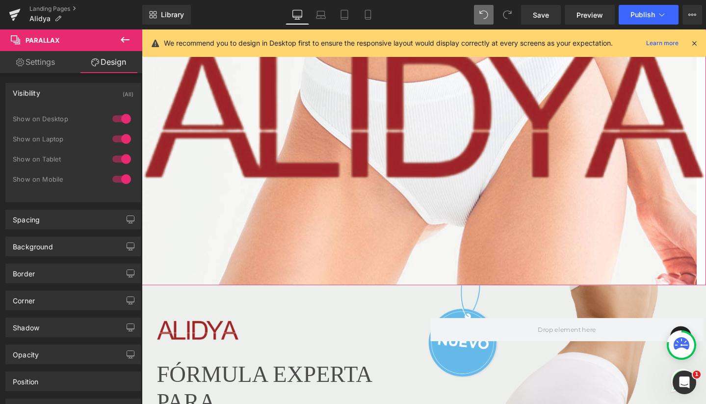
click at [123, 157] on div at bounding box center [122, 159] width 24 height 16
click at [123, 141] on div at bounding box center [122, 139] width 24 height 16
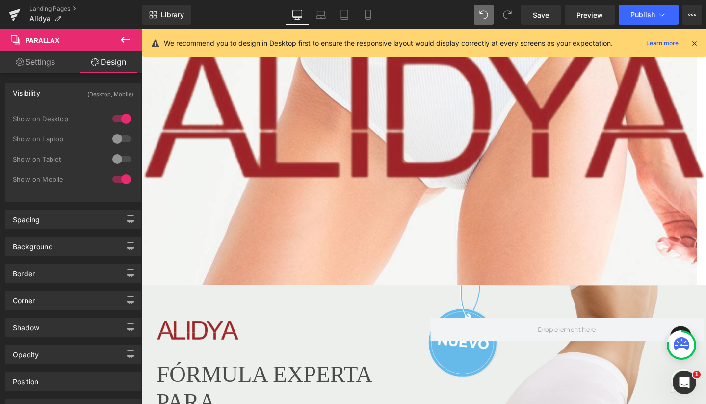
click at [126, 118] on div at bounding box center [122, 119] width 24 height 16
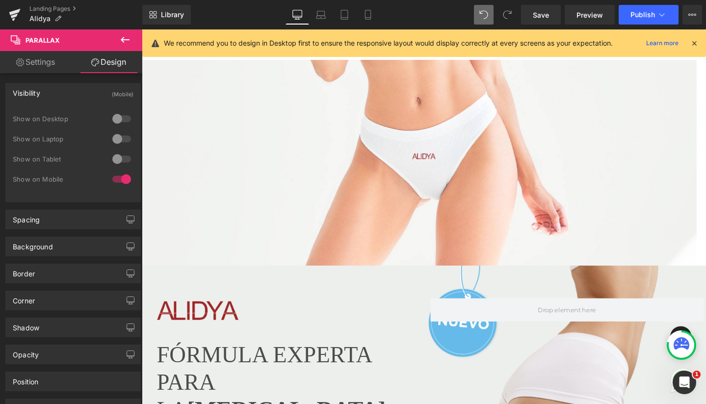
scroll to position [0, 0]
click at [368, 12] on icon at bounding box center [368, 15] width 10 height 10
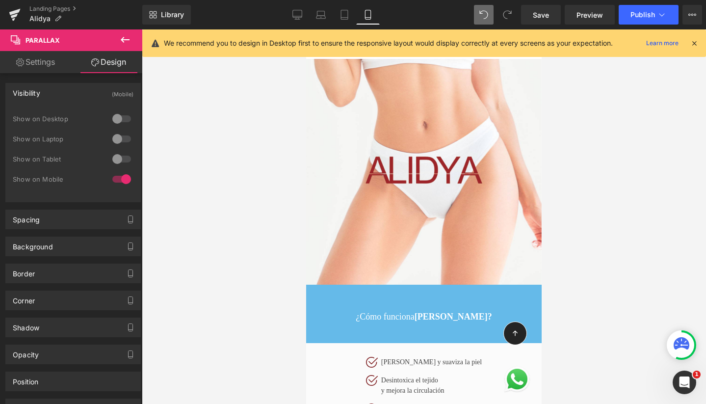
click at [383, 92] on div at bounding box center [424, 216] width 236 height 374
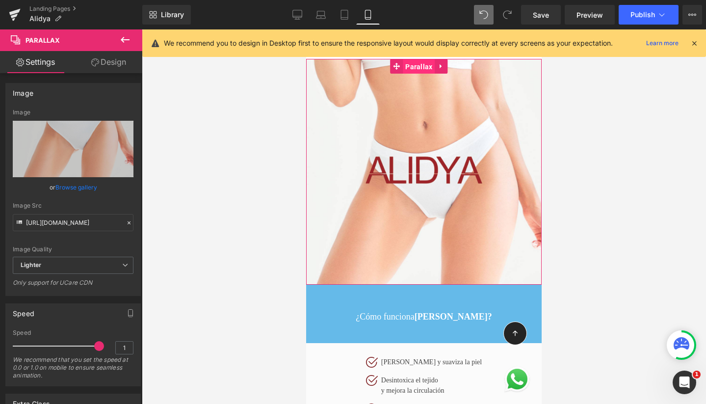
drag, startPoint x: 416, startPoint y: 70, endPoint x: 443, endPoint y: 114, distance: 51.3
click at [416, 70] on span "Parallax" at bounding box center [419, 66] width 32 height 15
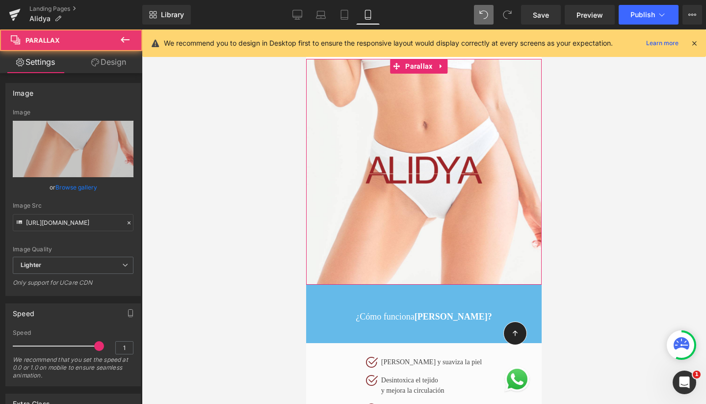
click at [116, 61] on link "Design" at bounding box center [108, 62] width 71 height 22
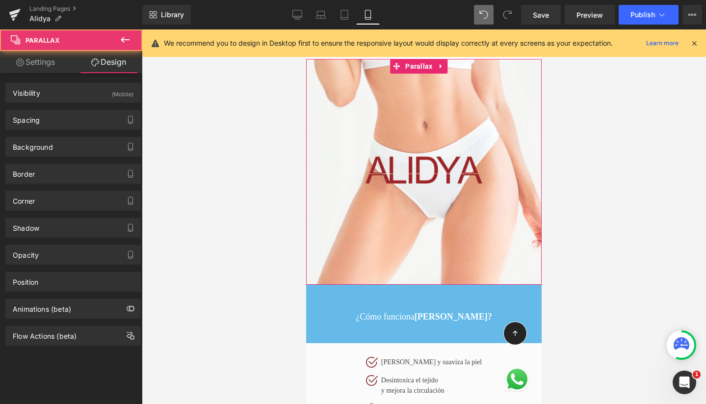
click at [75, 104] on div "Spacing Margin 0 0 0 0 Padding 190 0 200 0" at bounding box center [73, 116] width 147 height 27
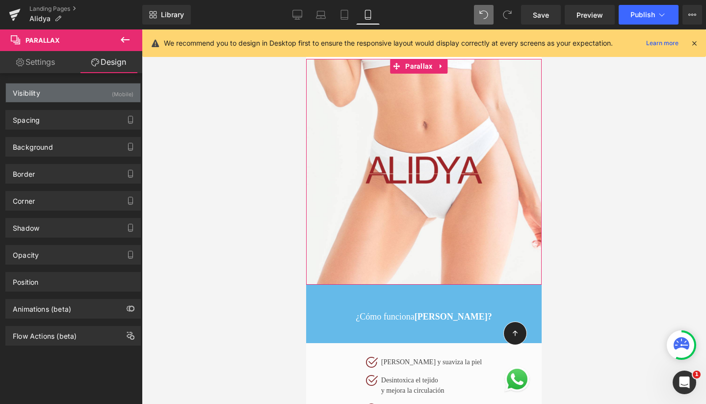
click at [69, 94] on div "Visibility (Mobile)" at bounding box center [73, 92] width 134 height 19
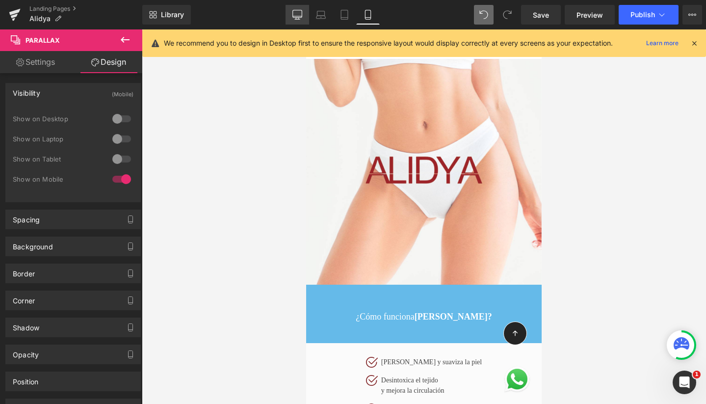
click at [302, 17] on icon at bounding box center [297, 13] width 9 height 7
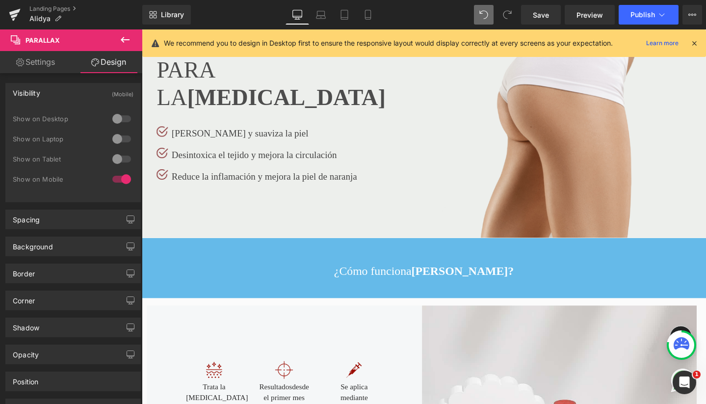
scroll to position [297, 0]
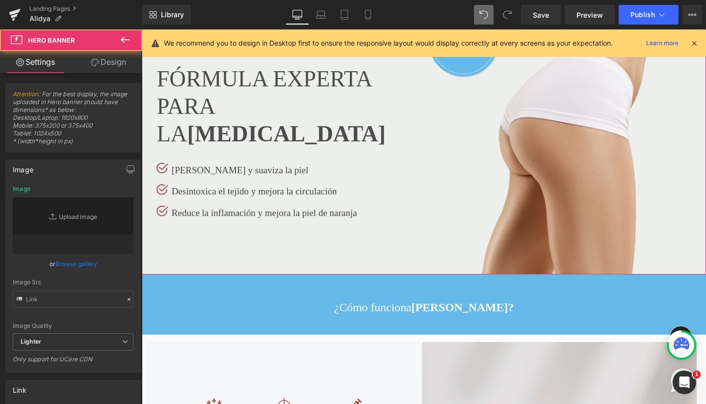
click at [260, 22] on div "84px" at bounding box center [439, 1] width 594 height 41
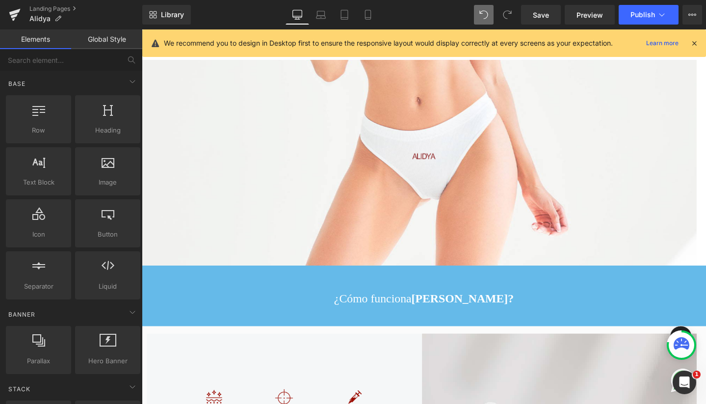
scroll to position [0, 0]
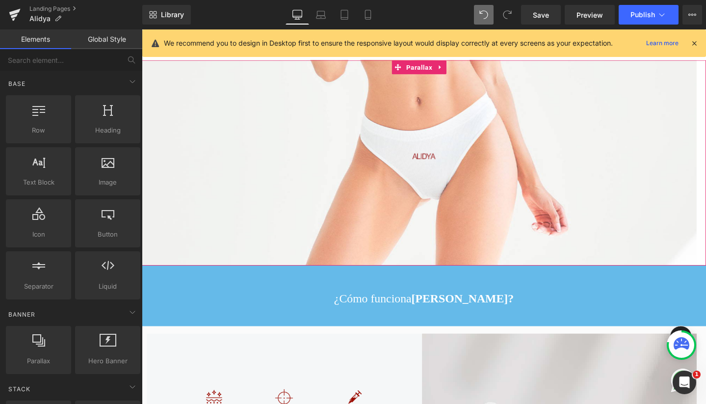
click at [308, 105] on div at bounding box center [434, 197] width 584 height 399
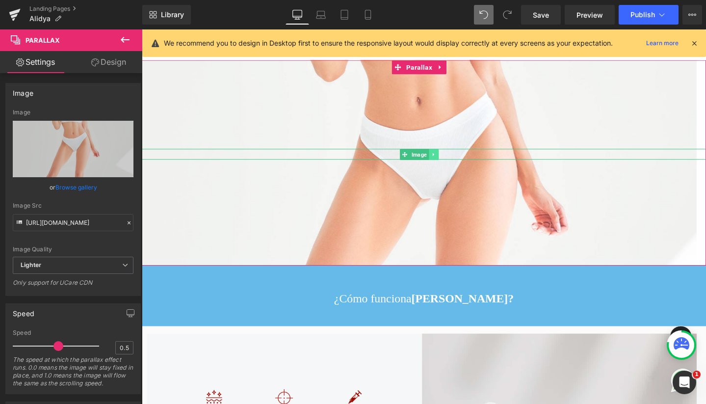
click at [452, 164] on icon at bounding box center [448, 161] width 5 height 6
click at [452, 164] on icon at bounding box center [454, 161] width 5 height 6
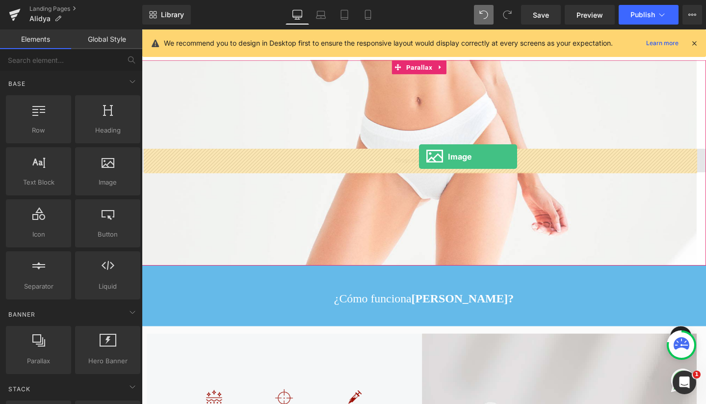
drag, startPoint x: 240, startPoint y: 191, endPoint x: 433, endPoint y: 163, distance: 195.4
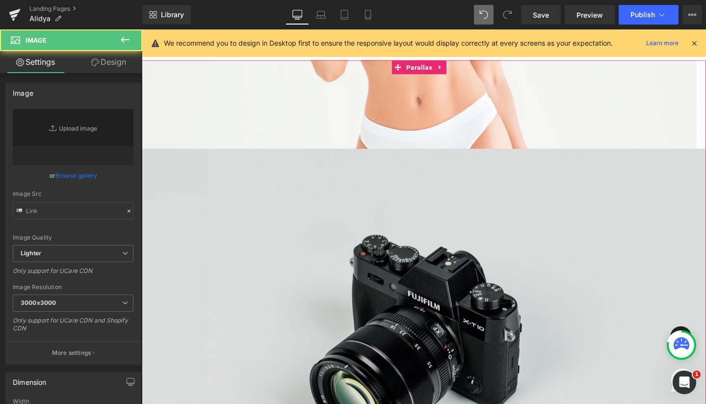
scroll to position [3392, 584]
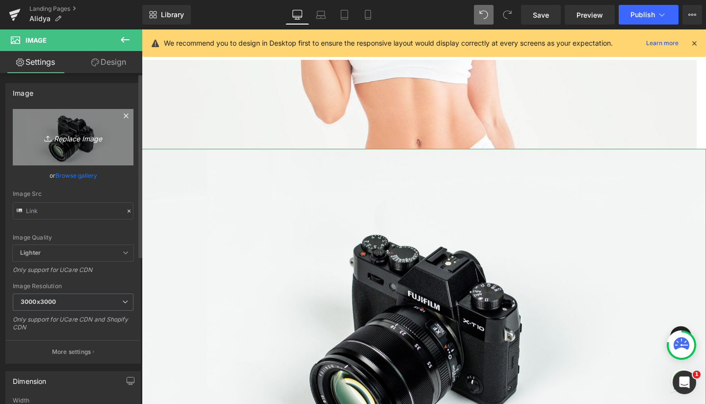
click at [80, 144] on link "Replace Image" at bounding box center [73, 137] width 121 height 56
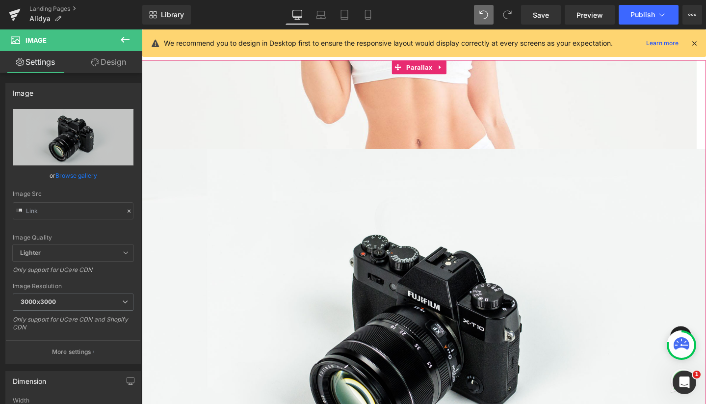
type input "C:\fakepath\alidyasolito.png"
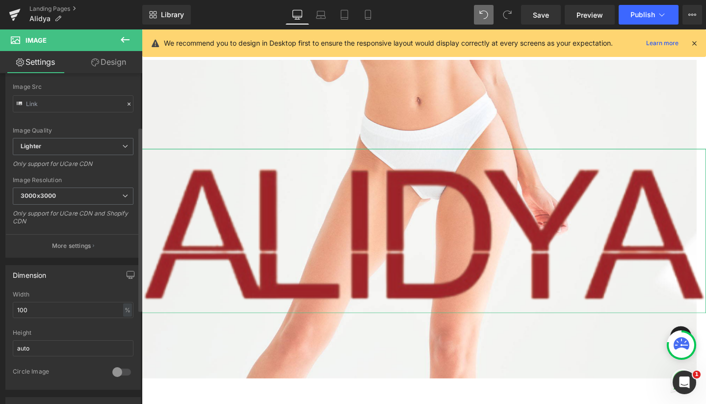
scroll to position [107, 0]
click at [71, 301] on input "100" at bounding box center [73, 309] width 121 height 16
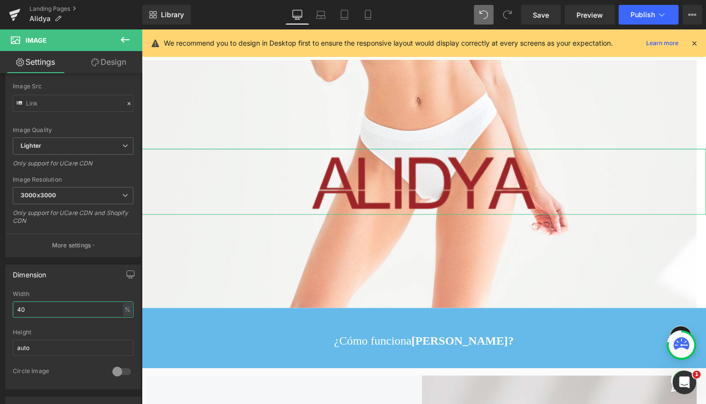
scroll to position [3073, 584]
type input "4"
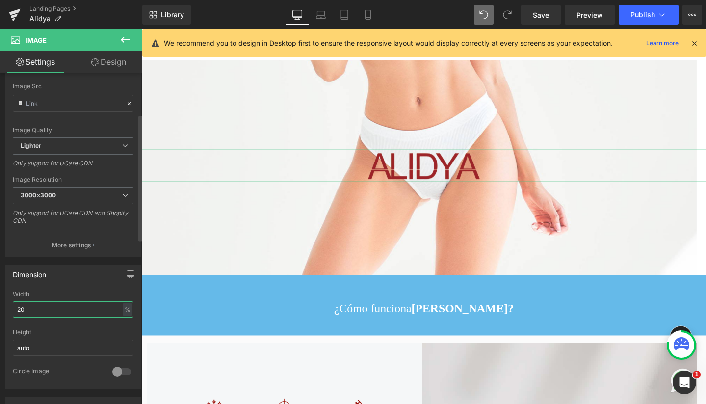
scroll to position [3039, 584]
click at [32, 309] on input "20" at bounding box center [73, 309] width 121 height 16
type input "4"
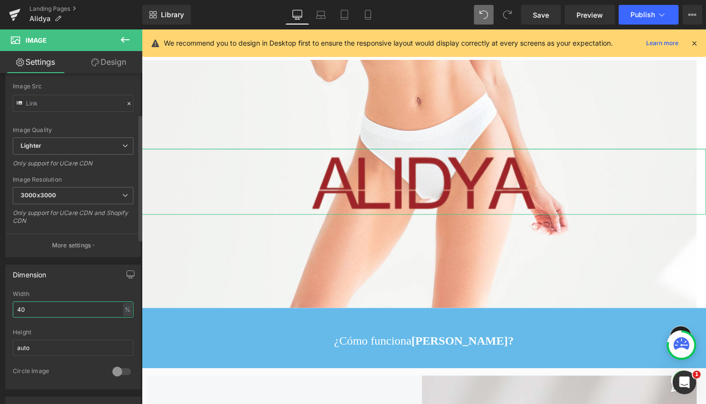
scroll to position [3073, 584]
drag, startPoint x: 21, startPoint y: 305, endPoint x: 11, endPoint y: 304, distance: 9.9
click at [11, 305] on div "100% Width 40 % % px auto Height auto 0 Circle Image" at bounding box center [73, 340] width 134 height 98
type input "30"
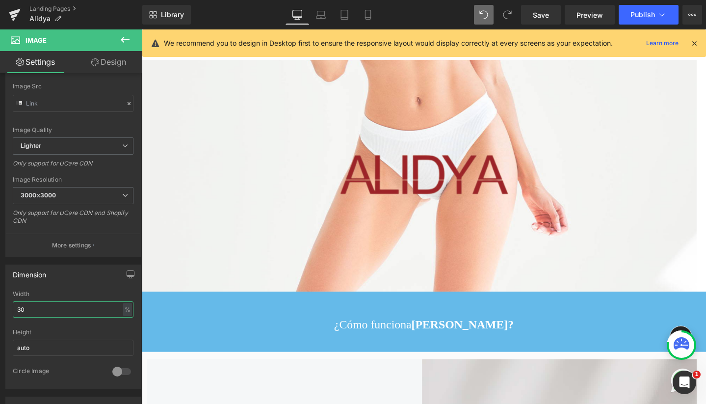
scroll to position [0, 0]
click at [373, 13] on icon at bounding box center [368, 15] width 10 height 10
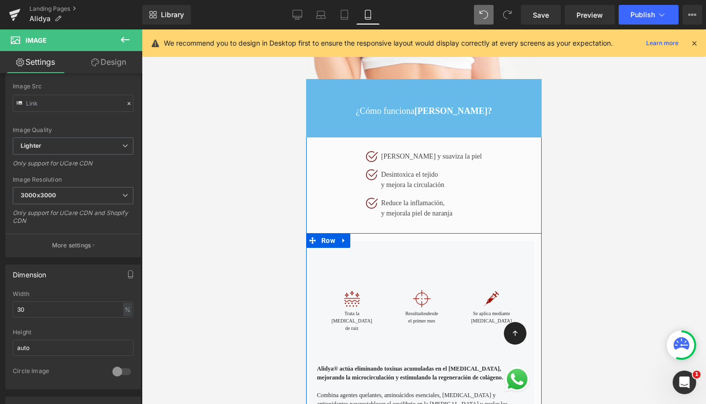
scroll to position [193, 0]
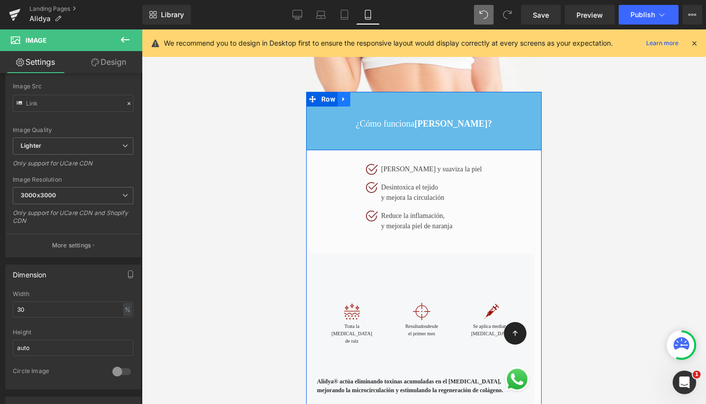
click at [341, 101] on icon at bounding box center [344, 98] width 7 height 7
click at [355, 97] on icon at bounding box center [356, 99] width 7 height 7
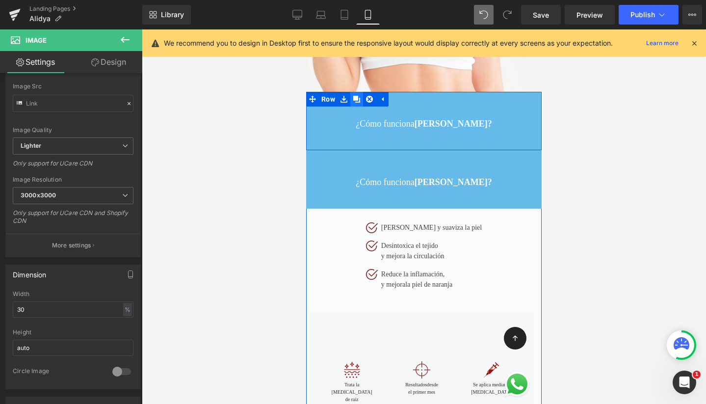
scroll to position [4542, 226]
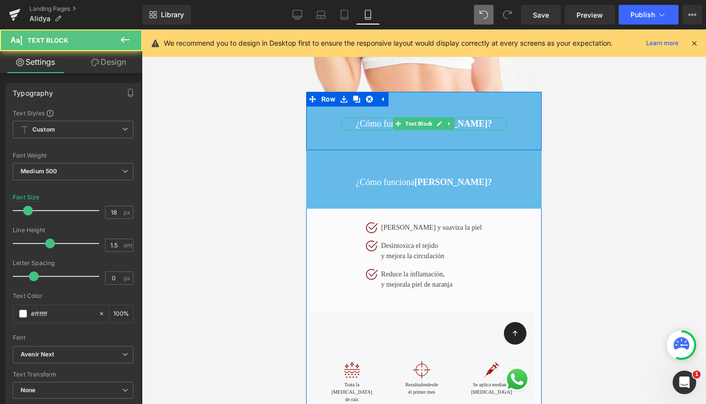
click at [381, 121] on p "¿Cómo funciona Alidya?" at bounding box center [424, 123] width 165 height 13
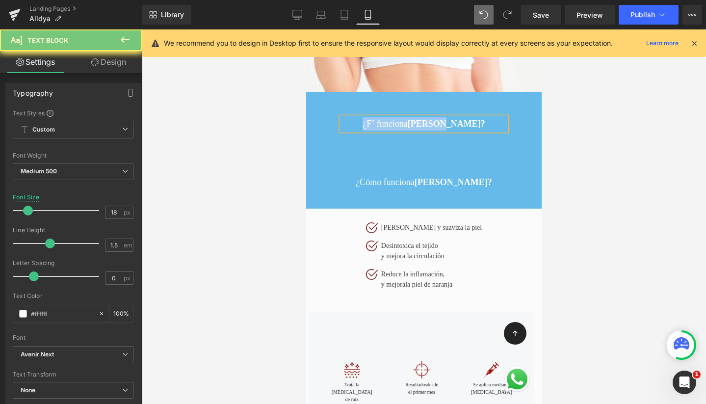
click at [381, 121] on p "¿F´ funciona Alidya?" at bounding box center [424, 123] width 165 height 13
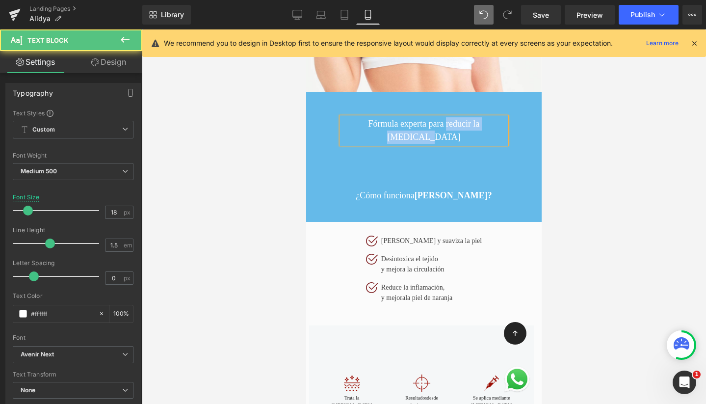
drag, startPoint x: 429, startPoint y: 121, endPoint x: 508, endPoint y: 123, distance: 79.1
click at [508, 123] on div "Fórmula experta para reducir la celulitis Text Block" at bounding box center [424, 130] width 236 height 27
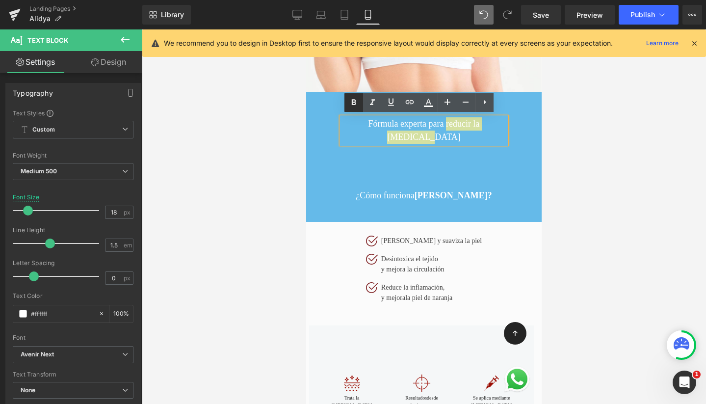
click at [355, 102] on icon at bounding box center [354, 102] width 4 height 6
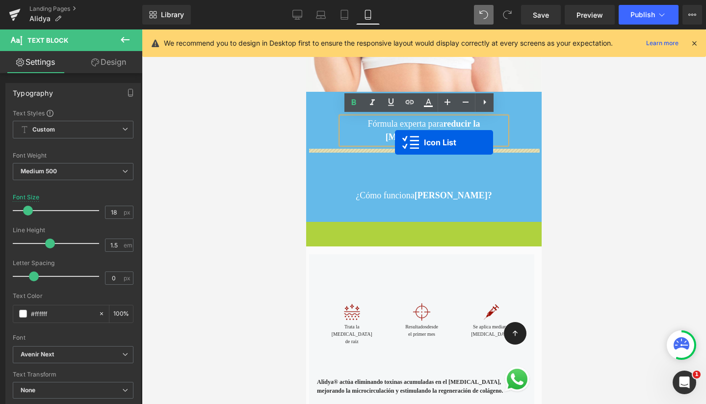
scroll to position [4471, 226]
drag, startPoint x: 396, startPoint y: 214, endPoint x: 394, endPoint y: 139, distance: 75.6
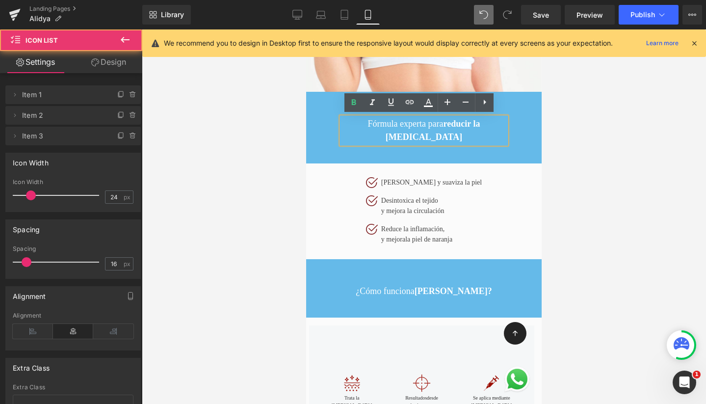
scroll to position [4542, 226]
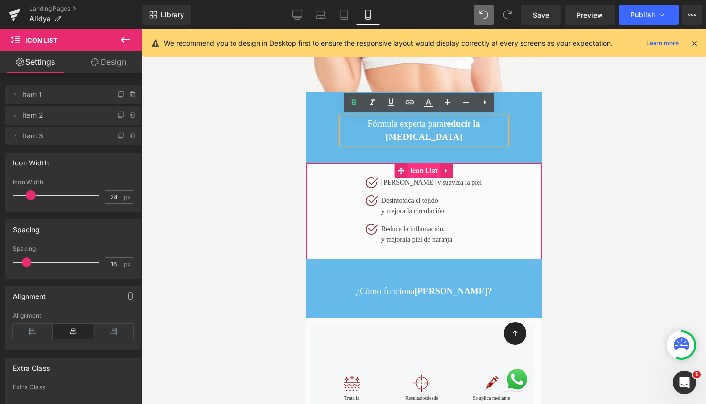
click at [421, 163] on span "Icon List" at bounding box center [424, 170] width 33 height 15
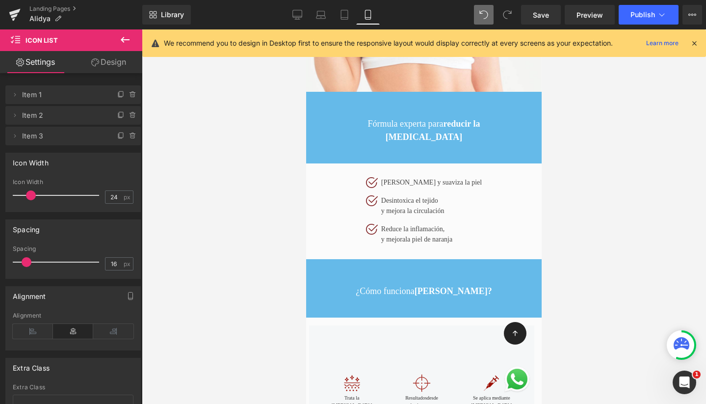
click at [126, 45] on icon at bounding box center [125, 40] width 12 height 12
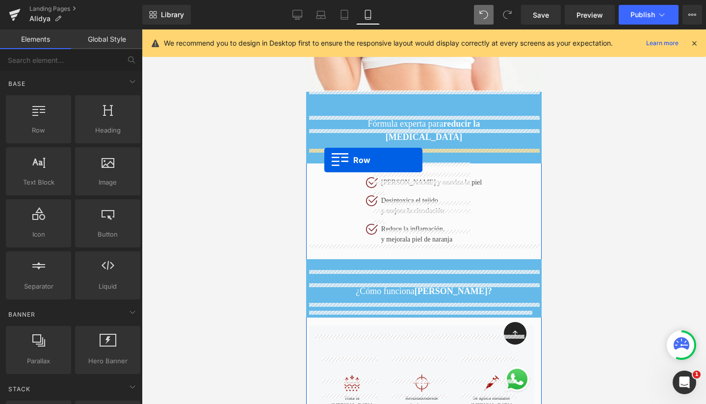
drag, startPoint x: 340, startPoint y: 138, endPoint x: 324, endPoint y: 160, distance: 26.7
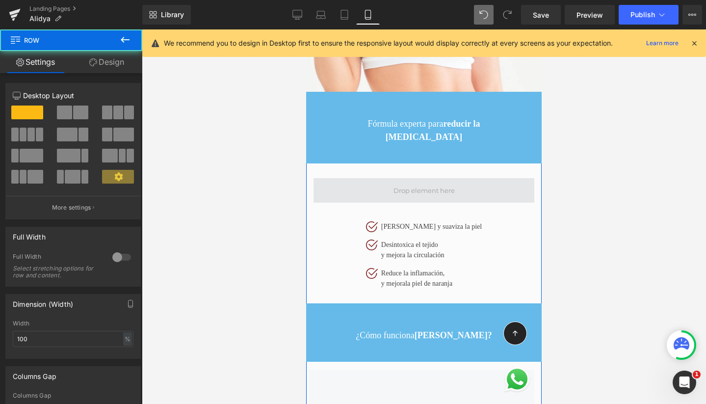
scroll to position [4586, 226]
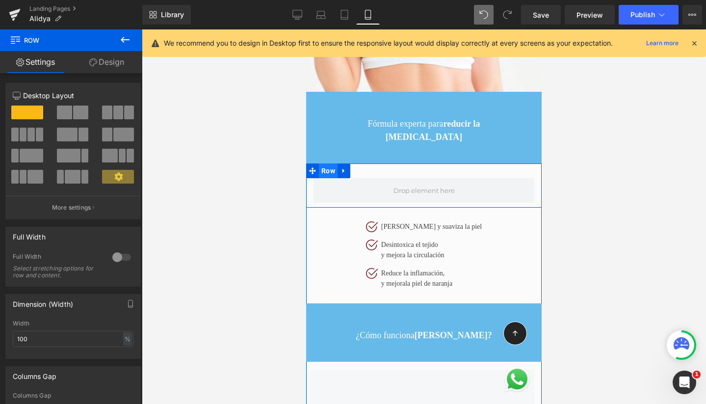
click at [322, 163] on span "Row" at bounding box center [328, 170] width 19 height 15
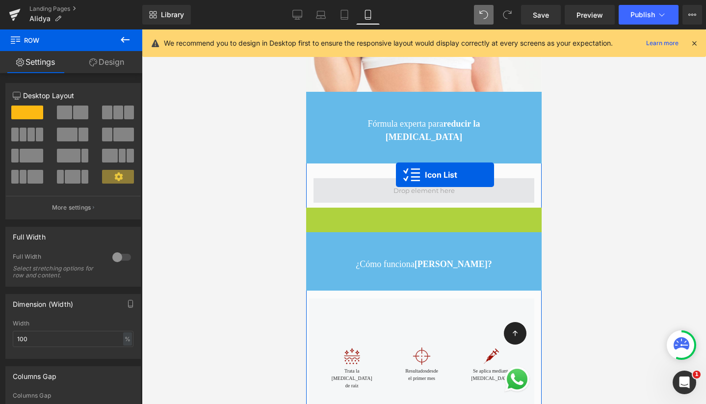
scroll to position [4515, 226]
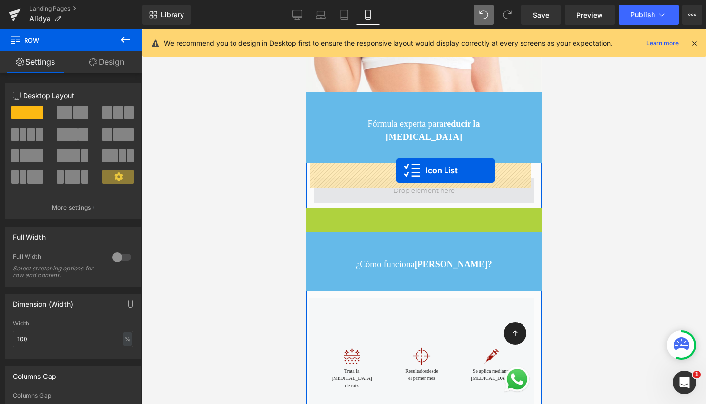
drag, startPoint x: 395, startPoint y: 201, endPoint x: 397, endPoint y: 168, distance: 32.5
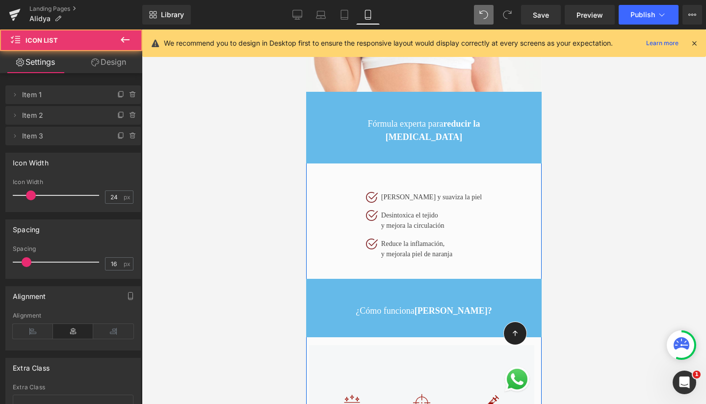
scroll to position [4562, 226]
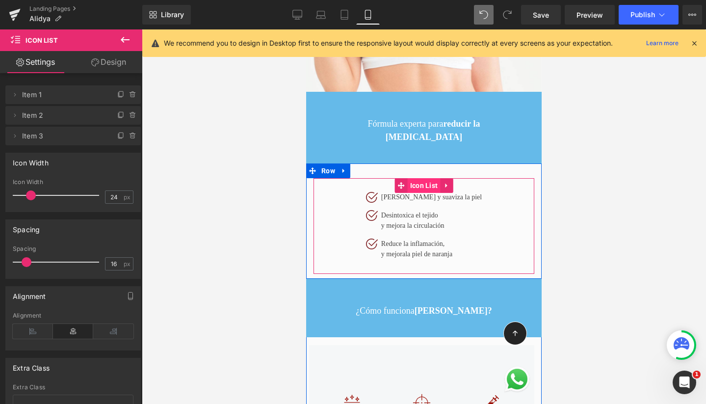
click at [421, 178] on span "Icon List" at bounding box center [424, 185] width 33 height 15
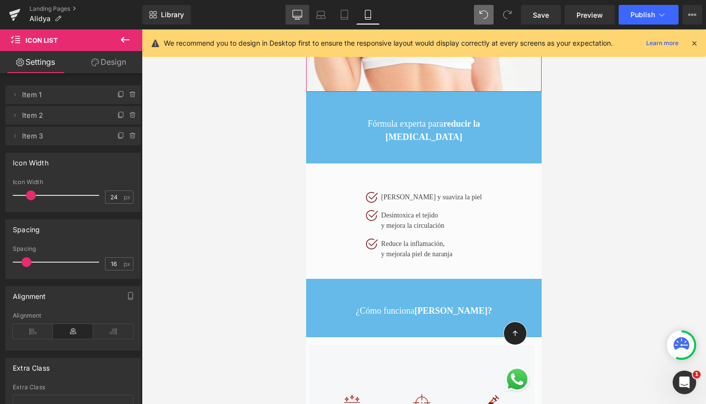
click at [298, 15] on icon at bounding box center [298, 15] width 10 height 10
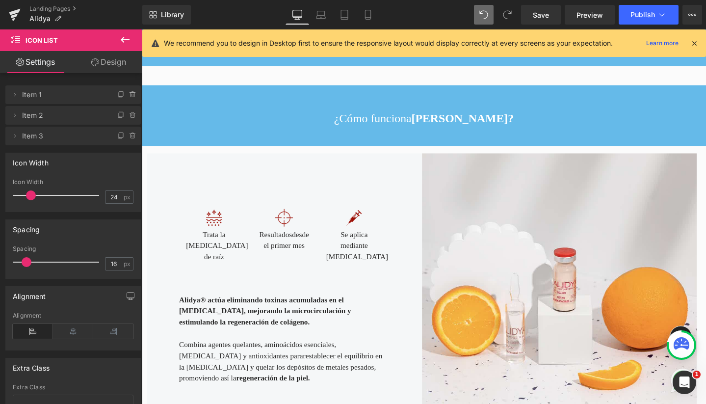
scroll to position [0, 0]
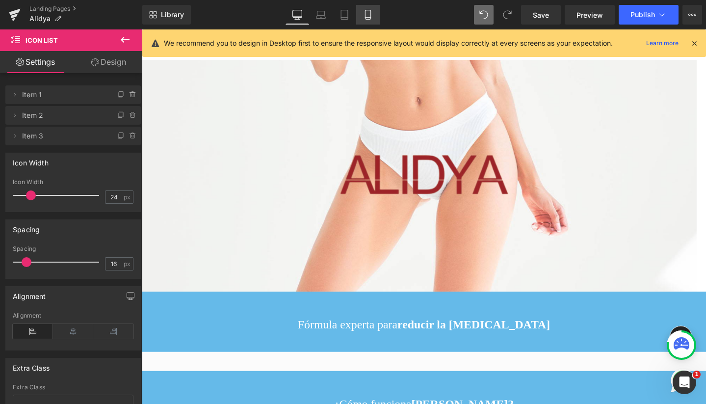
click at [367, 11] on icon at bounding box center [368, 15] width 10 height 10
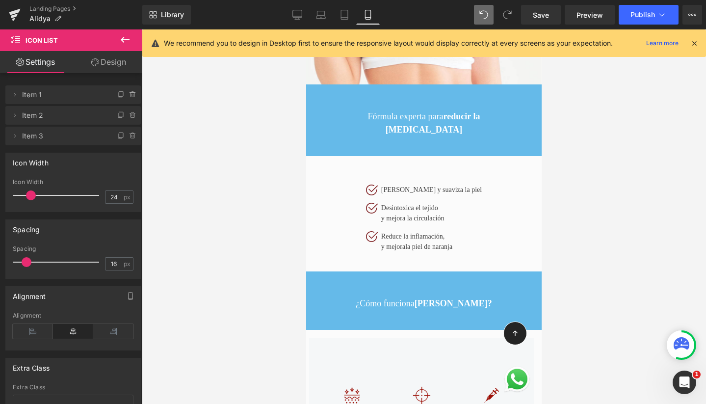
scroll to position [4562, 226]
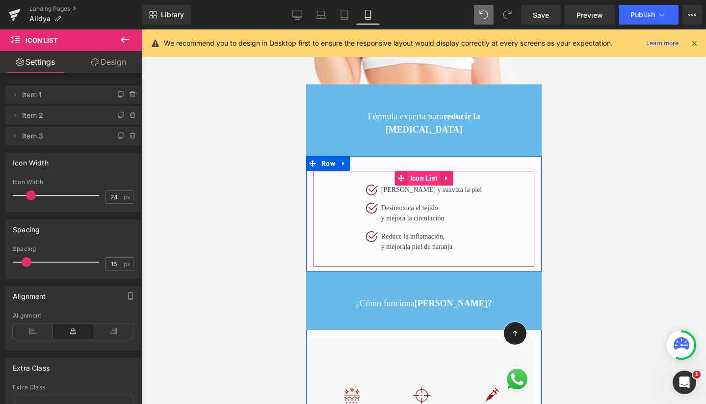
click at [413, 171] on span "Icon List" at bounding box center [424, 178] width 33 height 15
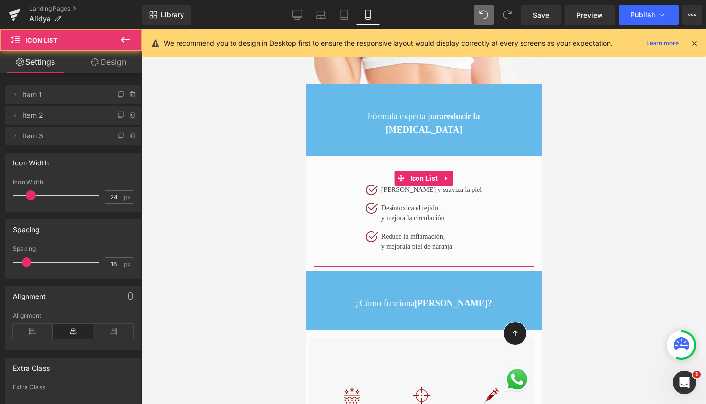
click at [127, 64] on link "Design" at bounding box center [108, 62] width 71 height 22
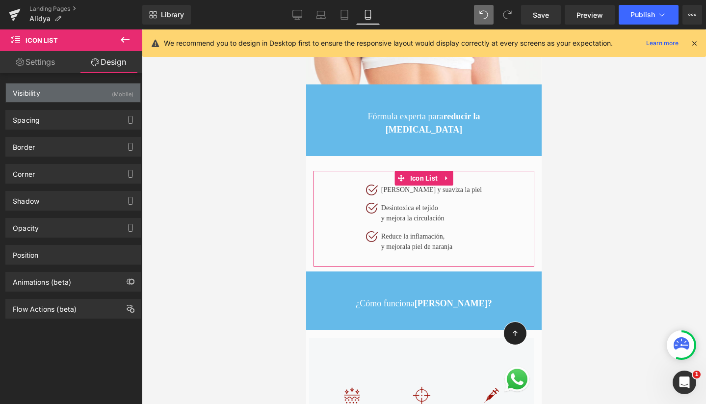
click at [64, 96] on div "Visibility (Mobile)" at bounding box center [73, 92] width 134 height 19
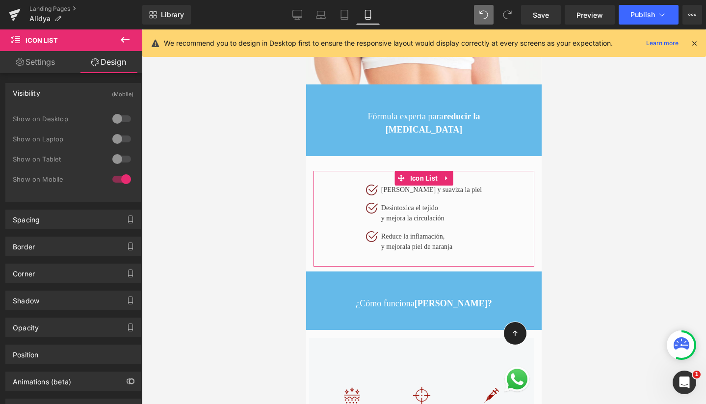
click at [117, 159] on div at bounding box center [122, 159] width 24 height 16
click at [118, 135] on div at bounding box center [122, 139] width 24 height 16
click at [119, 118] on div at bounding box center [122, 119] width 24 height 16
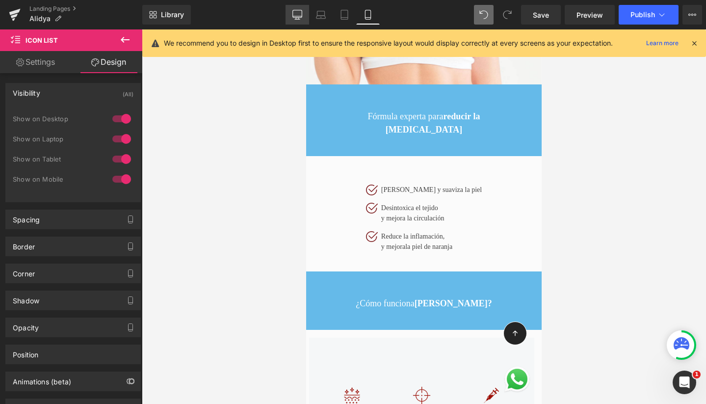
click at [299, 11] on icon at bounding box center [298, 15] width 10 height 10
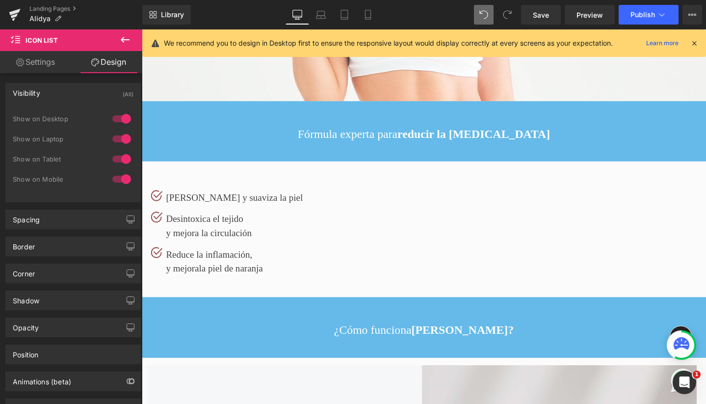
scroll to position [5, 5]
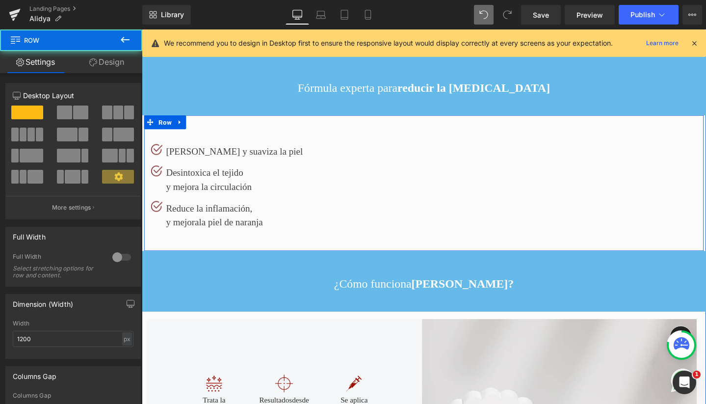
click at [257, 149] on div "Image Alisa y suaviza la p iel Text Block Image Desintoxica el tejido y mejora …" at bounding box center [438, 191] width 589 height 143
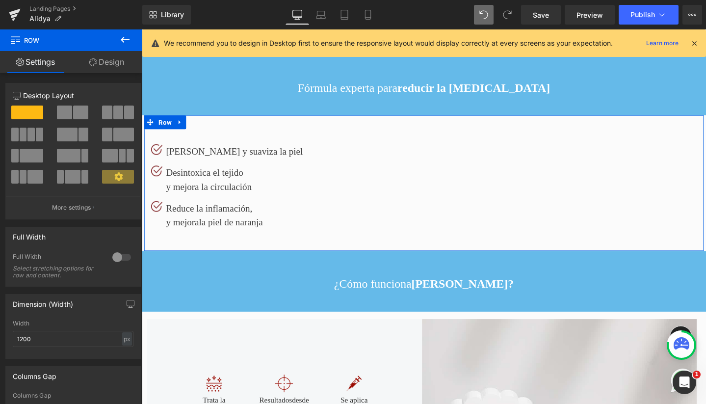
click at [114, 115] on span at bounding box center [118, 113] width 10 height 14
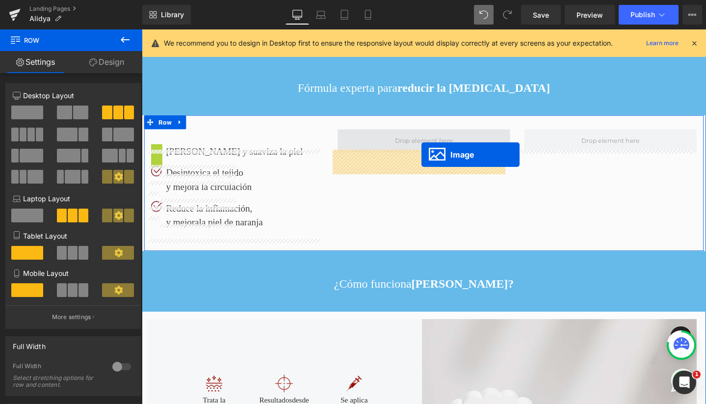
drag, startPoint x: 154, startPoint y: 178, endPoint x: 436, endPoint y: 161, distance: 282.7
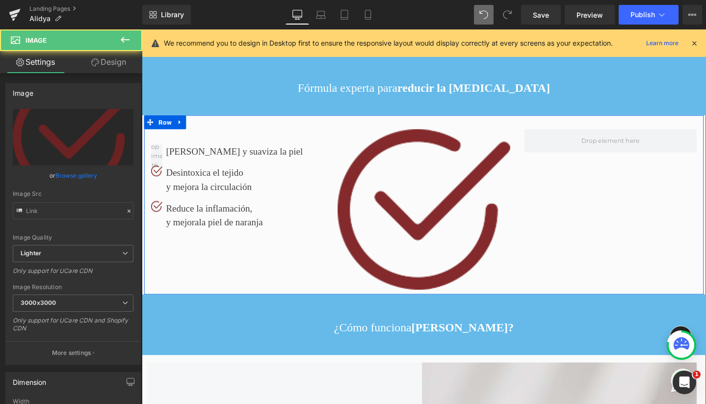
scroll to position [3306, 584]
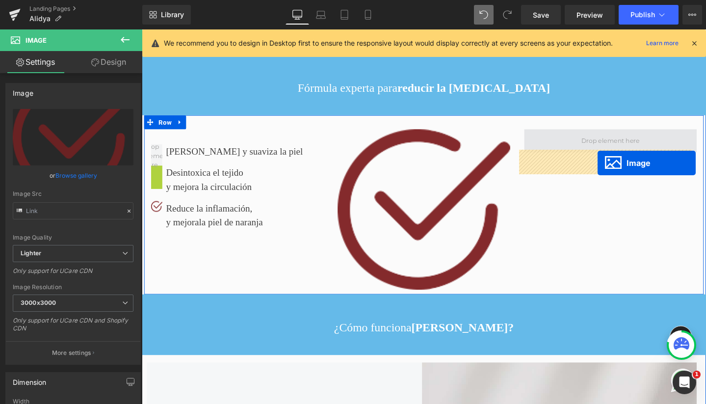
drag, startPoint x: 151, startPoint y: 195, endPoint x: 621, endPoint y: 170, distance: 470.9
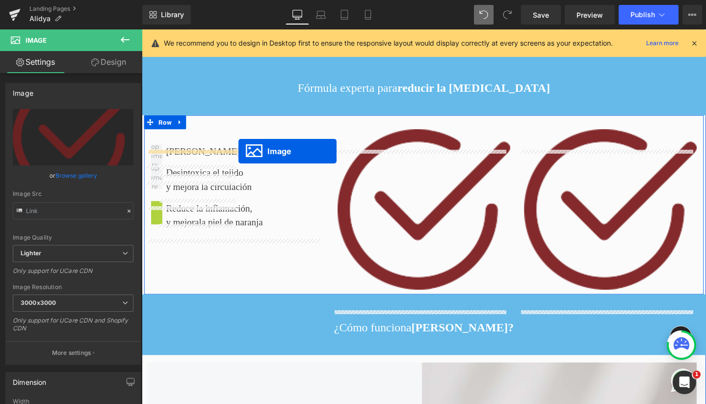
drag, startPoint x: 152, startPoint y: 223, endPoint x: 243, endPoint y: 158, distance: 112.6
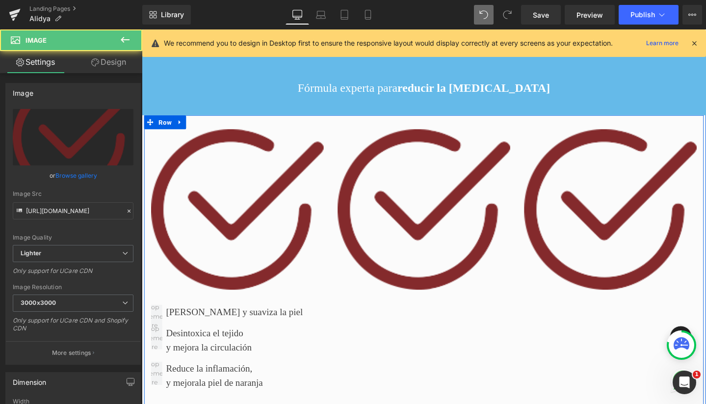
scroll to position [3400, 584]
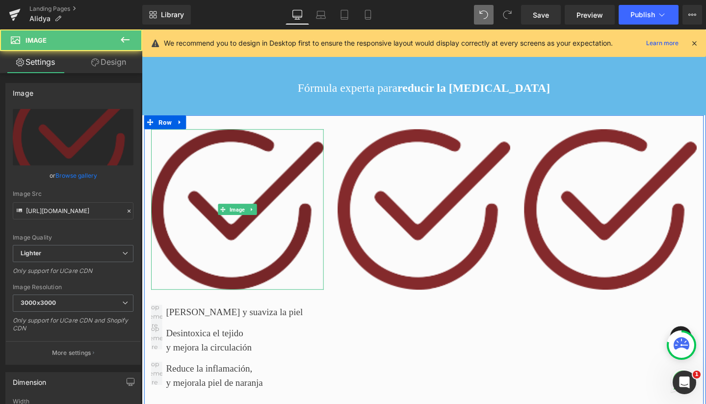
click at [243, 216] on img at bounding box center [243, 218] width 182 height 169
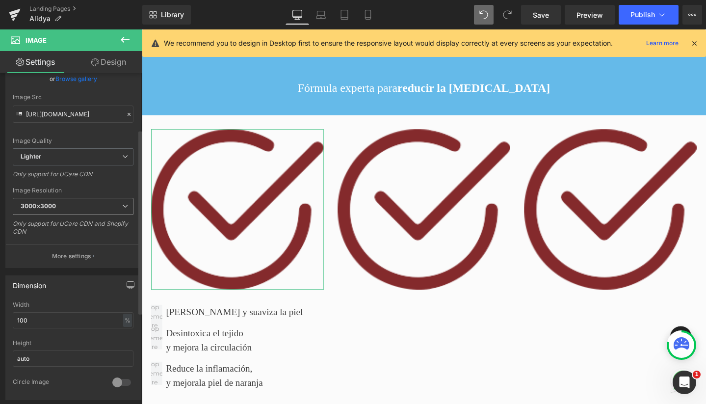
scroll to position [101, 0]
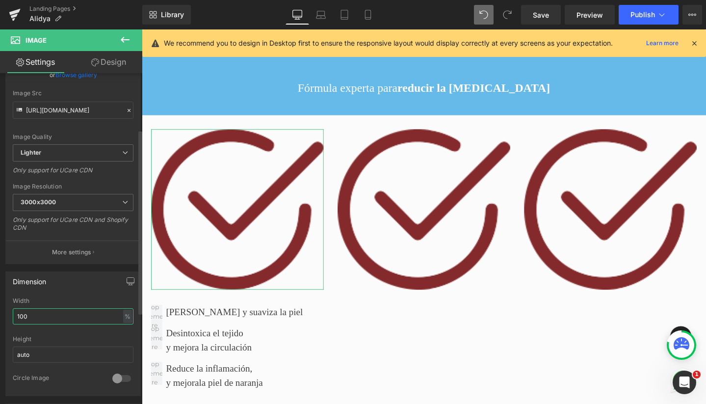
click at [45, 313] on input "100" at bounding box center [73, 316] width 121 height 16
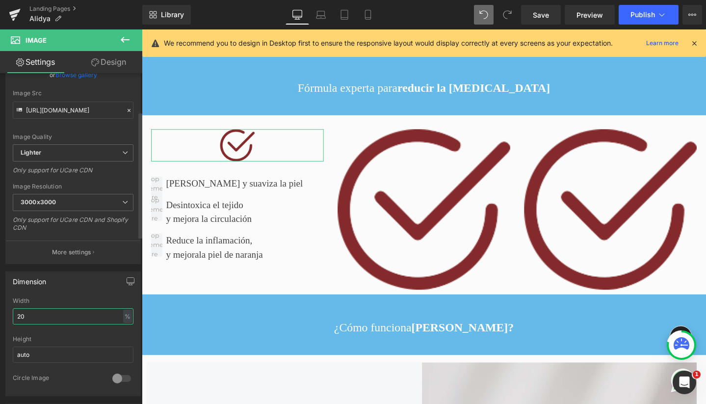
scroll to position [3306, 584]
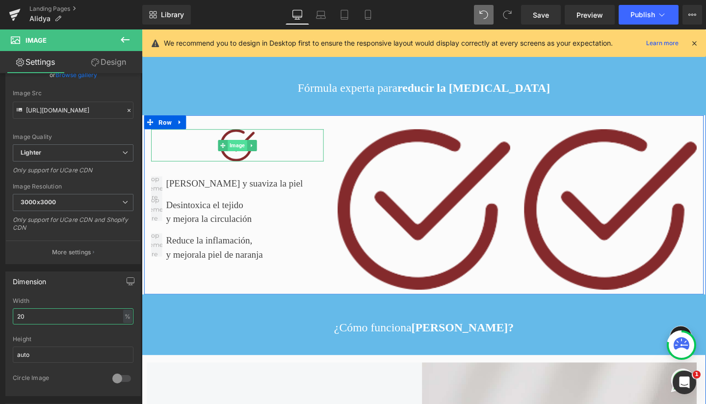
type input "2"
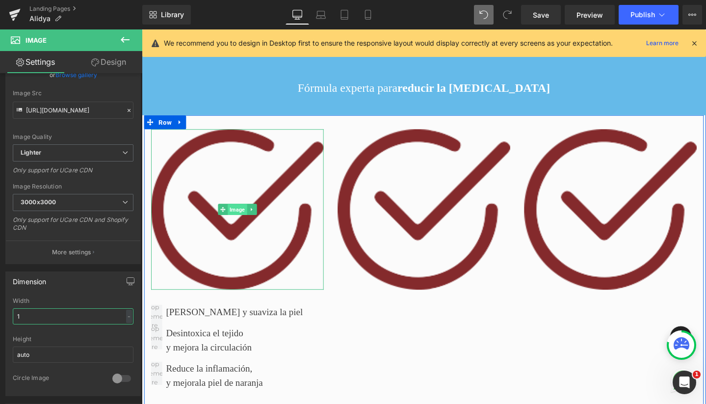
type input "15"
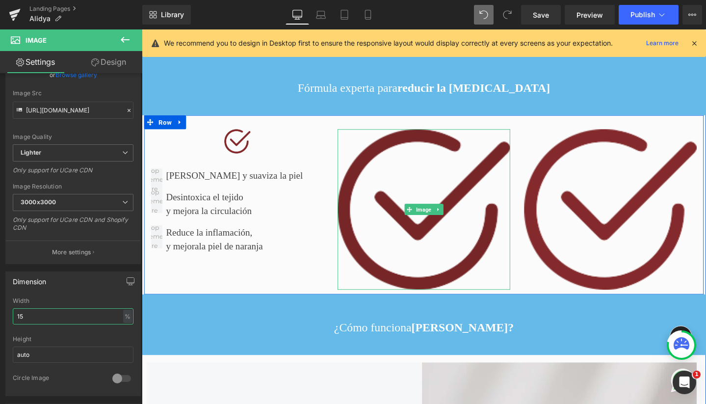
click at [425, 192] on img at bounding box center [439, 218] width 182 height 169
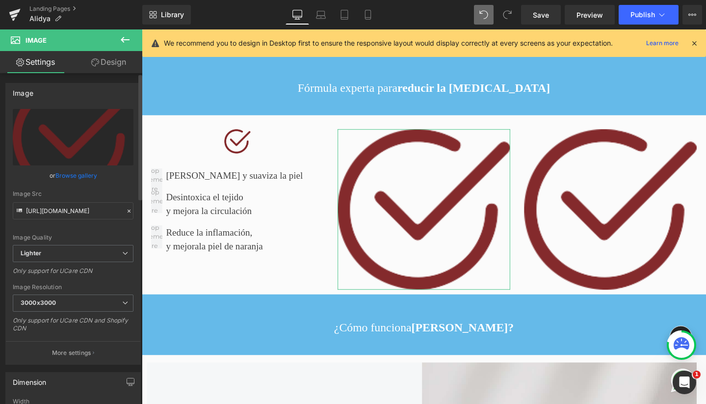
scroll to position [130, 0]
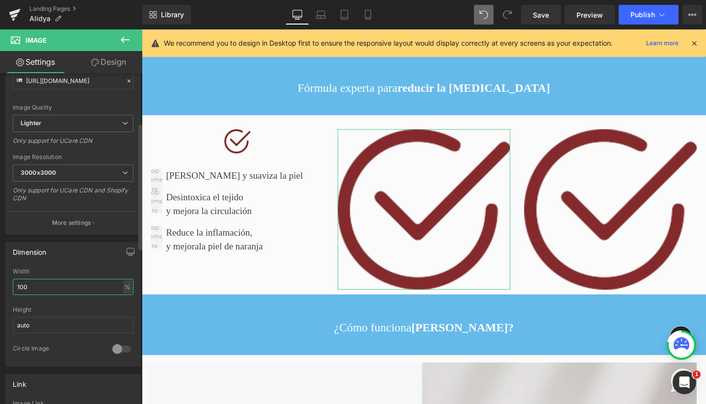
click at [43, 285] on input "100" at bounding box center [73, 287] width 121 height 16
type input "15"
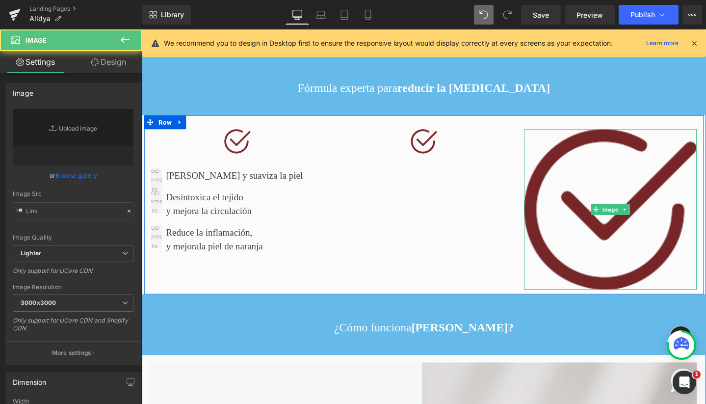
click at [600, 188] on img at bounding box center [635, 218] width 182 height 169
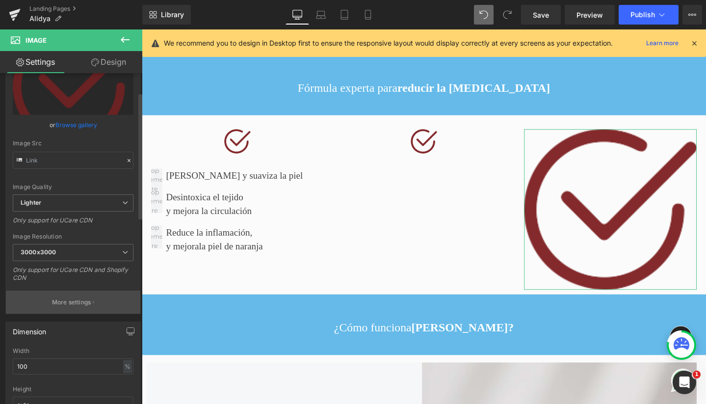
scroll to position [51, 0]
click at [41, 365] on input "100" at bounding box center [73, 366] width 121 height 16
type input "15"
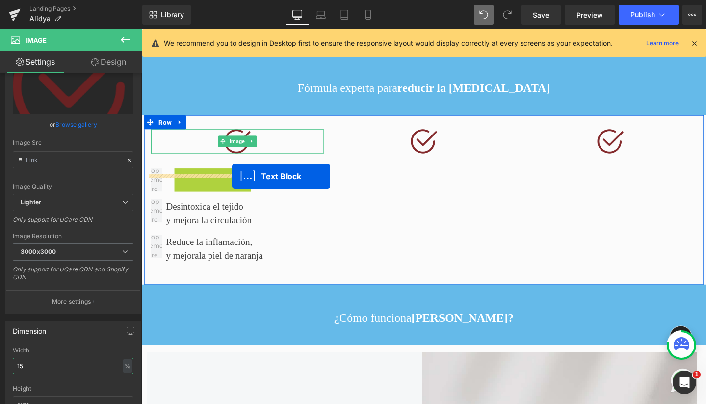
scroll to position [3272, 584]
drag, startPoint x: 173, startPoint y: 203, endPoint x: 164, endPoint y: 244, distance: 42.1
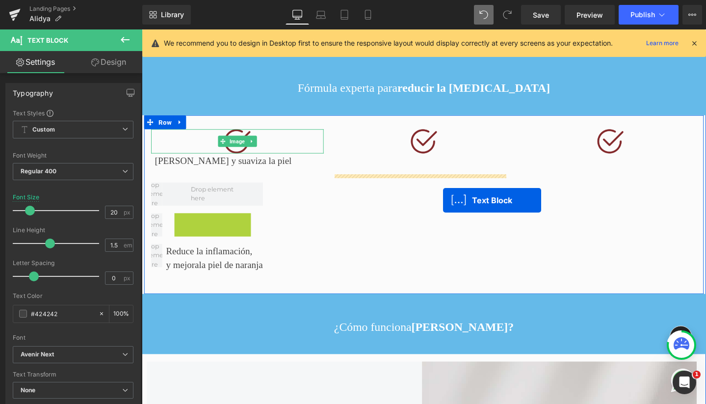
scroll to position [3287, 584]
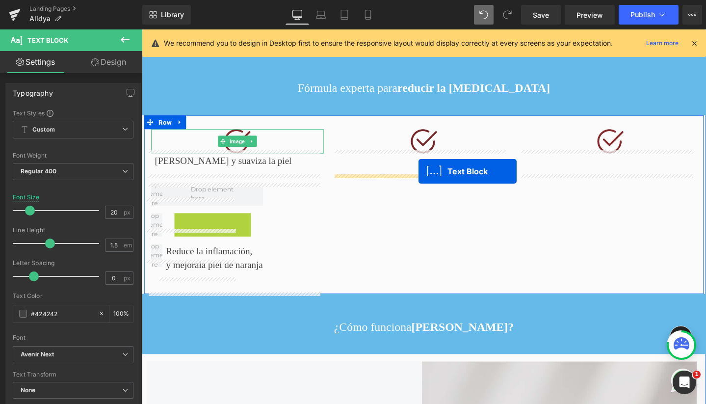
drag, startPoint x: 172, startPoint y: 248, endPoint x: 432, endPoint y: 179, distance: 269.2
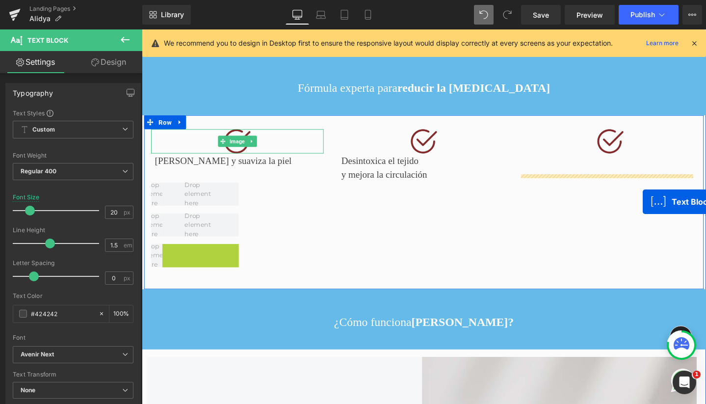
scroll to position [0, 0]
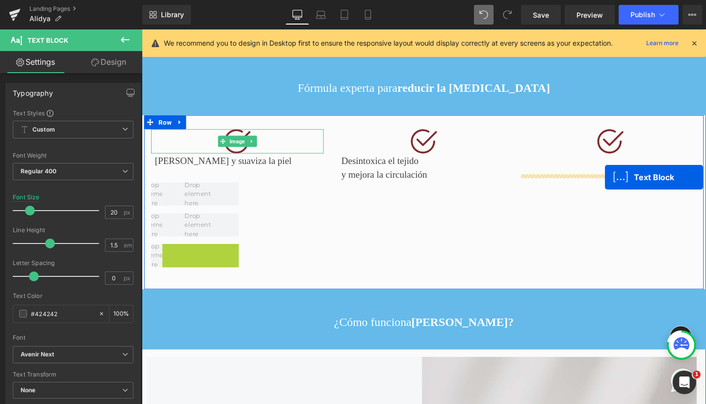
drag, startPoint x: 173, startPoint y: 281, endPoint x: 629, endPoint y: 185, distance: 465.9
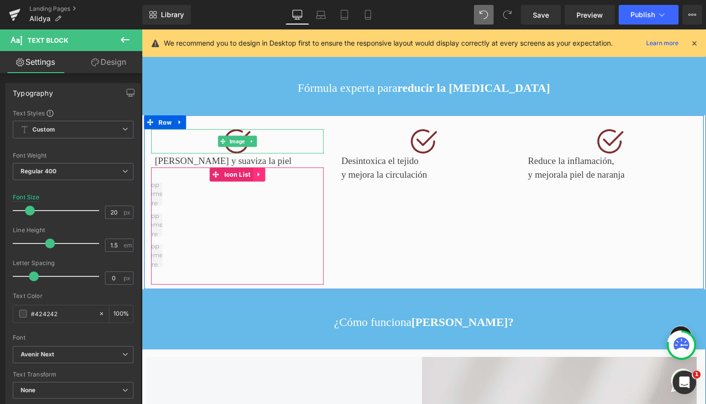
click at [262, 186] on icon at bounding box center [265, 181] width 7 height 7
click at [272, 189] on link at bounding box center [271, 182] width 13 height 15
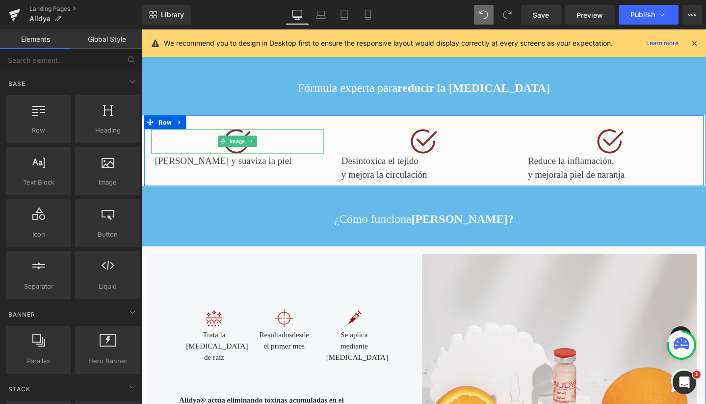
scroll to position [3181, 584]
click at [238, 170] on span "Text Block" at bounding box center [237, 165] width 31 height 12
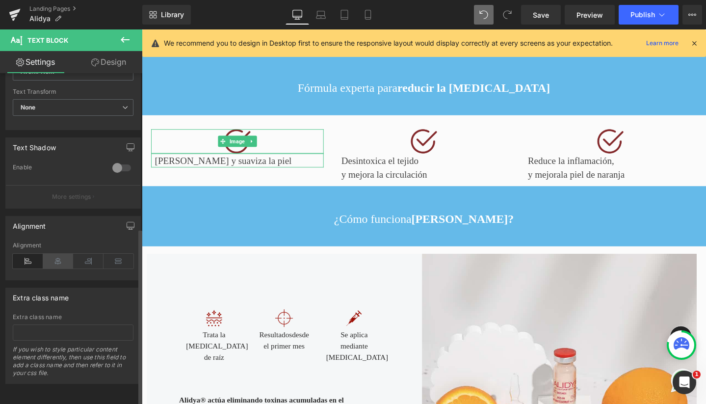
click at [57, 254] on icon at bounding box center [58, 261] width 30 height 15
click at [58, 254] on icon at bounding box center [58, 261] width 30 height 15
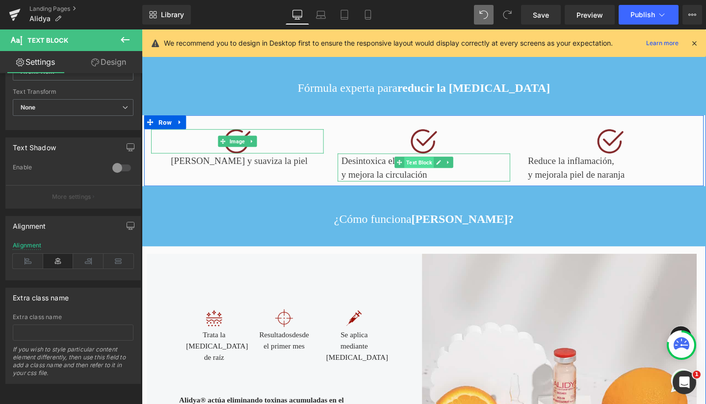
click at [425, 175] on span "Text Block" at bounding box center [433, 169] width 31 height 12
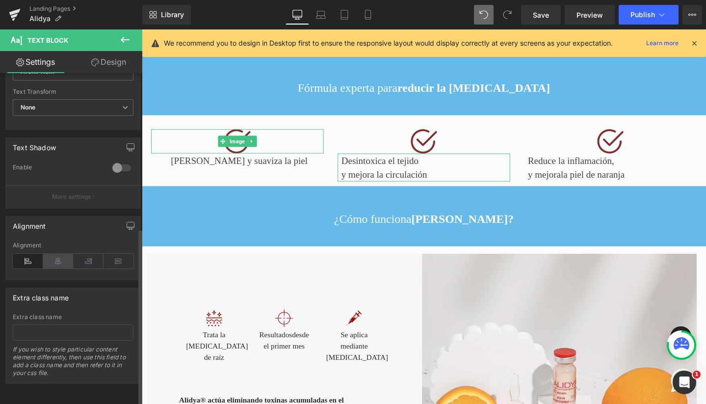
click at [58, 254] on icon at bounding box center [58, 261] width 30 height 15
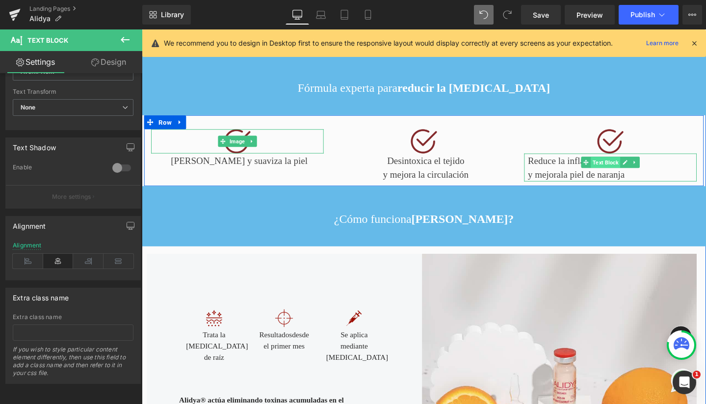
click at [623, 175] on span "Text Block" at bounding box center [629, 169] width 31 height 12
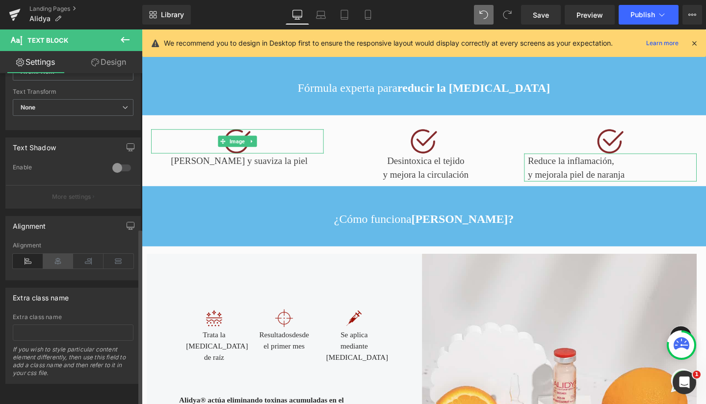
click at [61, 257] on icon at bounding box center [58, 261] width 30 height 15
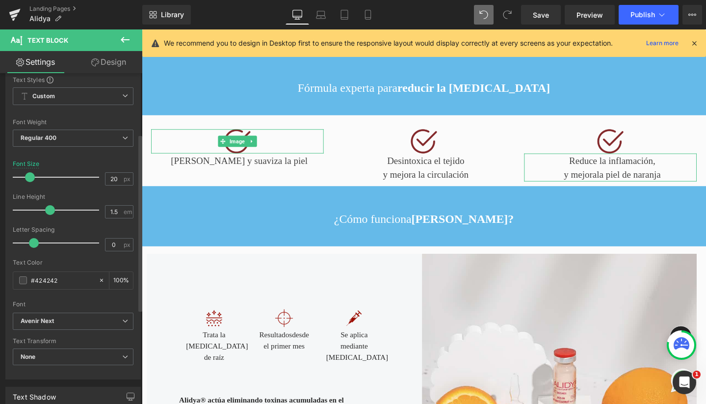
scroll to position [24, 0]
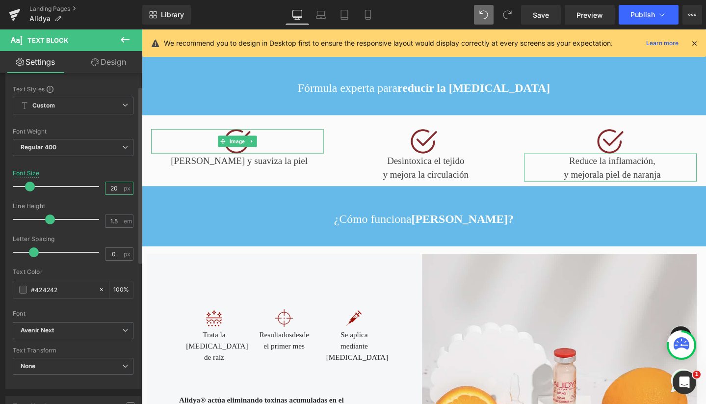
click at [112, 187] on input "20" at bounding box center [114, 188] width 17 height 12
type input "25"
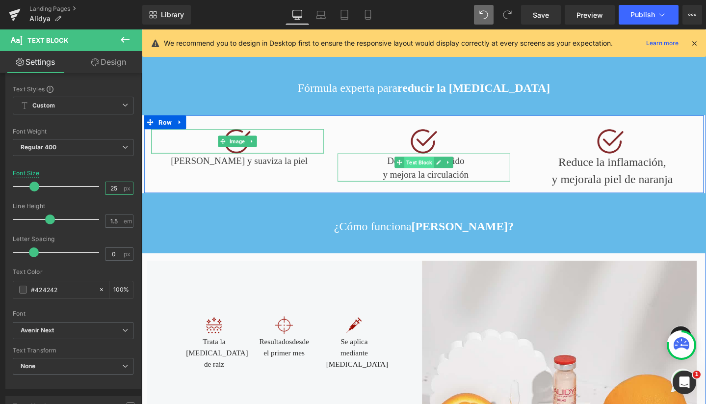
click at [422, 175] on span "Text Block" at bounding box center [433, 169] width 31 height 12
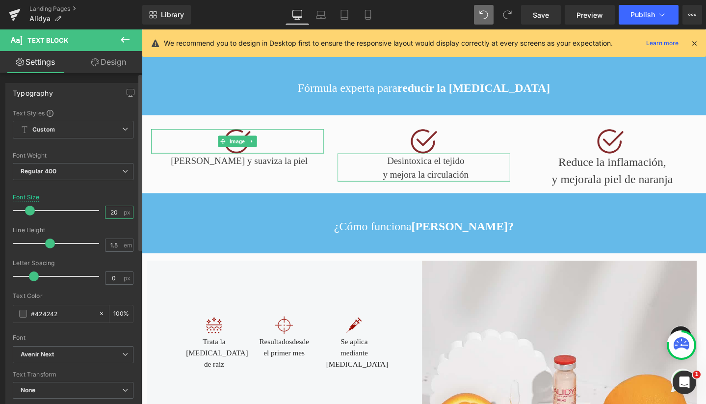
click at [113, 210] on input "20" at bounding box center [114, 212] width 17 height 12
type input "25"
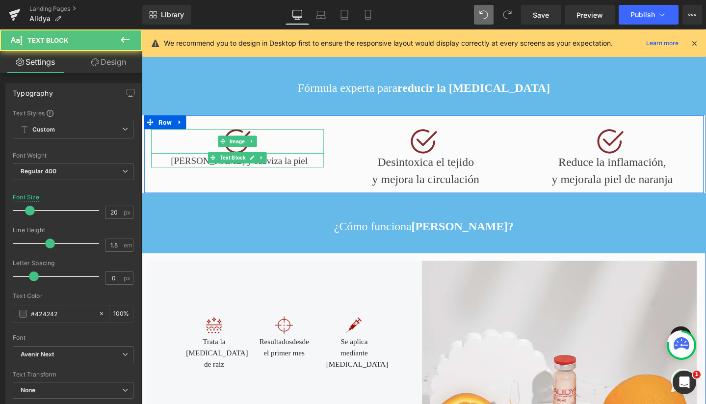
click at [185, 175] on p "Alisa y suaviza la p iel" at bounding box center [245, 167] width 178 height 15
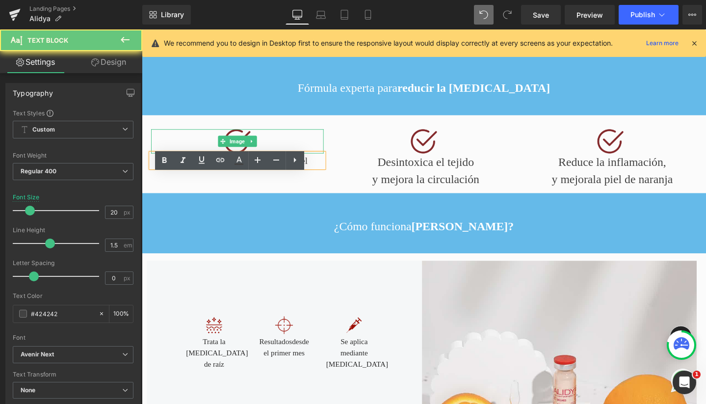
click at [236, 175] on p "Alisa y suaviza la p iel" at bounding box center [245, 167] width 178 height 15
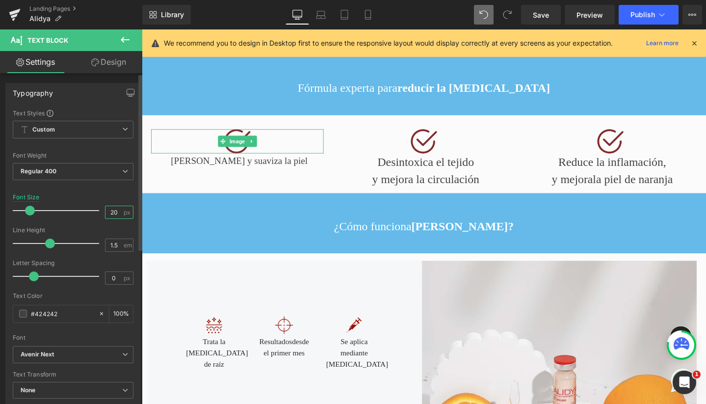
click at [112, 213] on input "20" at bounding box center [114, 212] width 17 height 12
type input "25"
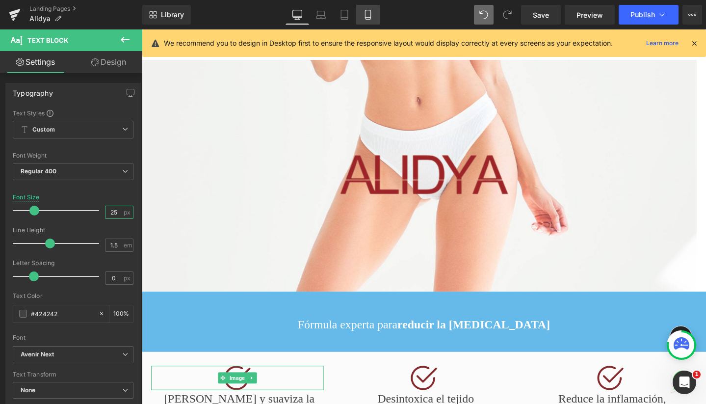
scroll to position [0, 0]
drag, startPoint x: 367, startPoint y: 13, endPoint x: 267, endPoint y: 22, distance: 100.0
click at [367, 13] on icon at bounding box center [368, 15] width 10 height 10
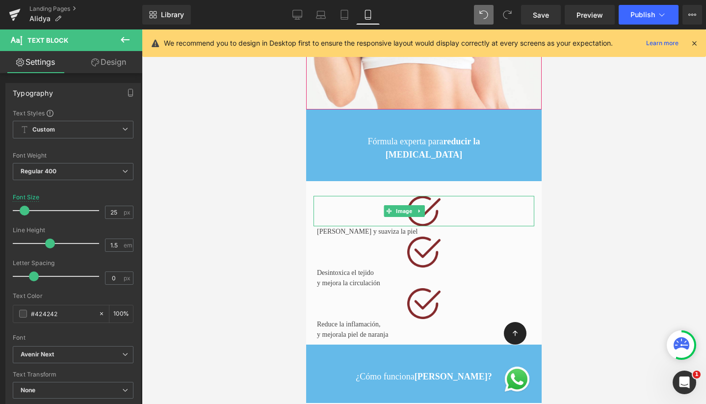
scroll to position [176, 0]
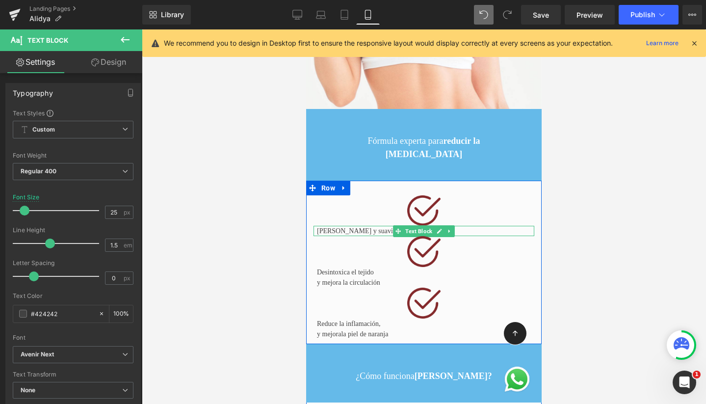
click at [415, 225] on span "Text Block" at bounding box center [418, 231] width 31 height 12
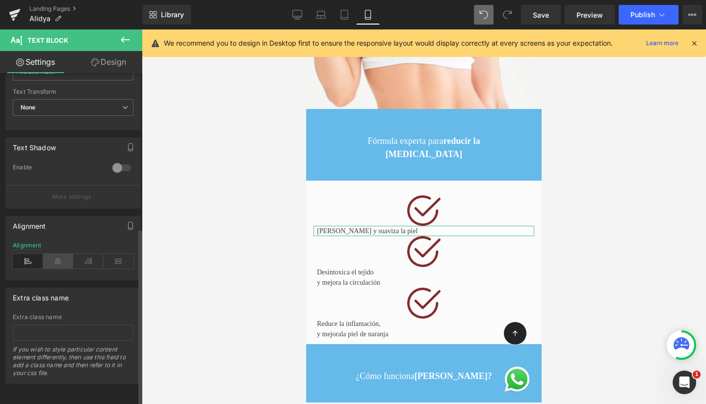
scroll to position [290, 0]
click at [53, 254] on icon at bounding box center [58, 261] width 30 height 15
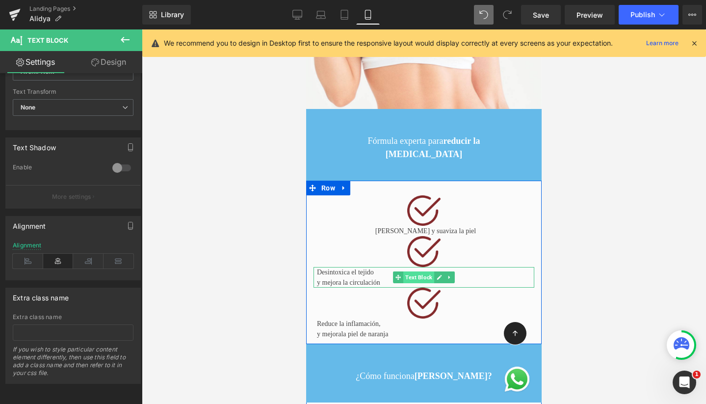
click at [421, 271] on span "Text Block" at bounding box center [418, 277] width 31 height 12
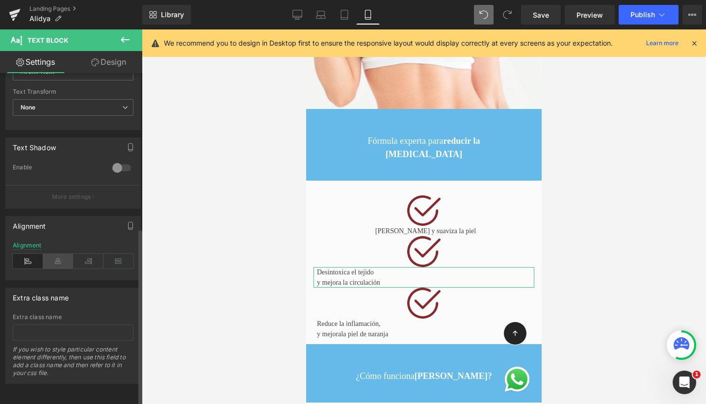
click at [62, 257] on icon at bounding box center [58, 261] width 30 height 15
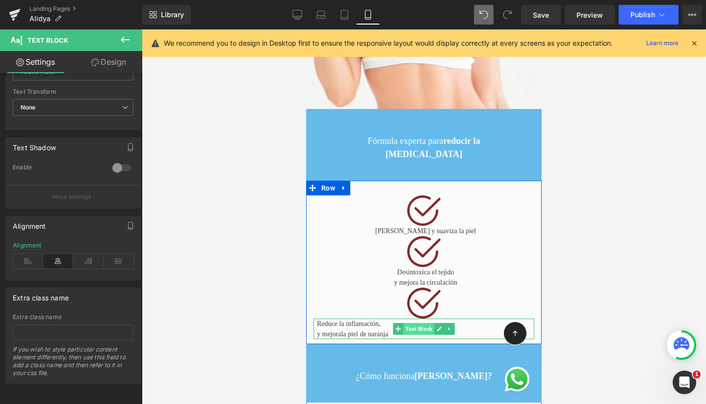
click at [421, 323] on span "Text Block" at bounding box center [418, 329] width 31 height 12
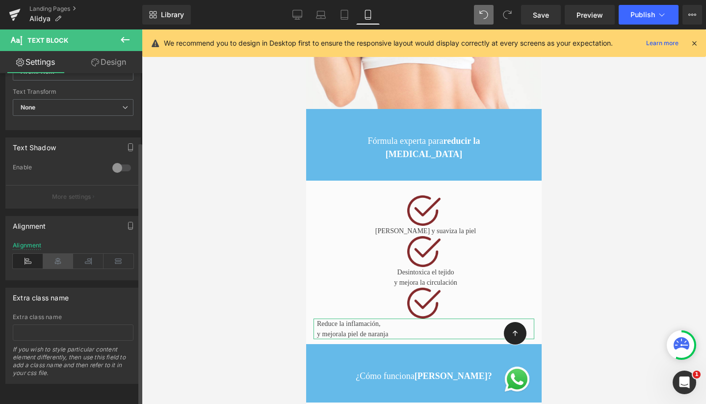
click at [55, 254] on icon at bounding box center [58, 261] width 30 height 15
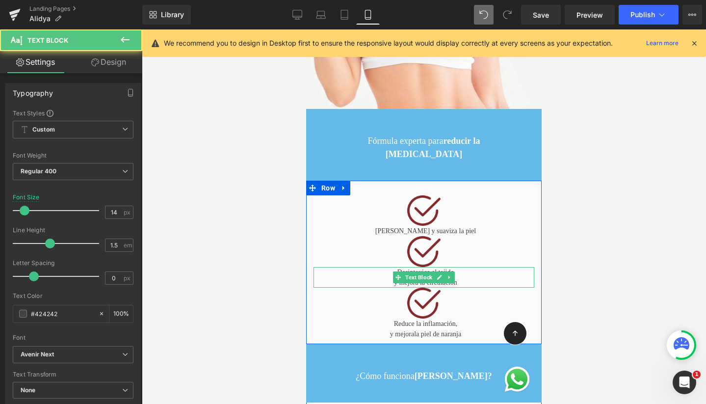
click at [454, 277] on p "y mejora la circulación" at bounding box center [425, 282] width 217 height 10
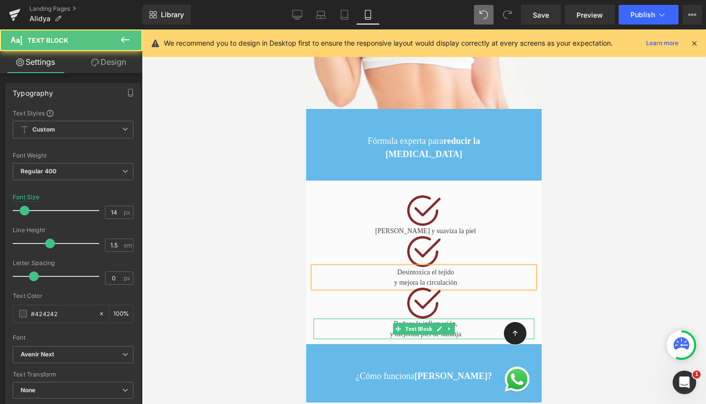
click at [456, 330] on span "la piel de naranja" at bounding box center [437, 333] width 47 height 7
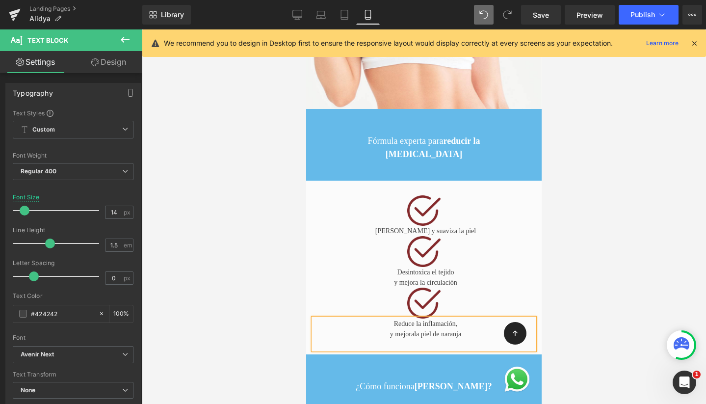
scroll to position [4620, 226]
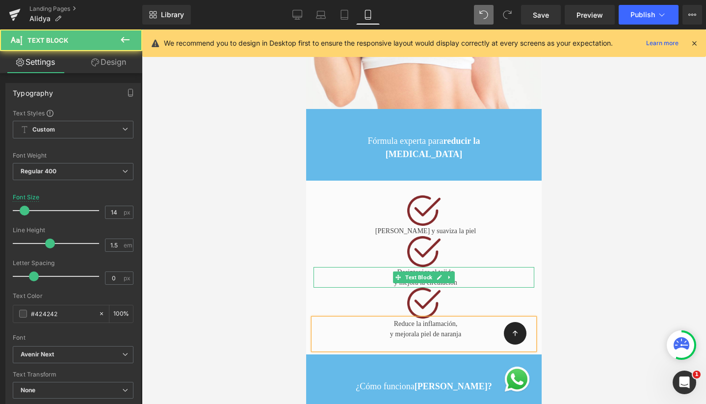
click at [432, 277] on p "y mejora la circulación" at bounding box center [425, 282] width 217 height 10
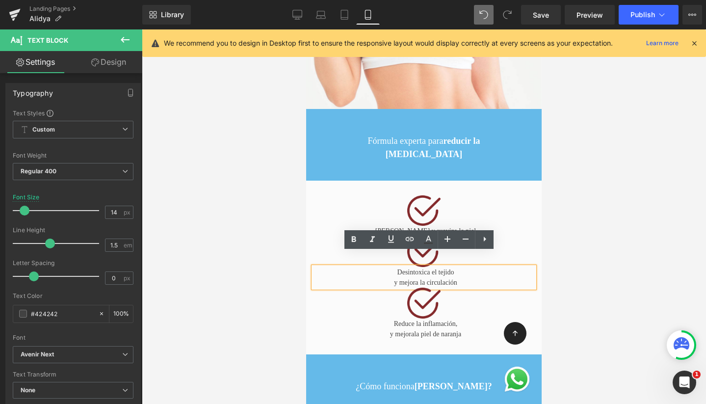
click at [454, 277] on p "y mejora la circulación" at bounding box center [425, 282] width 217 height 10
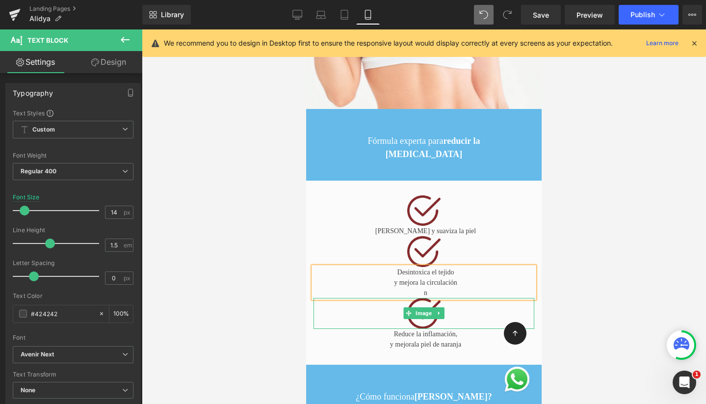
scroll to position [4631, 226]
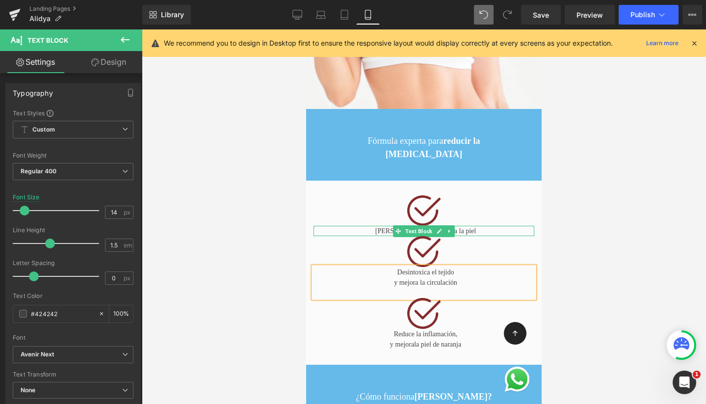
click at [427, 225] on span "Text Block" at bounding box center [418, 231] width 31 height 12
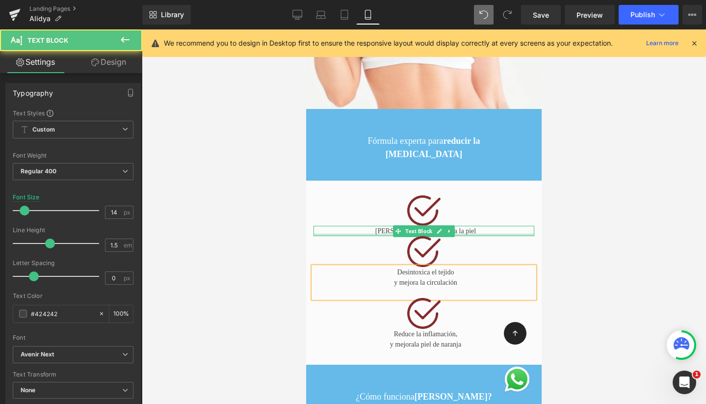
click at [476, 234] on div at bounding box center [424, 235] width 221 height 2
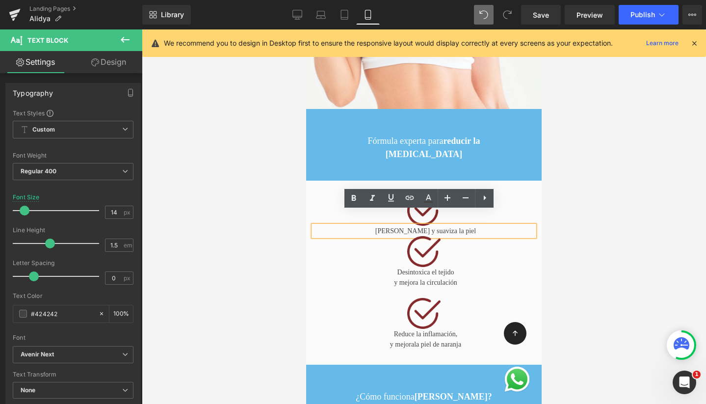
click at [473, 226] on p "Alisa y suaviza la p iel" at bounding box center [425, 231] width 217 height 10
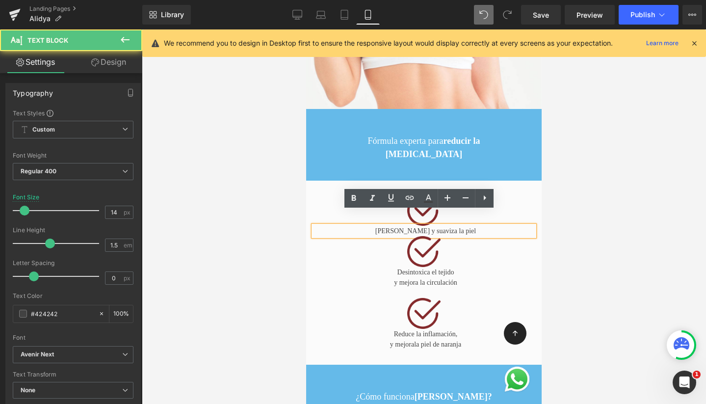
click at [406, 226] on p "Alisa y suaviza la p iel" at bounding box center [425, 231] width 217 height 10
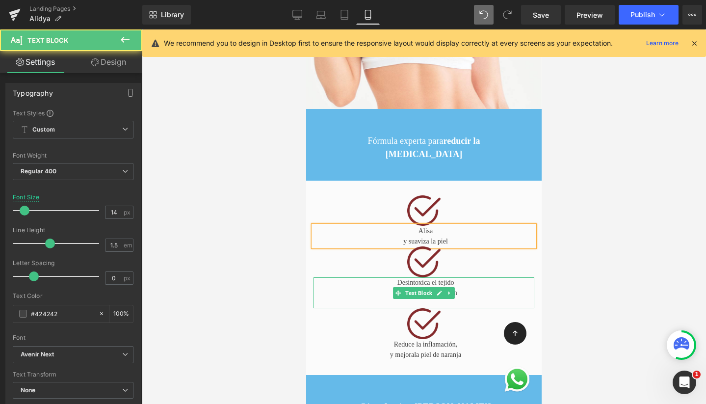
scroll to position [4641, 226]
click at [453, 236] on p "y suaviza la p iel" at bounding box center [425, 241] width 217 height 10
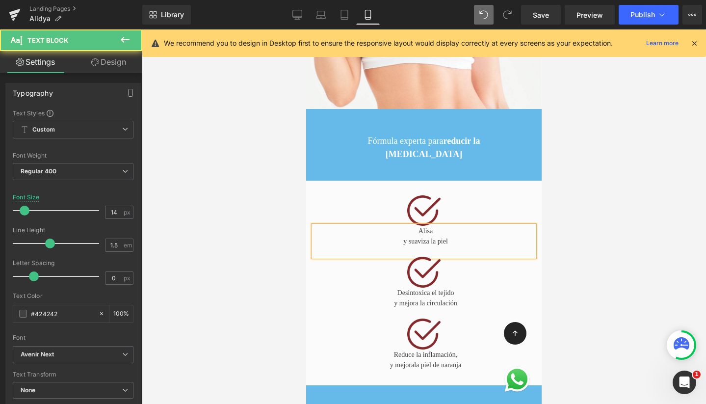
scroll to position [4651, 226]
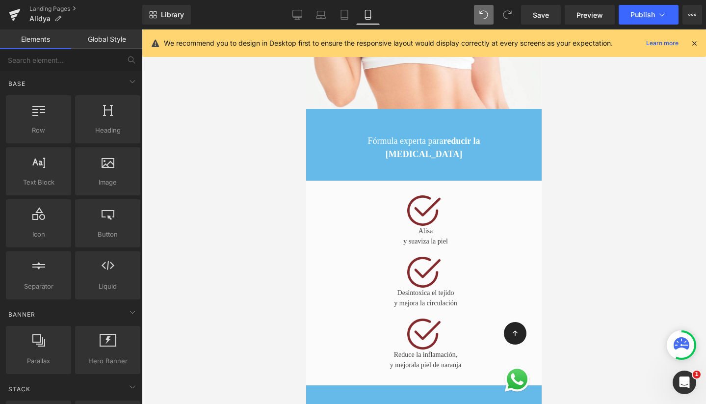
click at [617, 246] on div at bounding box center [424, 216] width 564 height 374
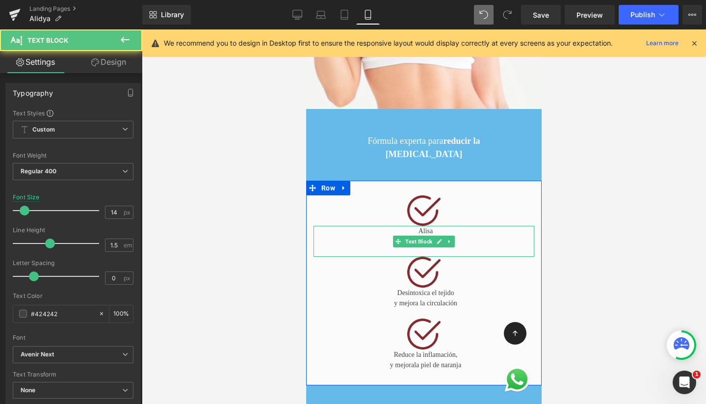
click at [415, 226] on p "Alisa" at bounding box center [425, 231] width 217 height 10
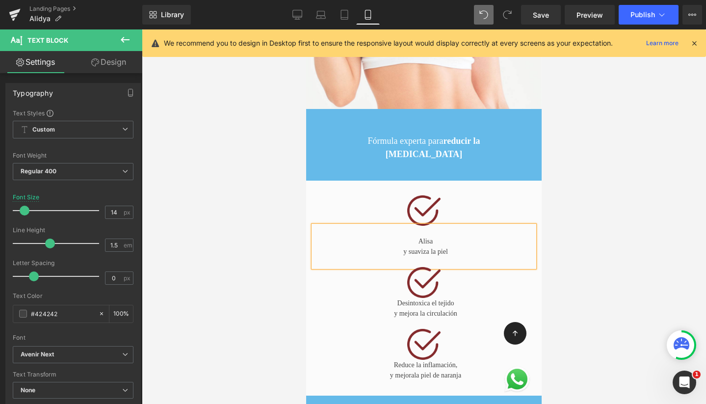
scroll to position [4662, 226]
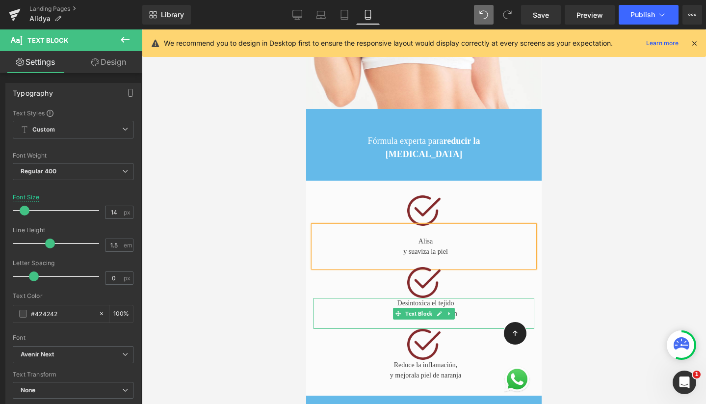
click at [392, 298] on p "Desintoxica el tejido" at bounding box center [425, 303] width 217 height 10
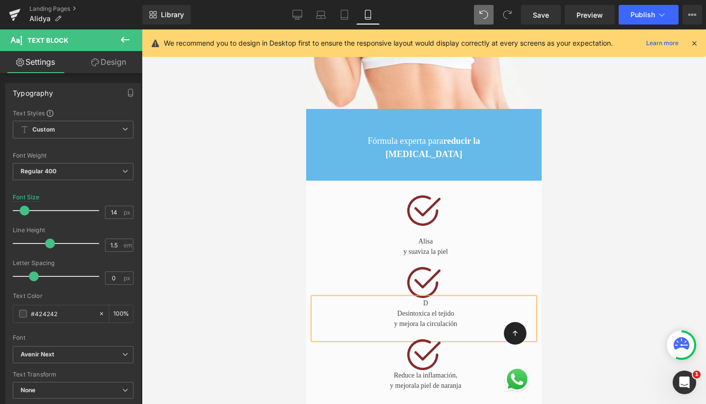
scroll to position [4672, 226]
click at [426, 298] on p "D" at bounding box center [425, 303] width 217 height 10
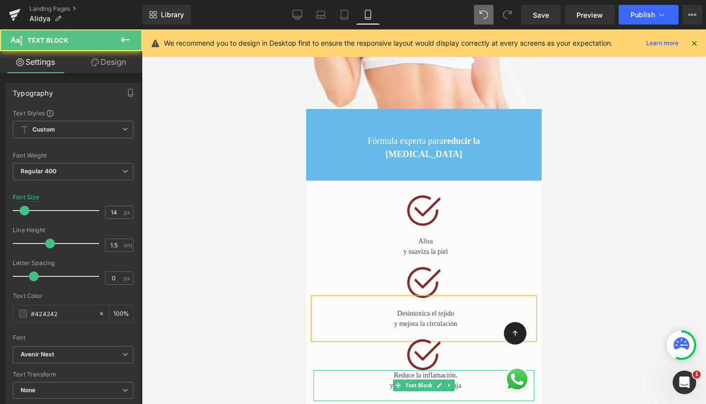
click at [431, 370] on div "Reduce la inflamación, y mejora la piel de naranja" at bounding box center [424, 385] width 221 height 31
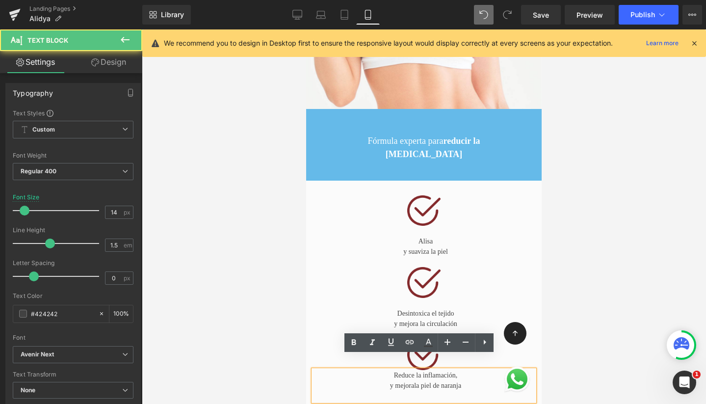
click at [390, 370] on div "Reduce la inflamación, y mejora la piel de naranja" at bounding box center [424, 385] width 221 height 31
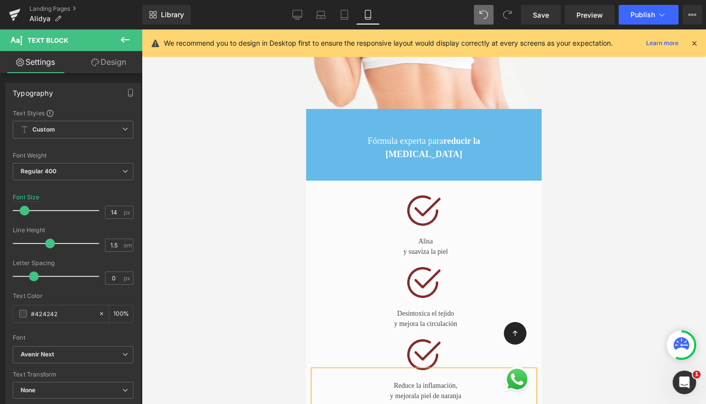
scroll to position [4682, 226]
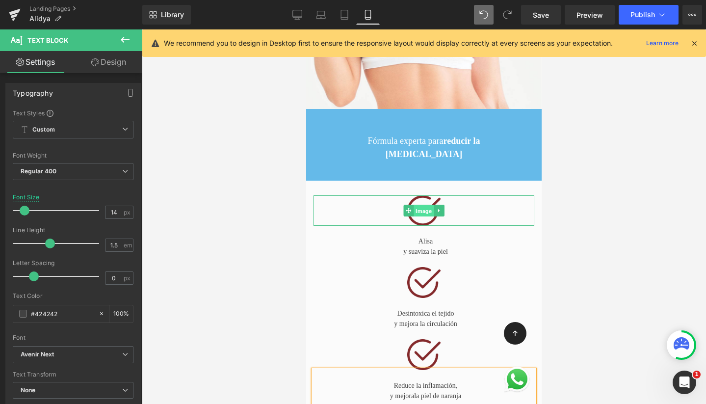
click at [417, 205] on span "Image" at bounding box center [424, 211] width 20 height 12
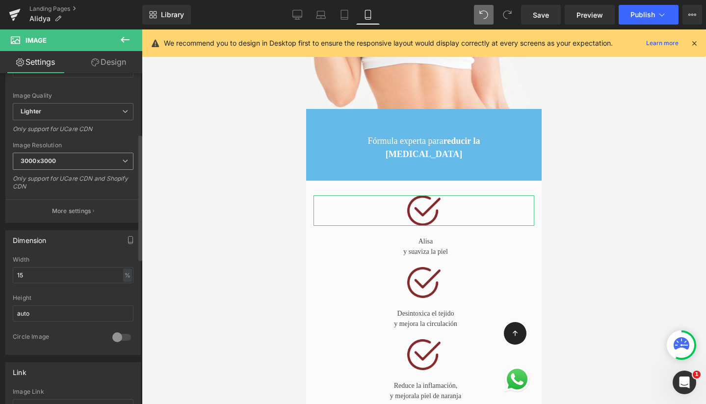
scroll to position [160, 0]
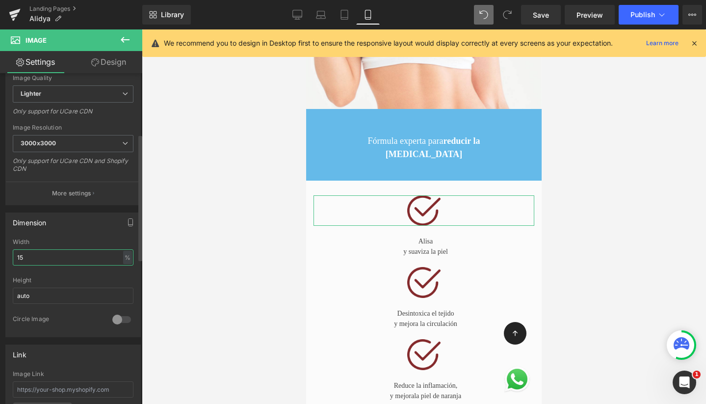
drag, startPoint x: 20, startPoint y: 257, endPoint x: 1, endPoint y: 250, distance: 19.9
click at [1, 250] on div "Dimension 15% Width 15 % % px auto Height auto 0 Circle Image" at bounding box center [73, 271] width 147 height 132
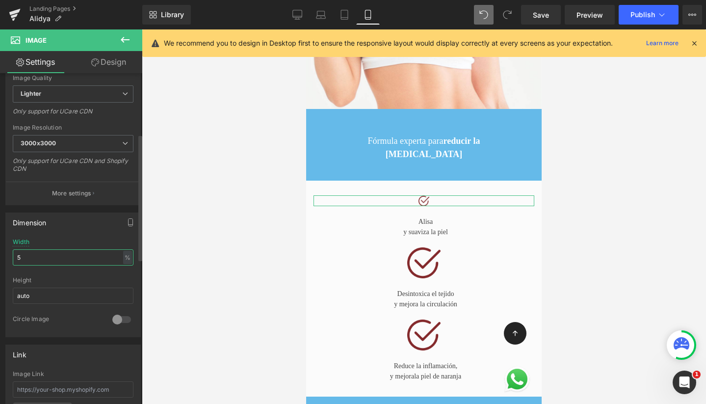
scroll to position [4662, 226]
type input "15"
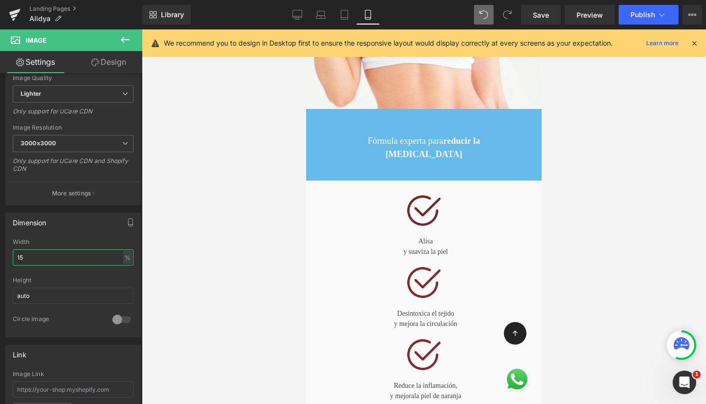
scroll to position [4682, 226]
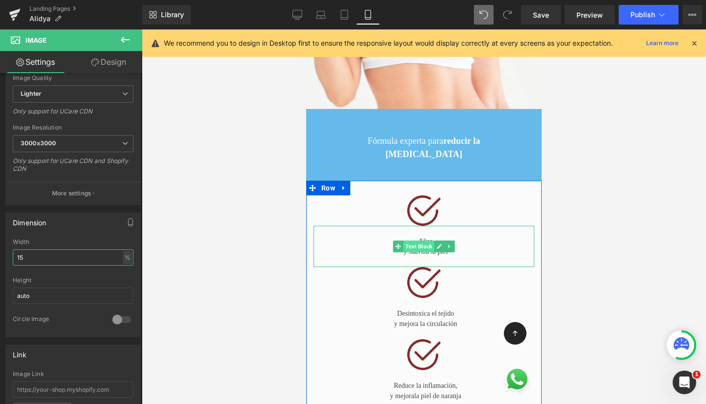
click at [421, 240] on span "Text Block" at bounding box center [418, 246] width 31 height 12
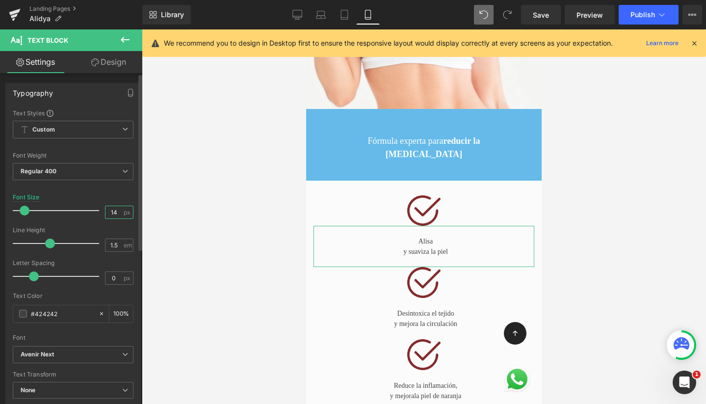
drag, startPoint x: 110, startPoint y: 212, endPoint x: 92, endPoint y: 212, distance: 18.2
click at [94, 212] on div "Font Size 14 px" at bounding box center [73, 210] width 121 height 33
type input "24"
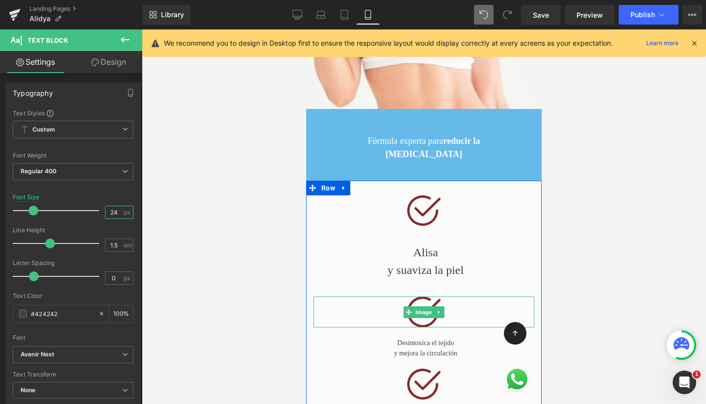
scroll to position [4712, 226]
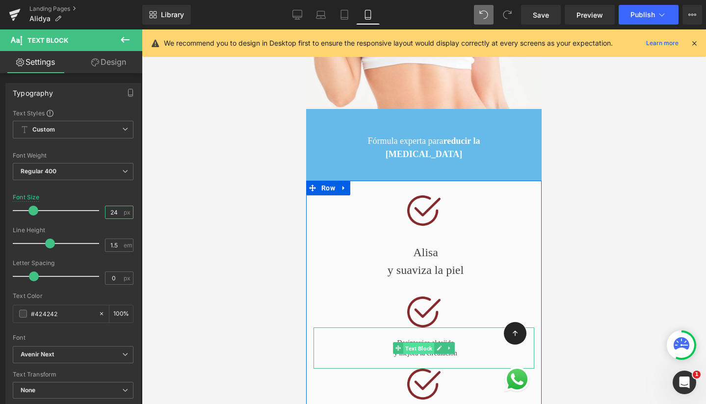
click at [415, 343] on span "Text Block" at bounding box center [418, 349] width 31 height 12
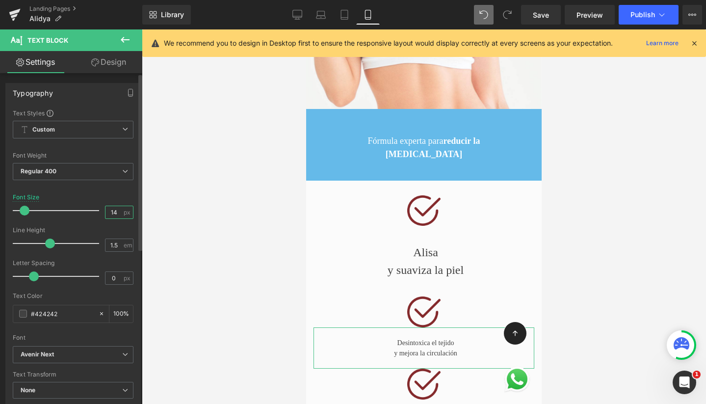
drag, startPoint x: 109, startPoint y: 213, endPoint x: 98, endPoint y: 213, distance: 11.3
click at [98, 213] on div "Font Size 14 px" at bounding box center [73, 210] width 121 height 33
type input "24"
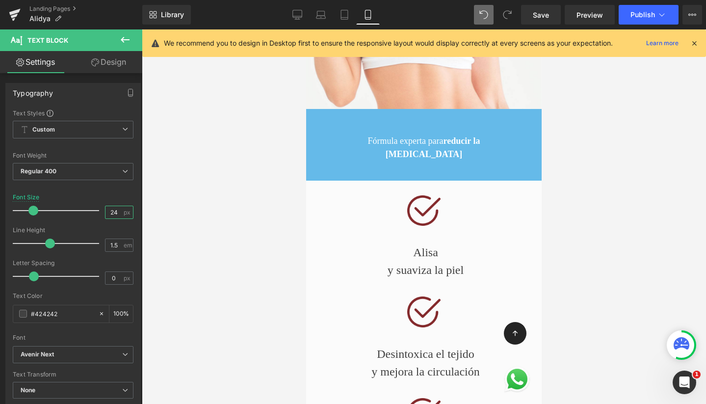
scroll to position [4741, 226]
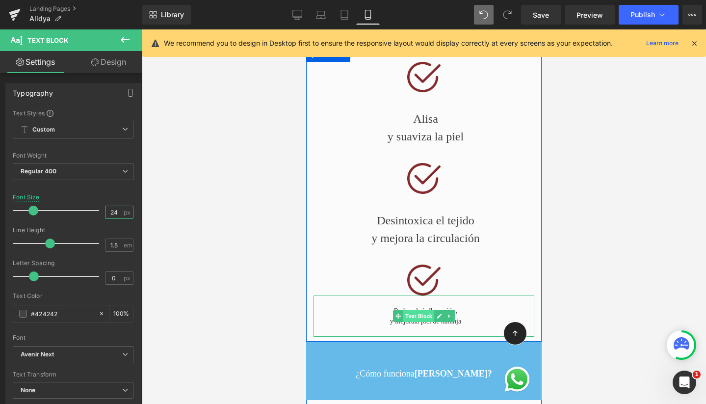
click at [406, 310] on span "Text Block" at bounding box center [418, 316] width 31 height 12
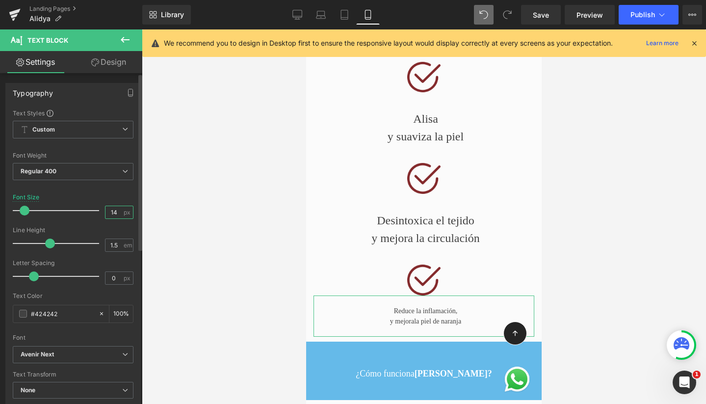
drag, startPoint x: 109, startPoint y: 213, endPoint x: 104, endPoint y: 212, distance: 5.4
click at [106, 212] on input "14" at bounding box center [114, 212] width 17 height 12
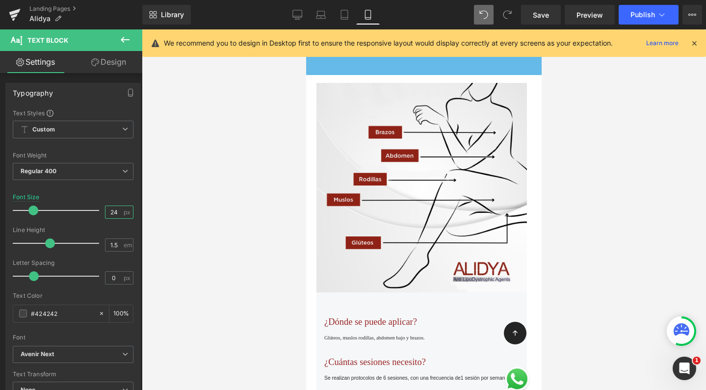
scroll to position [1849, 0]
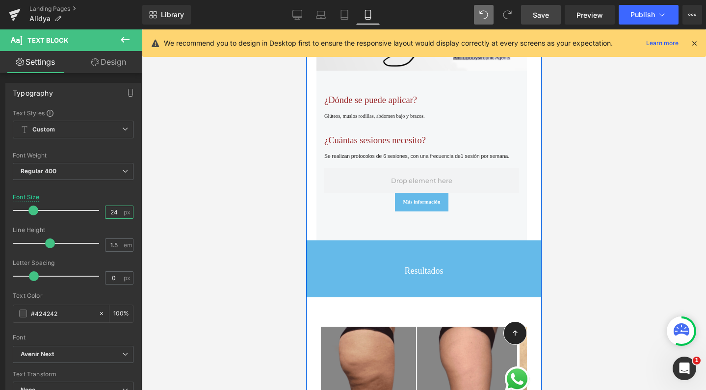
type input "24"
click at [542, 16] on span "Save" at bounding box center [541, 15] width 16 height 10
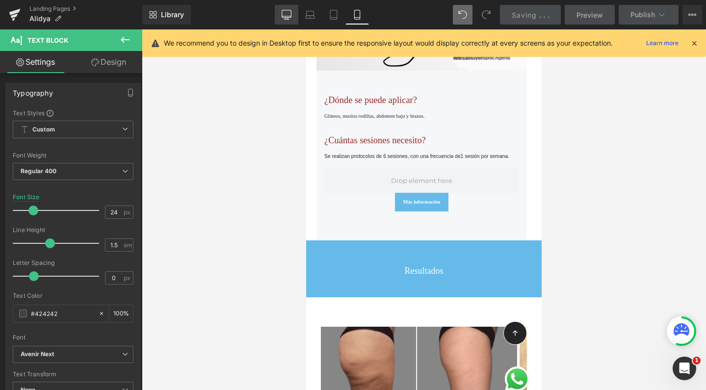
click at [292, 20] on link "Desktop" at bounding box center [287, 15] width 24 height 20
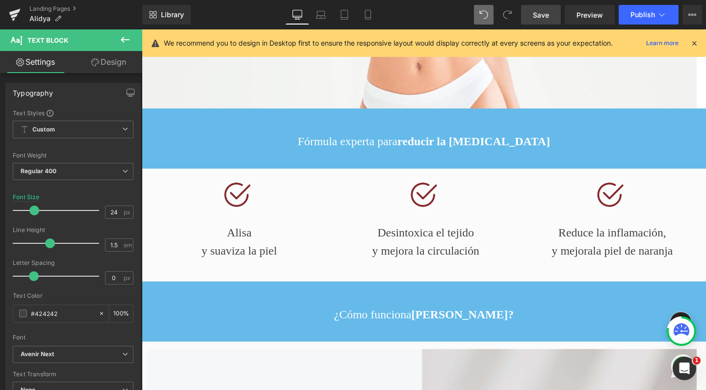
scroll to position [194, 0]
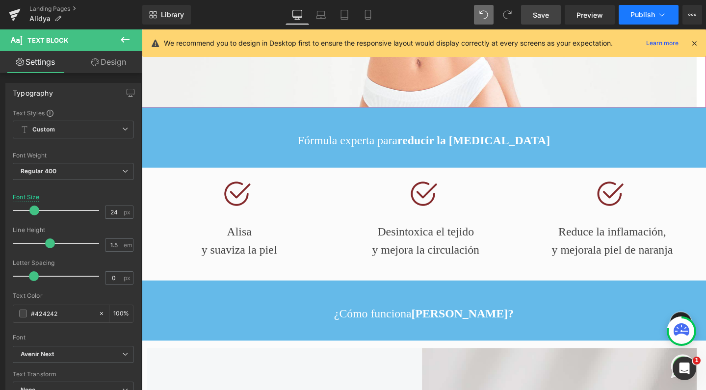
click at [626, 10] on button "Publish" at bounding box center [649, 15] width 60 height 20
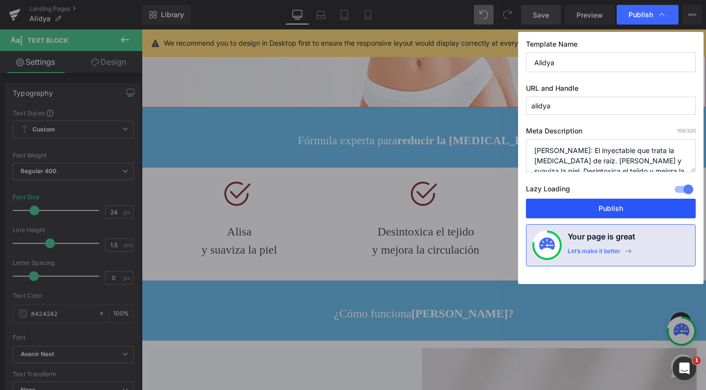
click at [571, 204] on button "Publish" at bounding box center [611, 209] width 170 height 20
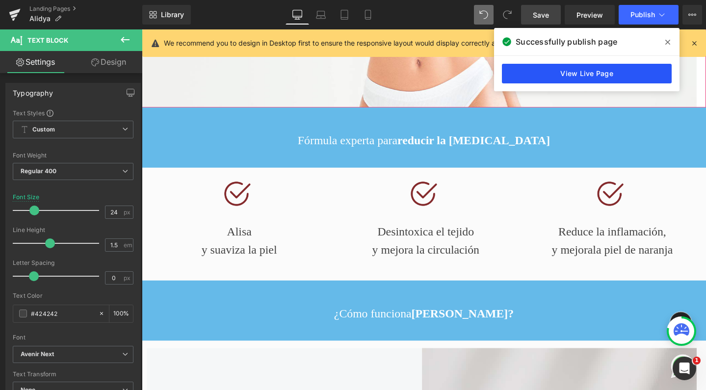
click at [588, 73] on link "View Live Page" at bounding box center [587, 74] width 170 height 20
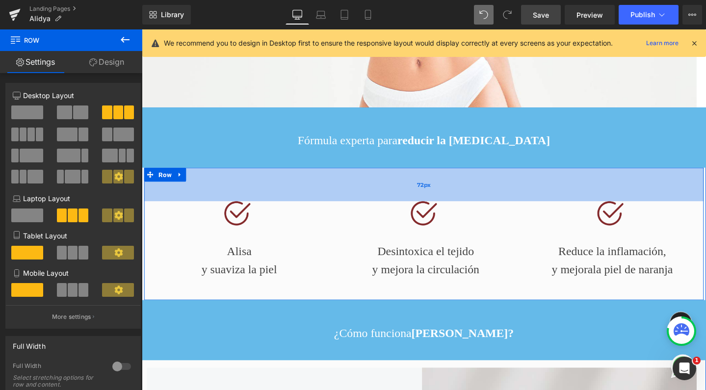
scroll to position [3221, 584]
drag, startPoint x: 201, startPoint y: 201, endPoint x: 196, endPoint y: 221, distance: 20.4
click at [196, 210] on div "72px" at bounding box center [438, 192] width 589 height 35
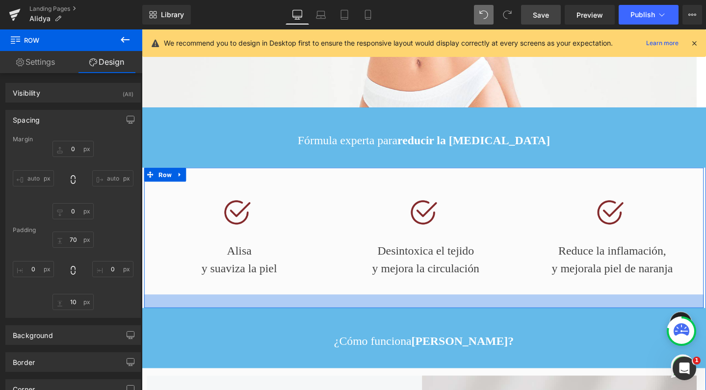
scroll to position [3229, 584]
drag, startPoint x: 231, startPoint y: 295, endPoint x: 229, endPoint y: 305, distance: 9.4
click at [229, 308] on div at bounding box center [438, 315] width 589 height 14
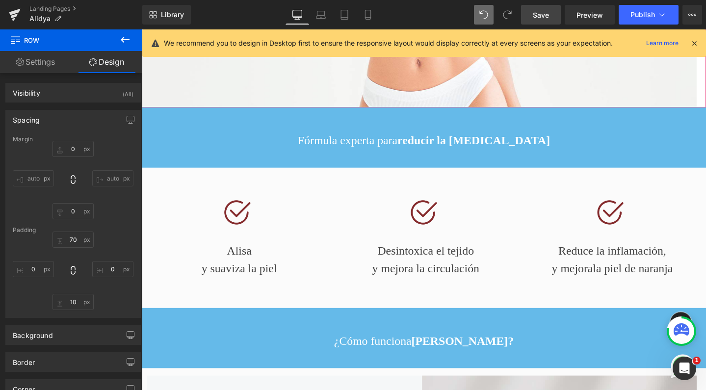
click at [539, 23] on link "Save" at bounding box center [541, 15] width 40 height 20
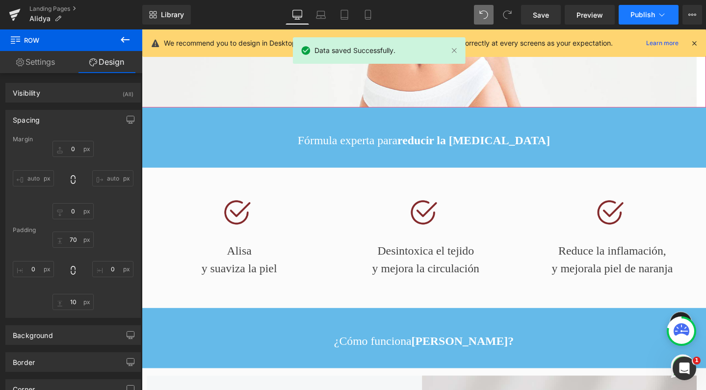
click at [649, 14] on span "Publish" at bounding box center [643, 15] width 25 height 8
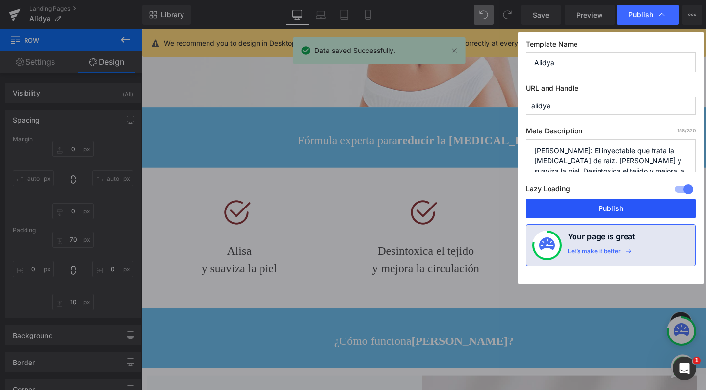
click at [565, 204] on button "Publish" at bounding box center [611, 209] width 170 height 20
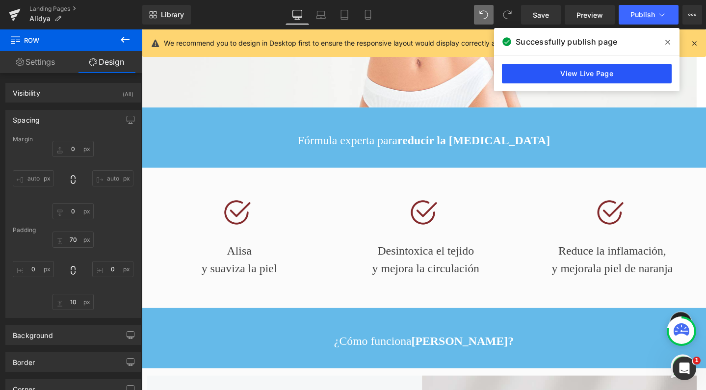
click at [576, 75] on link "View Live Page" at bounding box center [587, 74] width 170 height 20
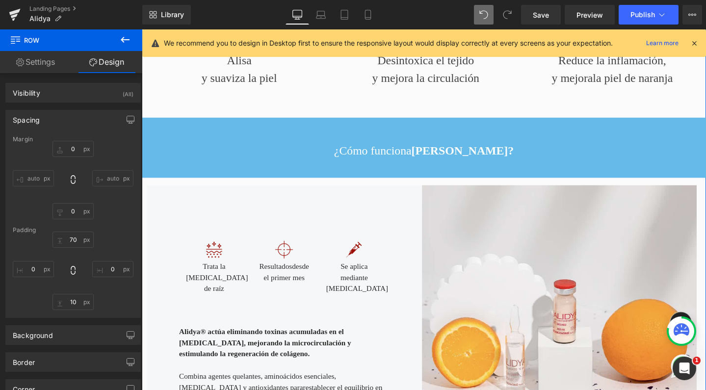
scroll to position [408, 0]
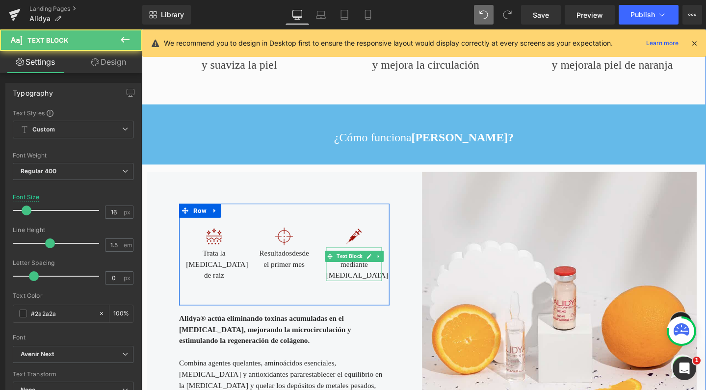
click at [377, 259] on div "Se aplica mediante mesoterapia Text Block" at bounding box center [365, 276] width 59 height 35
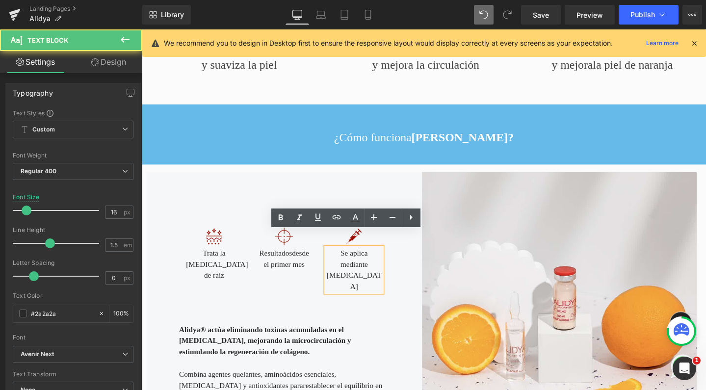
drag, startPoint x: 363, startPoint y: 245, endPoint x: 384, endPoint y: 245, distance: 20.6
click at [384, 259] on div "Se aplica mediante mesoterapia" at bounding box center [365, 282] width 59 height 47
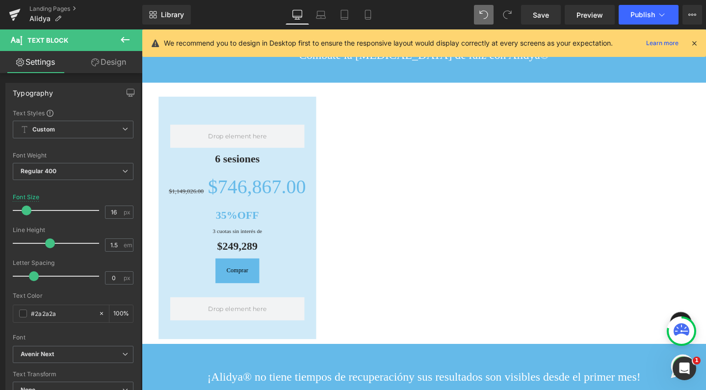
scroll to position [867, 0]
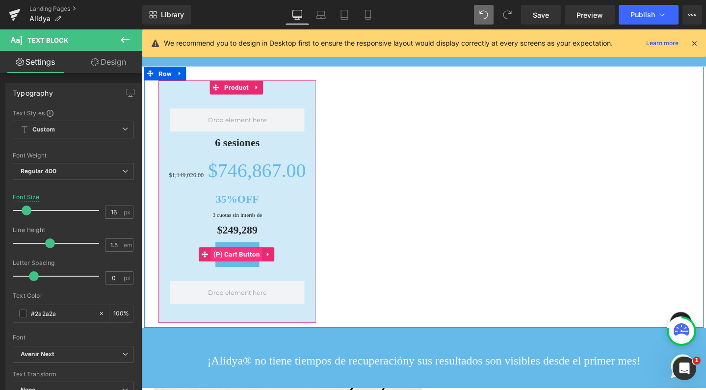
click at [239, 259] on span "(P) Cart Button" at bounding box center [242, 266] width 54 height 15
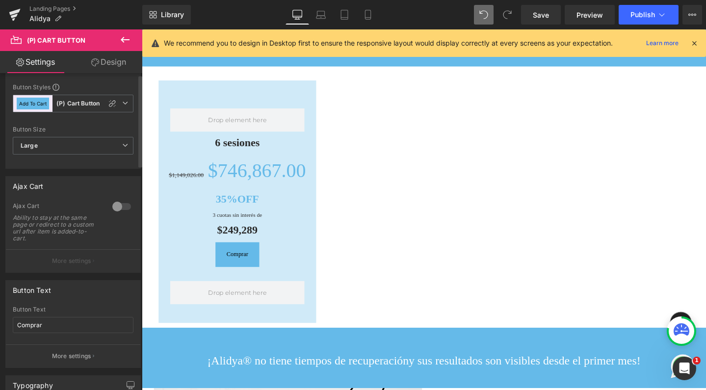
scroll to position [2, 0]
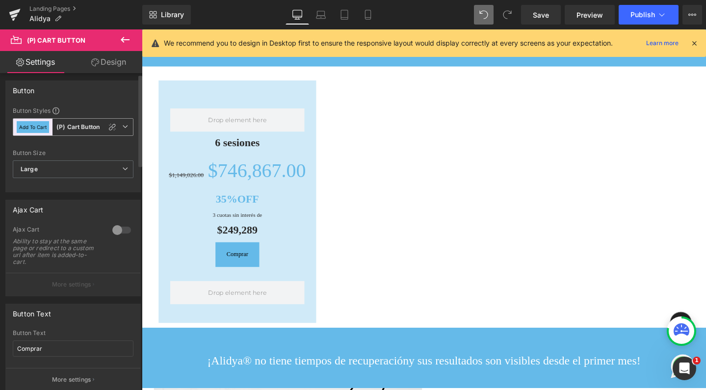
click at [31, 125] on button "Add To Cart" at bounding box center [33, 127] width 32 height 12
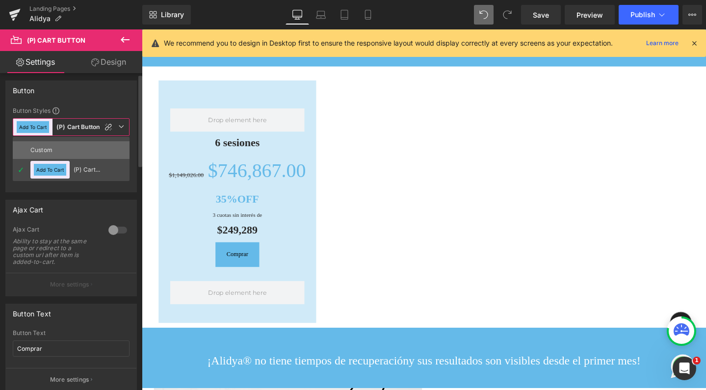
click at [89, 150] on li "Custom" at bounding box center [71, 150] width 117 height 18
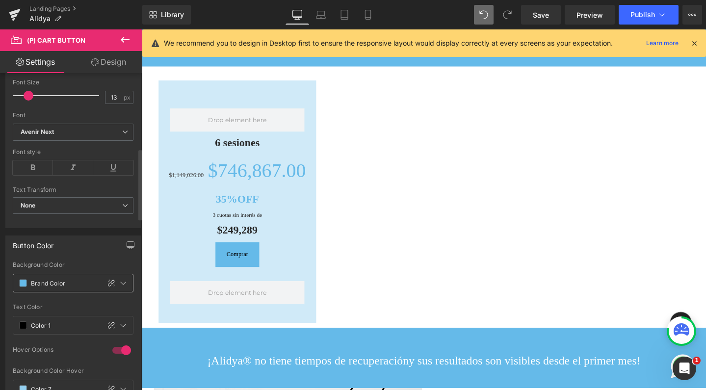
scroll to position [358, 0]
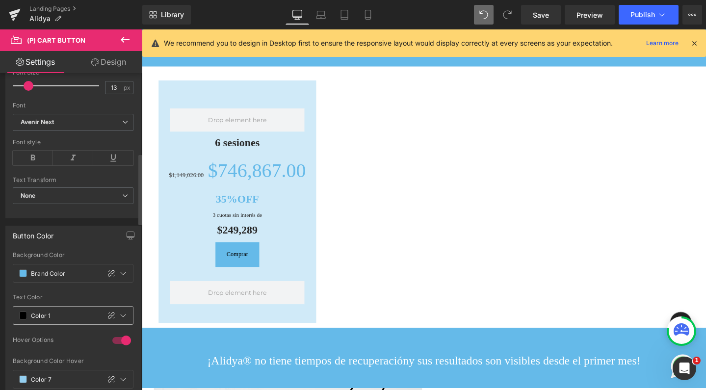
click at [21, 312] on span at bounding box center [23, 316] width 8 height 8
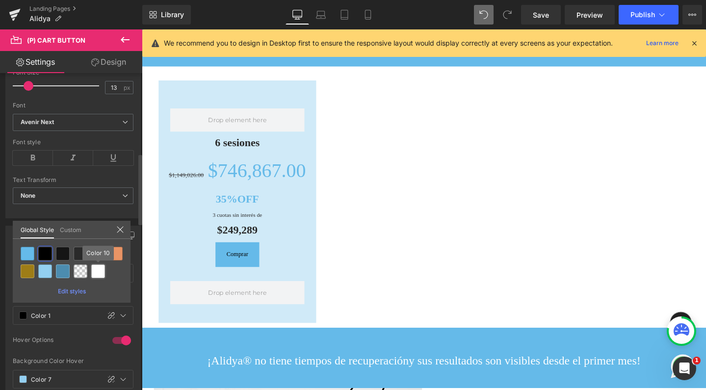
click at [101, 274] on div at bounding box center [98, 272] width 14 height 14
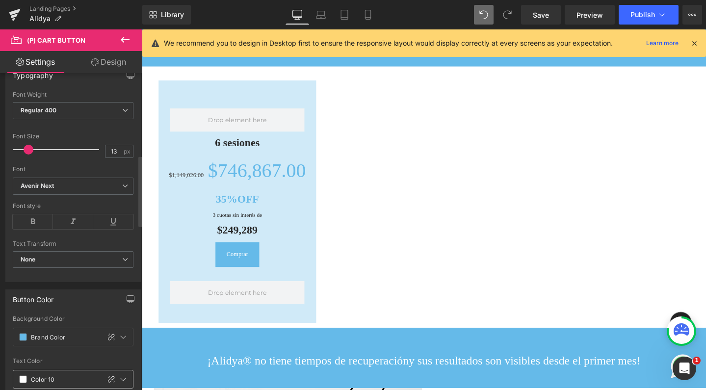
scroll to position [287, 0]
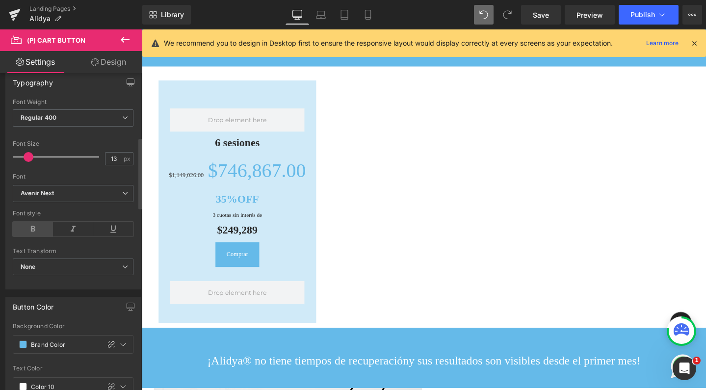
click at [42, 233] on icon at bounding box center [33, 229] width 40 height 15
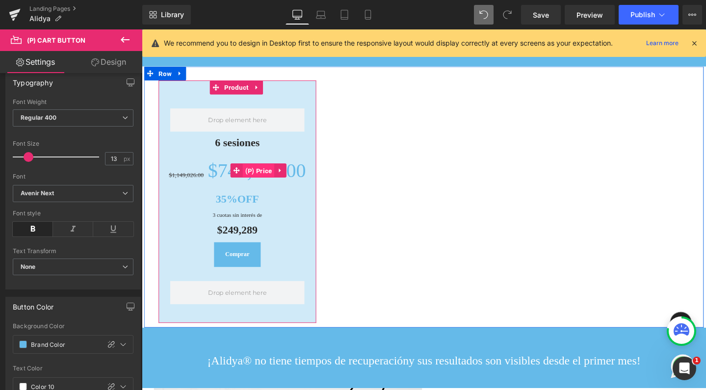
click at [265, 171] on span "(P) Price" at bounding box center [264, 178] width 33 height 15
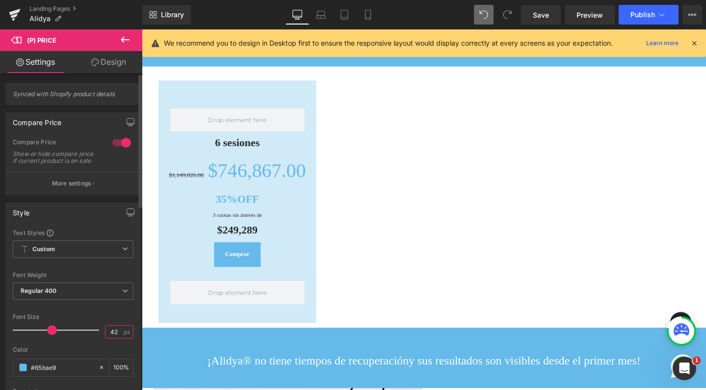
click at [112, 338] on input "42" at bounding box center [114, 332] width 17 height 12
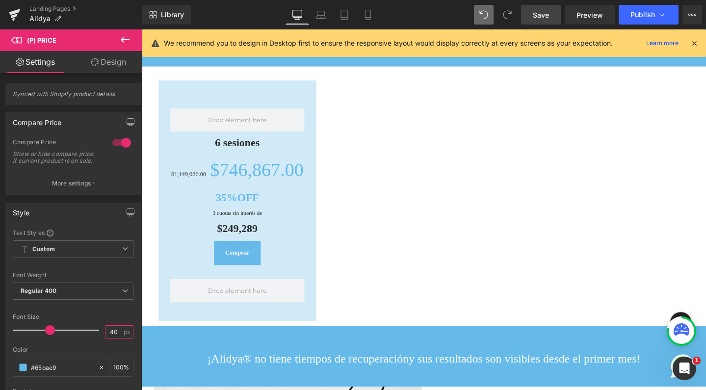
type input "40"
click at [552, 16] on link "Save" at bounding box center [541, 15] width 40 height 20
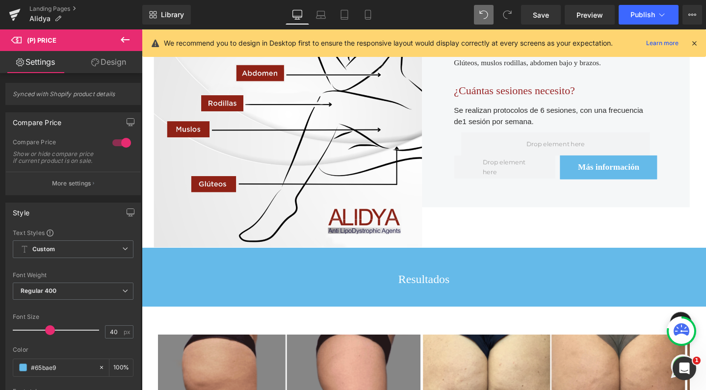
scroll to position [1294, 0]
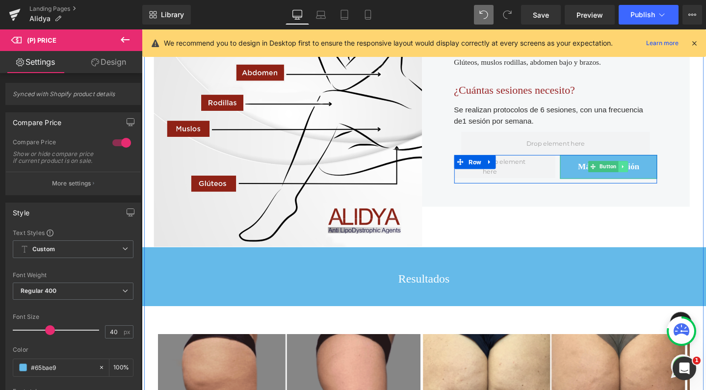
click at [645, 171] on icon at bounding box center [647, 174] width 5 height 6
click at [651, 171] on icon at bounding box center [653, 174] width 5 height 6
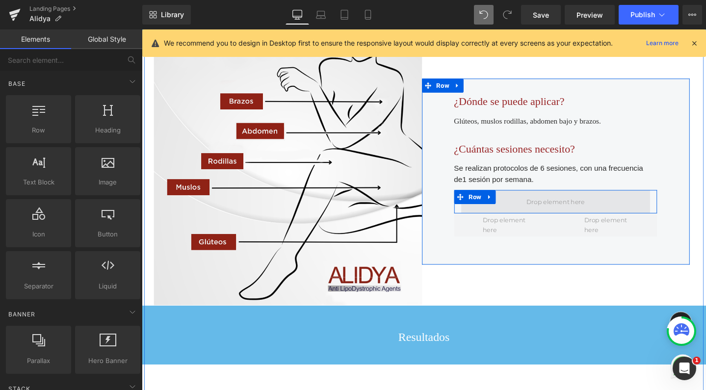
scroll to position [1225, 0]
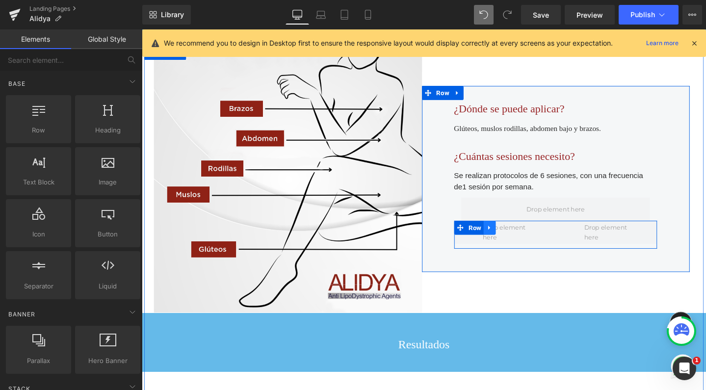
click at [508, 231] on link at bounding box center [508, 238] width 13 height 15
click at [527, 231] on link at bounding box center [533, 238] width 13 height 15
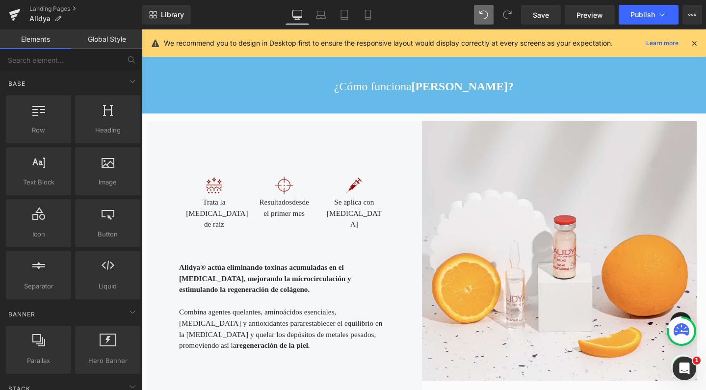
scroll to position [462, 0]
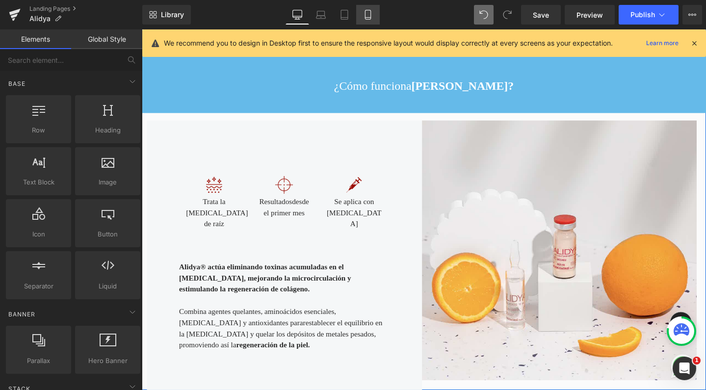
click at [364, 16] on icon at bounding box center [368, 15] width 10 height 10
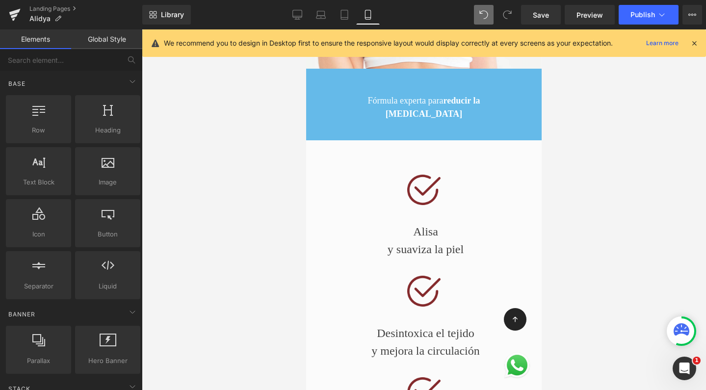
scroll to position [217, 0]
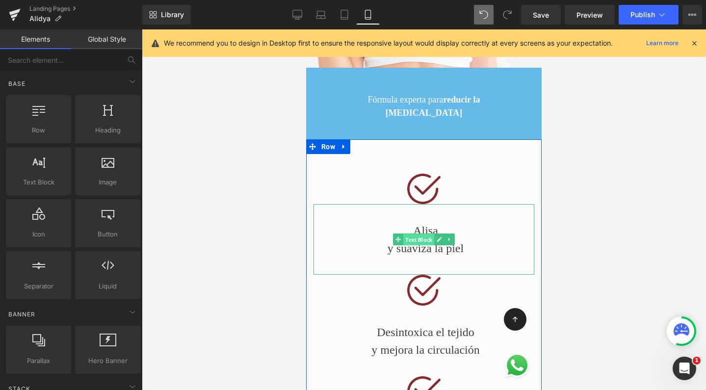
click at [418, 234] on span "Text Block" at bounding box center [418, 240] width 31 height 12
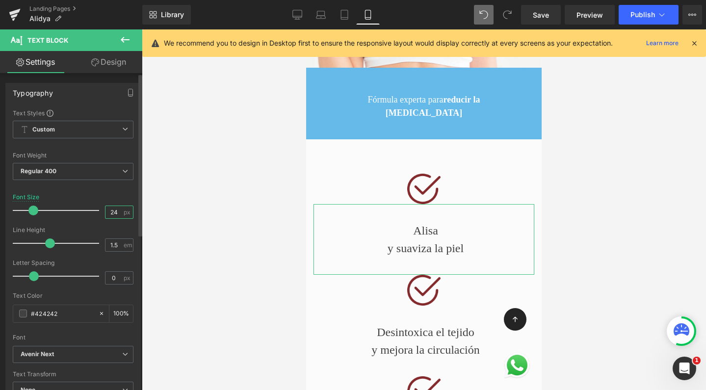
drag, startPoint x: 107, startPoint y: 212, endPoint x: 121, endPoint y: 212, distance: 13.3
click at [121, 212] on div "24 px" at bounding box center [119, 212] width 28 height 13
type input "18"
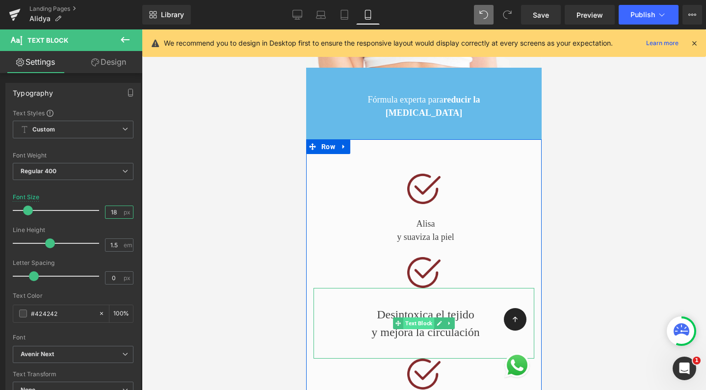
scroll to position [4733, 226]
drag, startPoint x: 417, startPoint y: 311, endPoint x: 482, endPoint y: 267, distance: 79.5
click at [417, 318] on span "Text Block" at bounding box center [418, 324] width 31 height 12
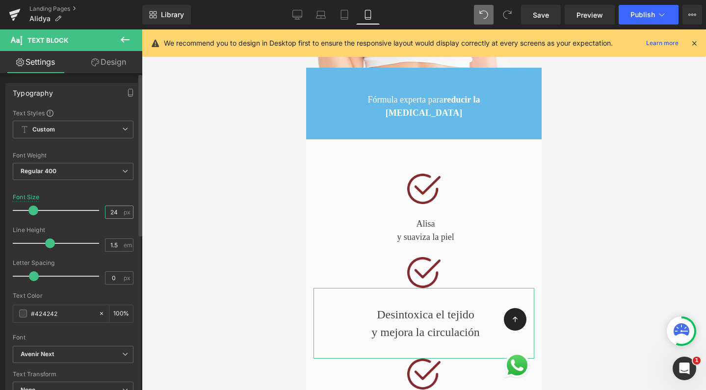
drag, startPoint x: 115, startPoint y: 213, endPoint x: 98, endPoint y: 213, distance: 17.2
click at [107, 213] on input "24" at bounding box center [114, 212] width 17 height 12
type input "18"
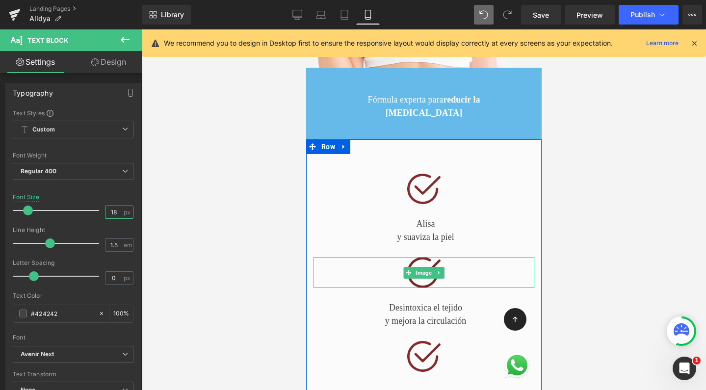
scroll to position [4715, 226]
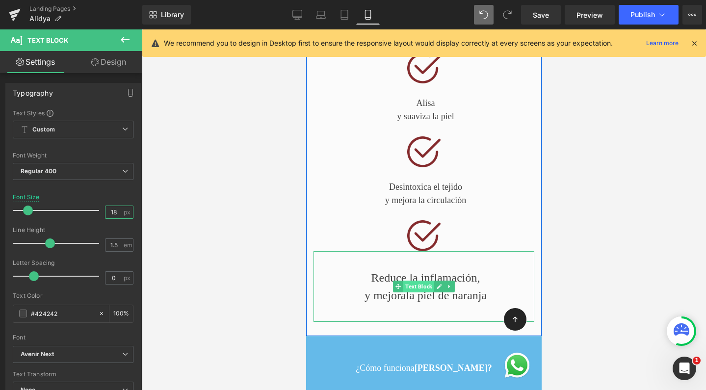
click at [414, 281] on span "Text Block" at bounding box center [418, 287] width 31 height 12
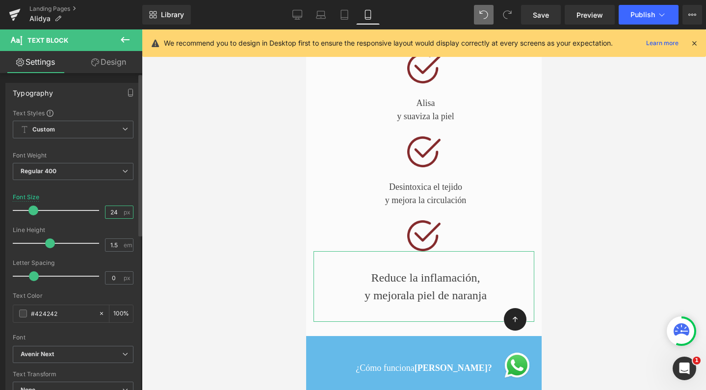
drag, startPoint x: 114, startPoint y: 212, endPoint x: 95, endPoint y: 212, distance: 18.7
click at [95, 212] on div "Font Size 24 px" at bounding box center [73, 210] width 121 height 33
type input "18"
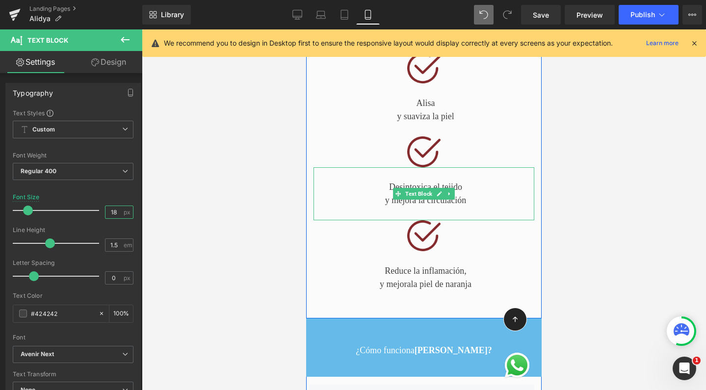
scroll to position [4698, 226]
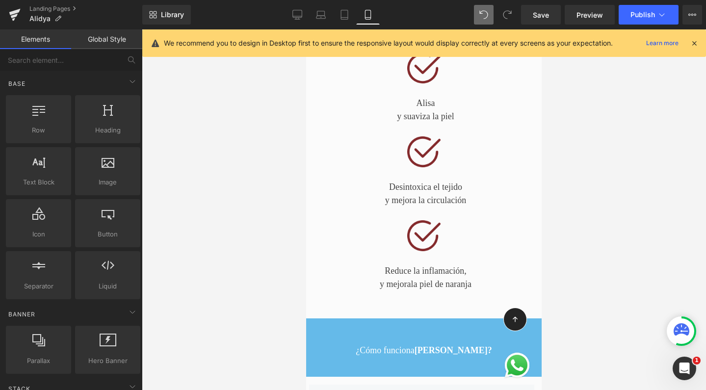
click at [594, 181] on div at bounding box center [424, 209] width 564 height 361
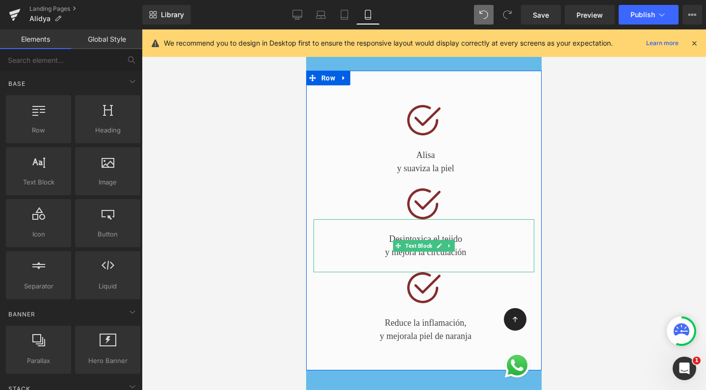
scroll to position [284, 0]
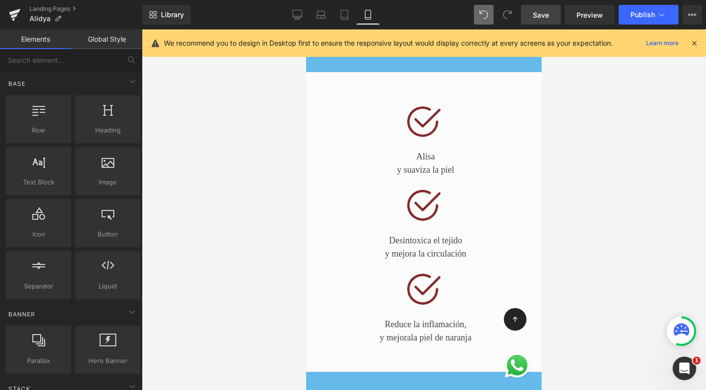
click at [538, 11] on span "Save" at bounding box center [541, 15] width 16 height 10
click at [537, 16] on span "Save" at bounding box center [541, 15] width 16 height 10
click at [630, 18] on button "Publish" at bounding box center [649, 15] width 60 height 20
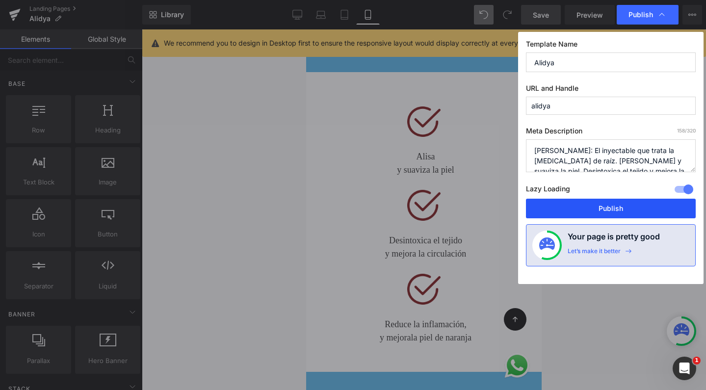
click at [556, 208] on button "Publish" at bounding box center [611, 209] width 170 height 20
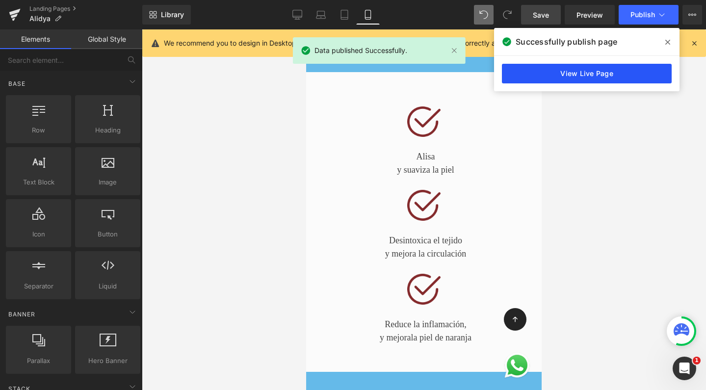
click at [524, 78] on link "View Live Page" at bounding box center [587, 74] width 170 height 20
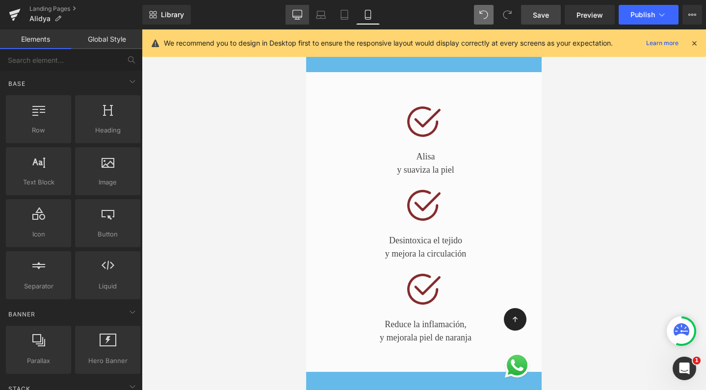
click at [292, 13] on link "Desktop" at bounding box center [298, 15] width 24 height 20
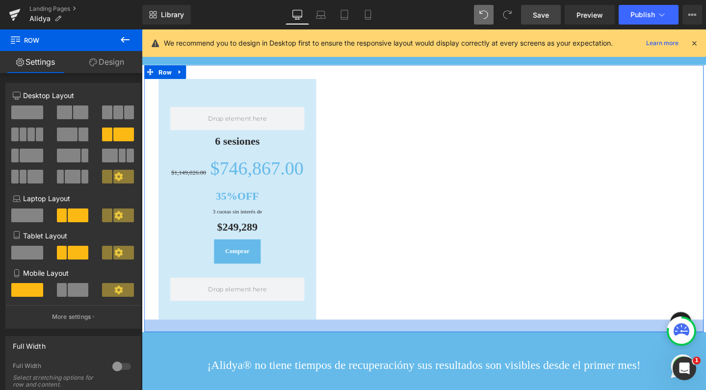
scroll to position [3238, 584]
drag, startPoint x: 321, startPoint y: 320, endPoint x: 320, endPoint y: 327, distance: 8.0
click at [320, 335] on div at bounding box center [438, 341] width 589 height 13
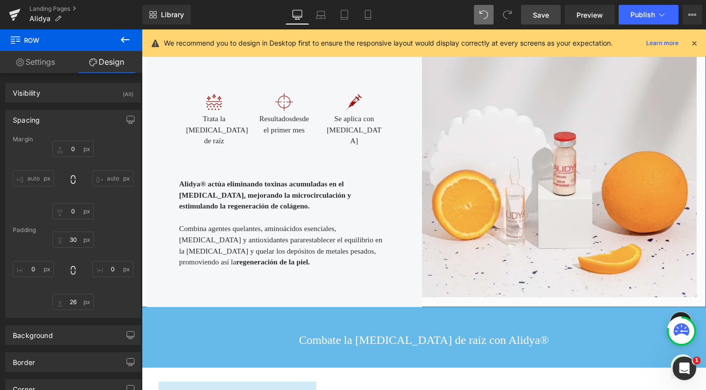
scroll to position [548, 0]
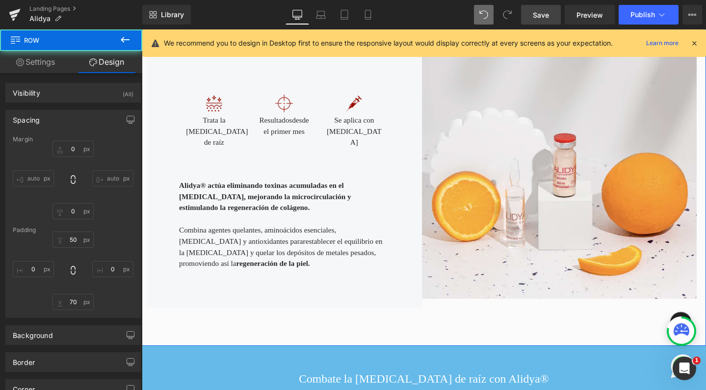
scroll to position [237, 0]
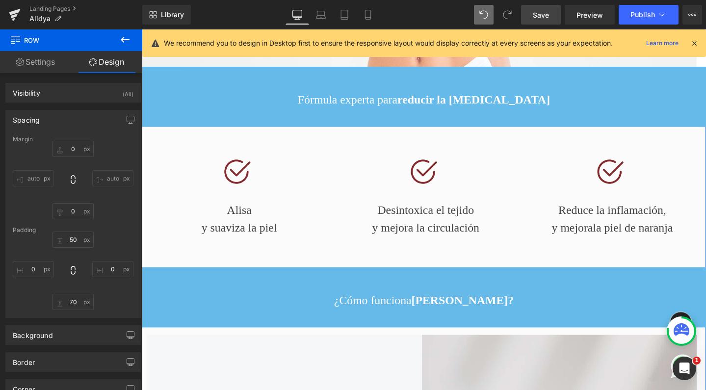
click at [545, 14] on span "Save" at bounding box center [541, 15] width 16 height 10
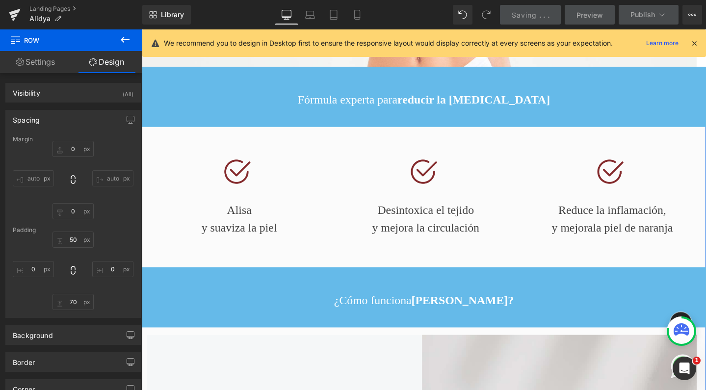
scroll to position [3237, 584]
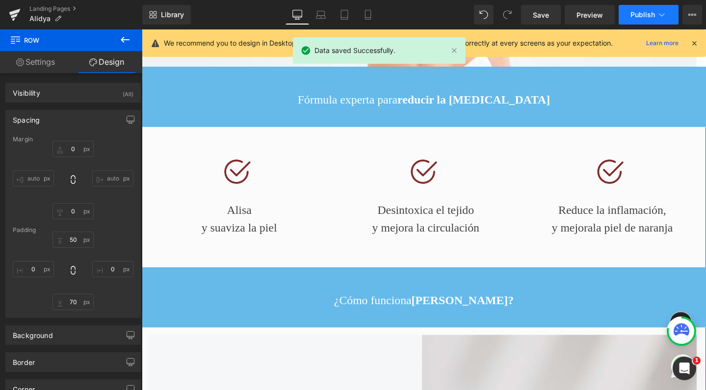
click at [649, 17] on span "Publish" at bounding box center [643, 15] width 25 height 8
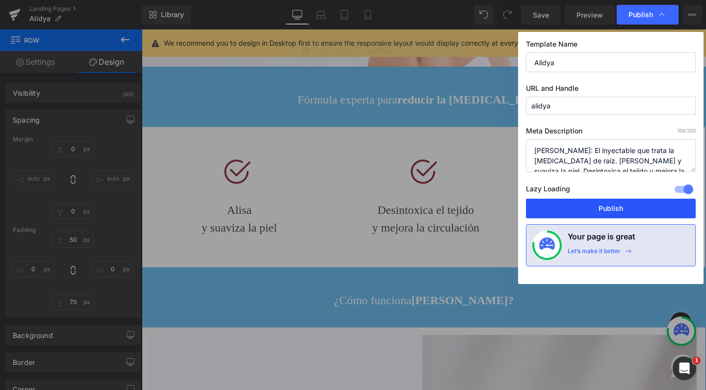
click at [580, 209] on button "Publish" at bounding box center [611, 209] width 170 height 20
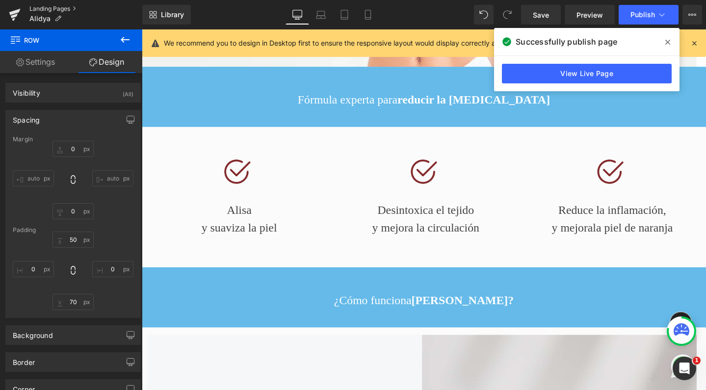
click at [30, 6] on link "Landing Pages" at bounding box center [85, 9] width 113 height 8
